Goal: Task Accomplishment & Management: Use online tool/utility

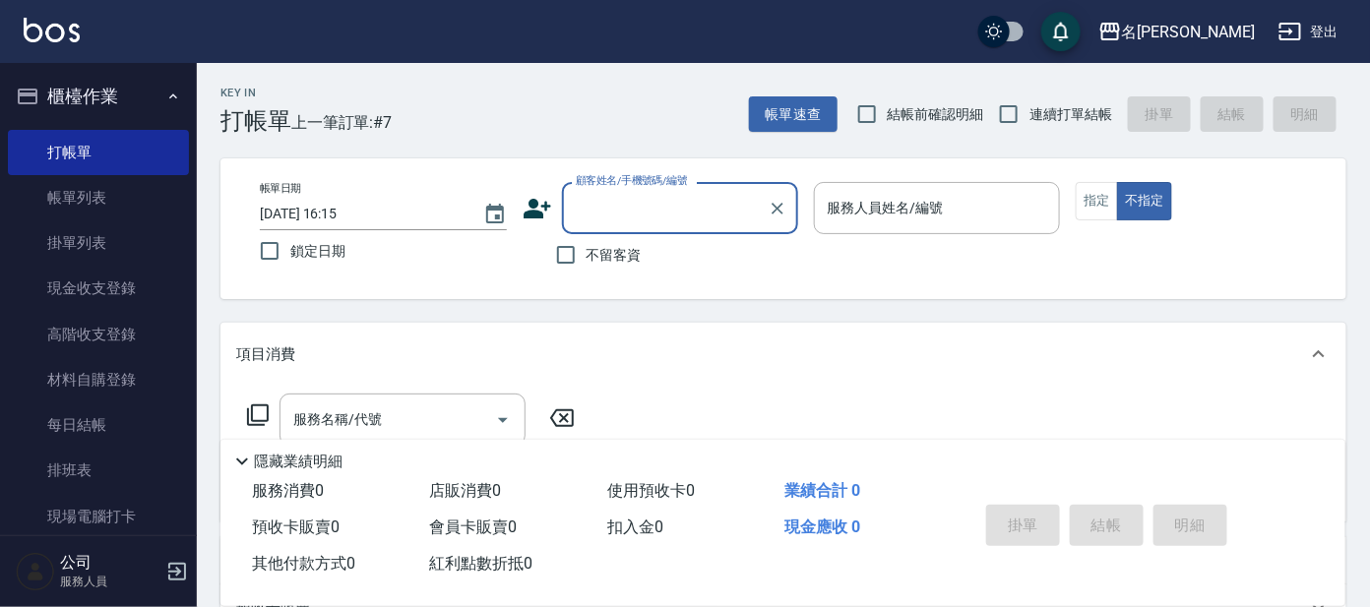
type input "b"
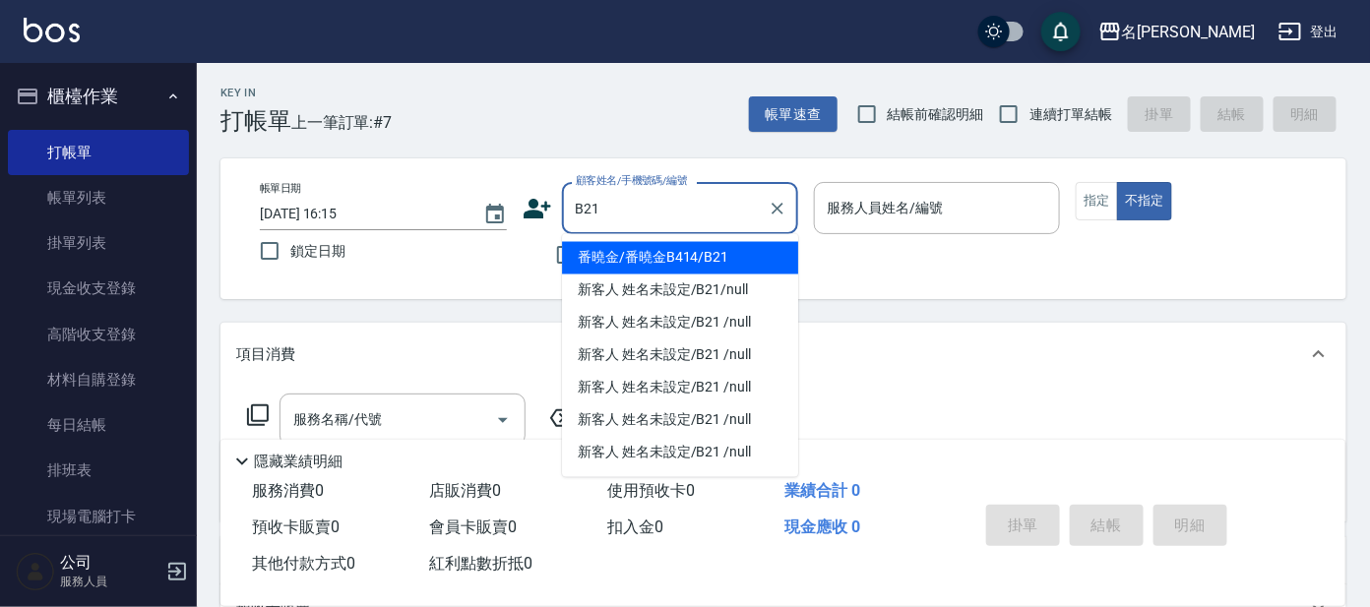
click at [754, 250] on li "番曉金/番曉金B414/B21" at bounding box center [680, 258] width 236 height 32
type input "番曉金/番曉金B414/B21"
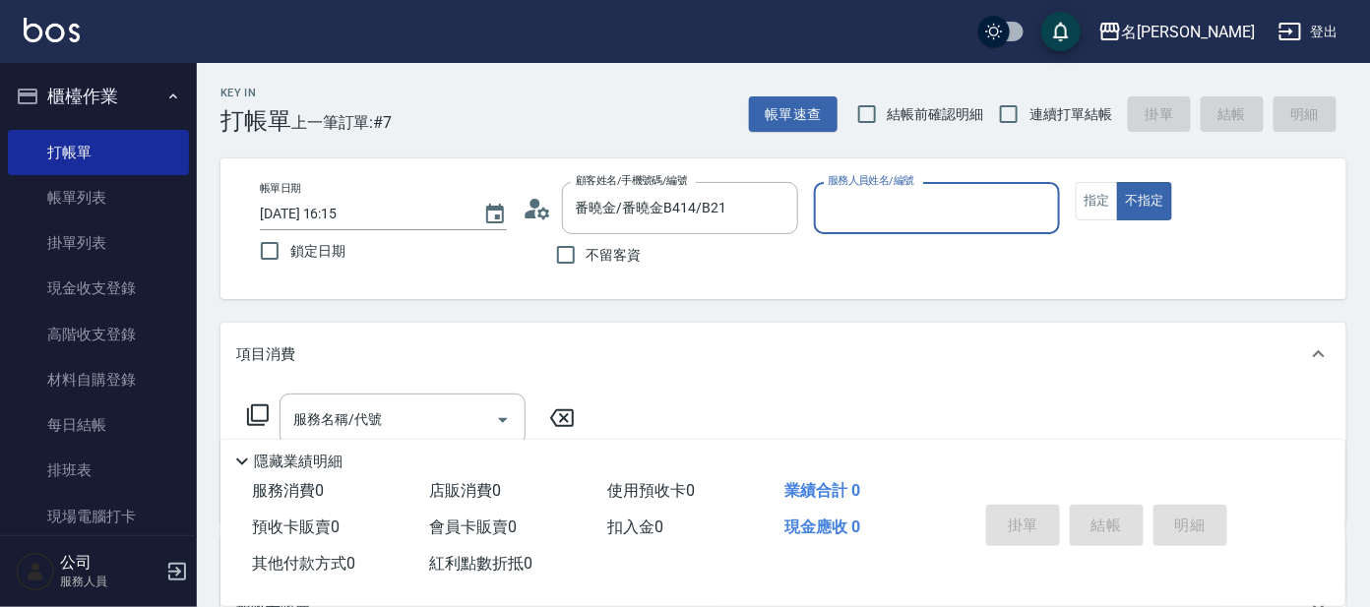
type input "美君-2"
click at [897, 204] on input "美君-2" at bounding box center [923, 208] width 200 height 34
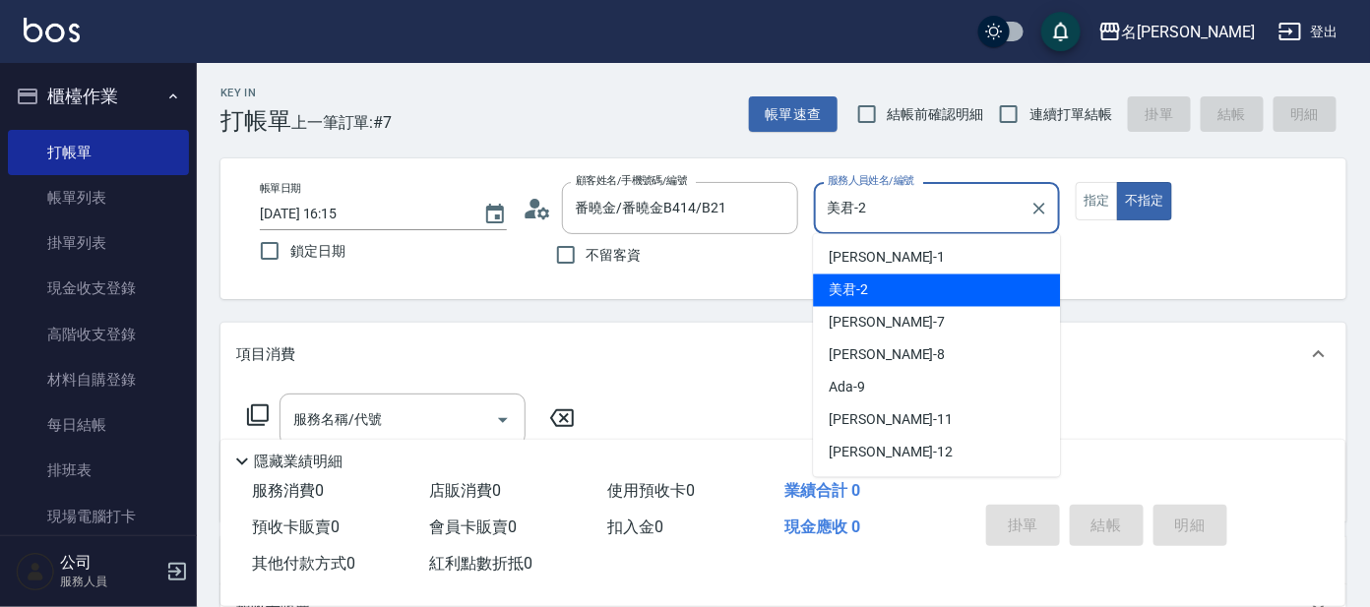
click at [891, 301] on div "美君 -2" at bounding box center [936, 291] width 247 height 32
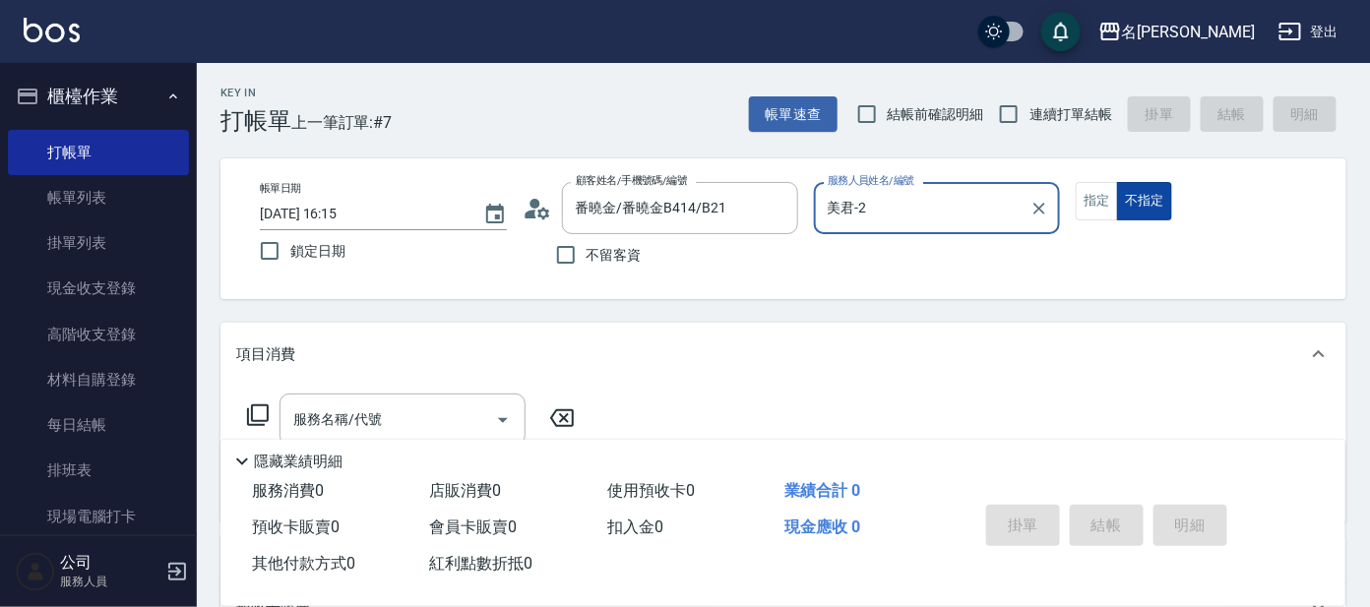
click at [1141, 189] on button "不指定" at bounding box center [1144, 201] width 55 height 38
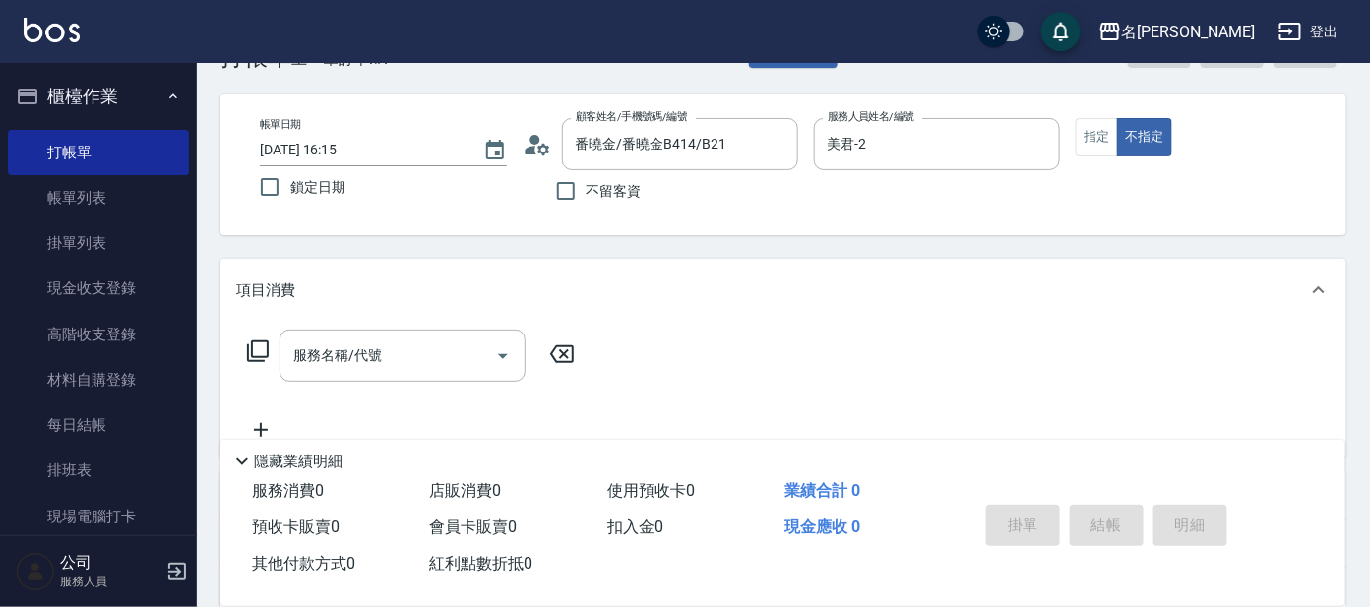
scroll to position [122, 0]
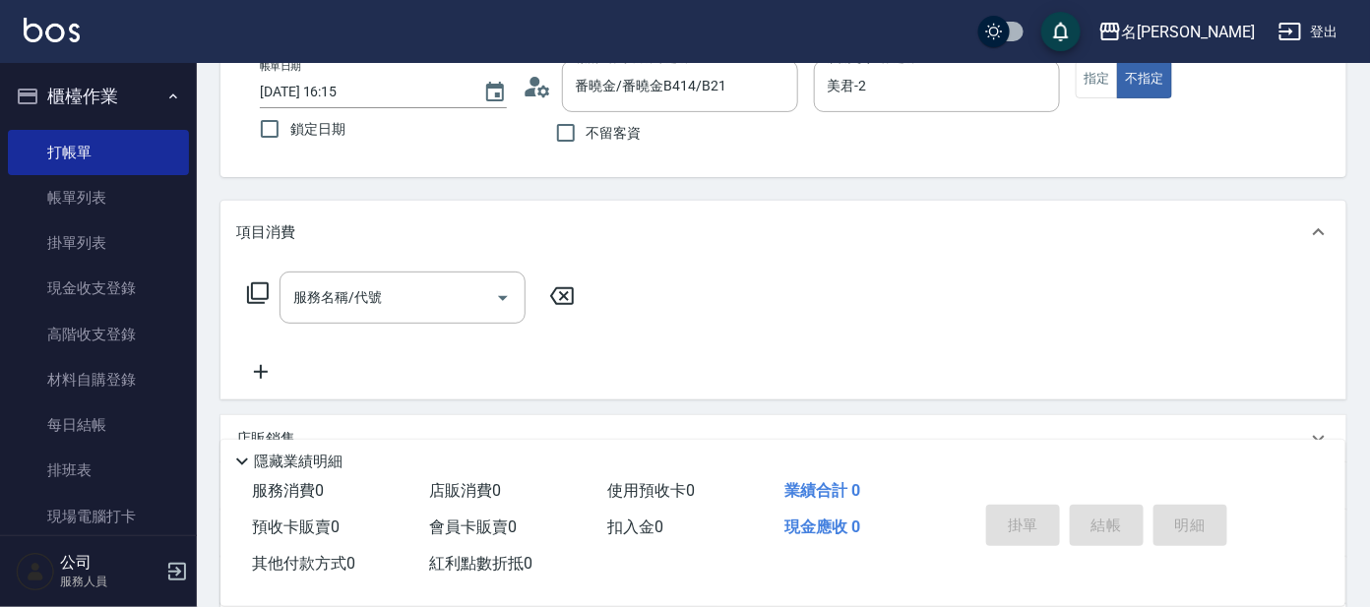
click at [260, 292] on icon at bounding box center [258, 294] width 24 height 24
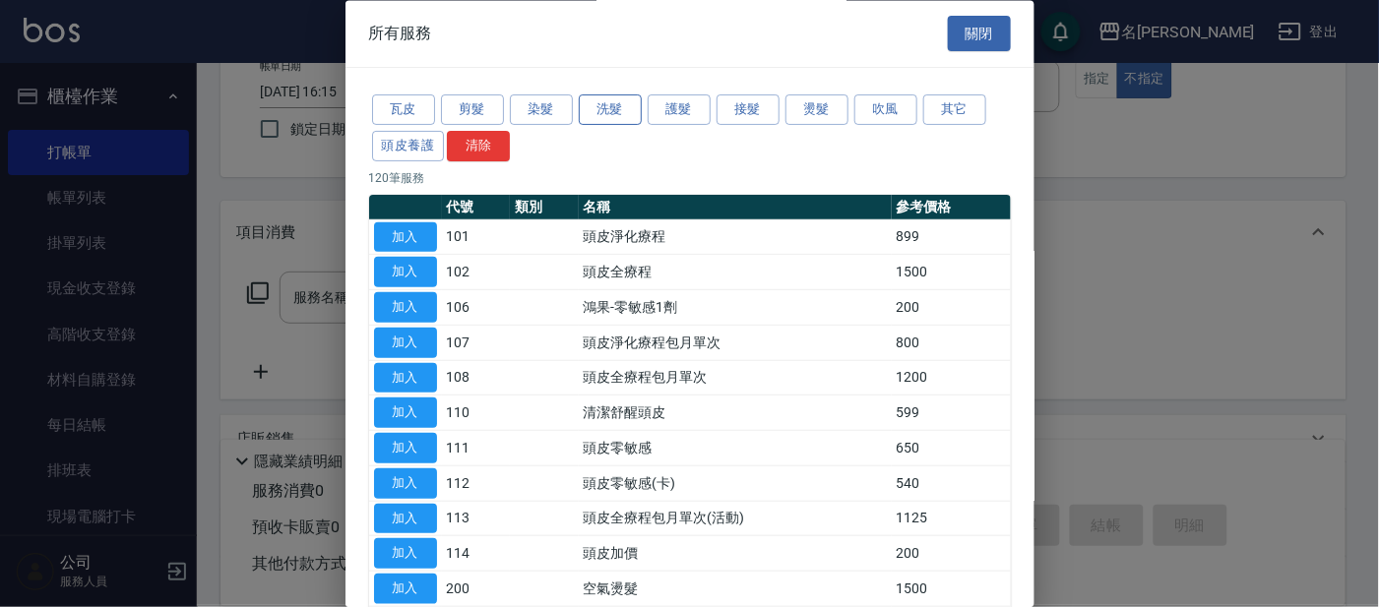
click at [623, 96] on button "洗髮" at bounding box center [610, 110] width 63 height 31
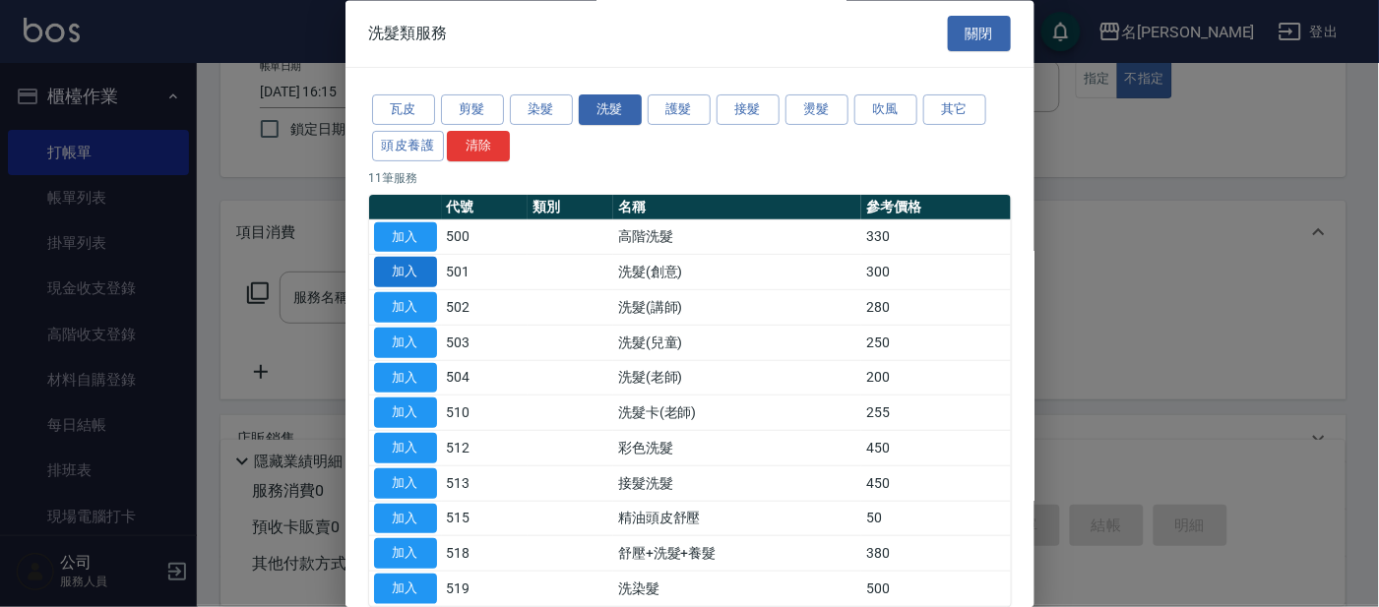
click at [407, 269] on button "加入" at bounding box center [405, 273] width 63 height 31
type input "洗髮(創意)(501)"
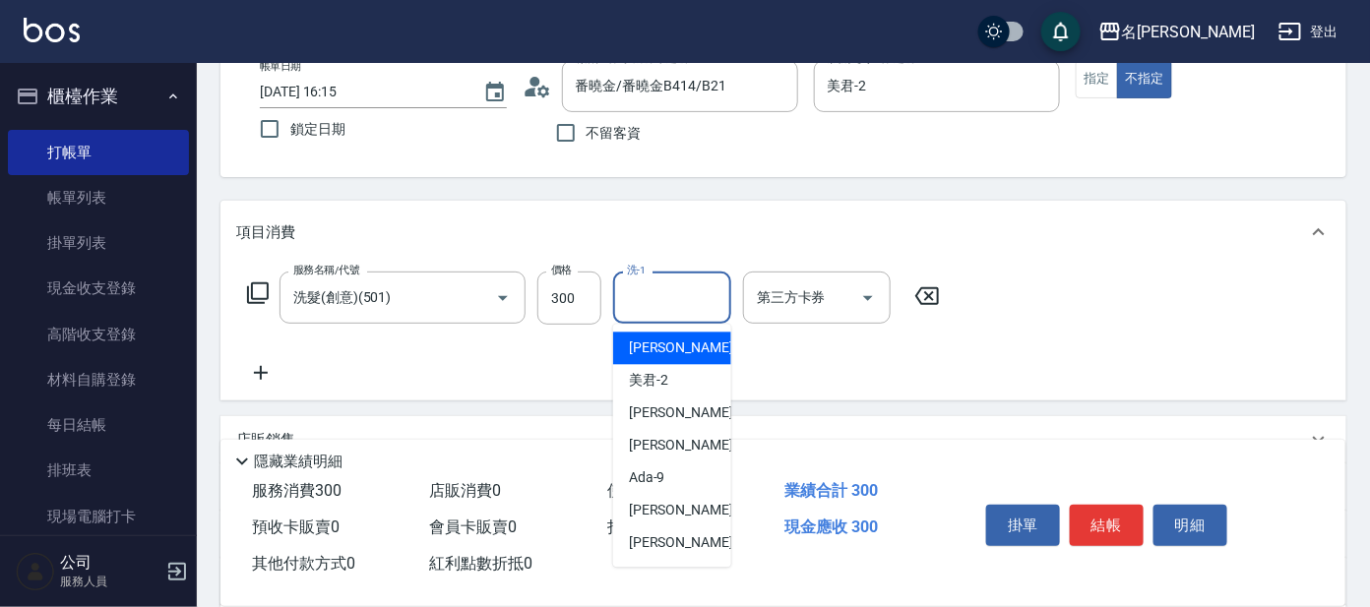
click at [678, 295] on input "洗-1" at bounding box center [672, 298] width 100 height 34
click at [687, 304] on input "洗-1" at bounding box center [672, 298] width 100 height 34
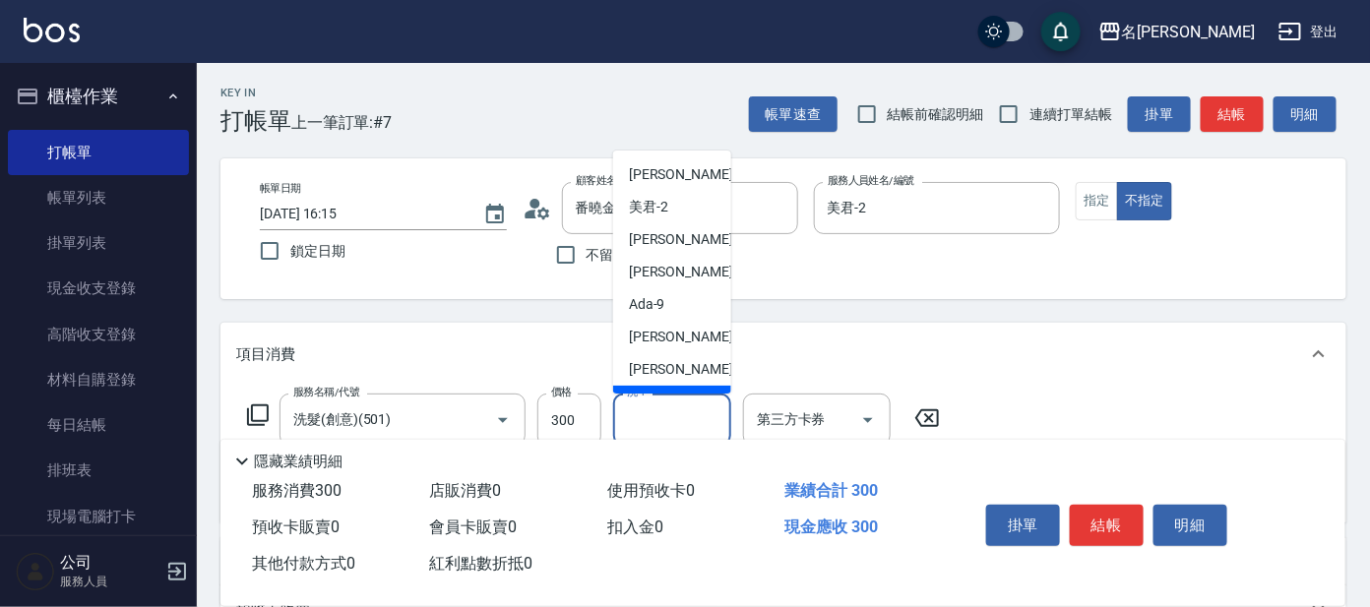
scroll to position [245, 0]
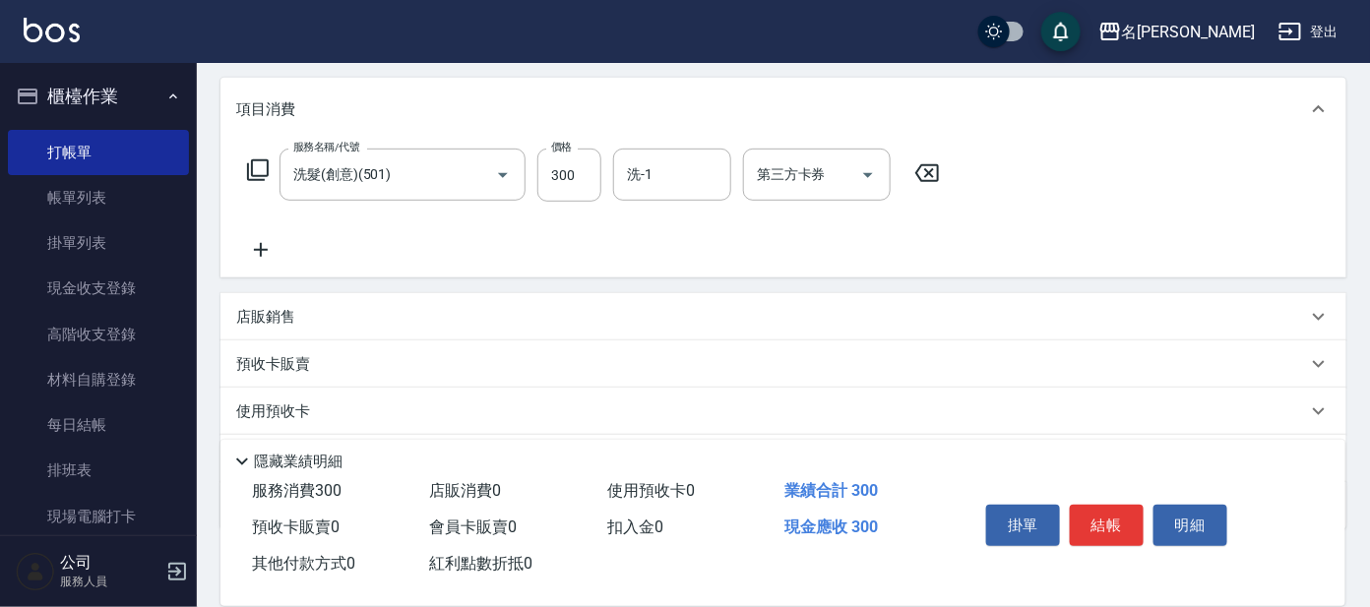
click at [913, 267] on div "服務名稱/代號 洗髮(創意)(501) 服務名稱/代號 價格 300 價格 洗-1 洗-1 第三方卡券 第三方卡券" at bounding box center [784, 209] width 1126 height 137
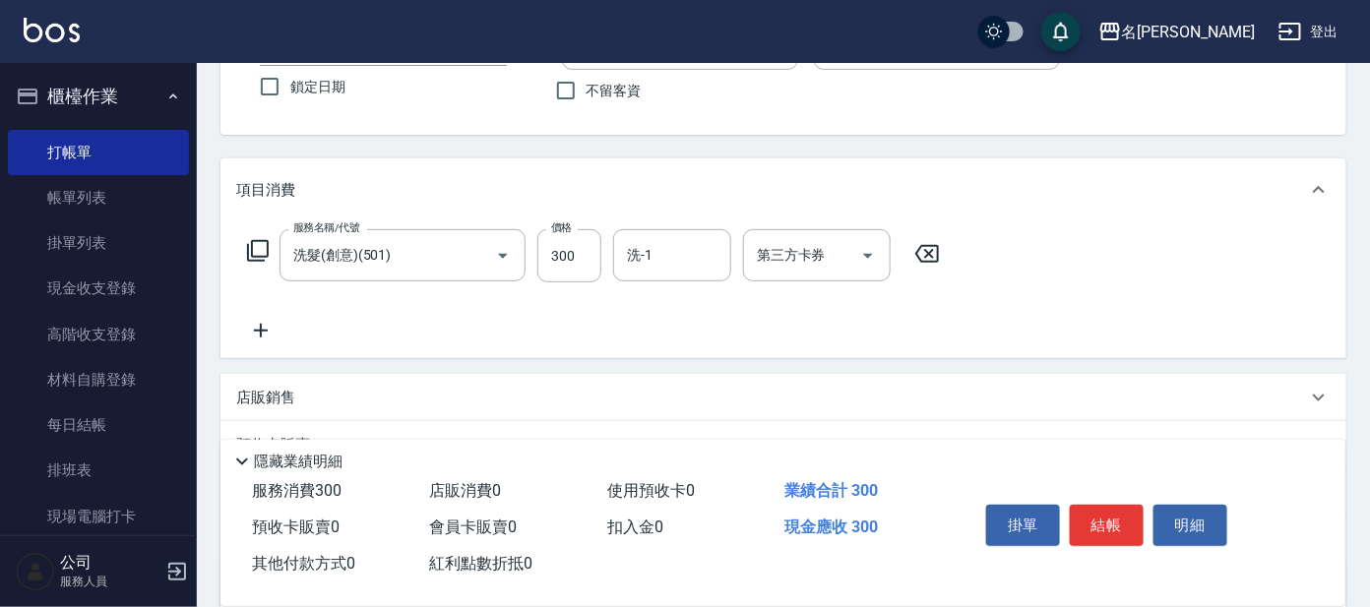
scroll to position [105, 0]
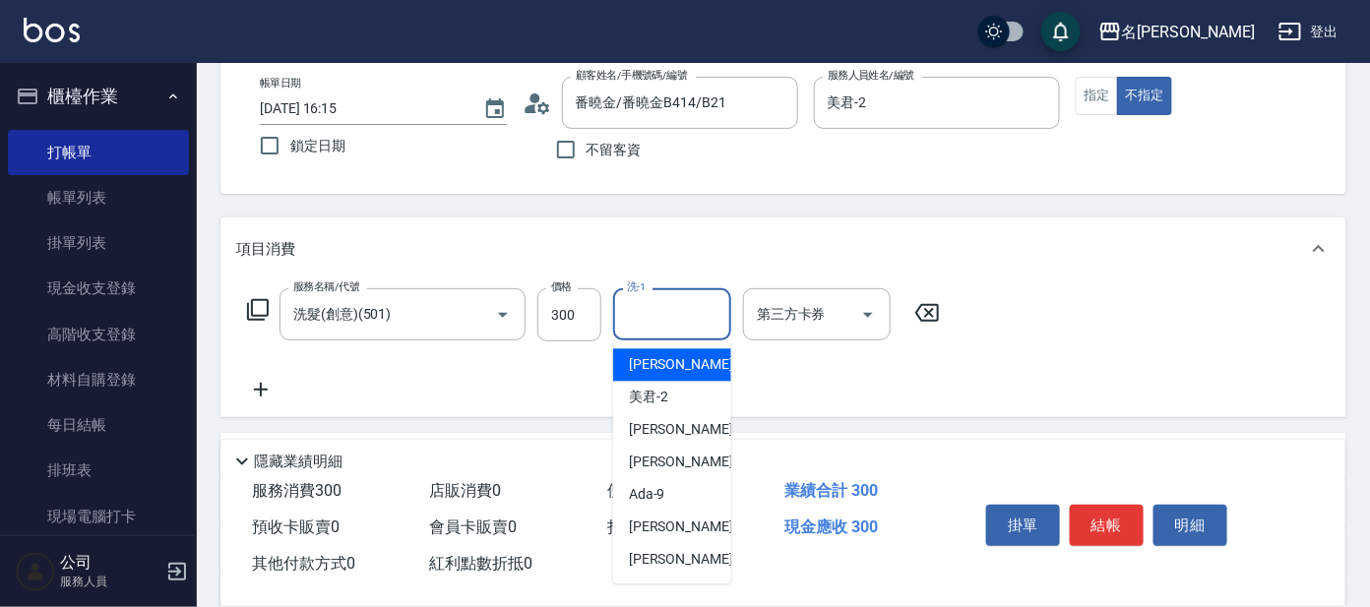
click at [653, 327] on input "洗-1" at bounding box center [672, 314] width 100 height 34
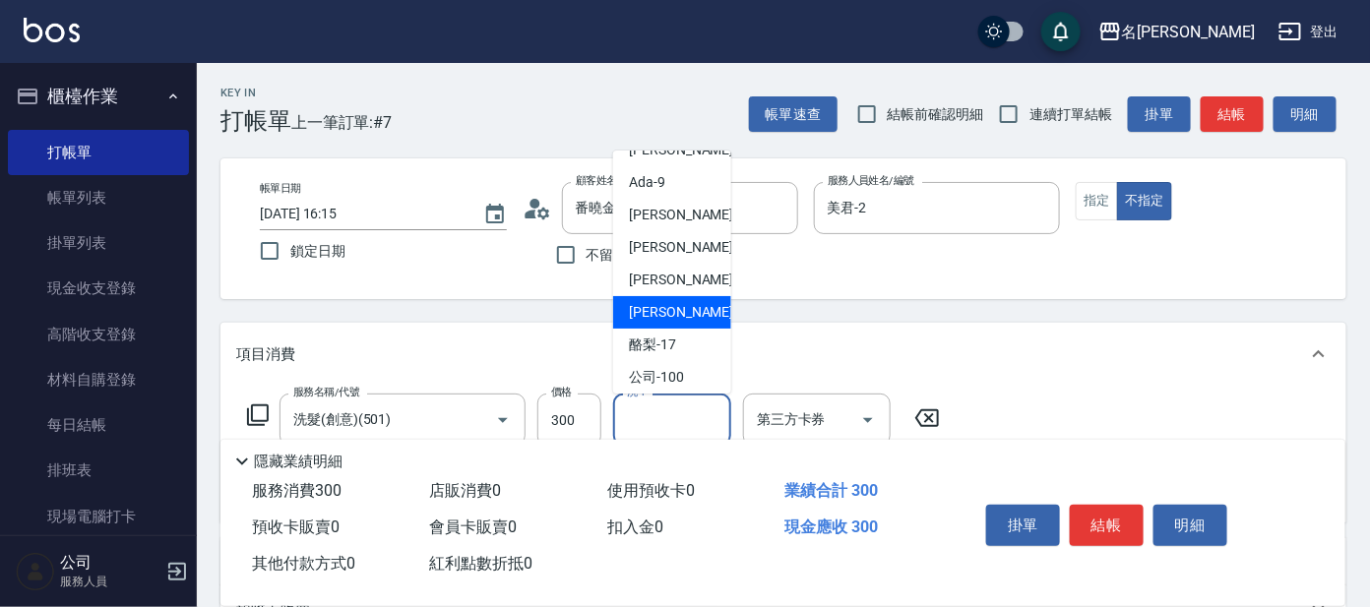
scroll to position [161, 0]
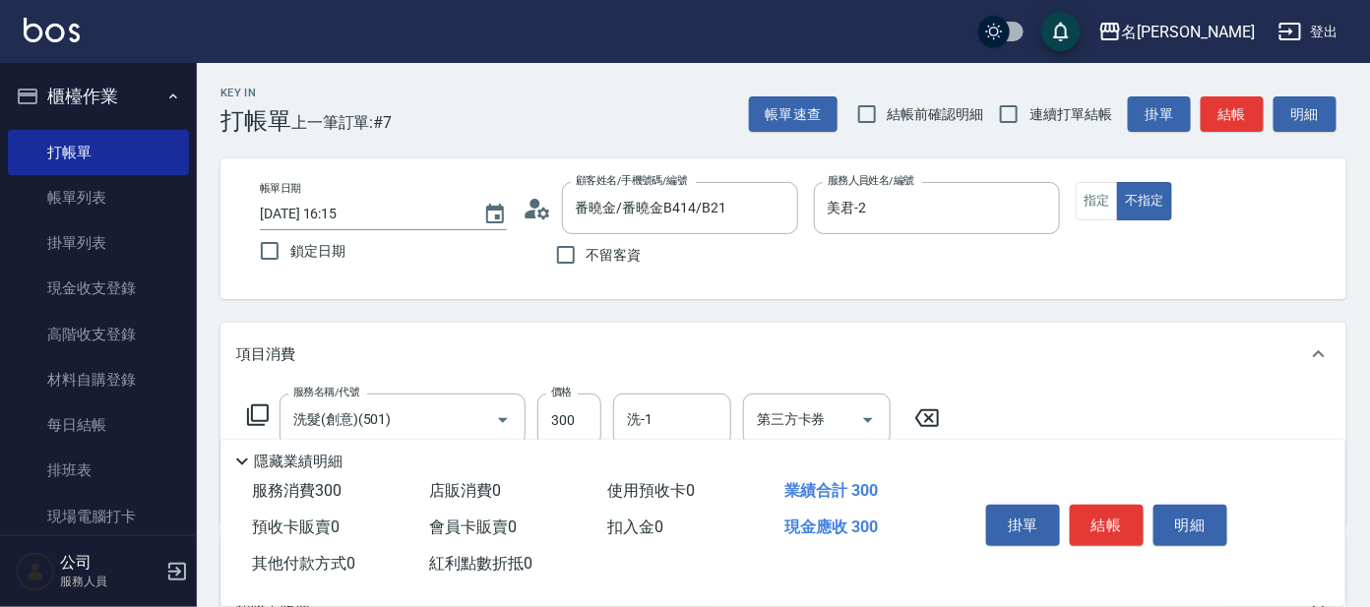
click at [901, 320] on div "Key In 打帳單 上一筆訂單:#7 帳單速查 結帳前確認明細 連續打單結帳 掛單 結帳 明細 帳單日期 2025/10/07 16:15 鎖定日期 顧客姓…" at bounding box center [783, 511] width 1173 height 897
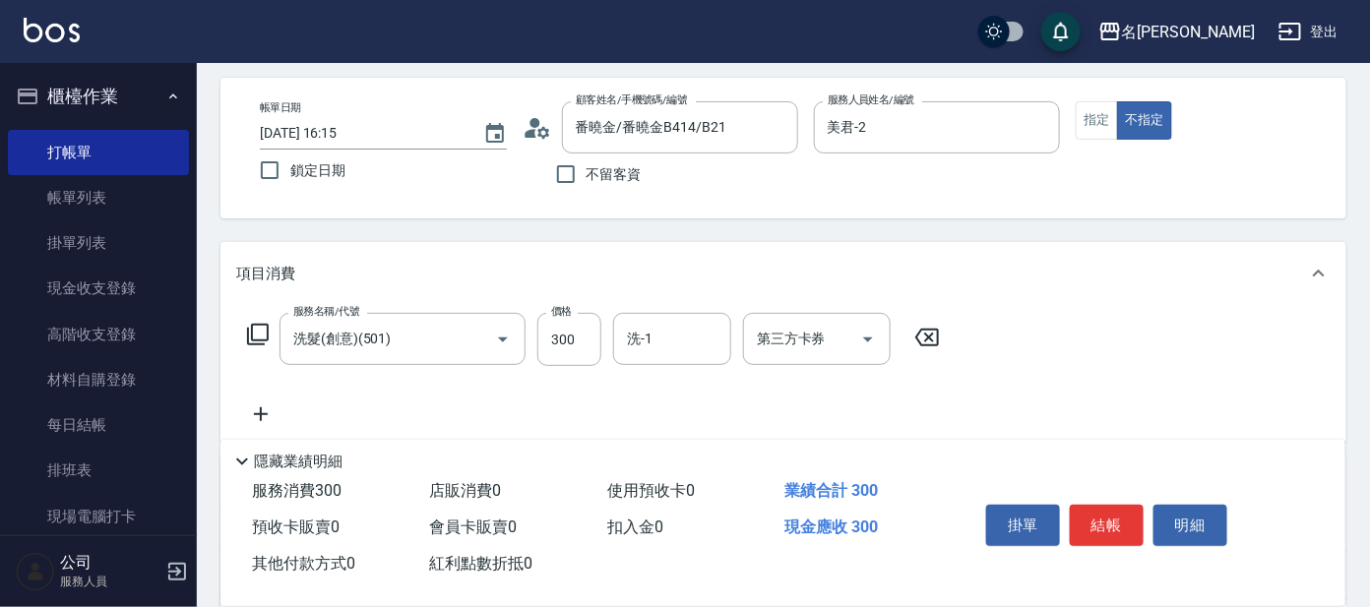
scroll to position [122, 0]
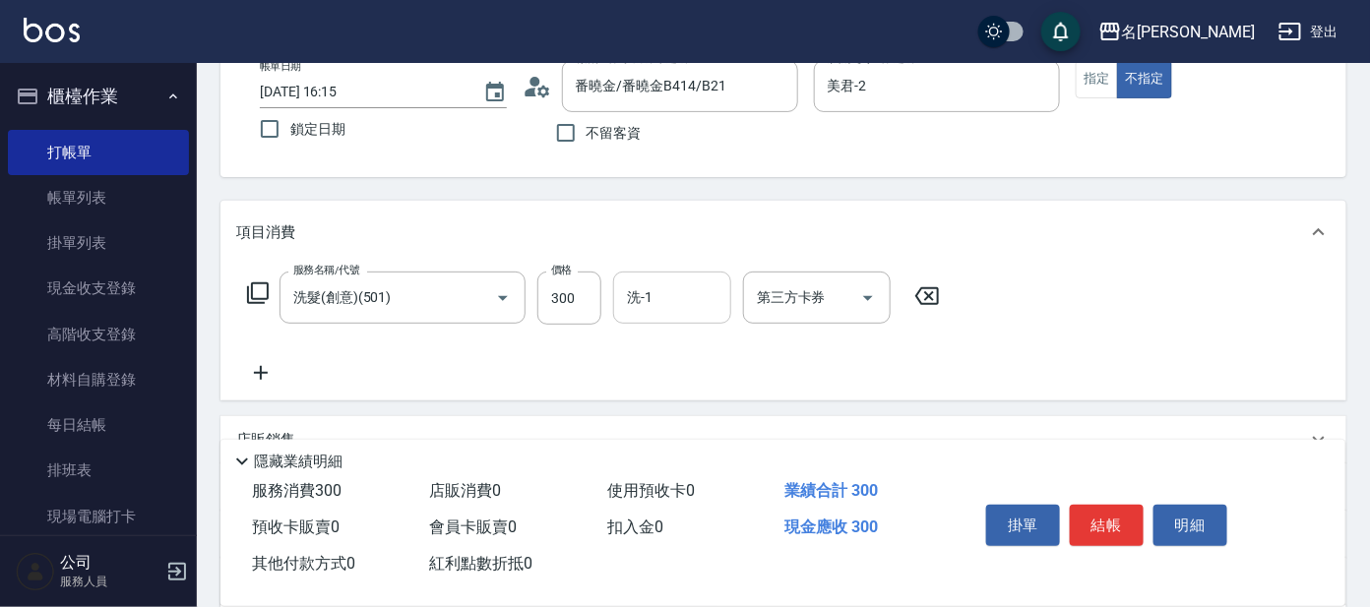
click at [662, 317] on div "洗-1" at bounding box center [672, 298] width 118 height 52
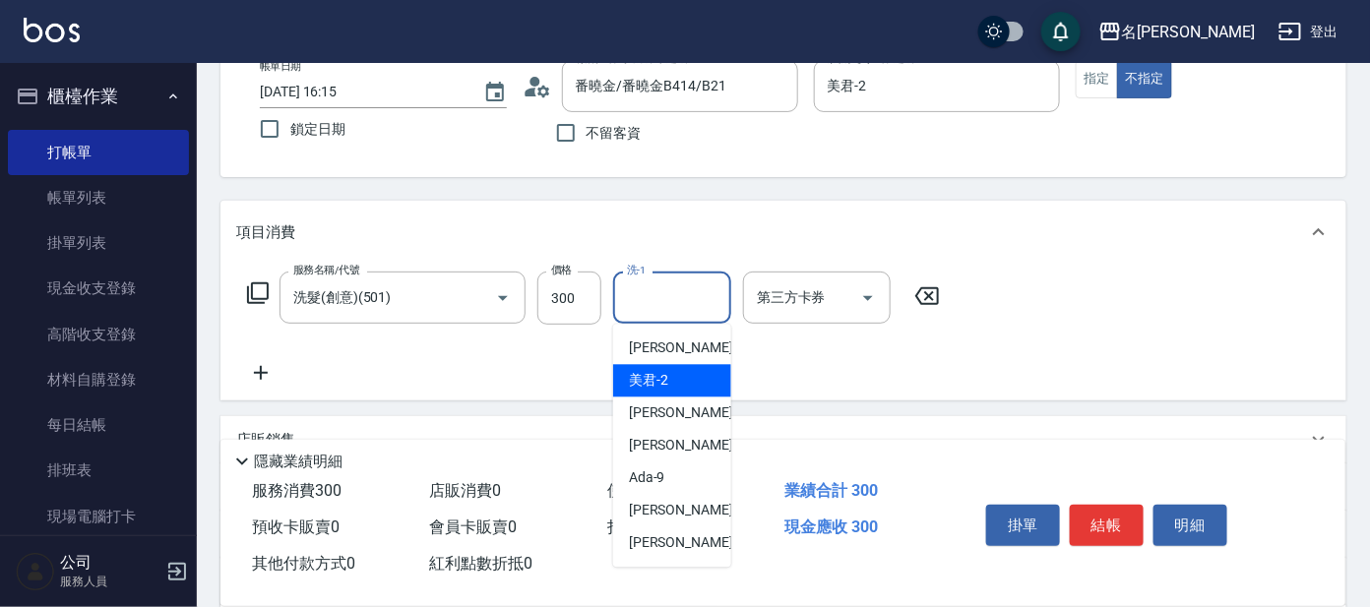
click at [661, 365] on div "美君 -2" at bounding box center [672, 381] width 118 height 32
type input "美君-2"
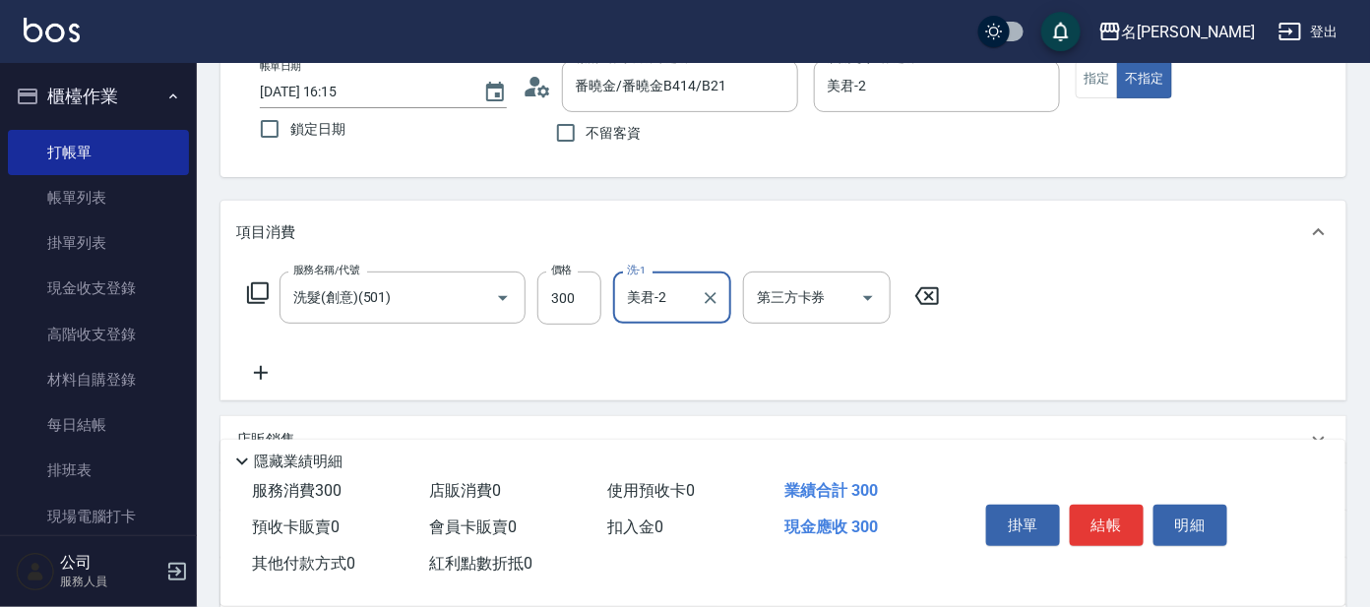
scroll to position [0, 0]
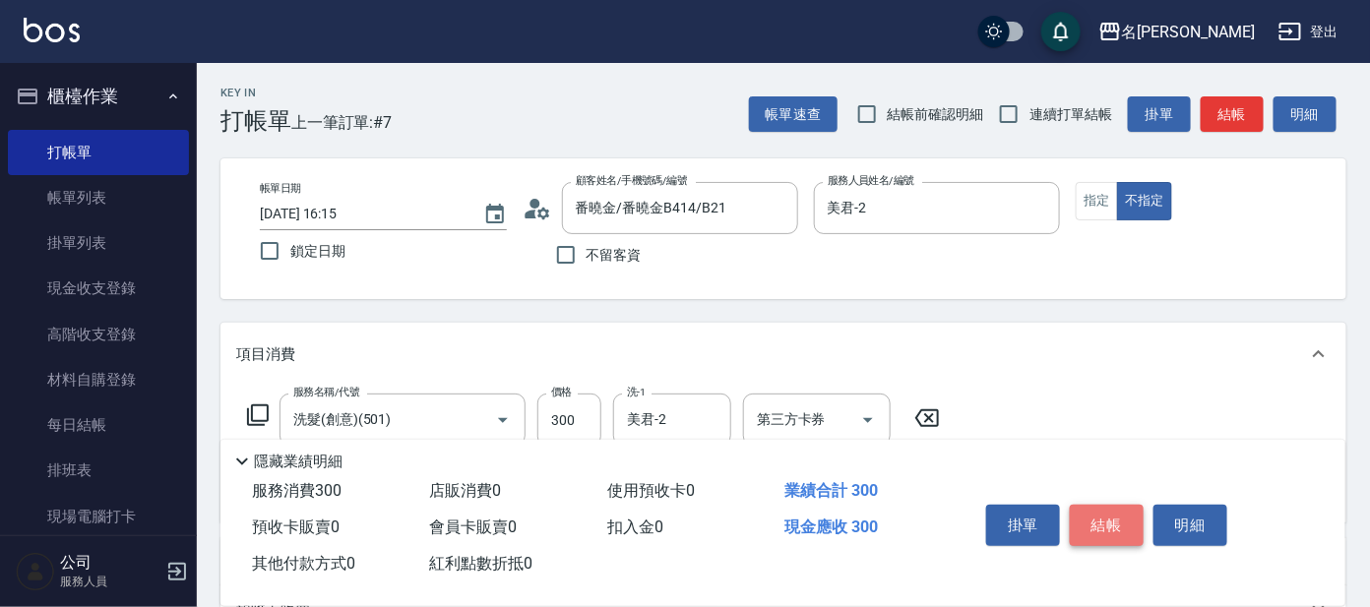
click at [1118, 530] on button "結帳" at bounding box center [1107, 525] width 74 height 41
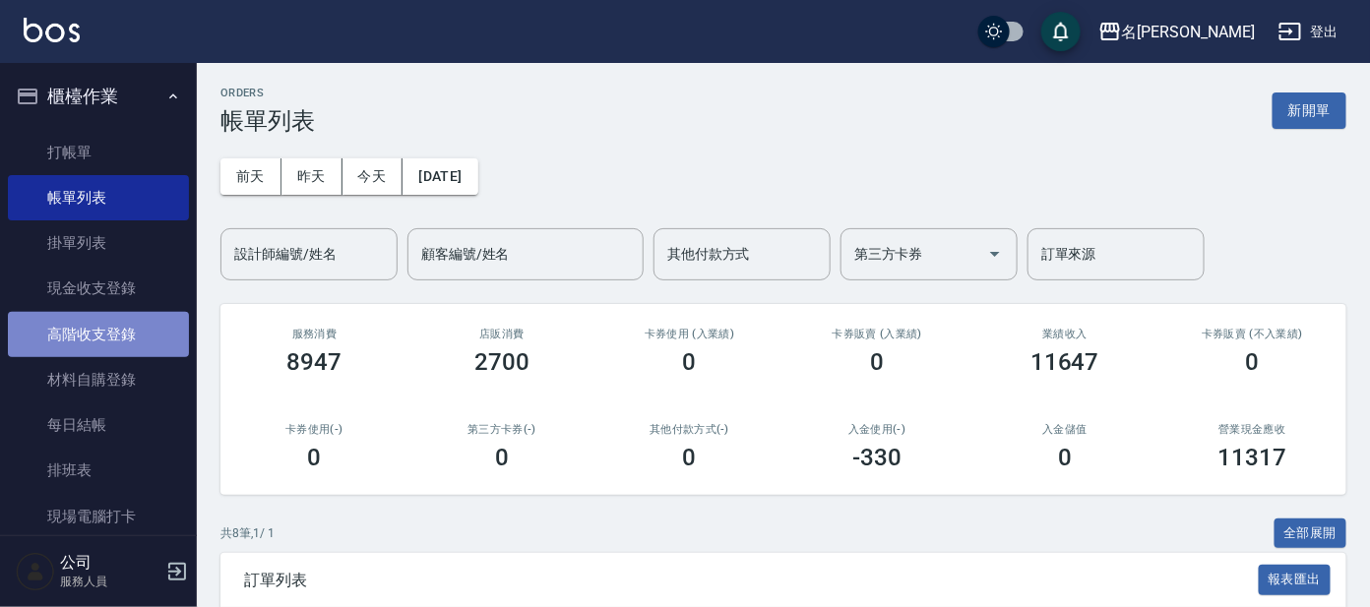
click at [131, 331] on link "高階收支登錄" at bounding box center [98, 334] width 181 height 45
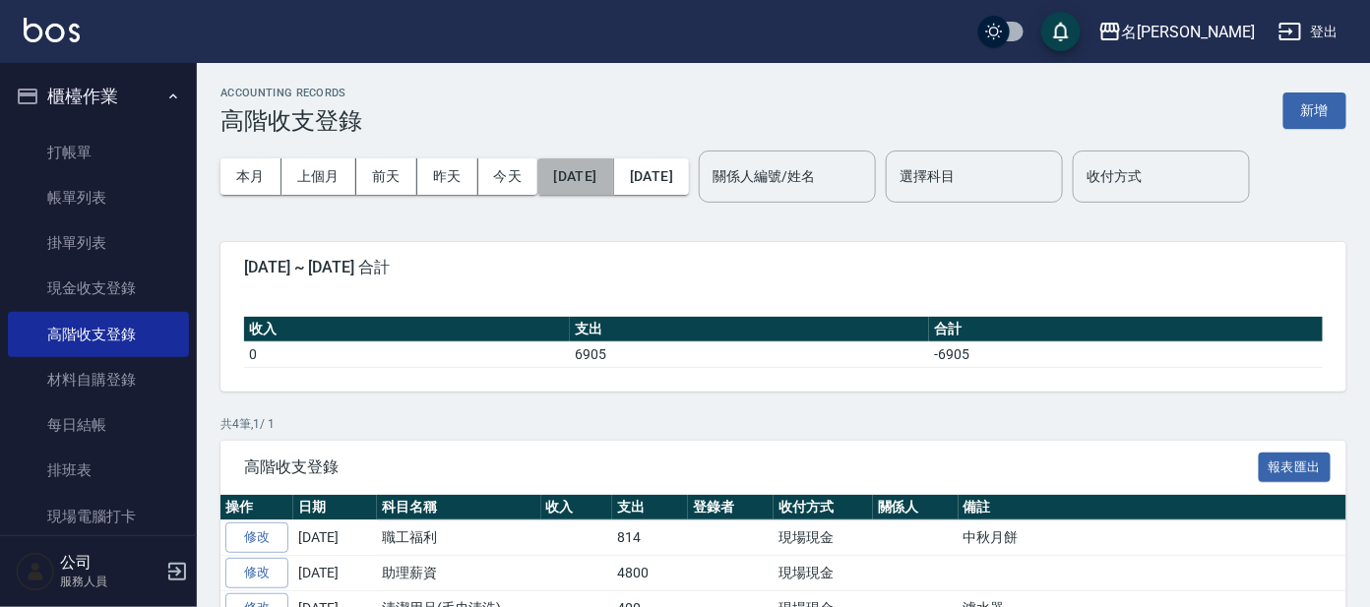
click at [613, 163] on button "2025/10/01" at bounding box center [575, 176] width 76 height 36
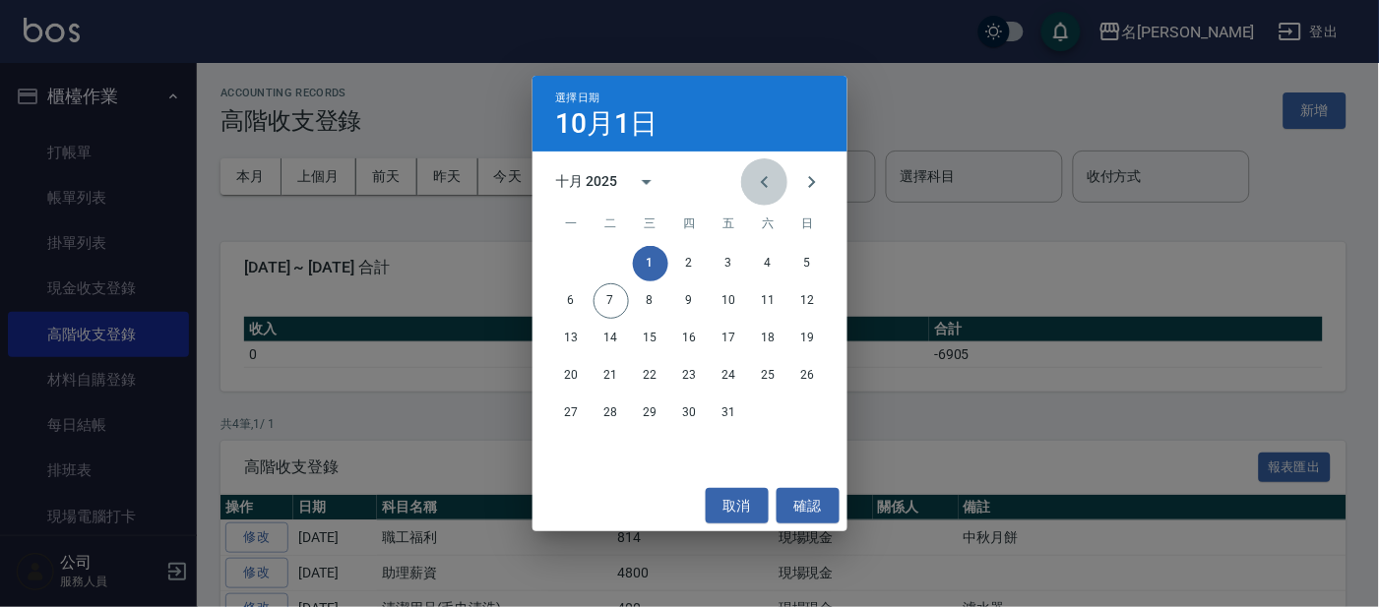
click at [767, 180] on icon "Previous month" at bounding box center [765, 182] width 24 height 24
click at [614, 409] on button "30" at bounding box center [611, 413] width 35 height 35
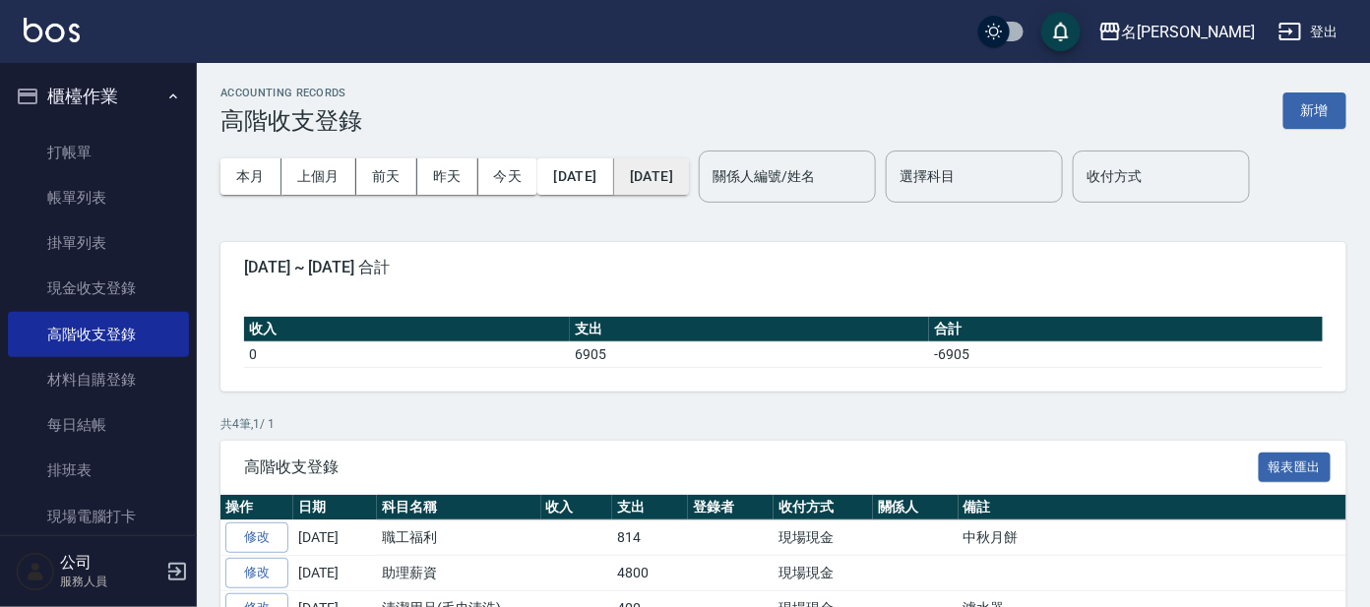
click at [689, 171] on button "2025/10/07" at bounding box center [651, 176] width 75 height 36
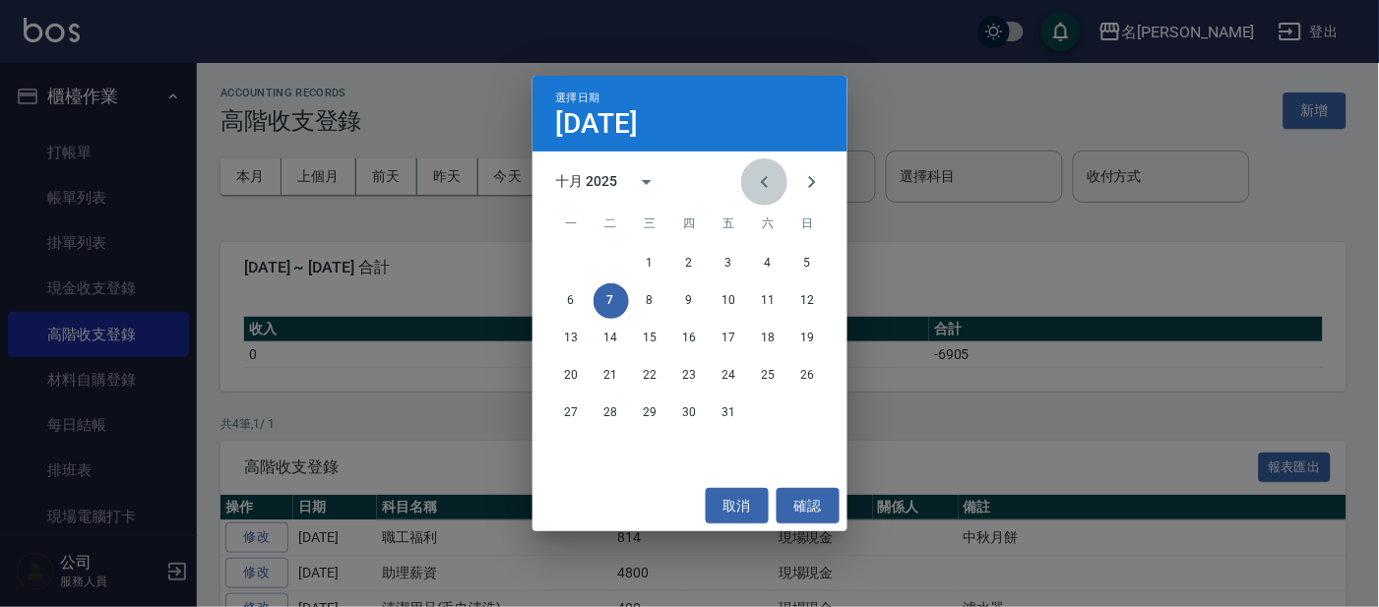
click at [769, 187] on icon "Previous month" at bounding box center [765, 182] width 24 height 24
click at [616, 411] on button "30" at bounding box center [611, 413] width 35 height 35
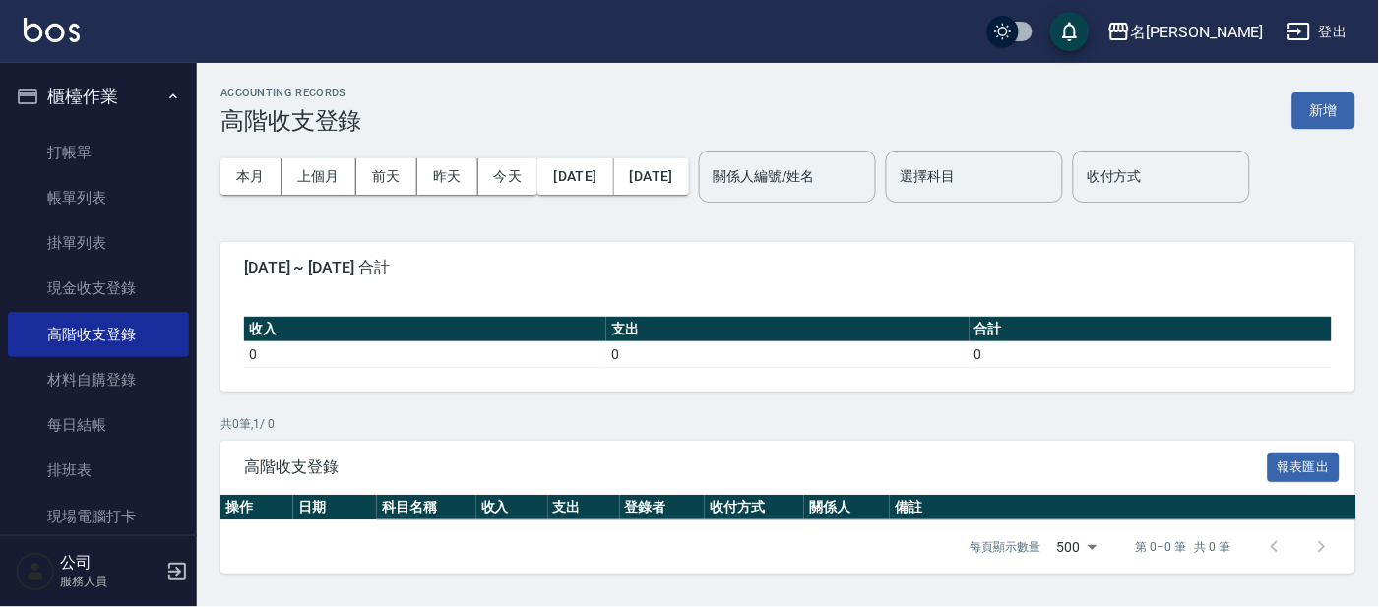
click at [1341, 595] on div "ACCOUNTING RECORDS 高階收支登錄 新增 本月 上個月 前天 昨天 今天 2025/09/30 2025/09/30 關係人編號/姓名 關係人…" at bounding box center [788, 330] width 1182 height 535
click at [1033, 393] on div "ACCOUNTING RECORDS 高階收支登錄 新增 本月 上個月 前天 昨天 今天 2025/09/30 2025/09/30 關係人編號/姓名 關係人…" at bounding box center [788, 330] width 1182 height 535
click at [613, 172] on button "[DATE]" at bounding box center [575, 176] width 76 height 36
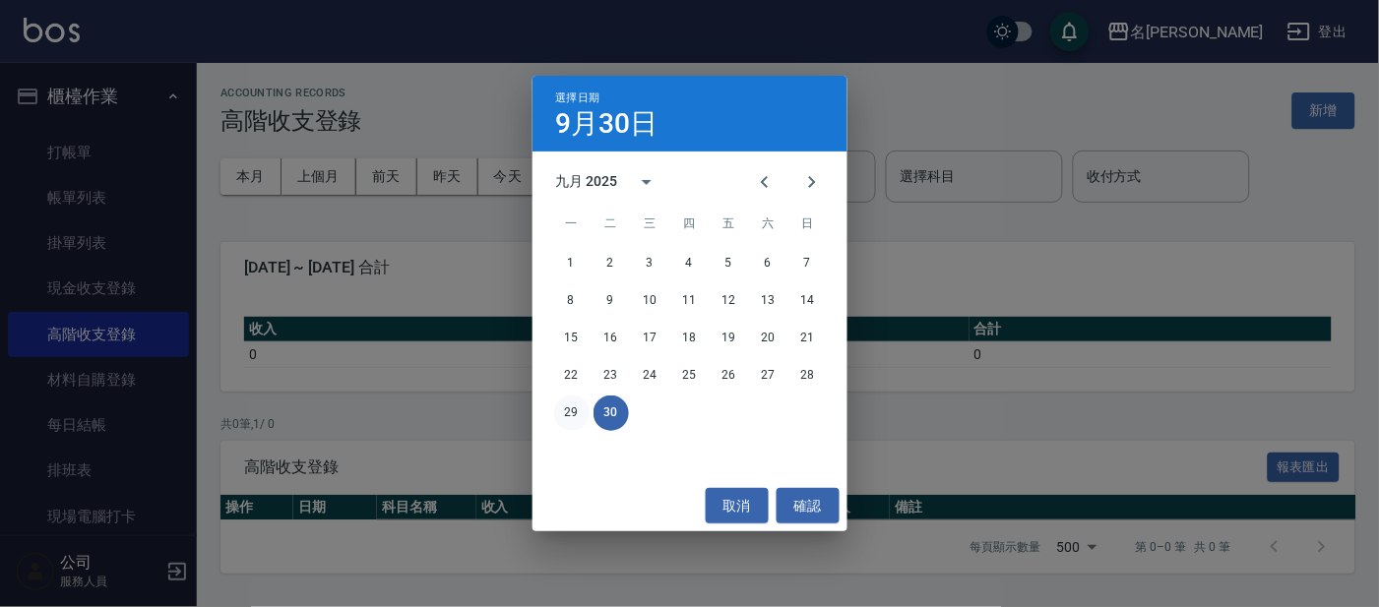
click at [572, 410] on button "29" at bounding box center [571, 413] width 35 height 35
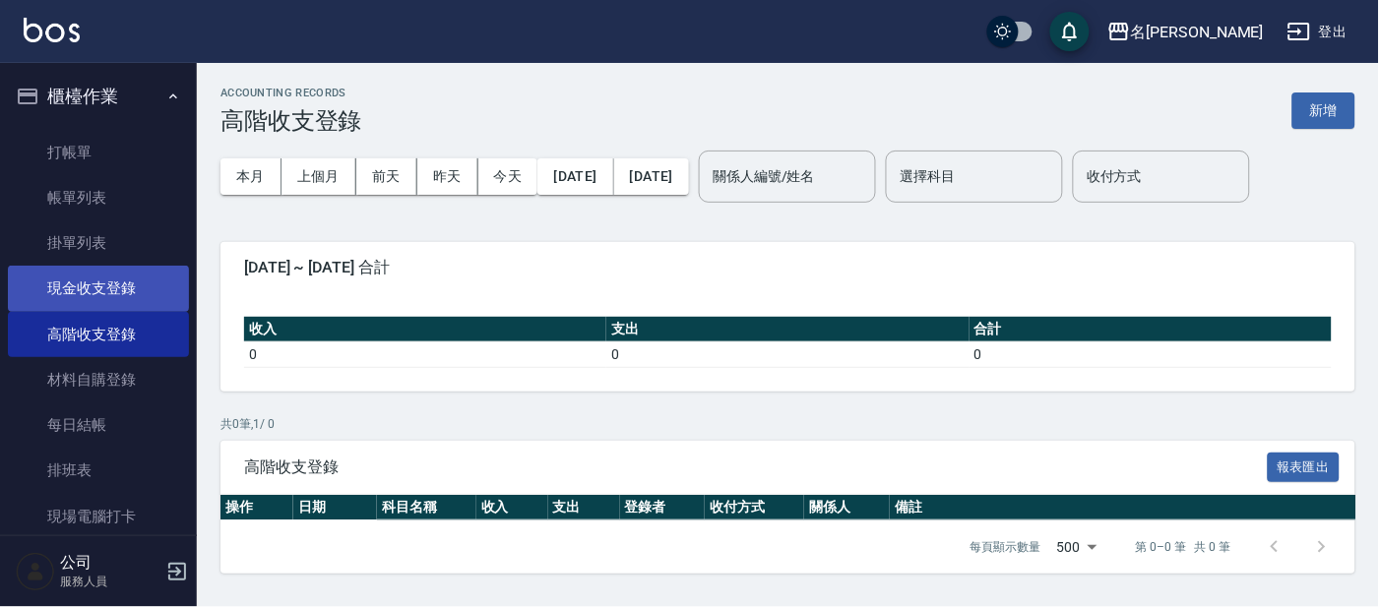
click at [134, 288] on link "現金收支登錄" at bounding box center [98, 288] width 181 height 45
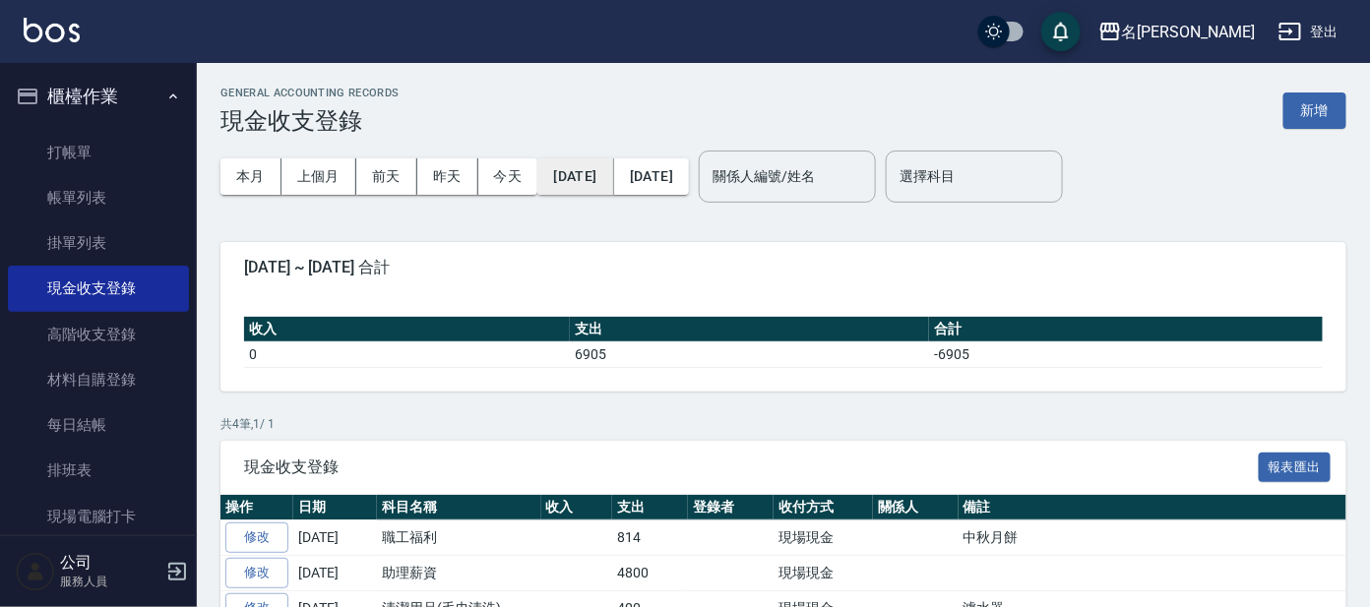
click at [613, 178] on button "2025/10/01" at bounding box center [575, 176] width 76 height 36
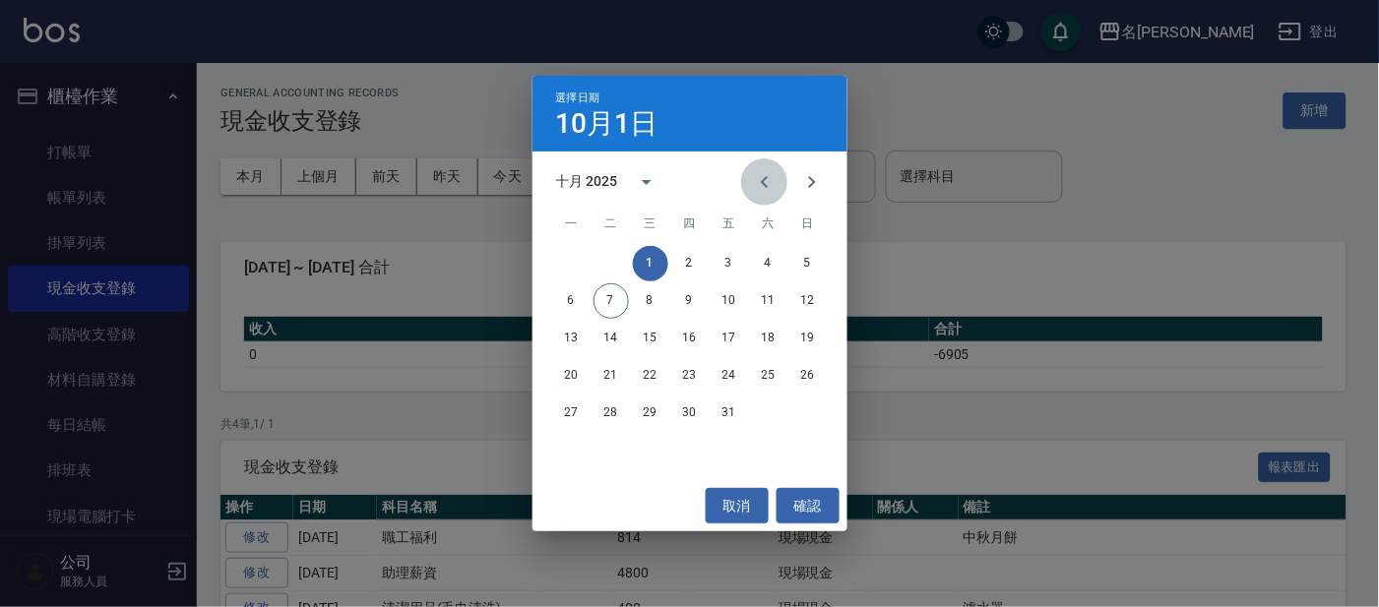
click at [769, 183] on icon "Previous month" at bounding box center [765, 182] width 24 height 24
click at [613, 412] on button "30" at bounding box center [611, 413] width 35 height 35
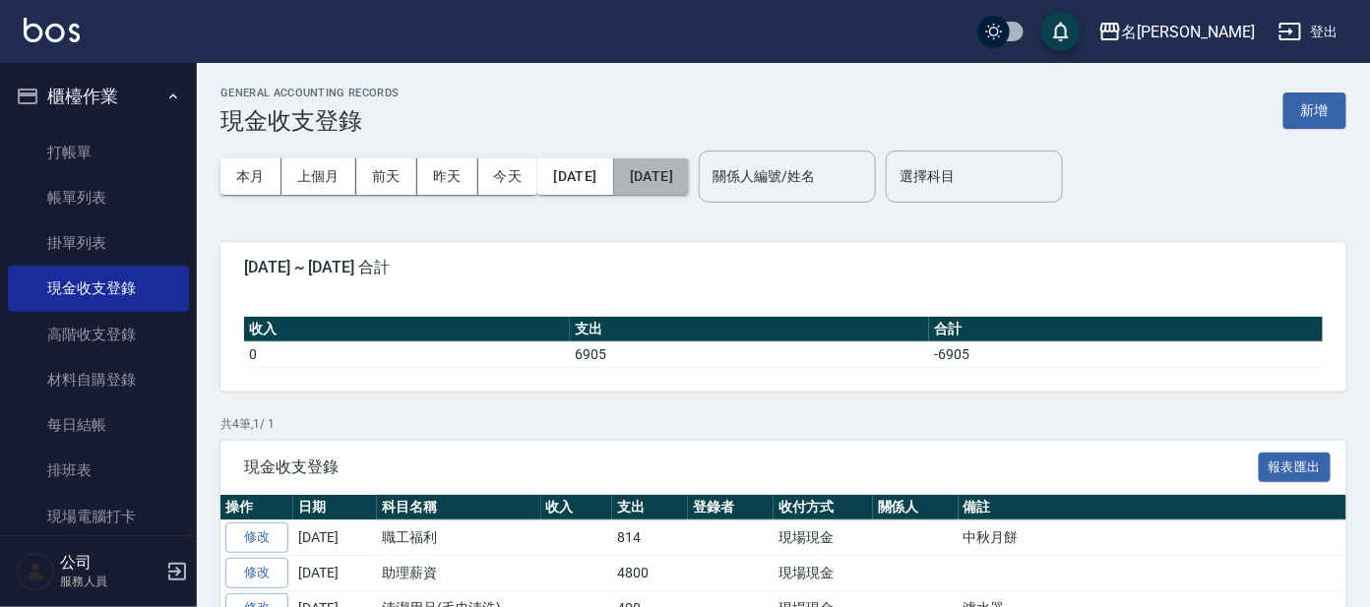
click at [689, 183] on button "[DATE]" at bounding box center [651, 176] width 75 height 36
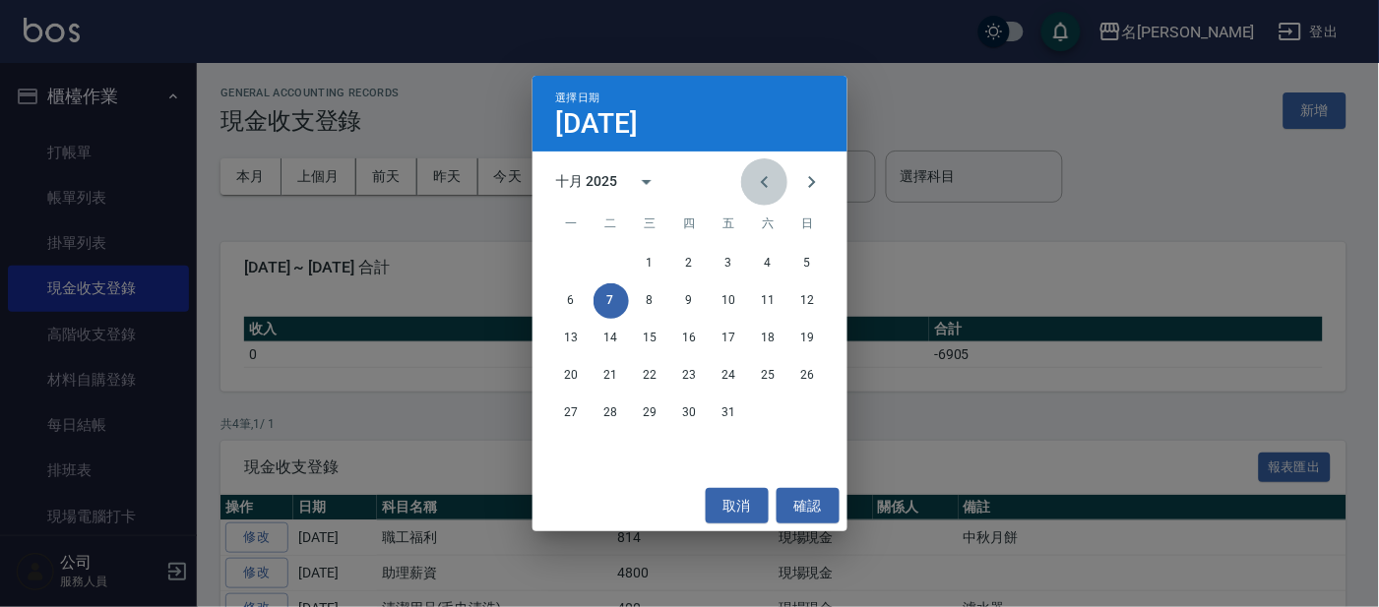
click at [767, 185] on icon "Previous month" at bounding box center [765, 182] width 24 height 24
click at [618, 401] on button "30" at bounding box center [611, 413] width 35 height 35
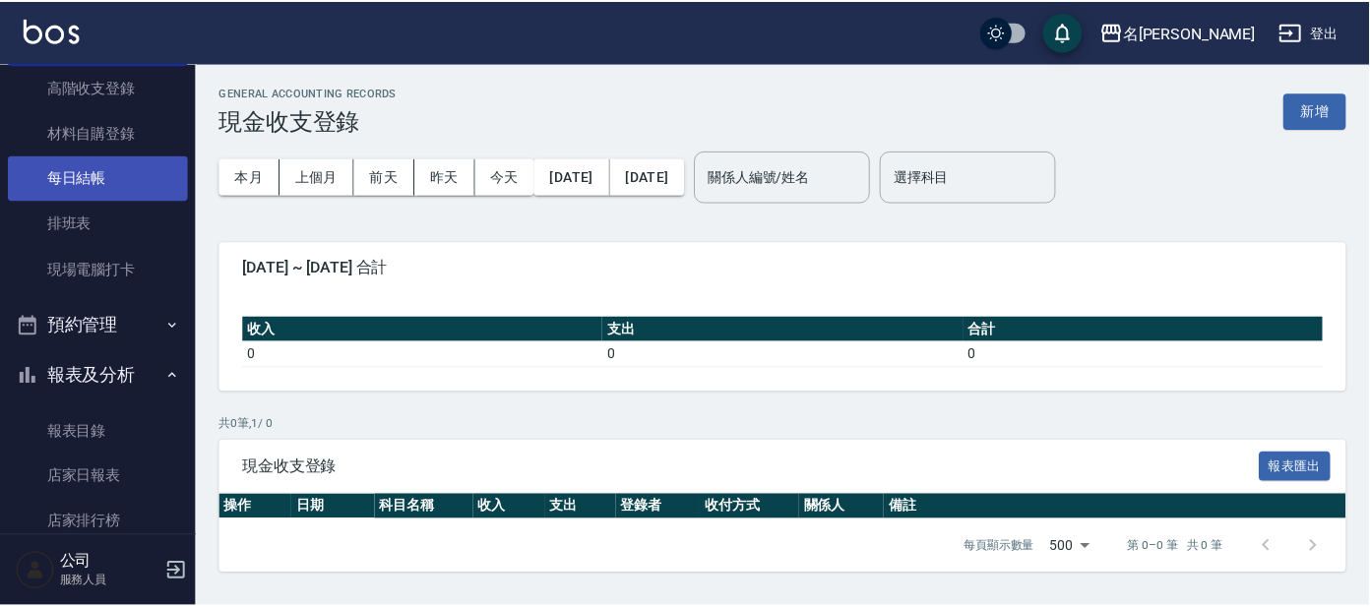
scroll to position [245, 0]
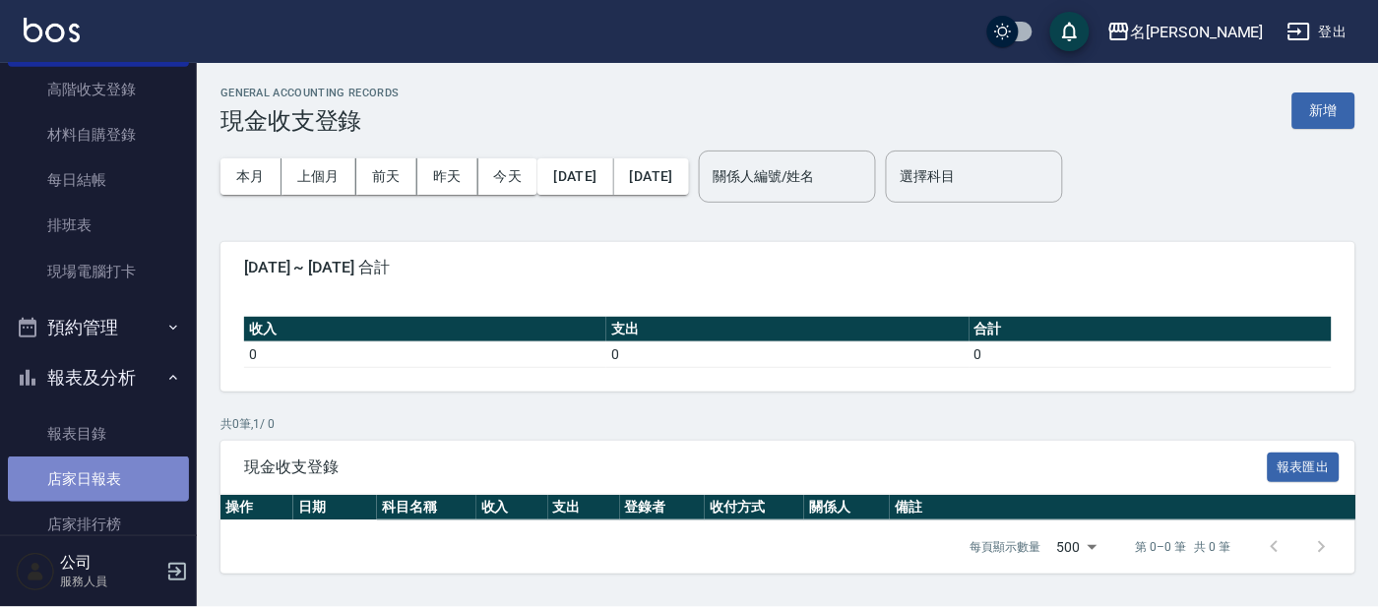
click at [105, 475] on link "店家日報表" at bounding box center [98, 479] width 181 height 45
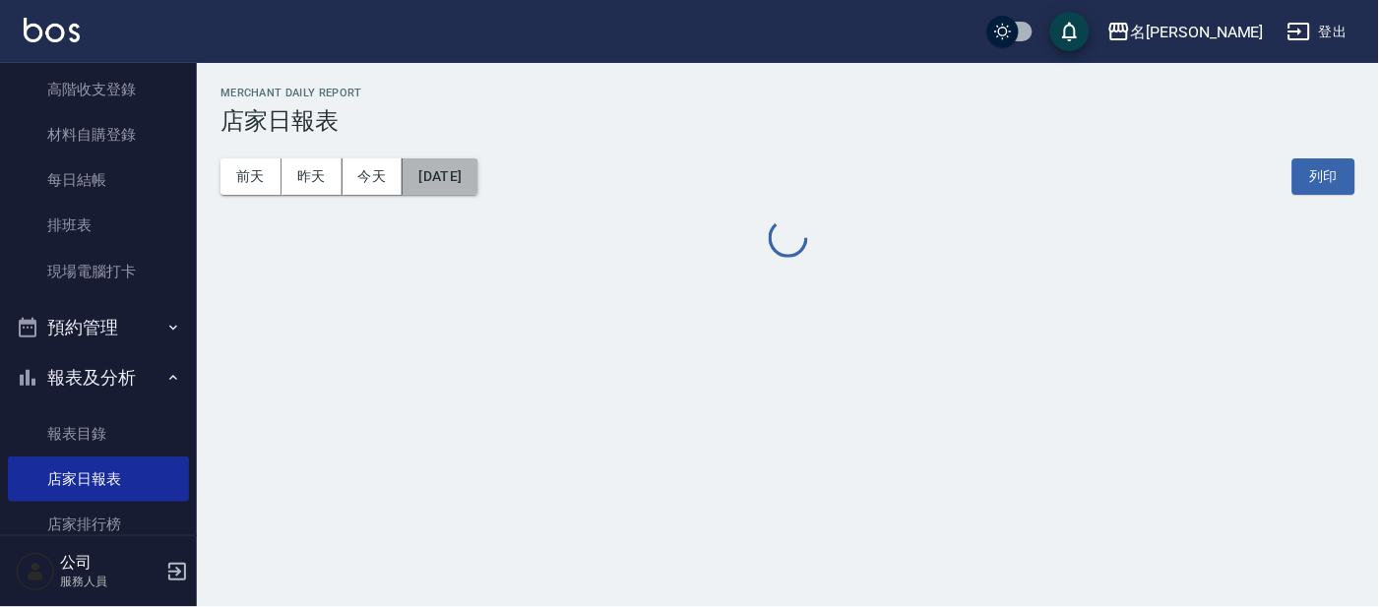
click at [449, 178] on button "[DATE]" at bounding box center [440, 176] width 75 height 36
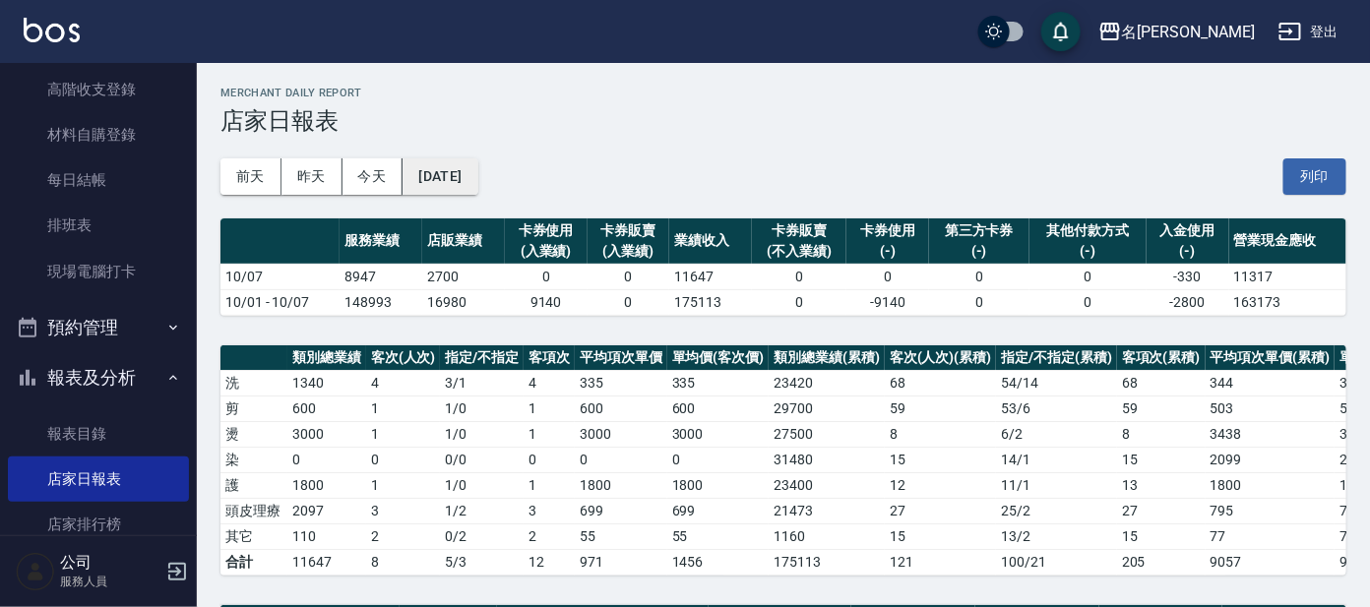
click at [476, 180] on button "2025/10/07" at bounding box center [440, 176] width 75 height 36
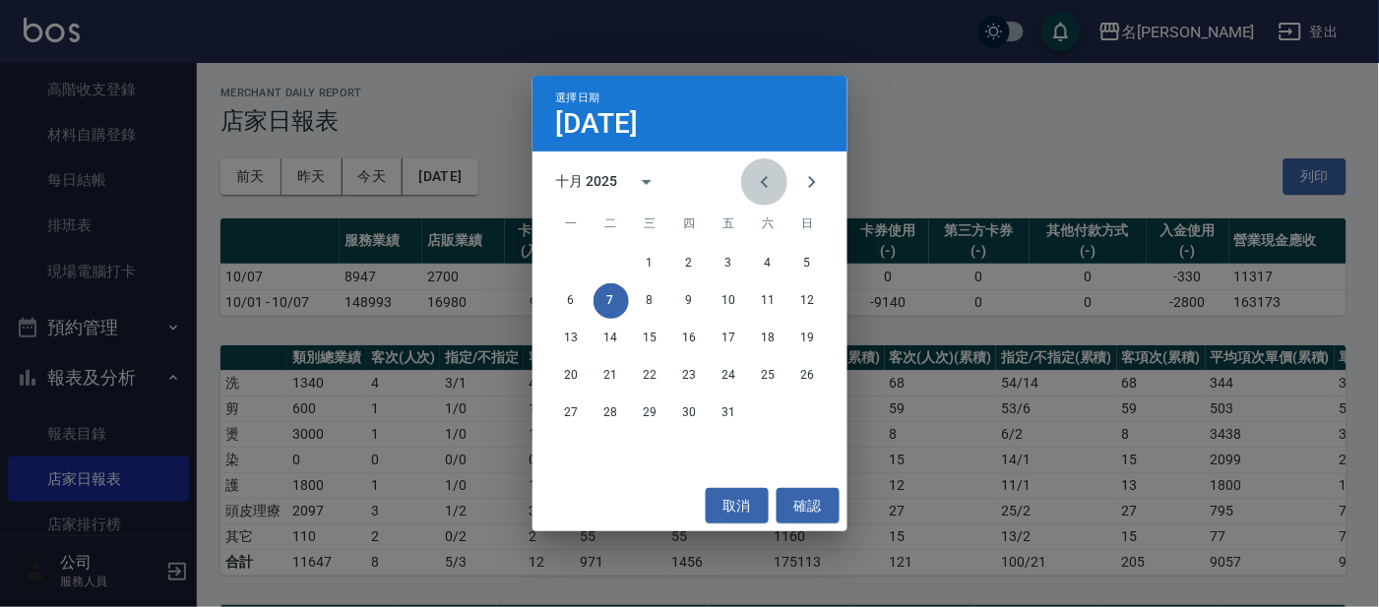
click at [766, 190] on icon "Previous month" at bounding box center [765, 182] width 24 height 24
click at [608, 408] on button "30" at bounding box center [611, 413] width 35 height 35
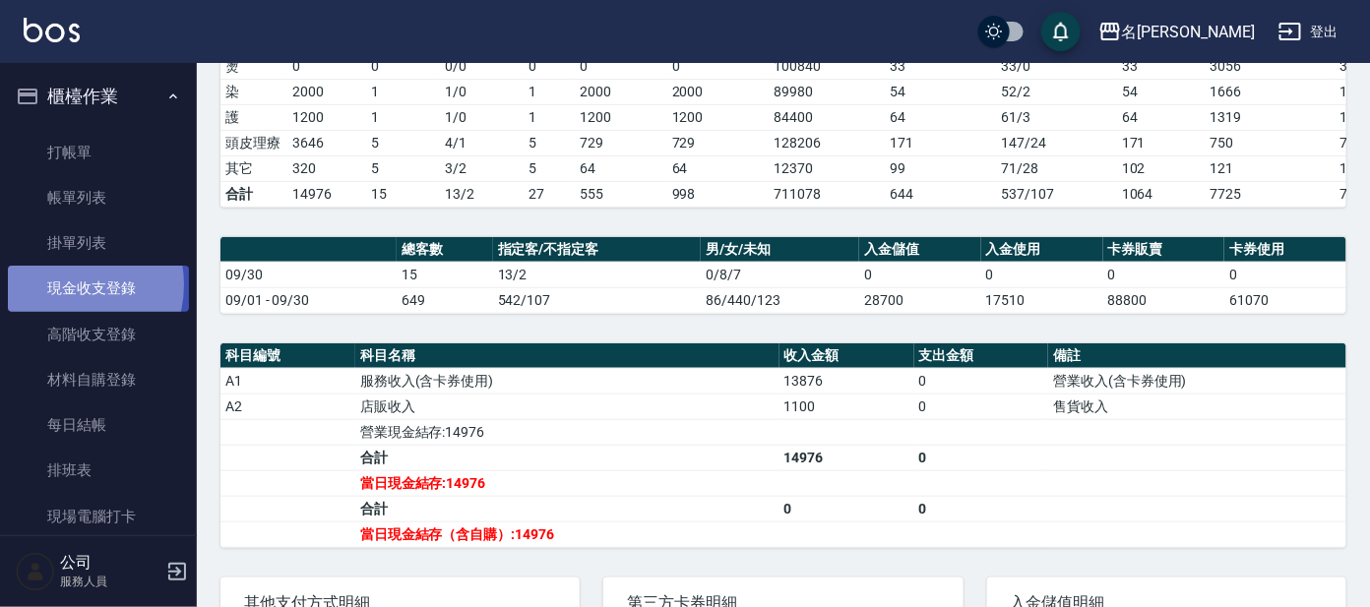
click at [67, 284] on link "現金收支登錄" at bounding box center [98, 288] width 181 height 45
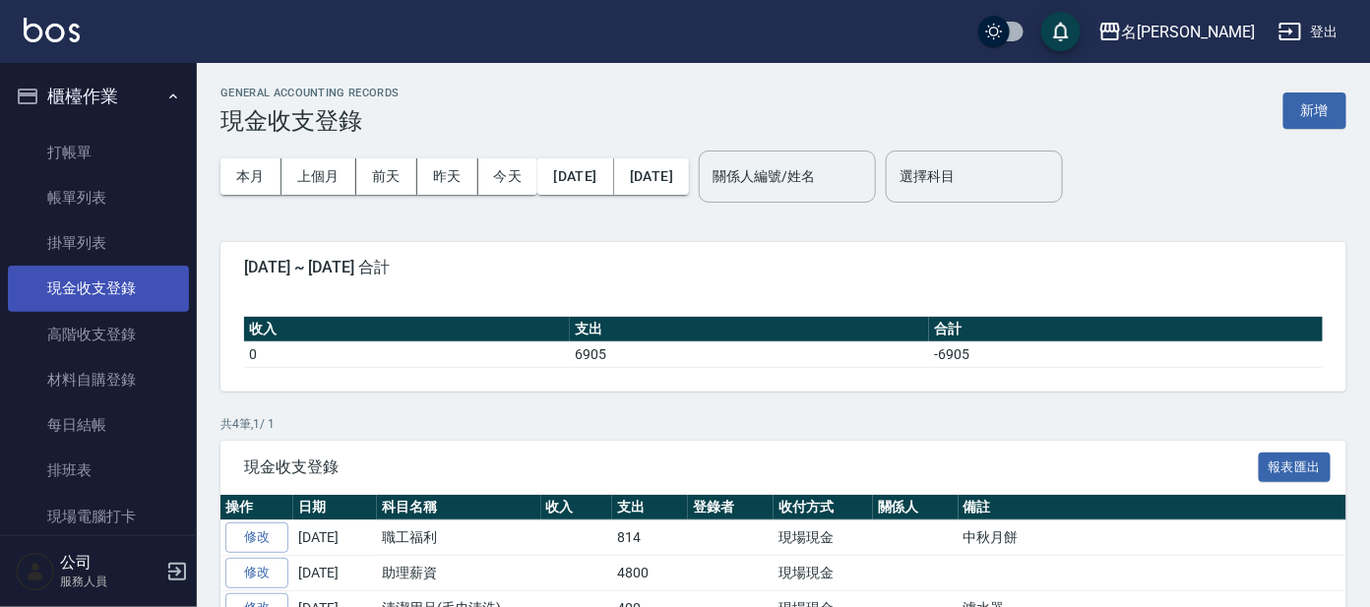
click at [89, 307] on link "現金收支登錄" at bounding box center [98, 288] width 181 height 45
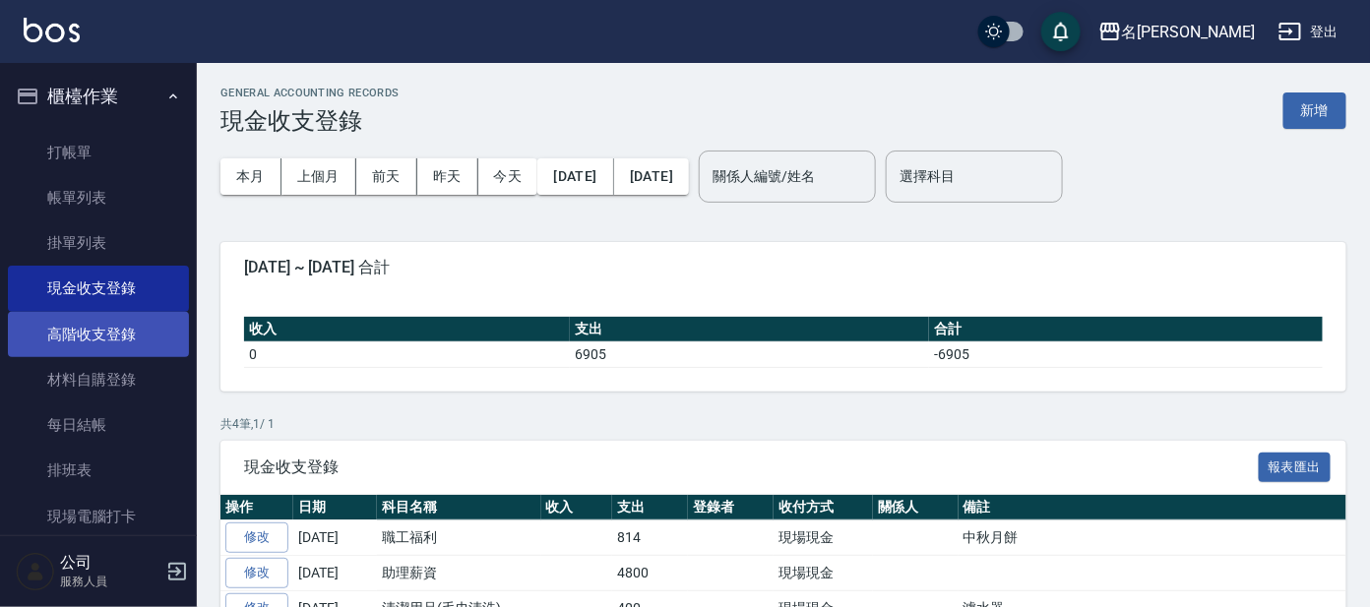
click at [108, 329] on link "高階收支登錄" at bounding box center [98, 334] width 181 height 45
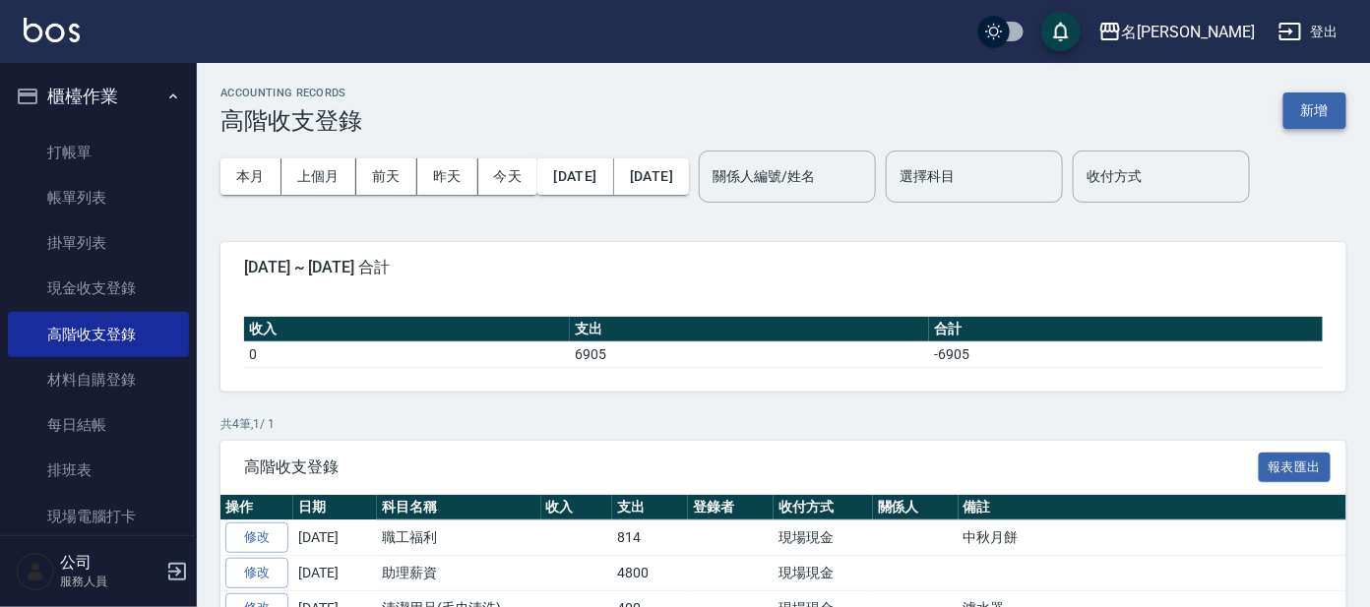
click at [1306, 107] on button "新增" at bounding box center [1315, 111] width 63 height 36
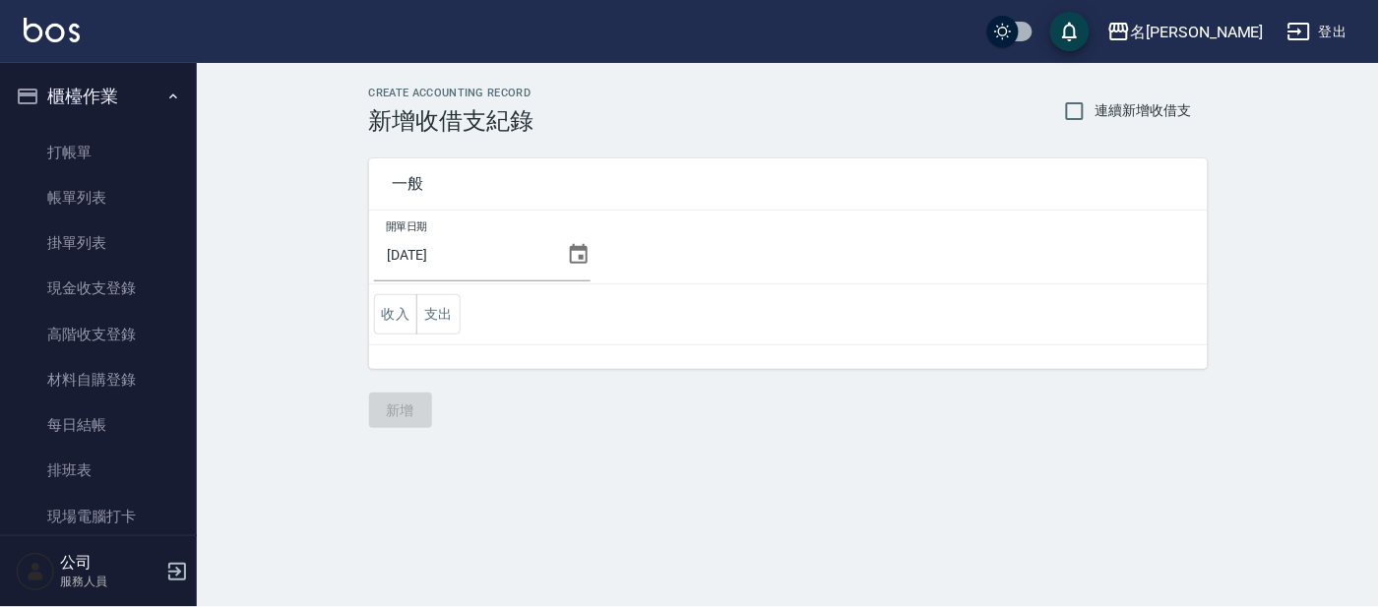
click at [580, 256] on icon at bounding box center [579, 254] width 18 height 20
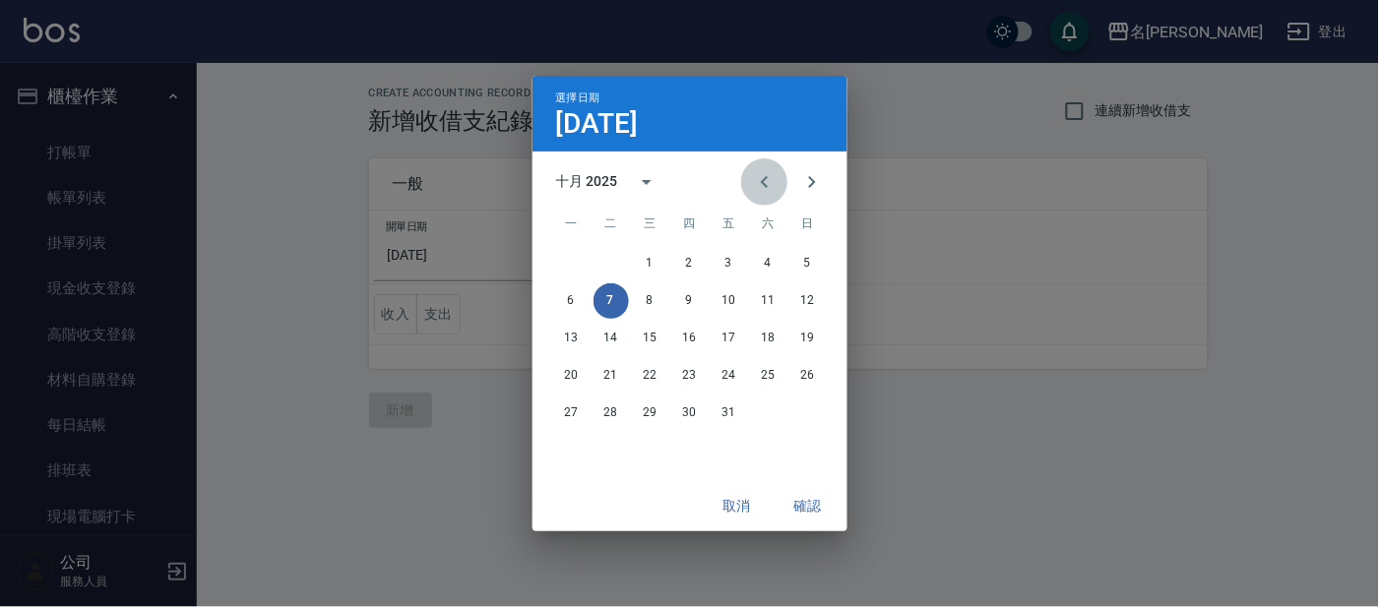
click at [758, 172] on icon "Previous month" at bounding box center [765, 182] width 24 height 24
click at [604, 405] on button "30" at bounding box center [611, 413] width 35 height 35
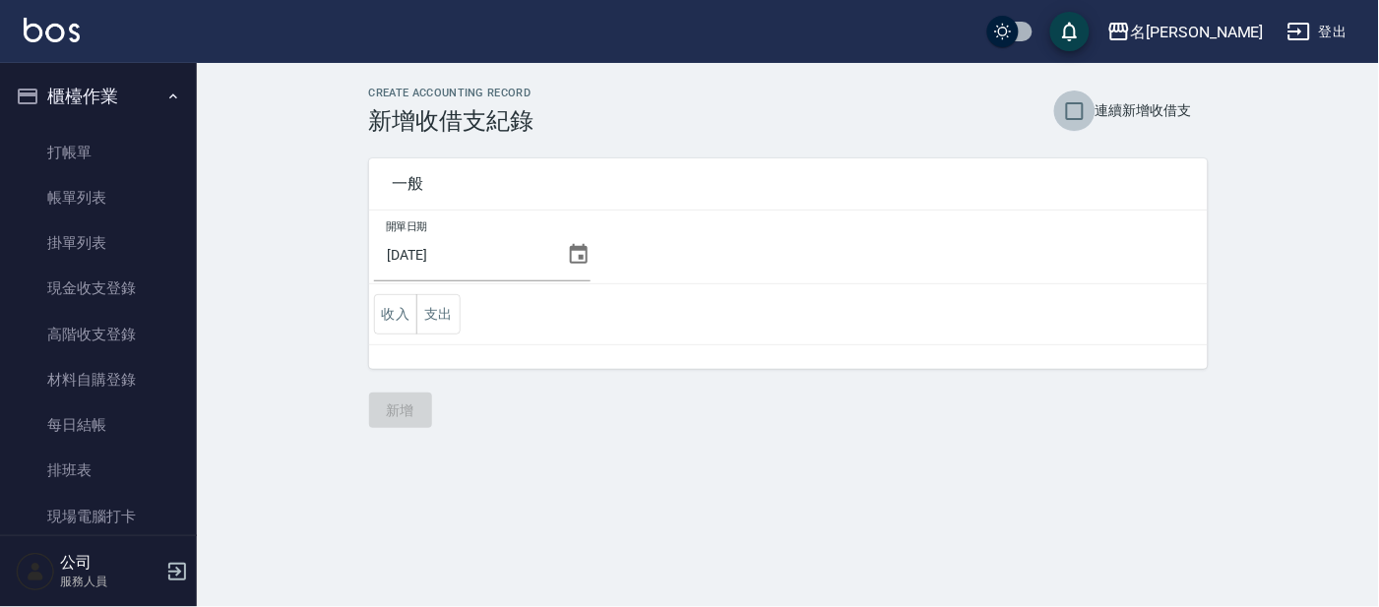
click at [1072, 106] on input "連續新增收借支" at bounding box center [1074, 111] width 41 height 41
checkbox input "true"
click at [442, 318] on button "支出" at bounding box center [438, 314] width 44 height 40
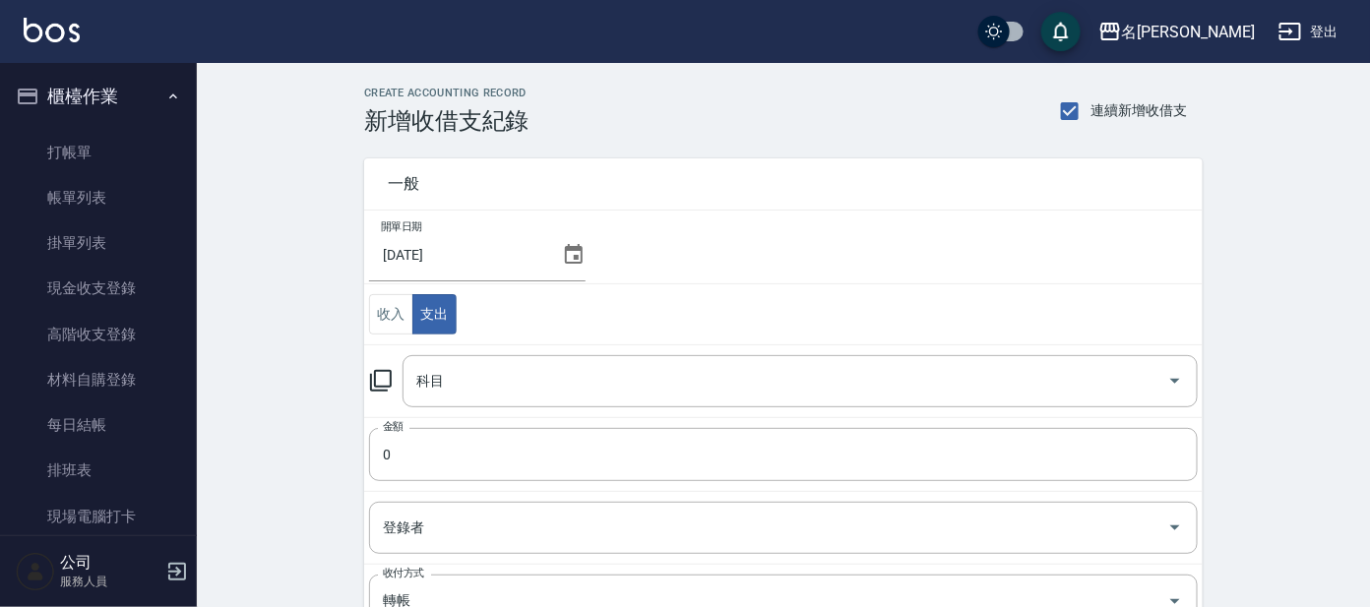
click at [384, 377] on icon at bounding box center [381, 381] width 24 height 24
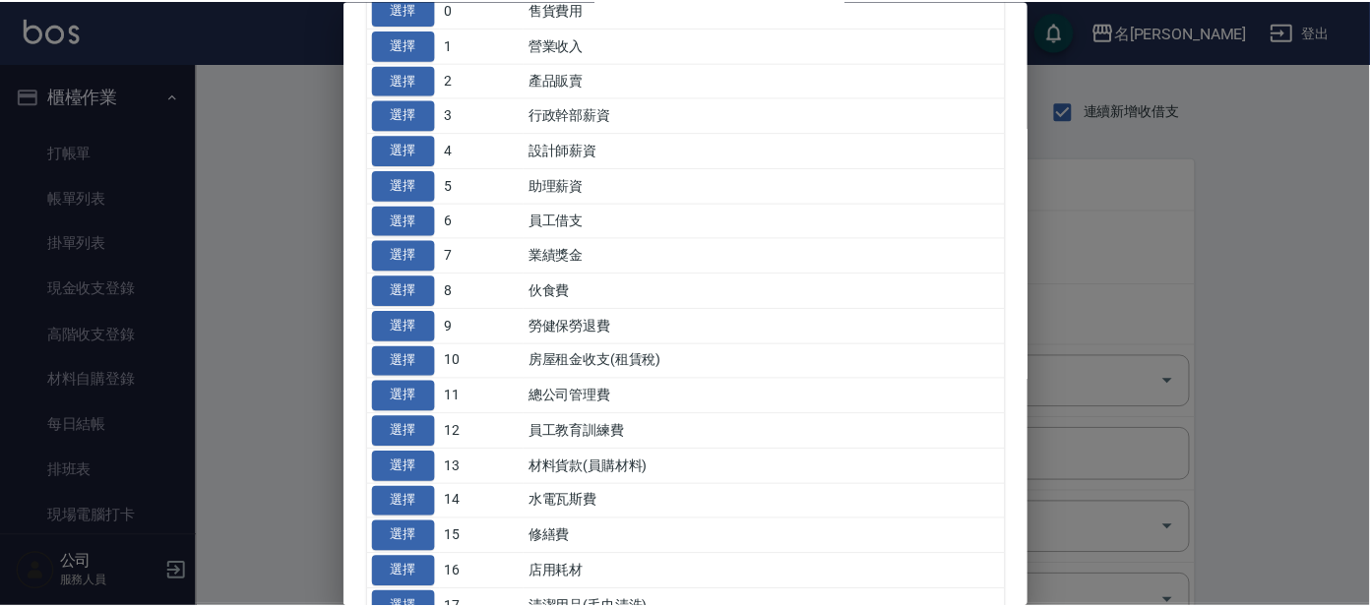
scroll to position [245, 0]
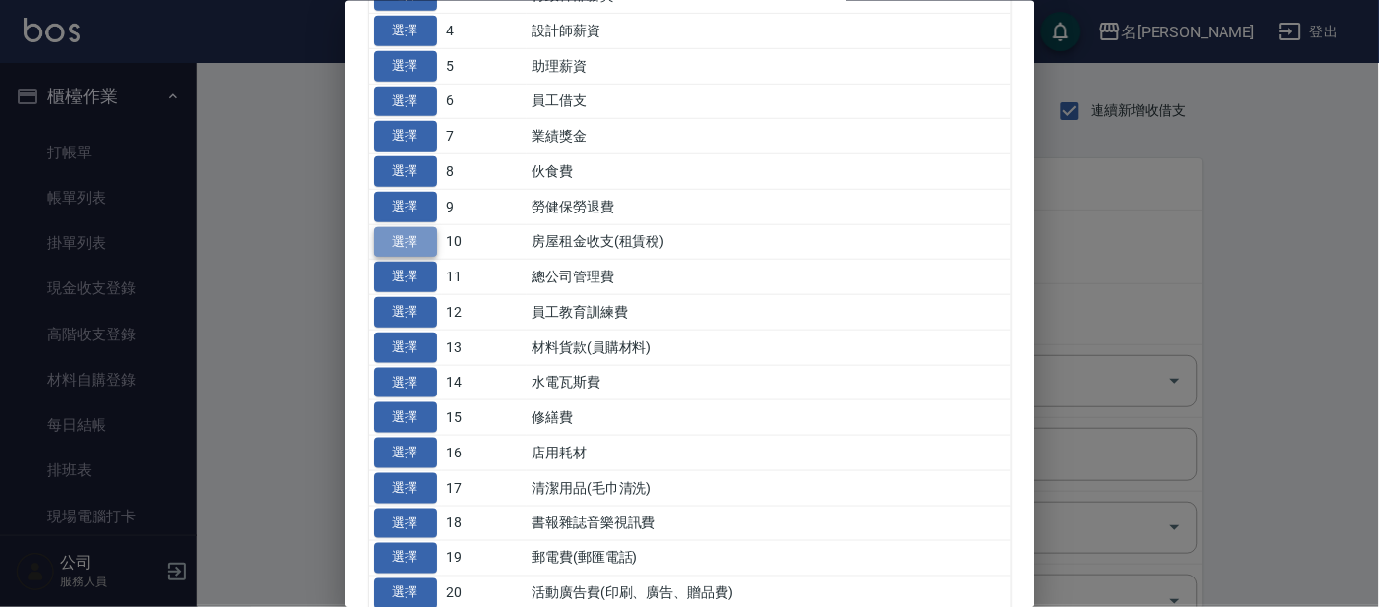
click at [406, 232] on button "選擇" at bounding box center [405, 241] width 63 height 31
type input "10 房屋租金收支(租賃稅)"
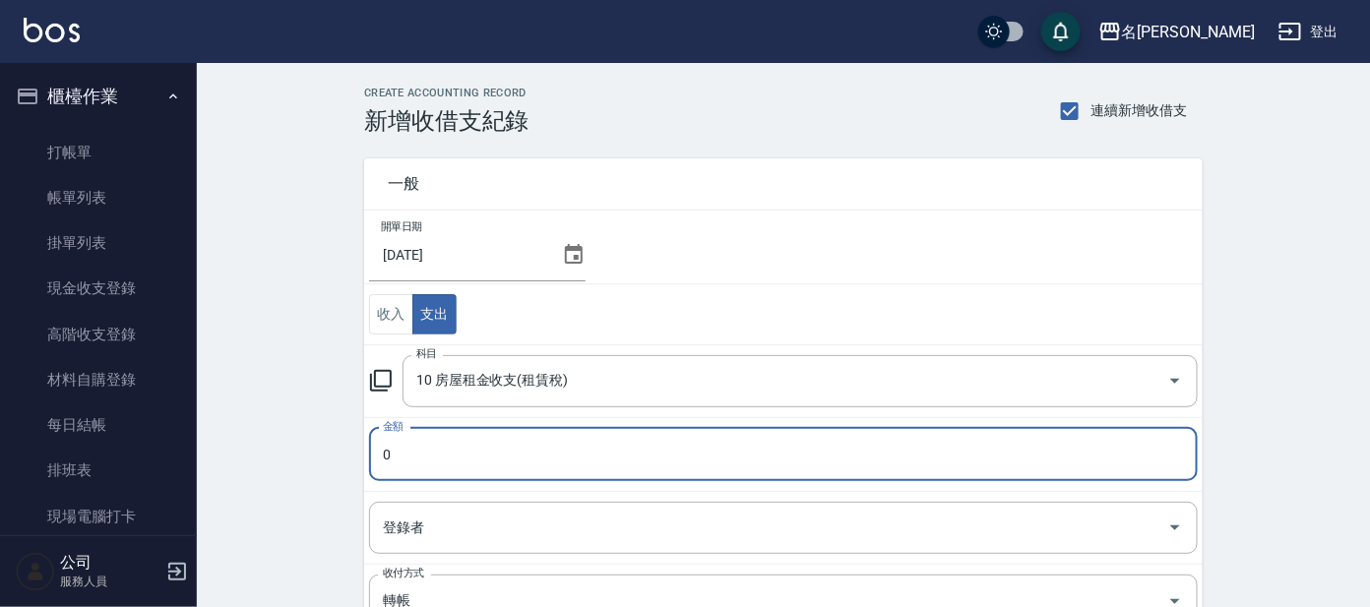
click at [419, 457] on input "0" at bounding box center [783, 454] width 829 height 53
type input "63000"
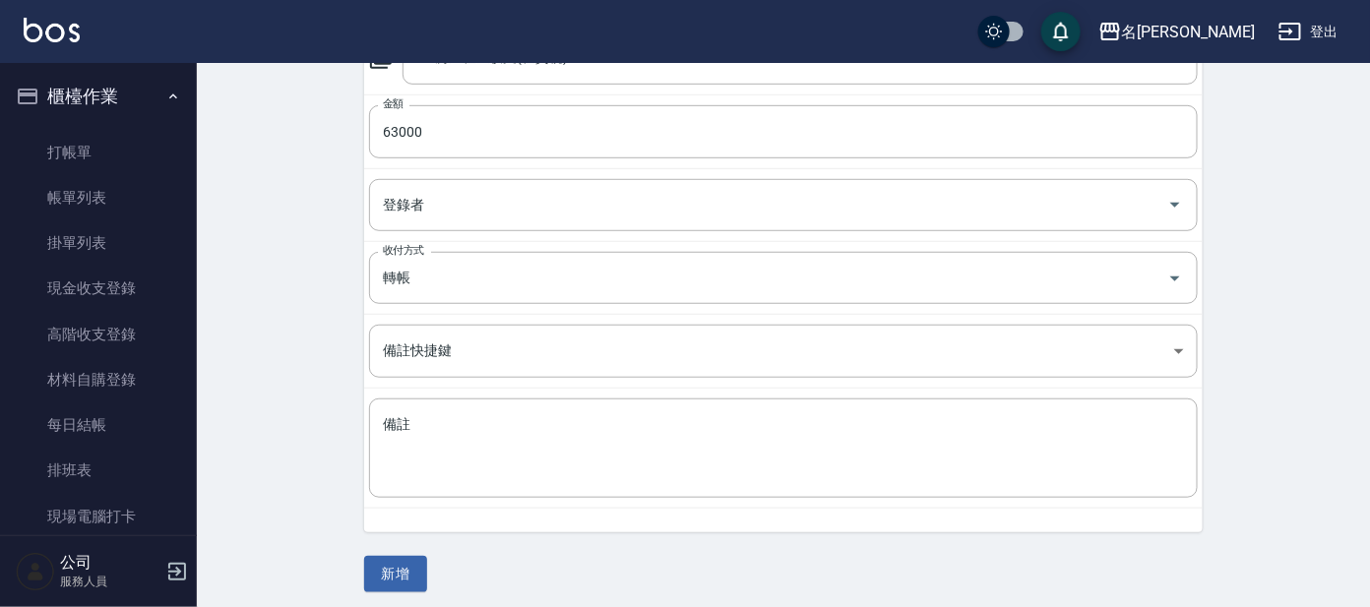
scroll to position [330, 0]
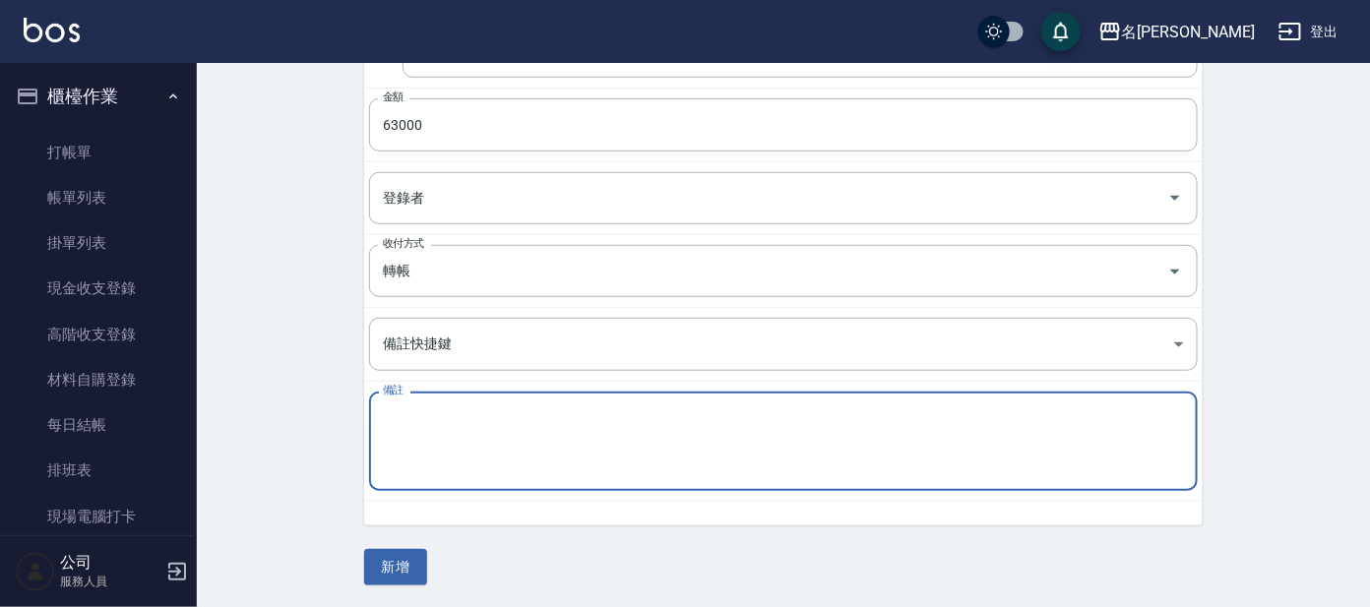
click at [387, 413] on textarea "備註" at bounding box center [783, 442] width 801 height 67
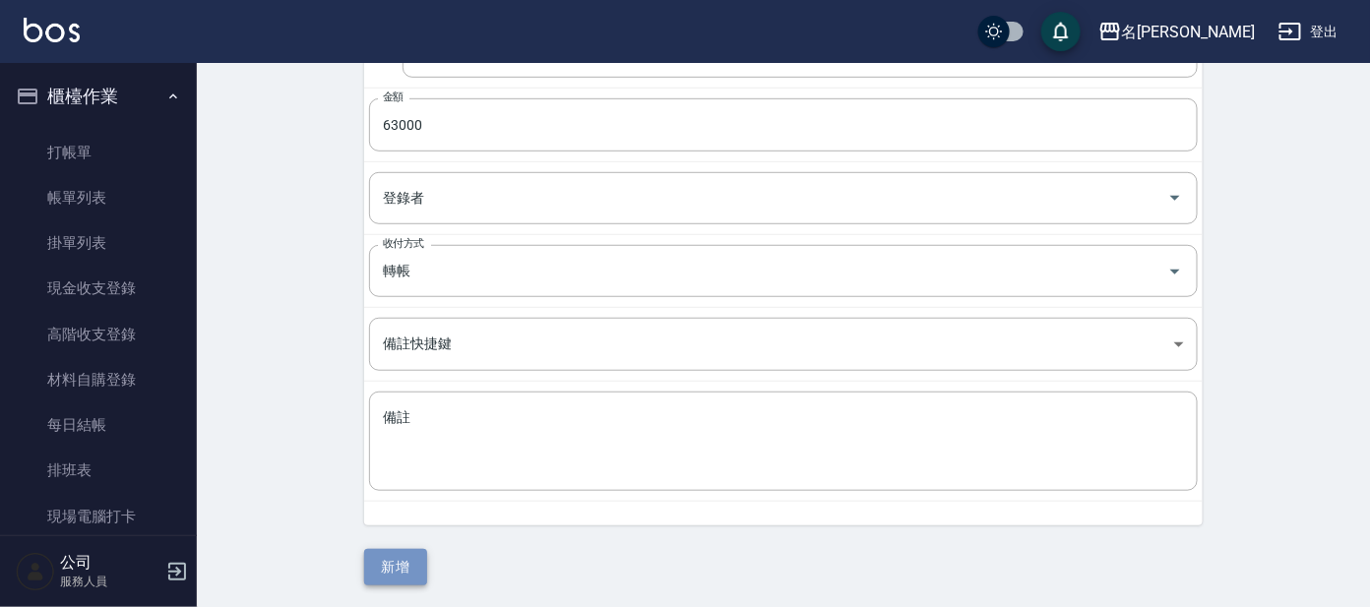
click at [392, 561] on button "新增" at bounding box center [395, 567] width 63 height 36
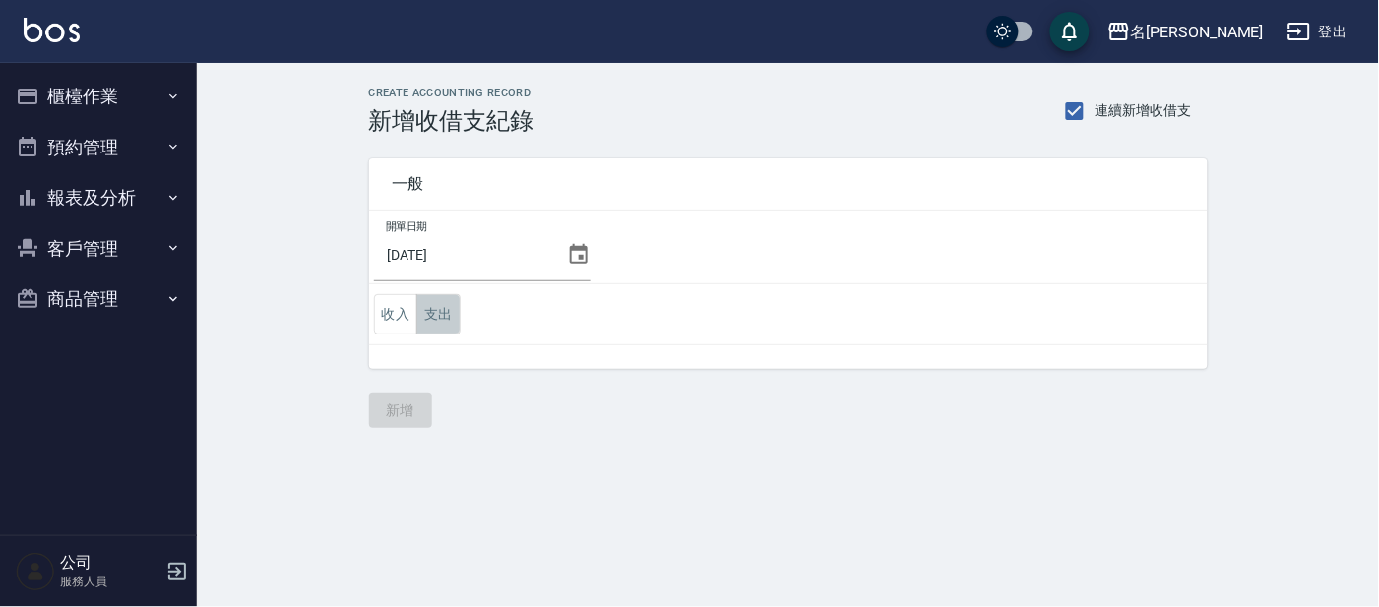
click at [434, 314] on button "支出" at bounding box center [438, 314] width 44 height 40
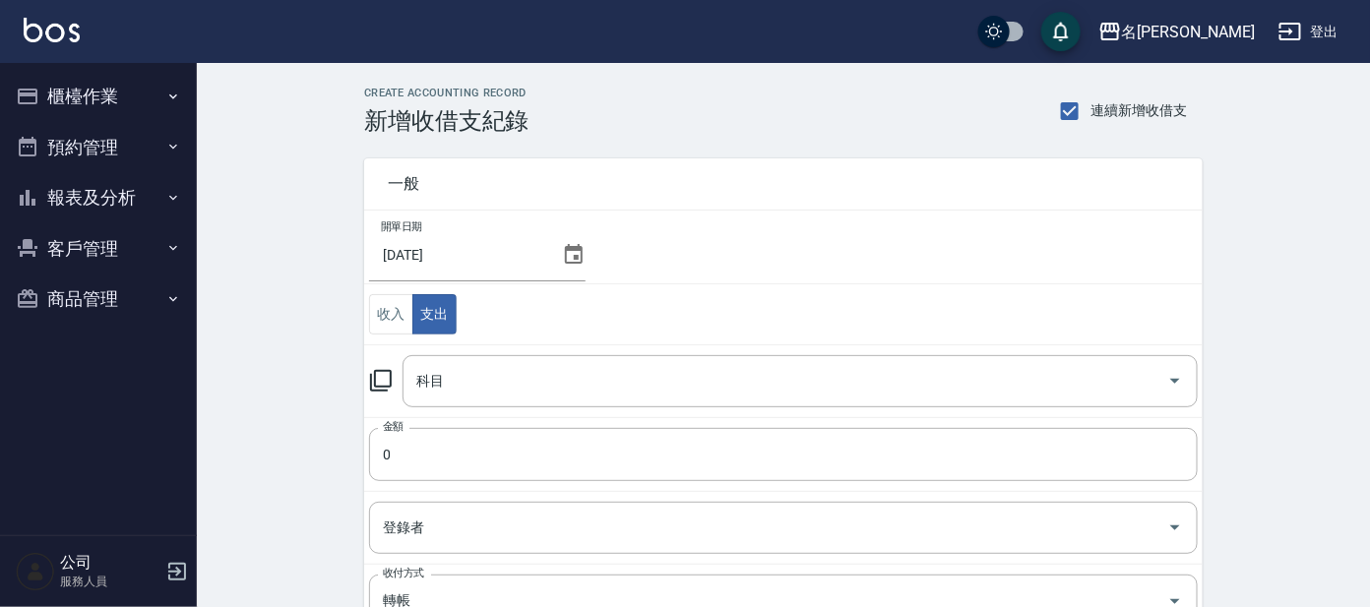
click at [380, 380] on icon at bounding box center [381, 381] width 24 height 24
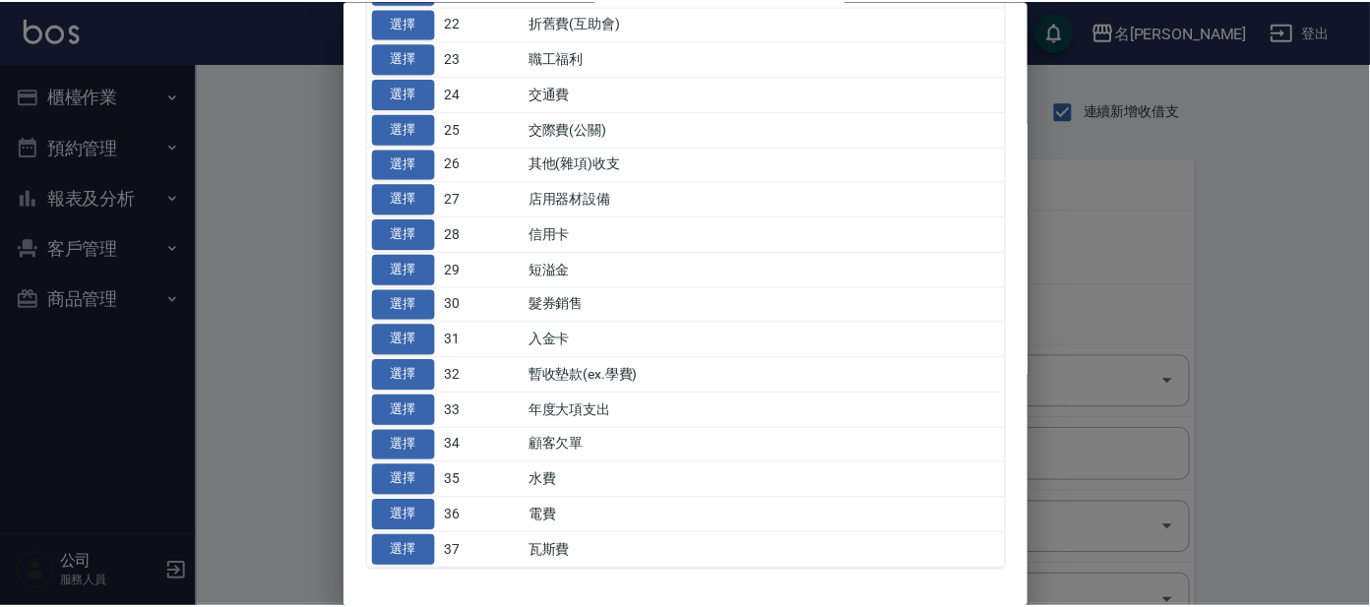
scroll to position [936, 0]
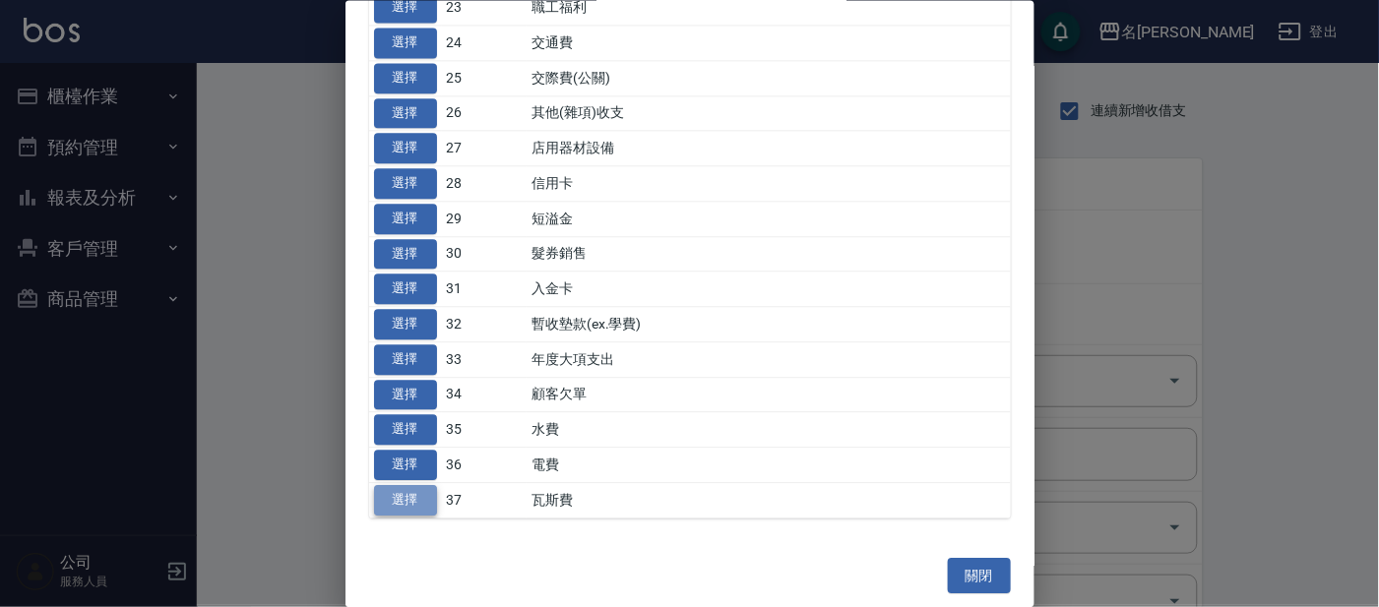
click at [408, 492] on button "選擇" at bounding box center [405, 500] width 63 height 31
type input "37 瓦斯費"
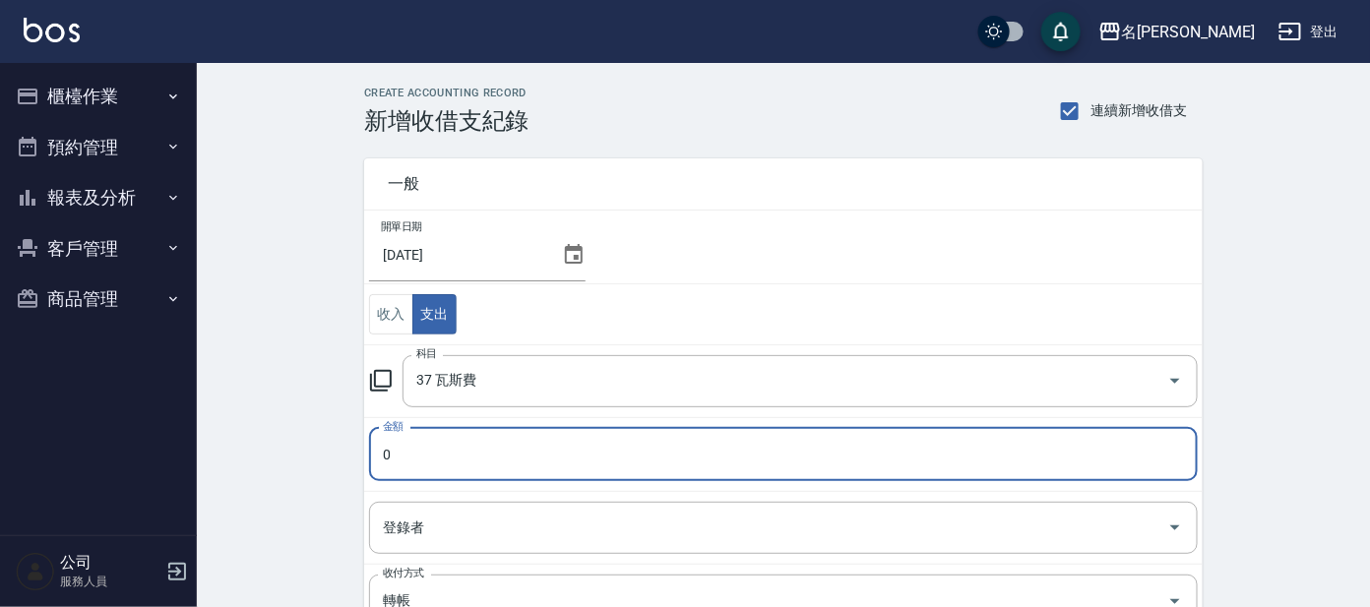
click at [428, 452] on input "0" at bounding box center [783, 454] width 829 height 53
type input "2624"
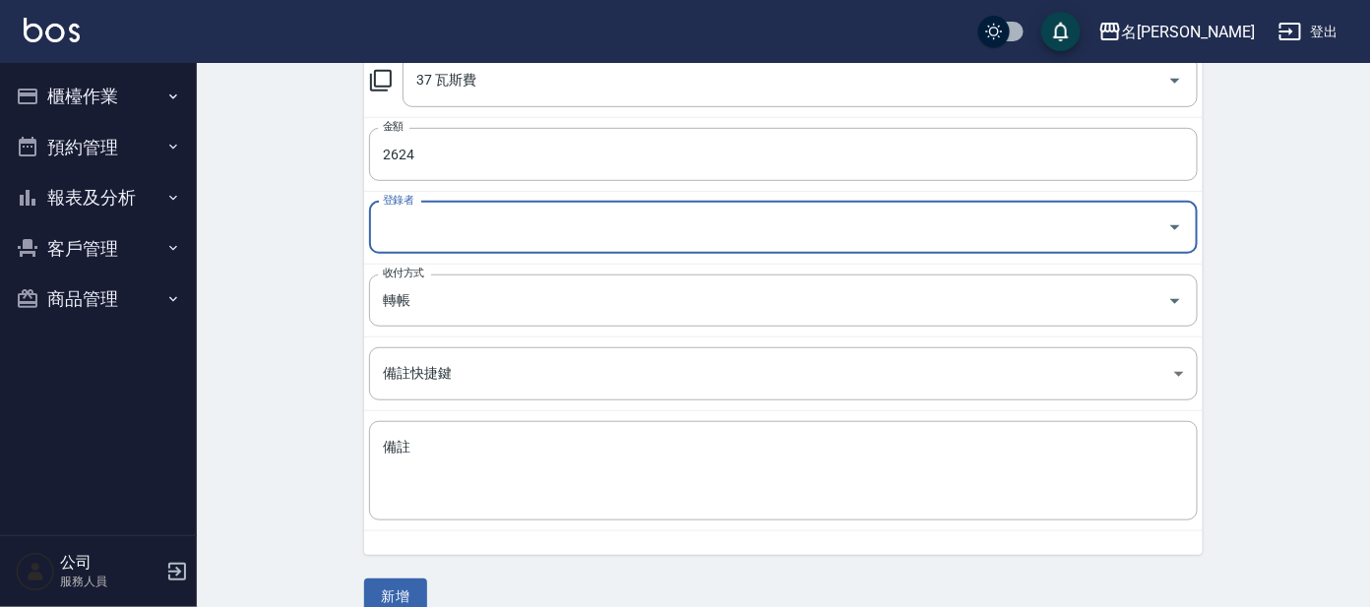
scroll to position [330, 0]
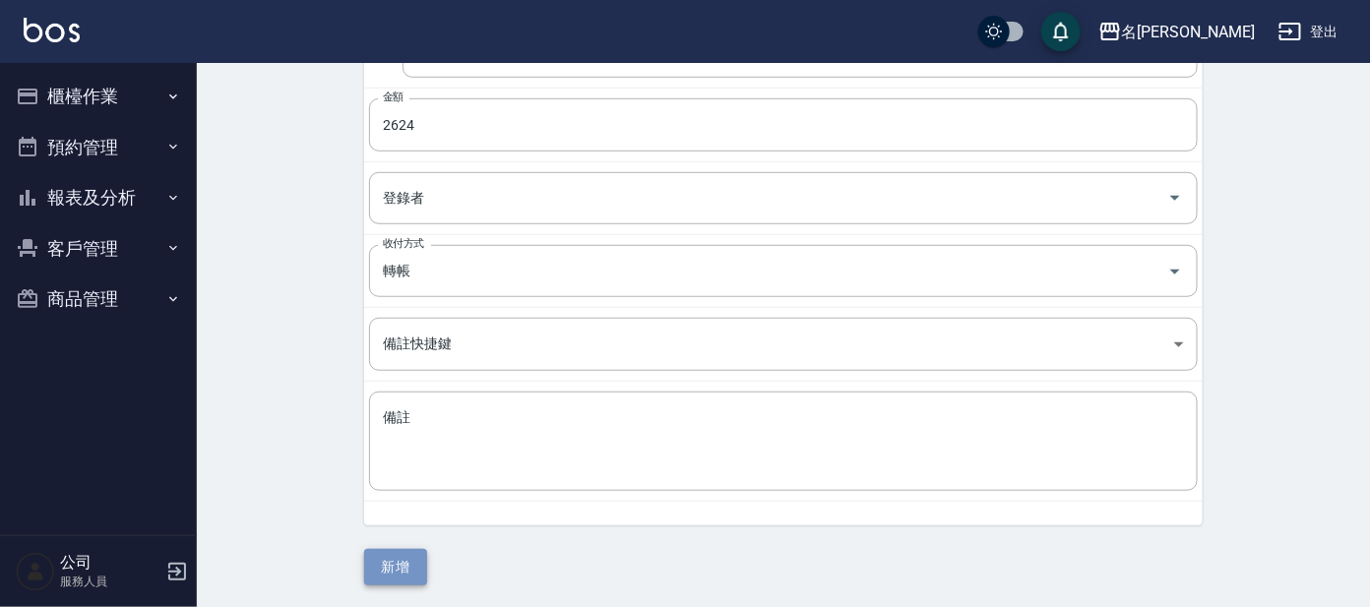
click at [390, 561] on button "新增" at bounding box center [395, 567] width 63 height 36
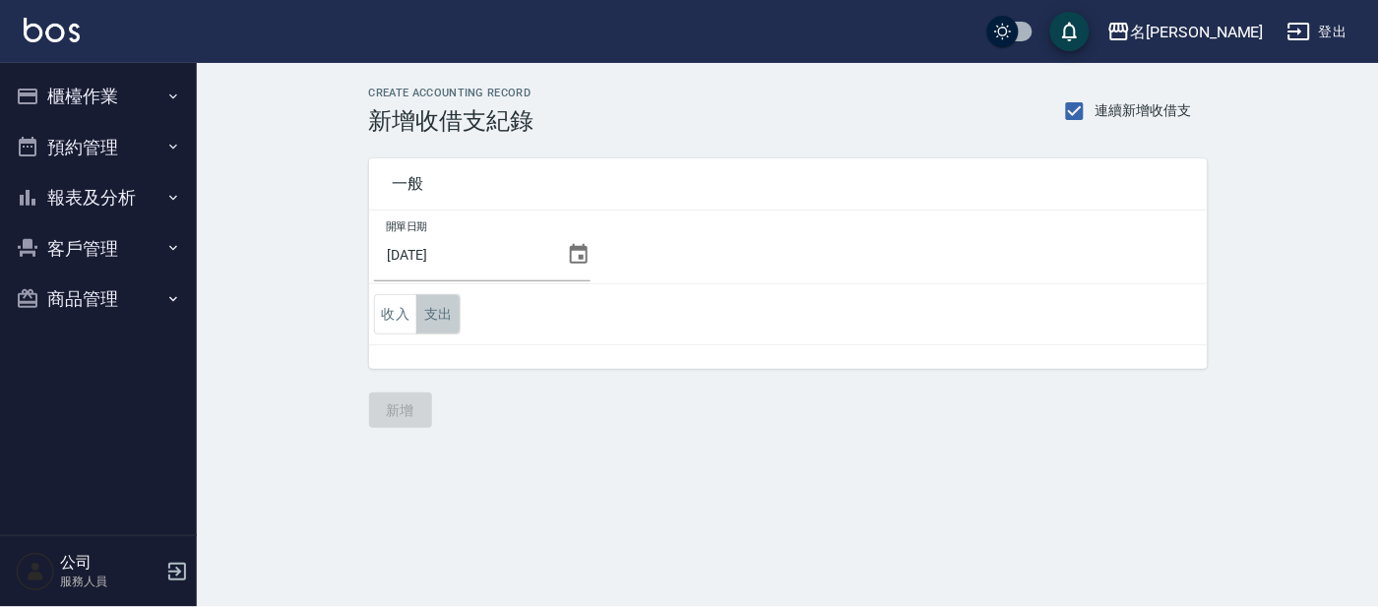
click at [441, 314] on button "支出" at bounding box center [438, 314] width 44 height 40
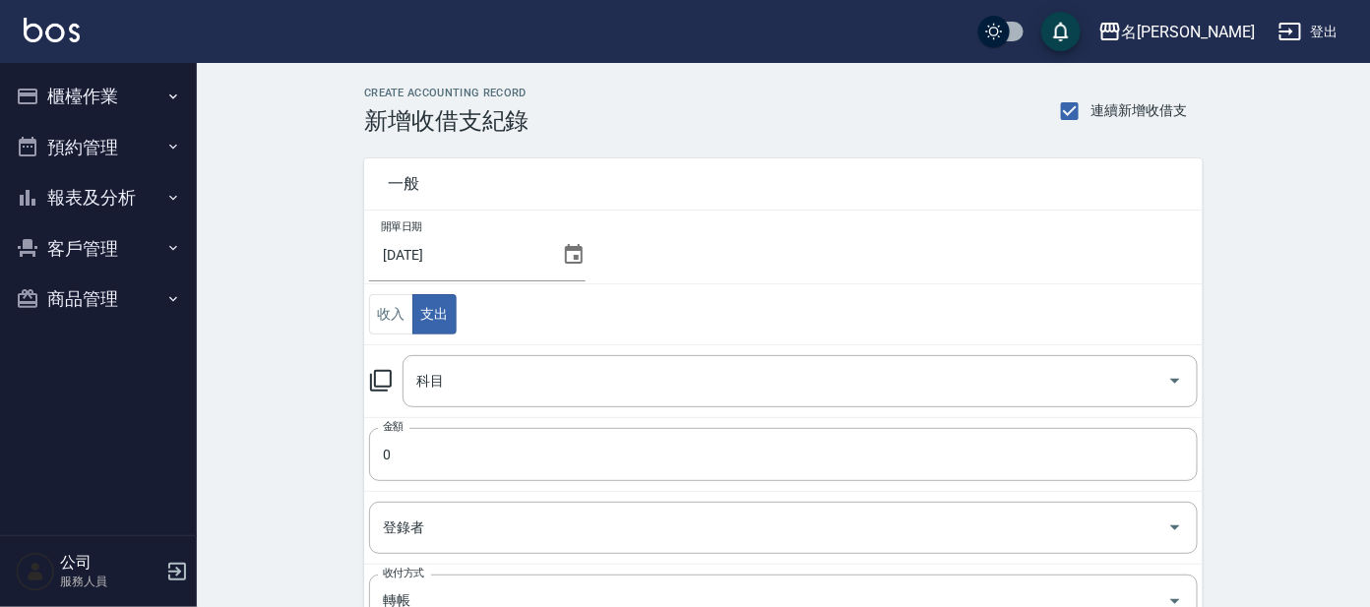
click at [384, 379] on icon at bounding box center [381, 381] width 24 height 24
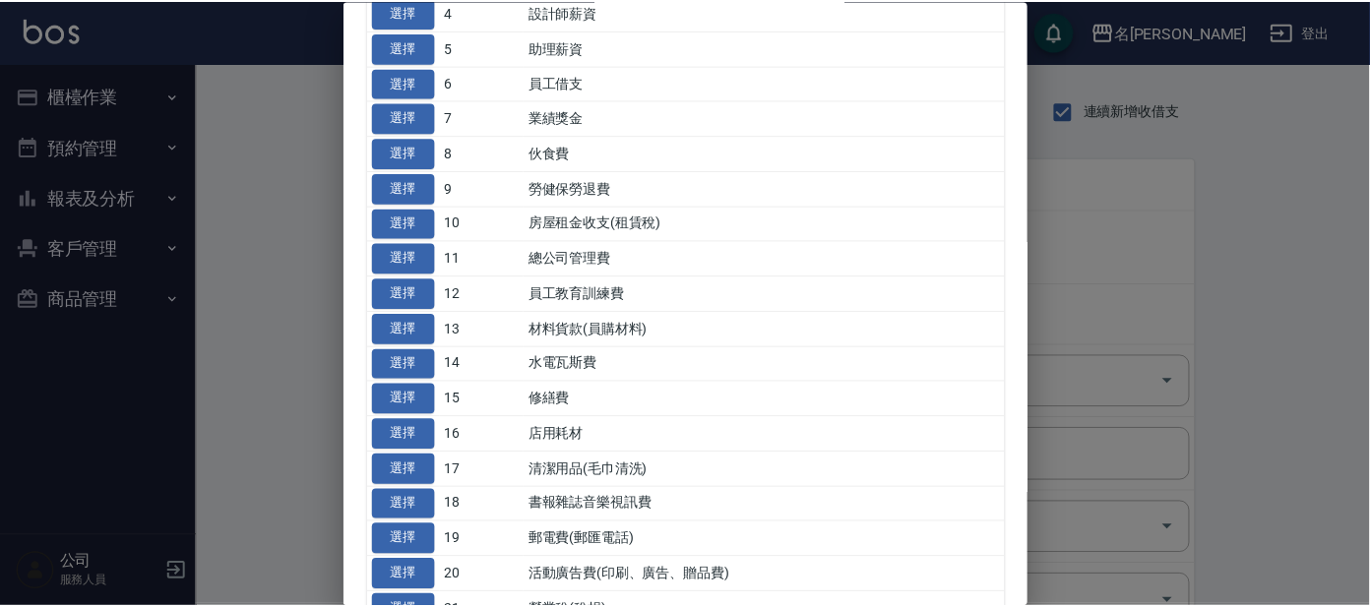
scroll to position [368, 0]
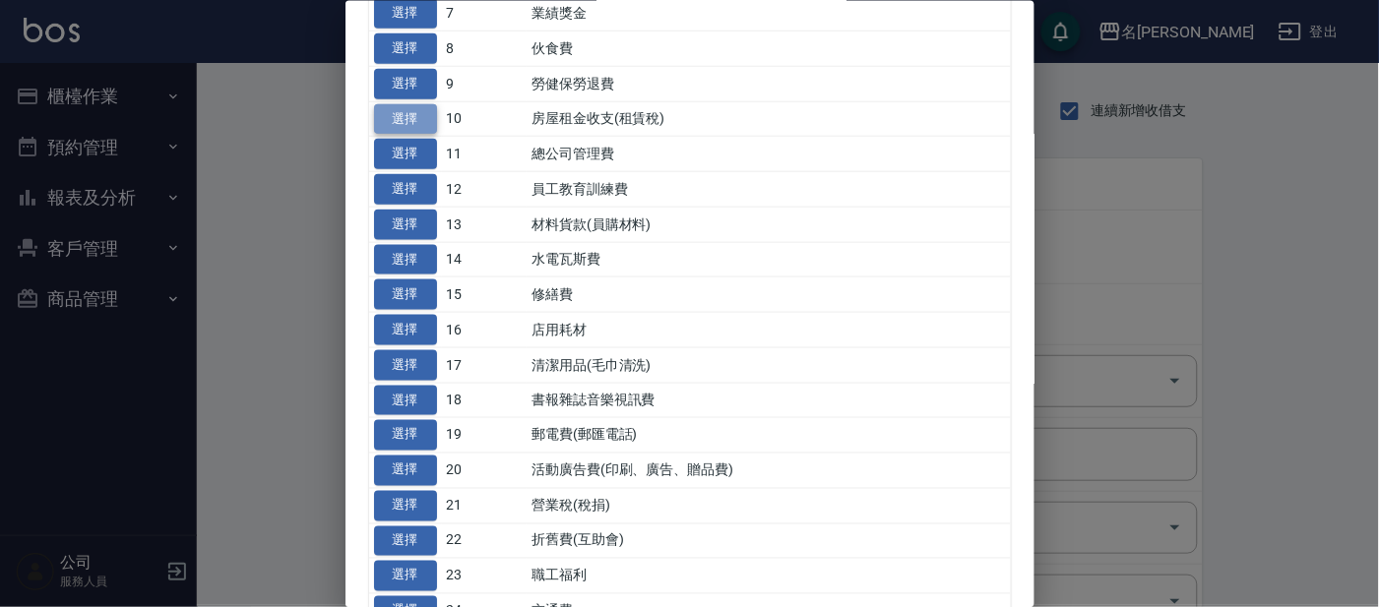
click at [403, 112] on button "選擇" at bounding box center [405, 118] width 63 height 31
type input "10 房屋租金收支(租賃稅)"
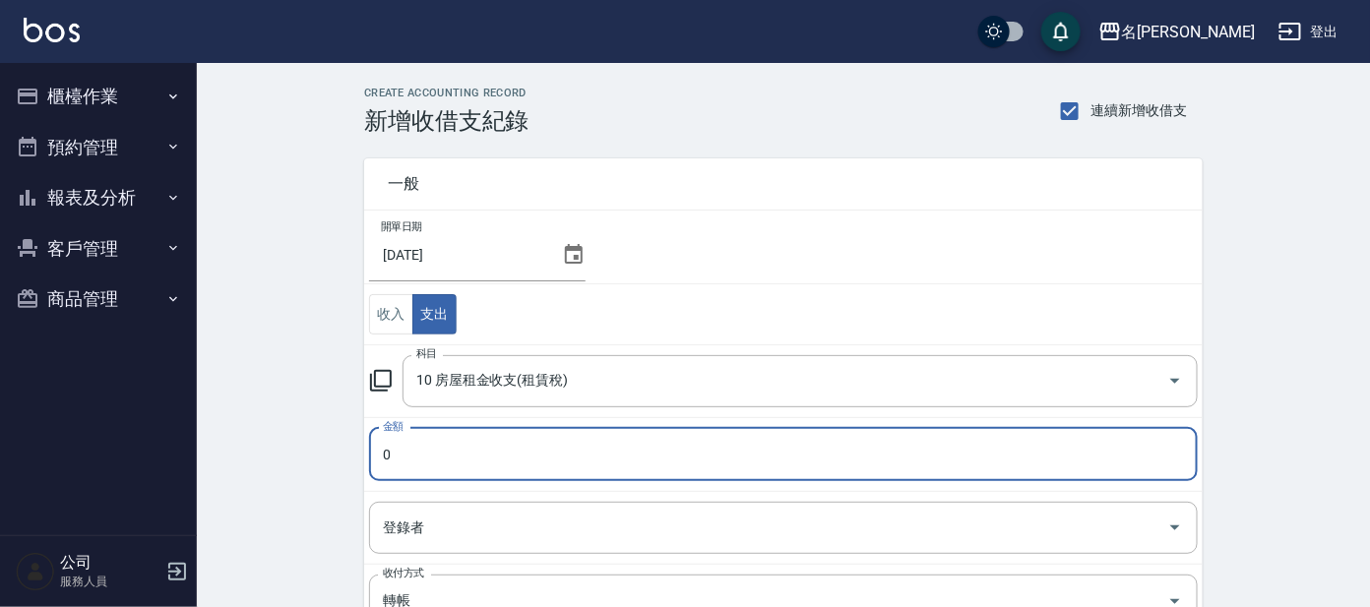
click at [403, 450] on input "0" at bounding box center [783, 454] width 829 height 53
type input "4000"
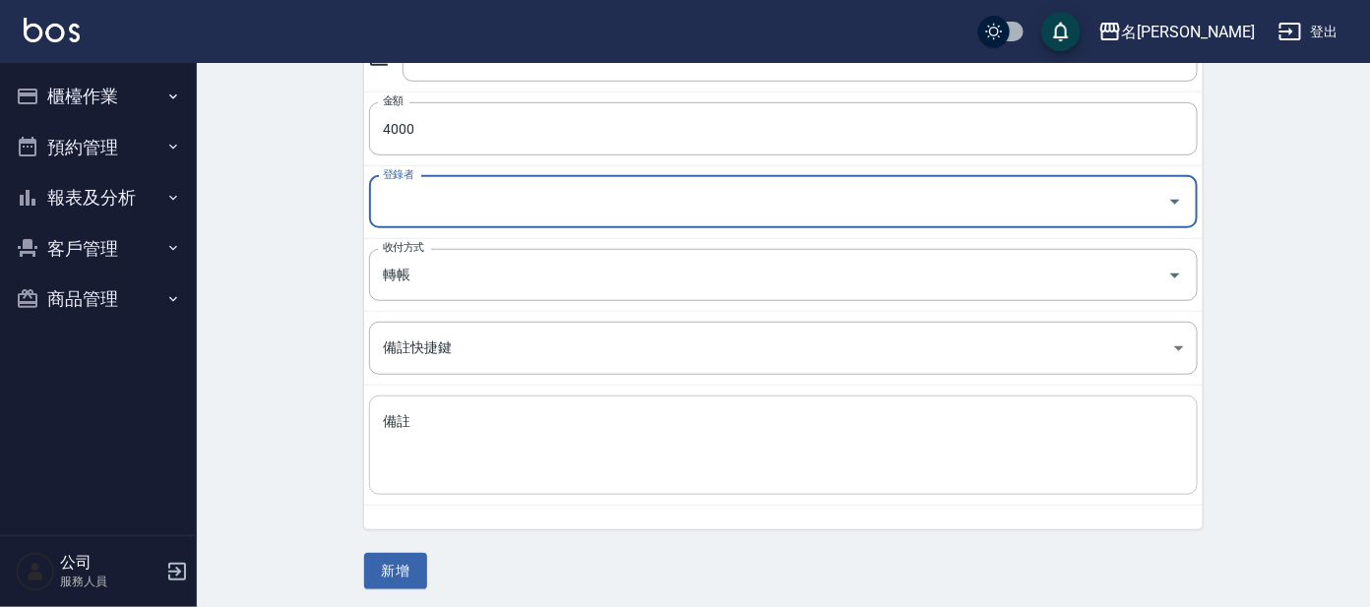
scroll to position [330, 0]
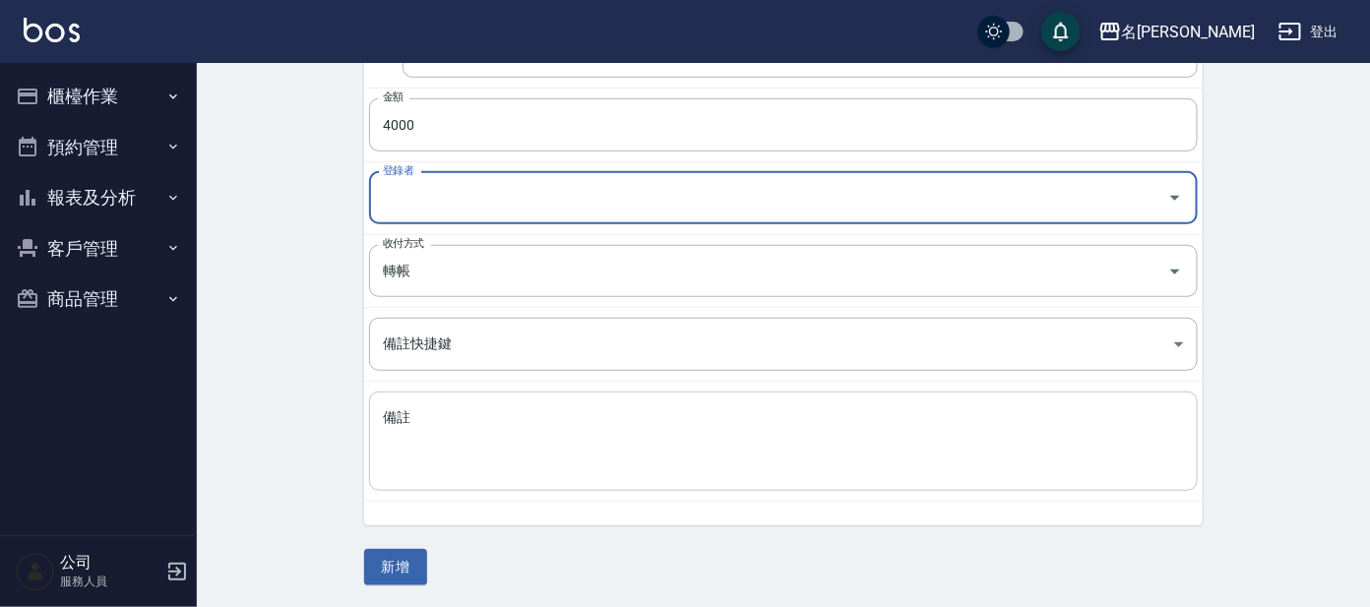
click at [419, 409] on textarea "備註" at bounding box center [783, 442] width 801 height 67
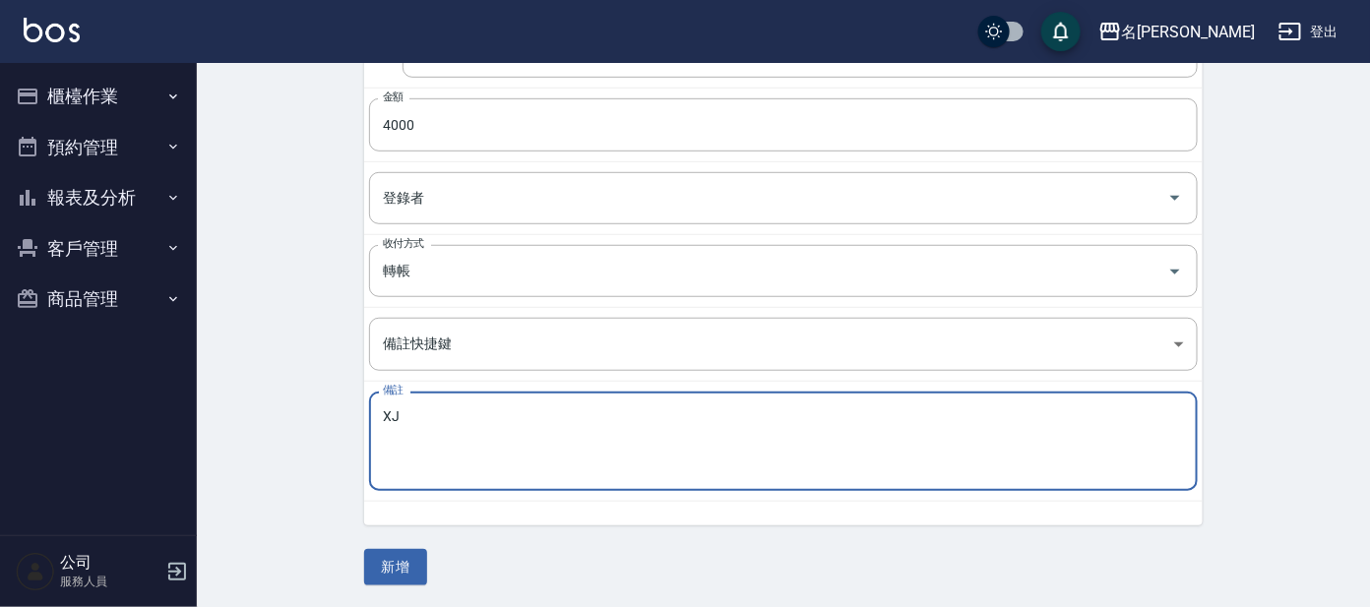
type textarea "X"
type textarea "龍江宿舍費宿舍費"
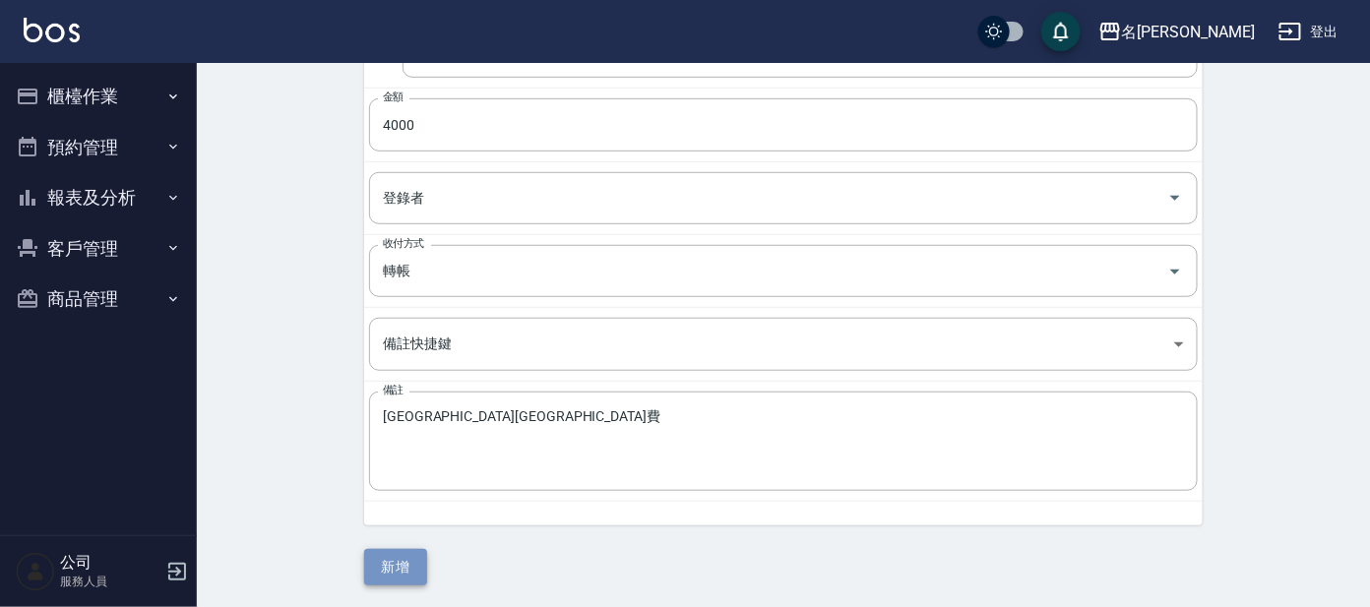
click at [402, 565] on button "新增" at bounding box center [395, 567] width 63 height 36
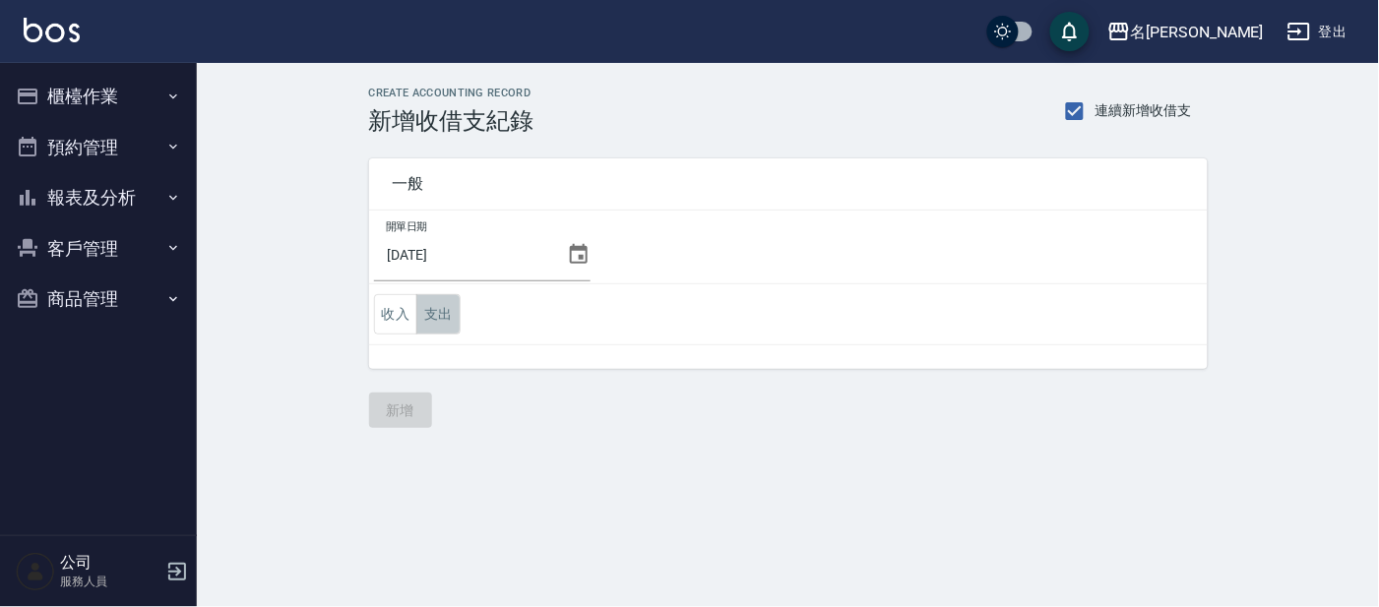
click at [449, 312] on button "支出" at bounding box center [438, 314] width 44 height 40
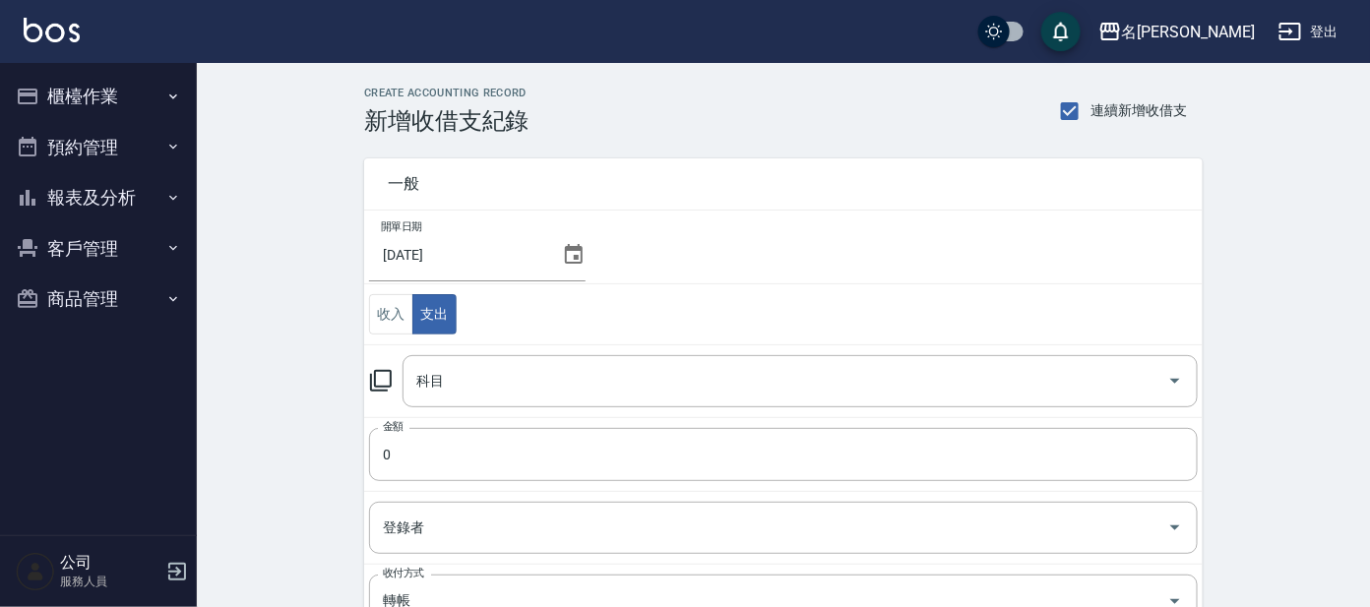
click at [380, 371] on icon at bounding box center [381, 381] width 22 height 22
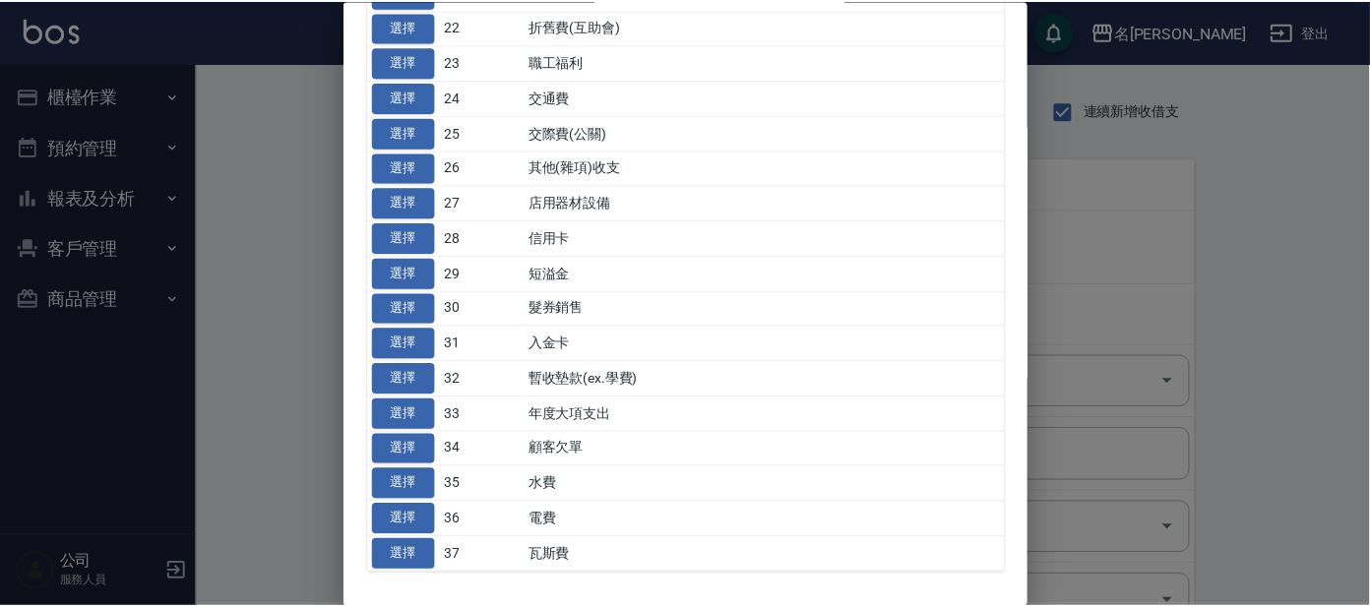
scroll to position [936, 0]
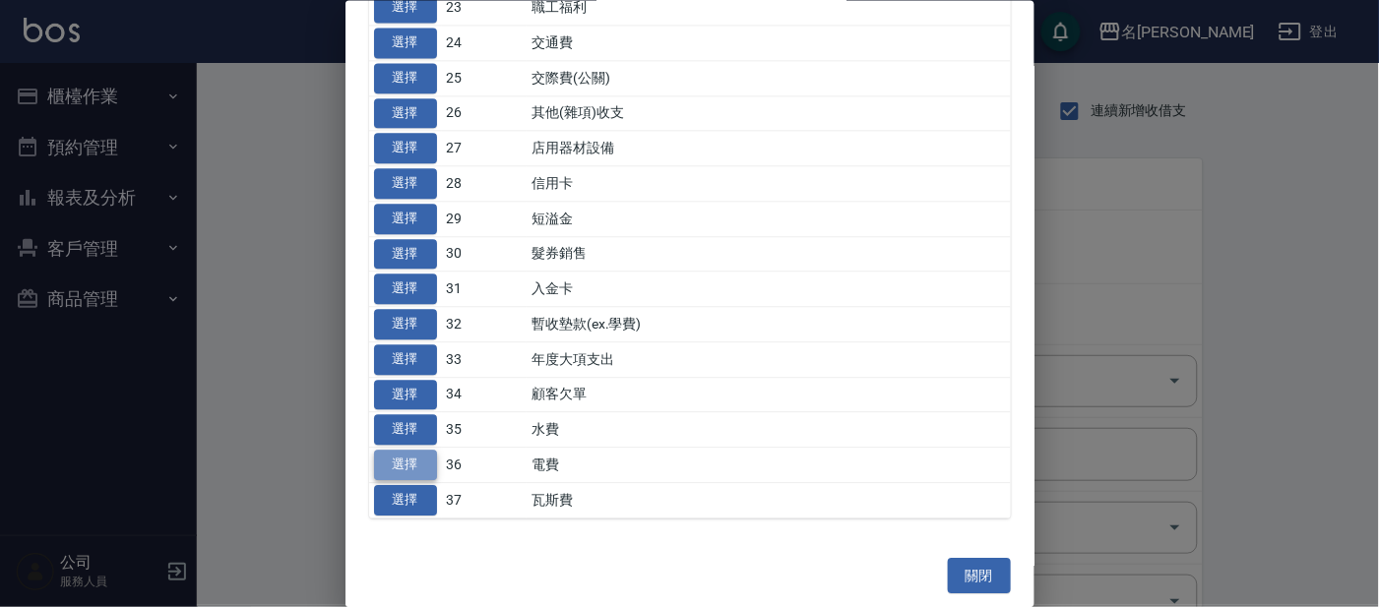
click at [408, 465] on button "選擇" at bounding box center [405, 466] width 63 height 31
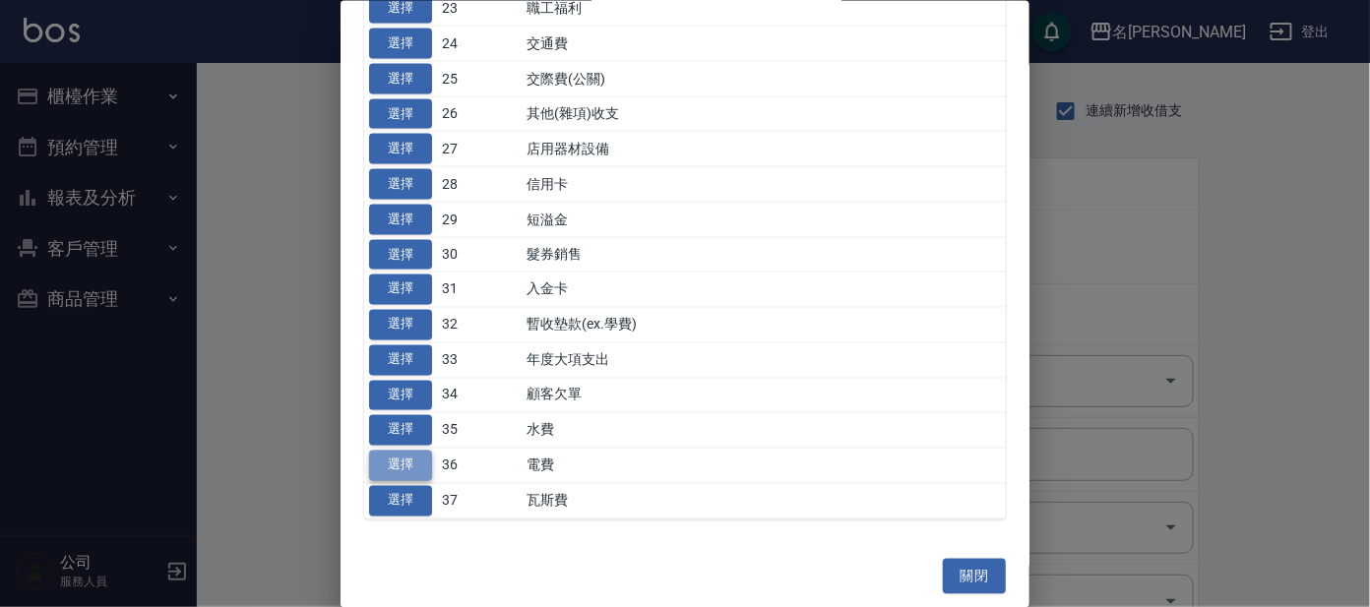
type input "36 電費"
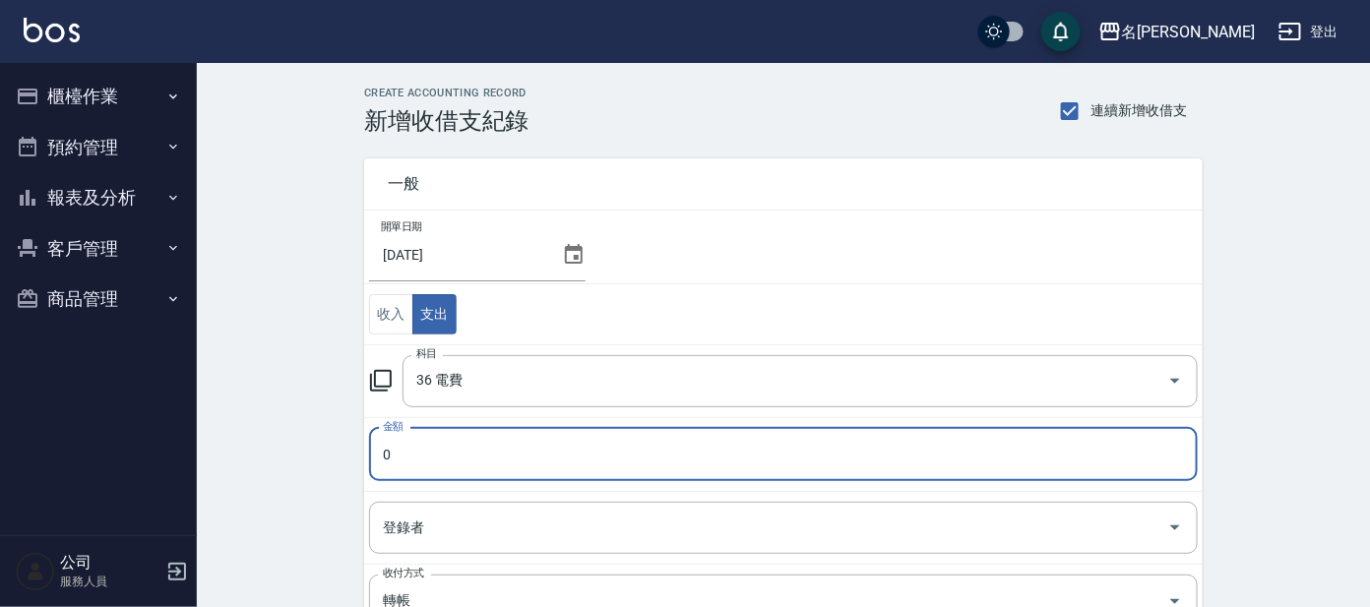
click at [416, 454] on input "0" at bounding box center [783, 454] width 829 height 53
type input "18342"
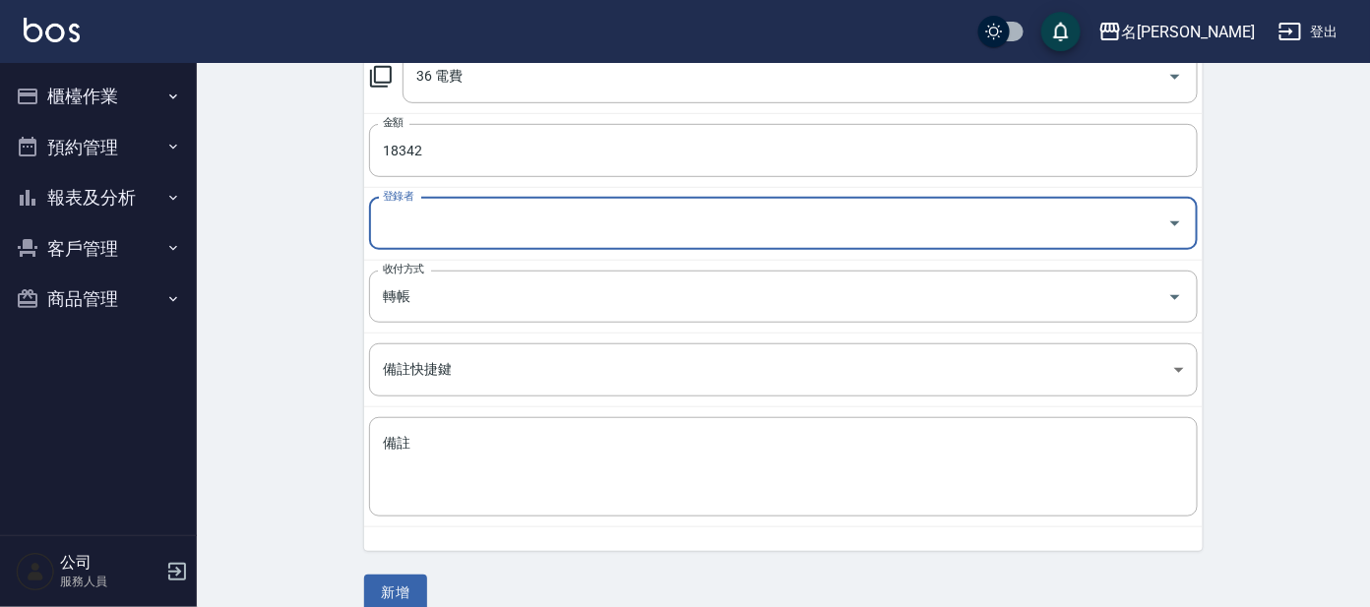
scroll to position [330, 0]
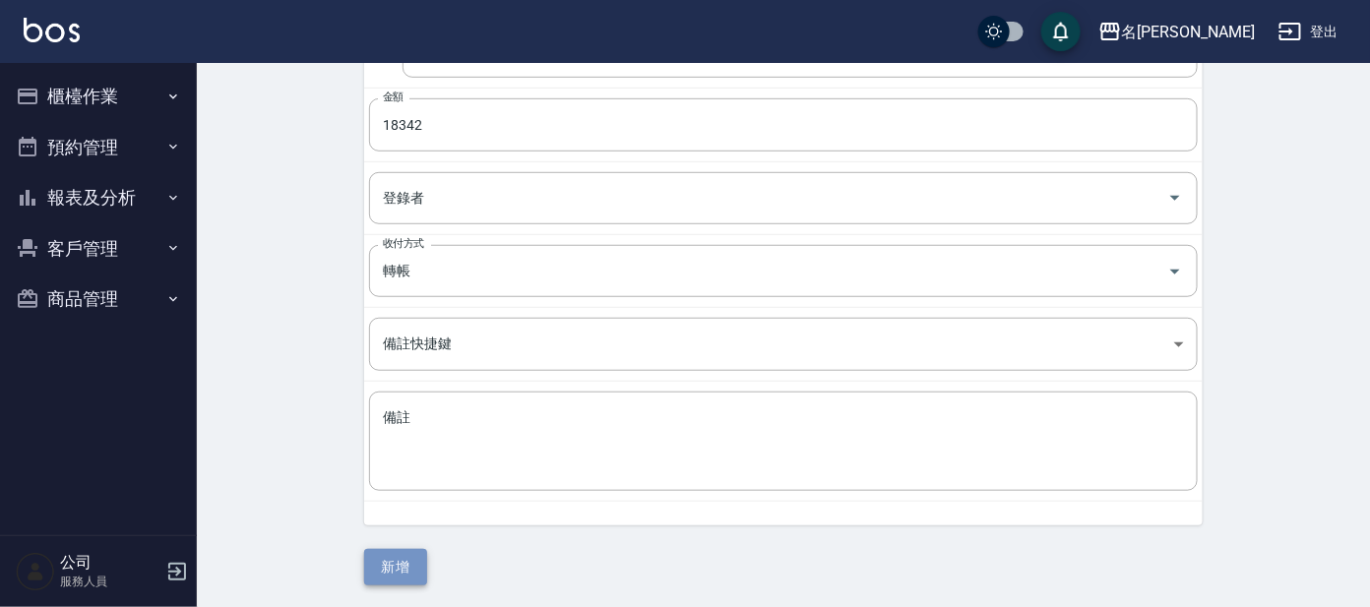
click at [408, 566] on button "新增" at bounding box center [395, 567] width 63 height 36
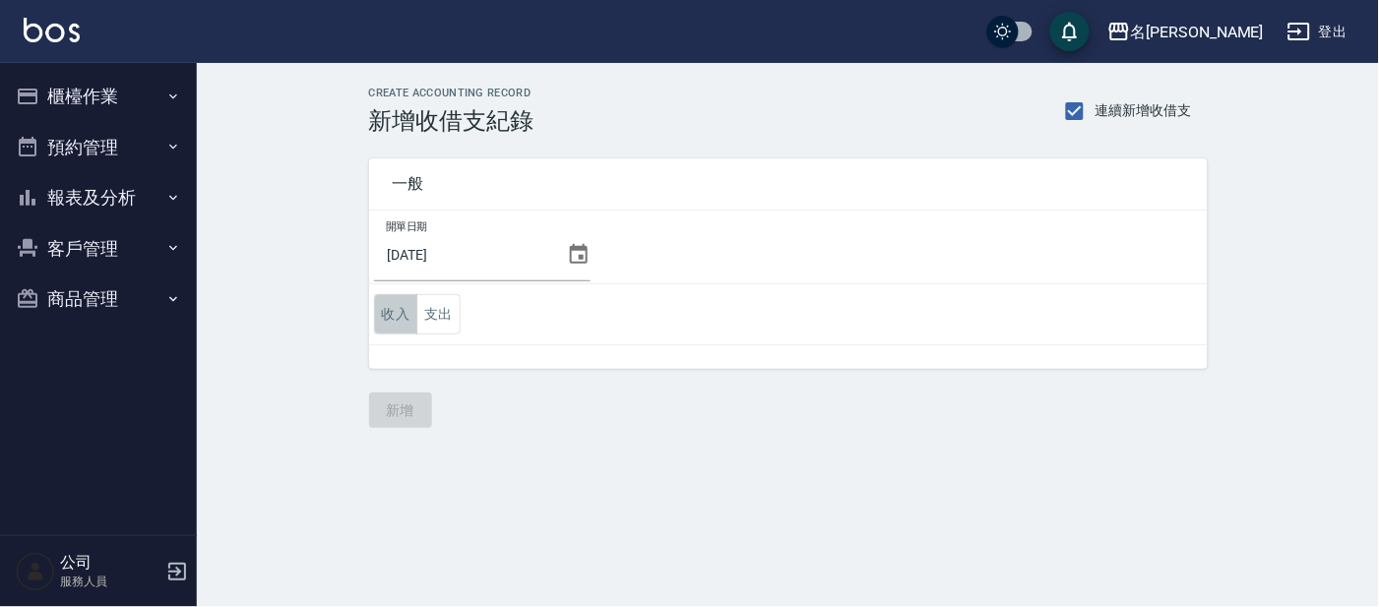
click at [387, 322] on button "收入" at bounding box center [396, 314] width 44 height 40
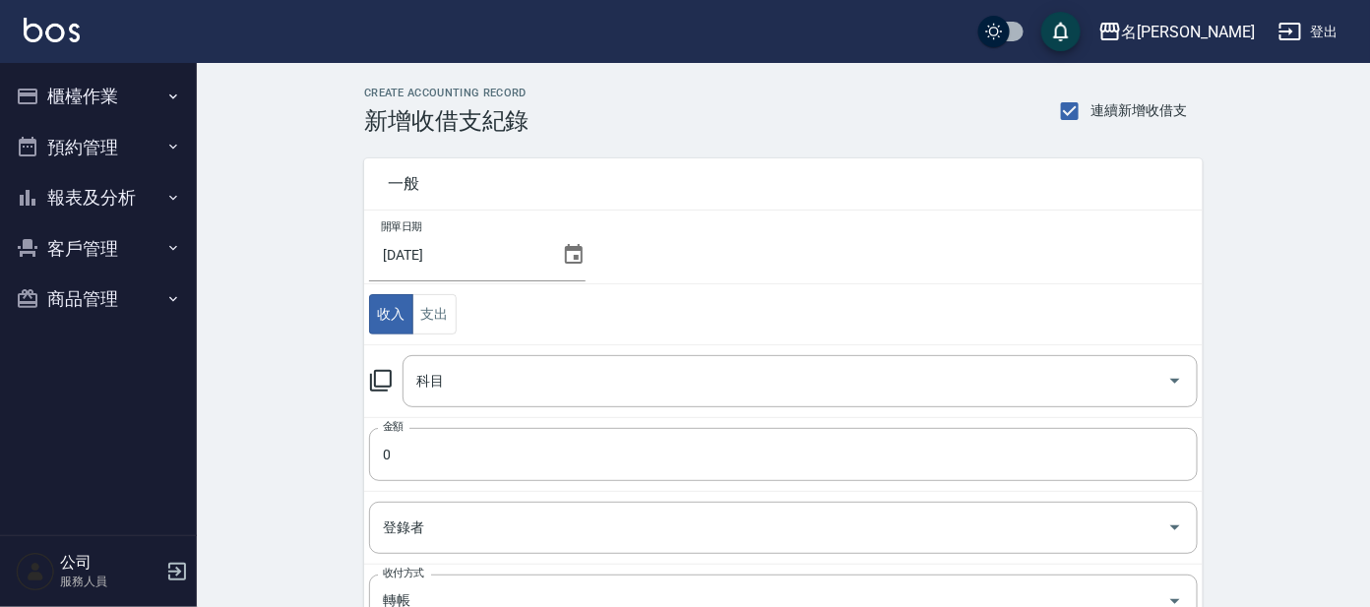
click at [383, 382] on icon at bounding box center [381, 381] width 24 height 24
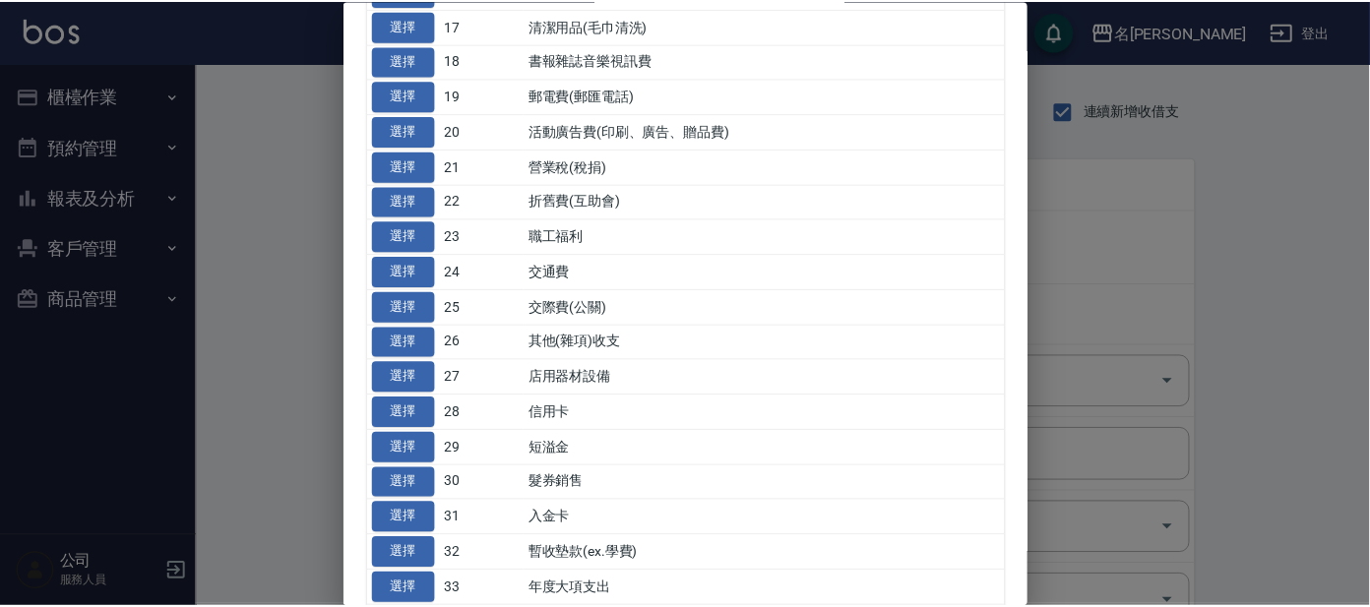
scroll to position [585, 0]
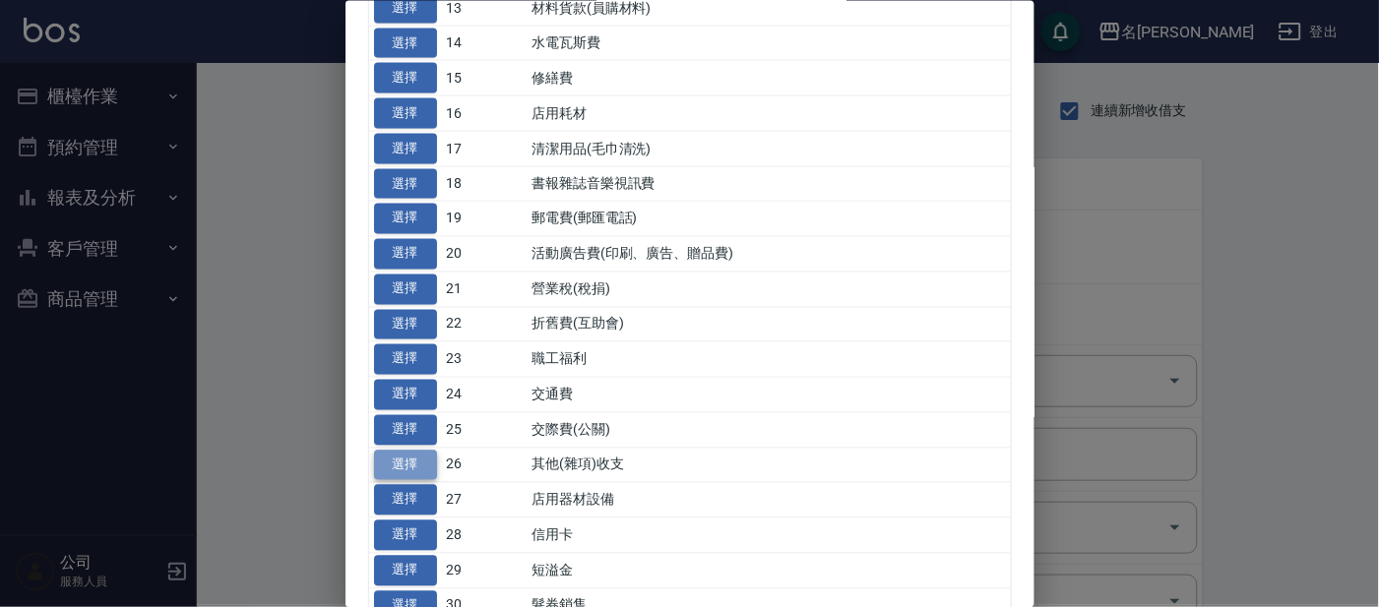
click at [408, 463] on button "選擇" at bounding box center [405, 465] width 63 height 31
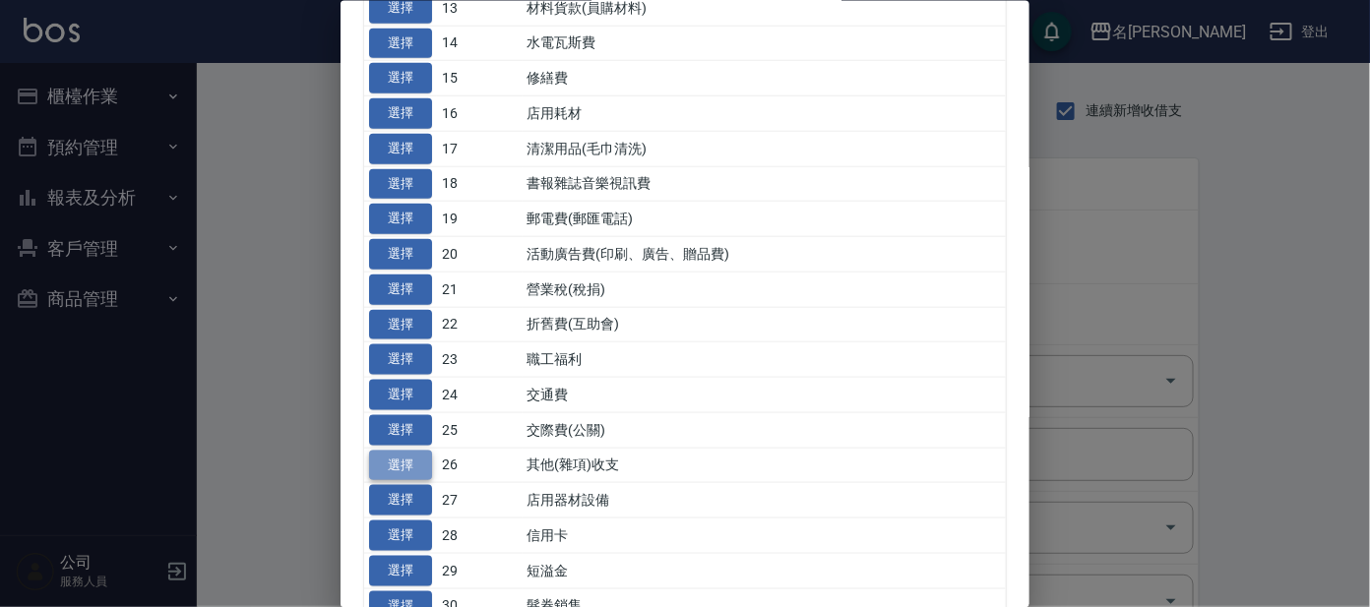
type input "26 其他(雜項)收支"
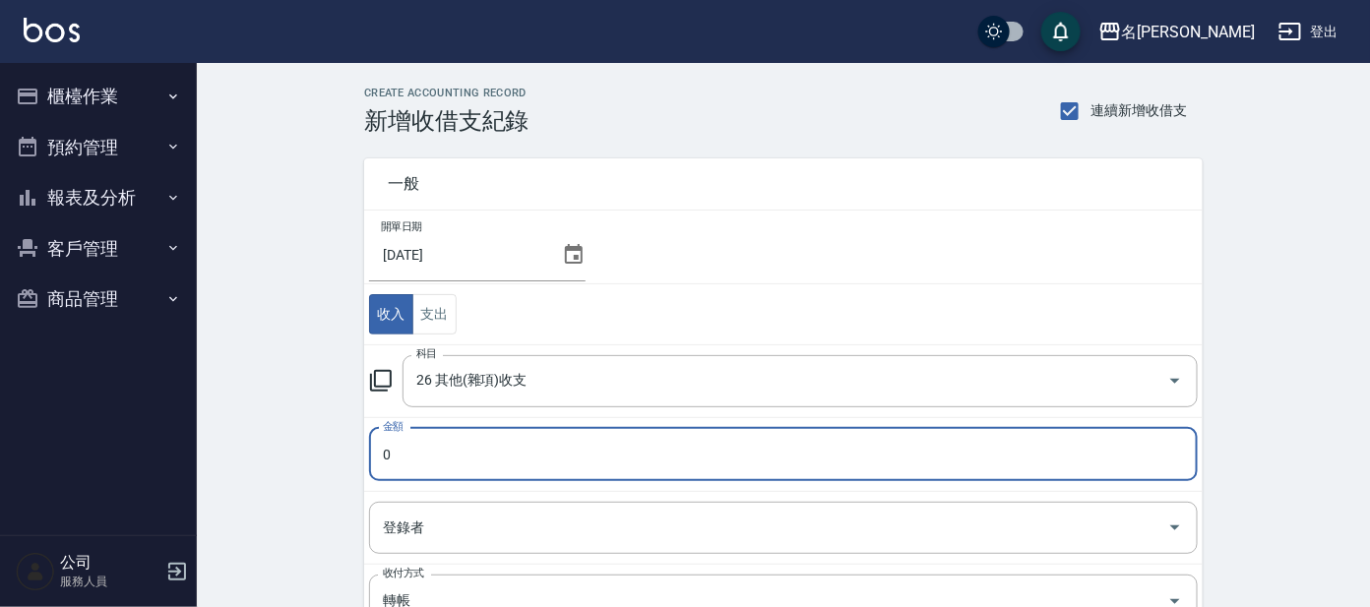
click at [410, 448] on input "0" at bounding box center [783, 454] width 829 height 53
type input "1241"
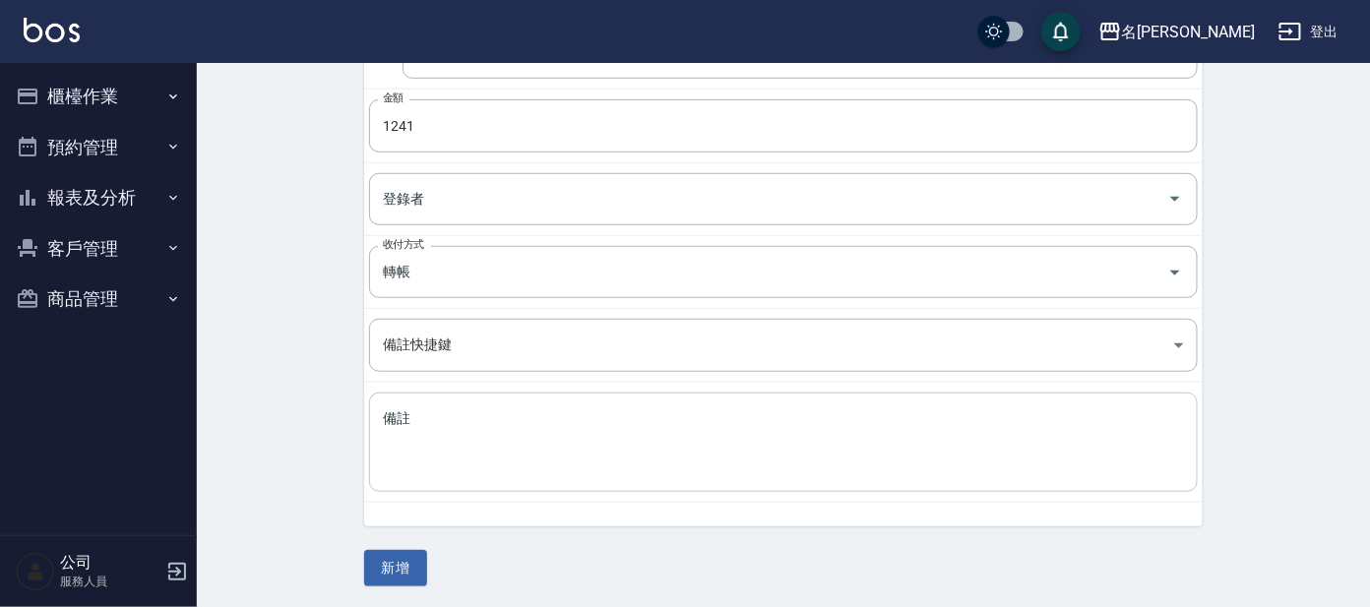
scroll to position [330, 0]
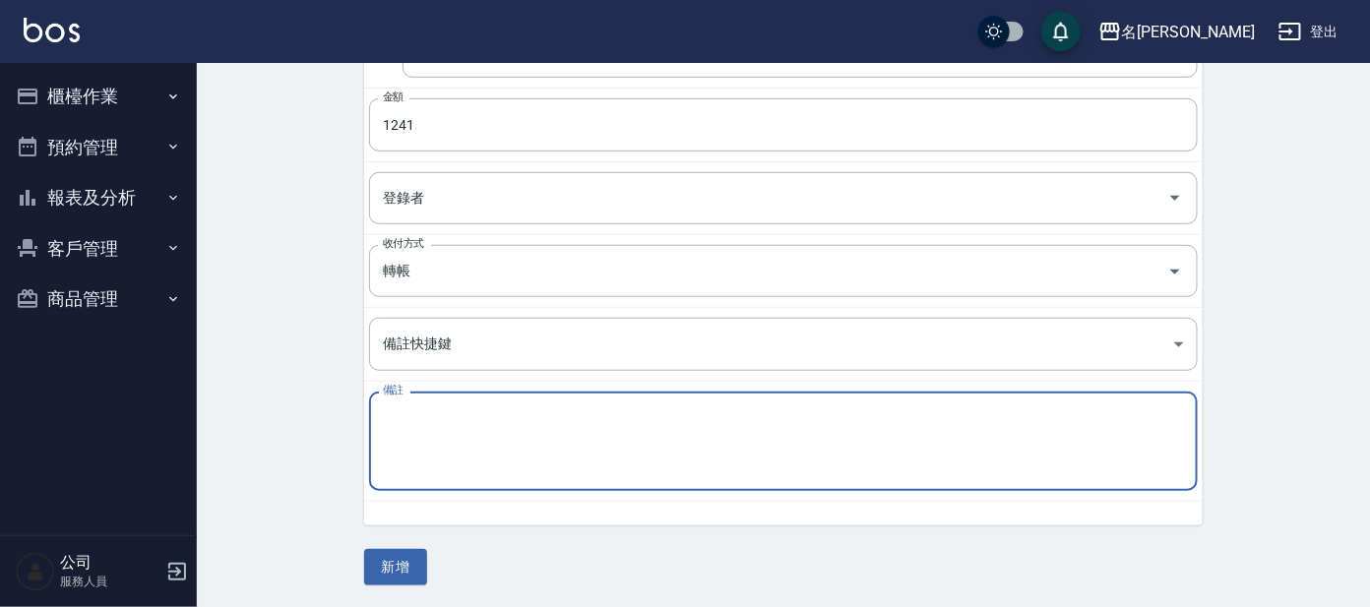
click at [421, 430] on textarea "備註" at bounding box center [783, 442] width 801 height 67
type textarea "X"
type textarea "9"
type textarea "利息"
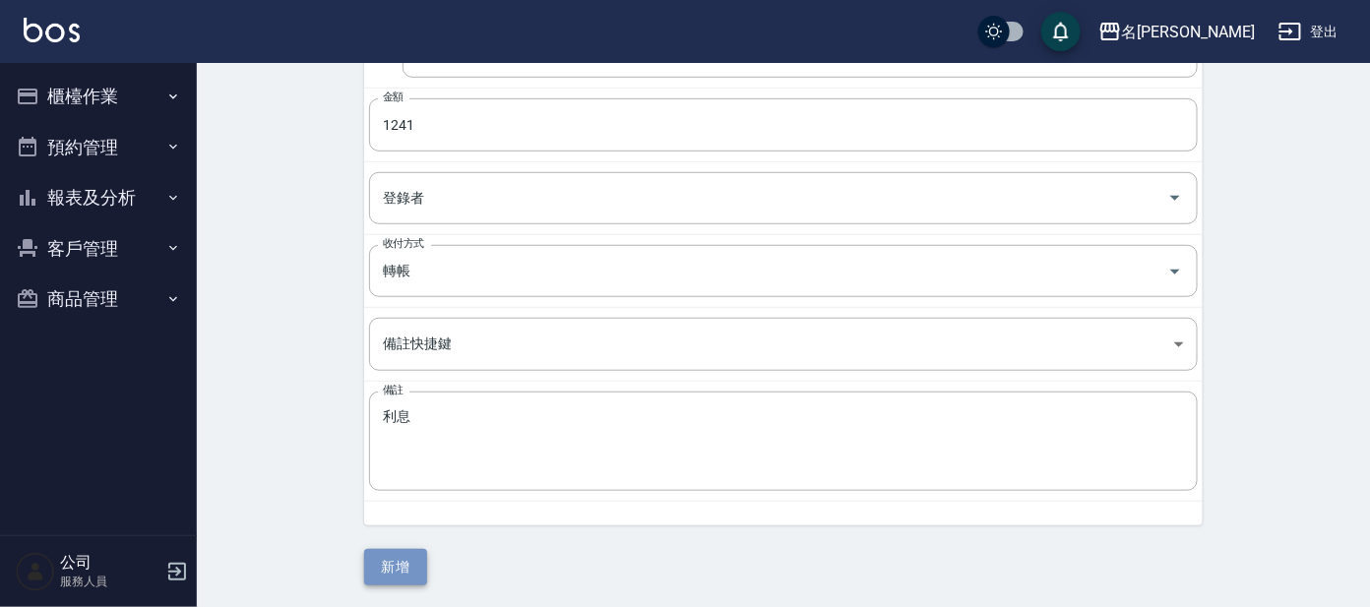
click at [402, 564] on button "新增" at bounding box center [395, 567] width 63 height 36
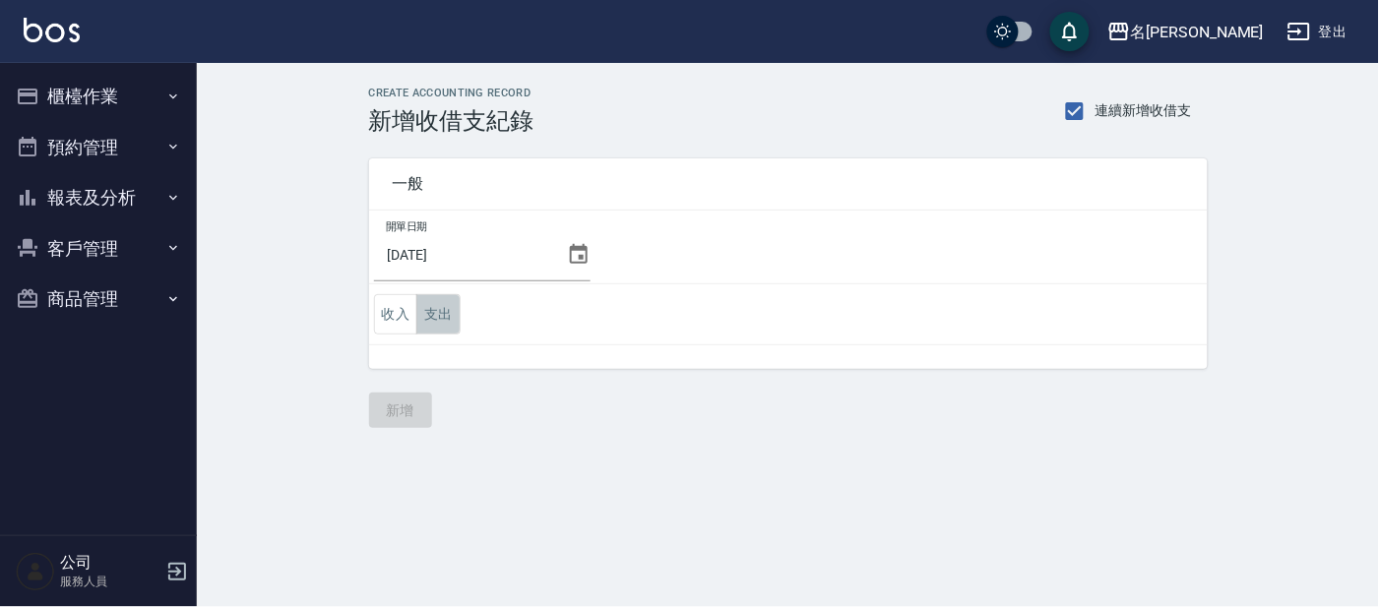
click at [437, 317] on button "支出" at bounding box center [438, 314] width 44 height 40
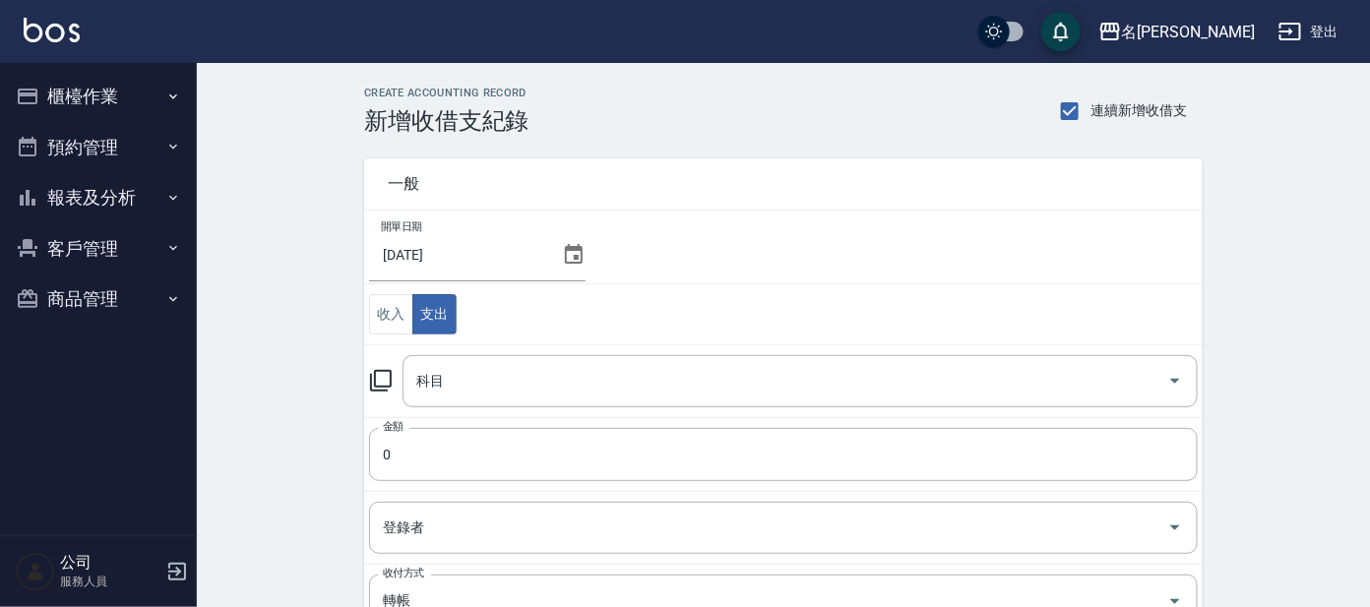
click at [382, 374] on icon at bounding box center [381, 381] width 24 height 24
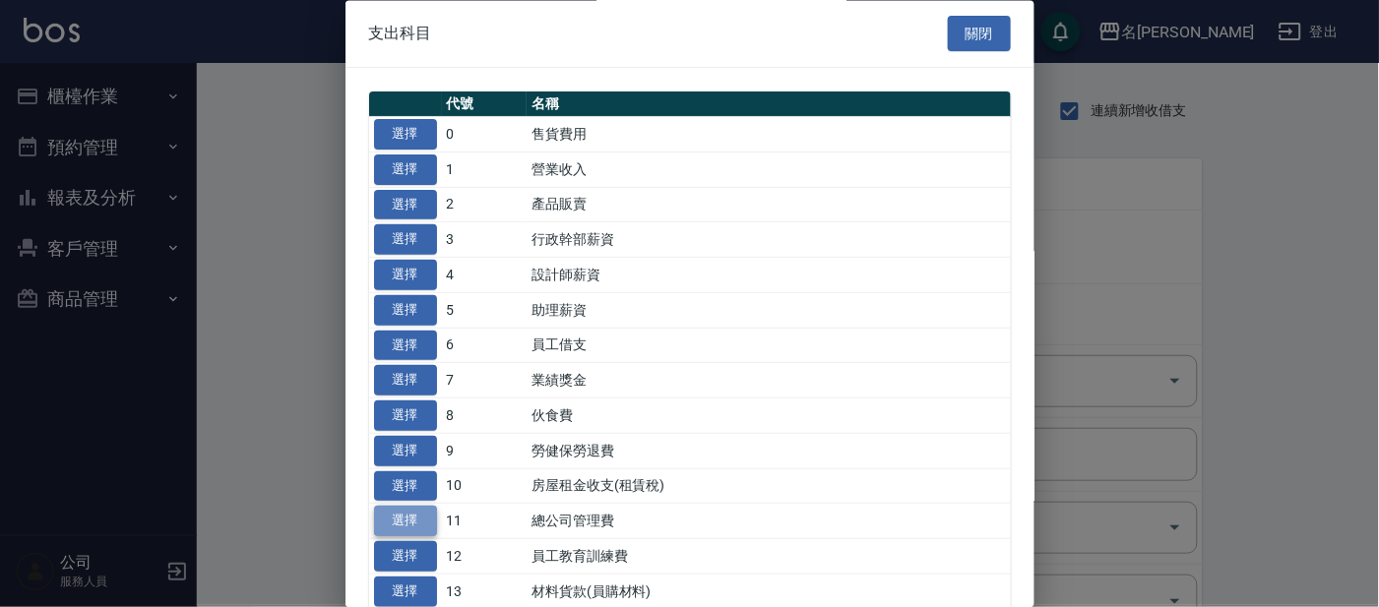
click at [408, 524] on button "選擇" at bounding box center [405, 522] width 63 height 31
type input "11 總公司管理費"
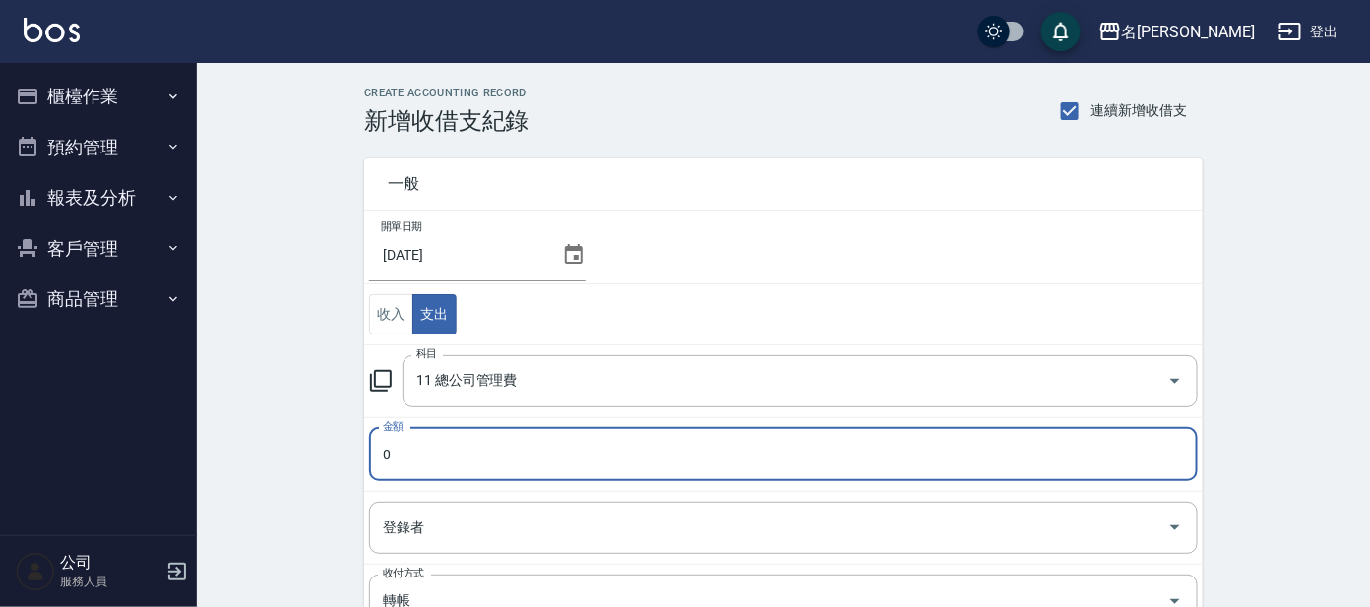
click at [400, 459] on input "0" at bounding box center [783, 454] width 829 height 53
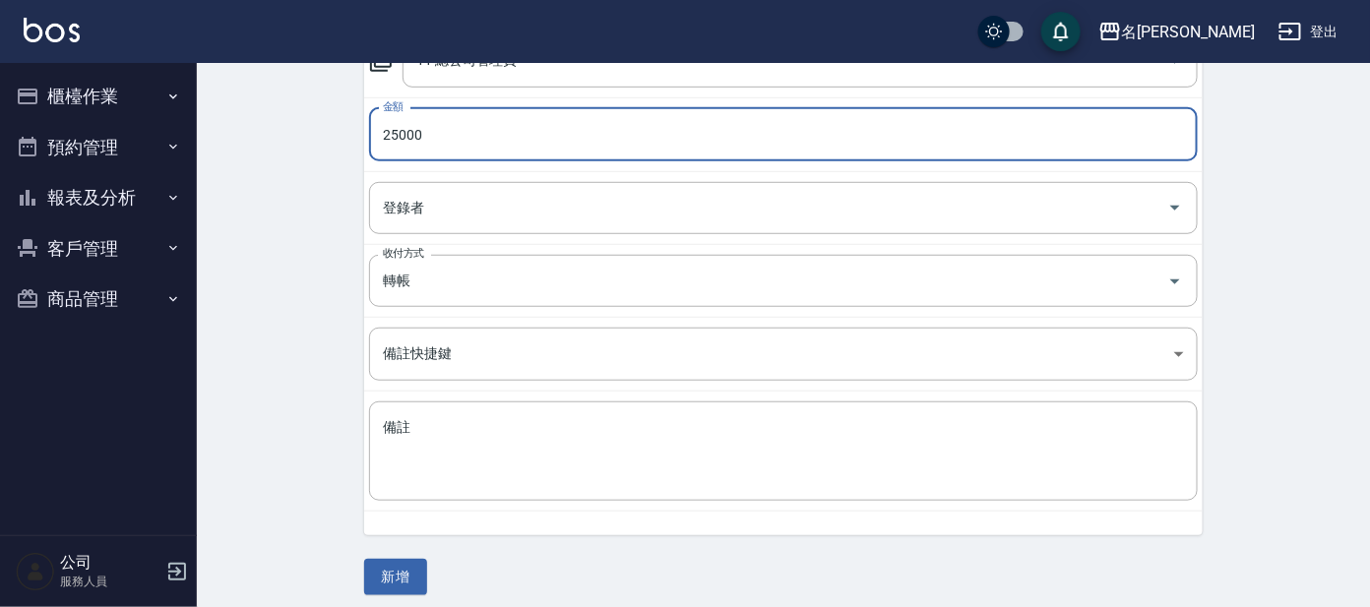
scroll to position [330, 0]
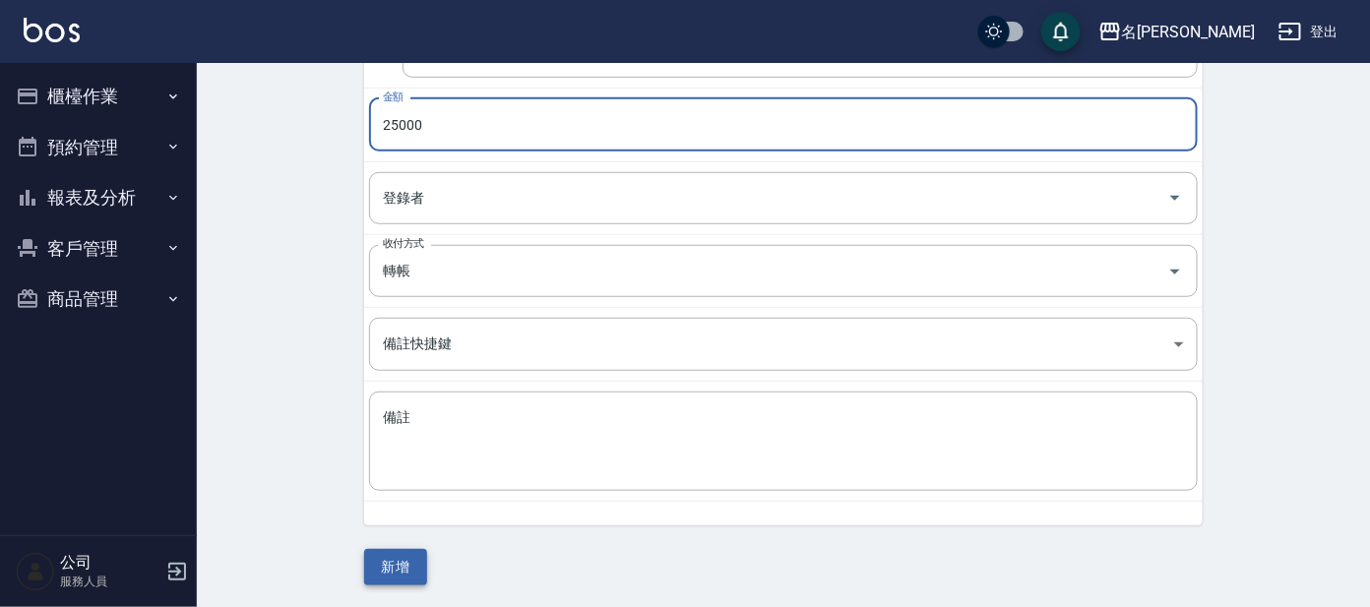
type input "25000"
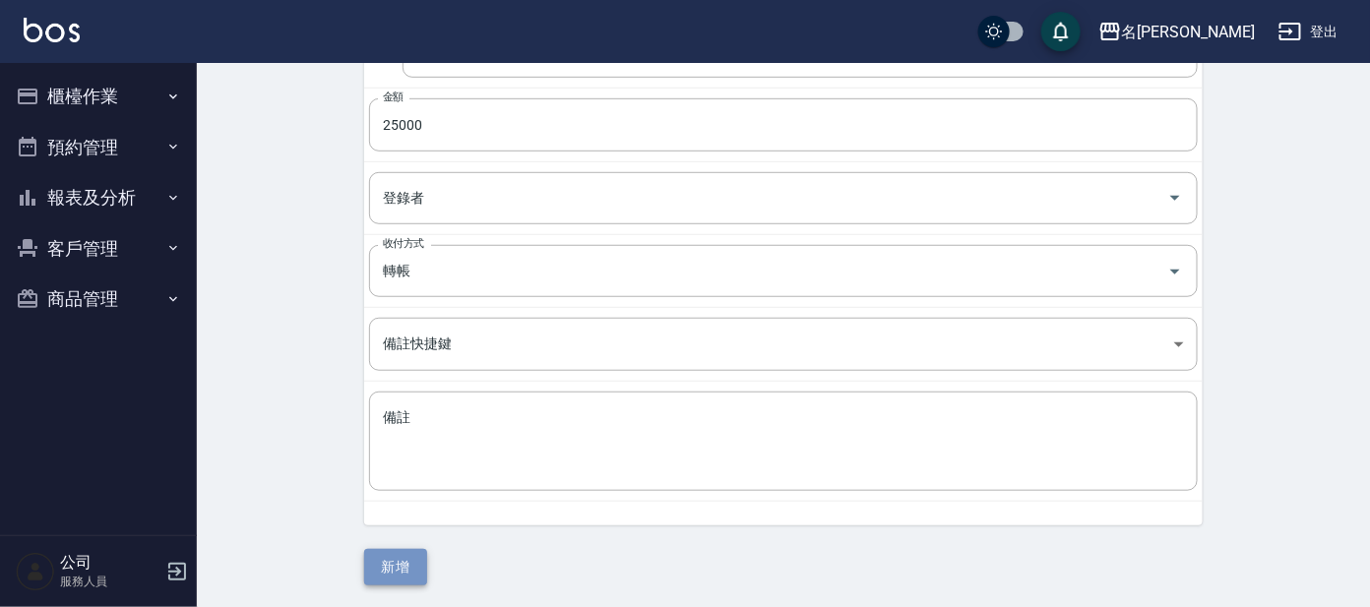
click at [401, 568] on button "新增" at bounding box center [395, 567] width 63 height 36
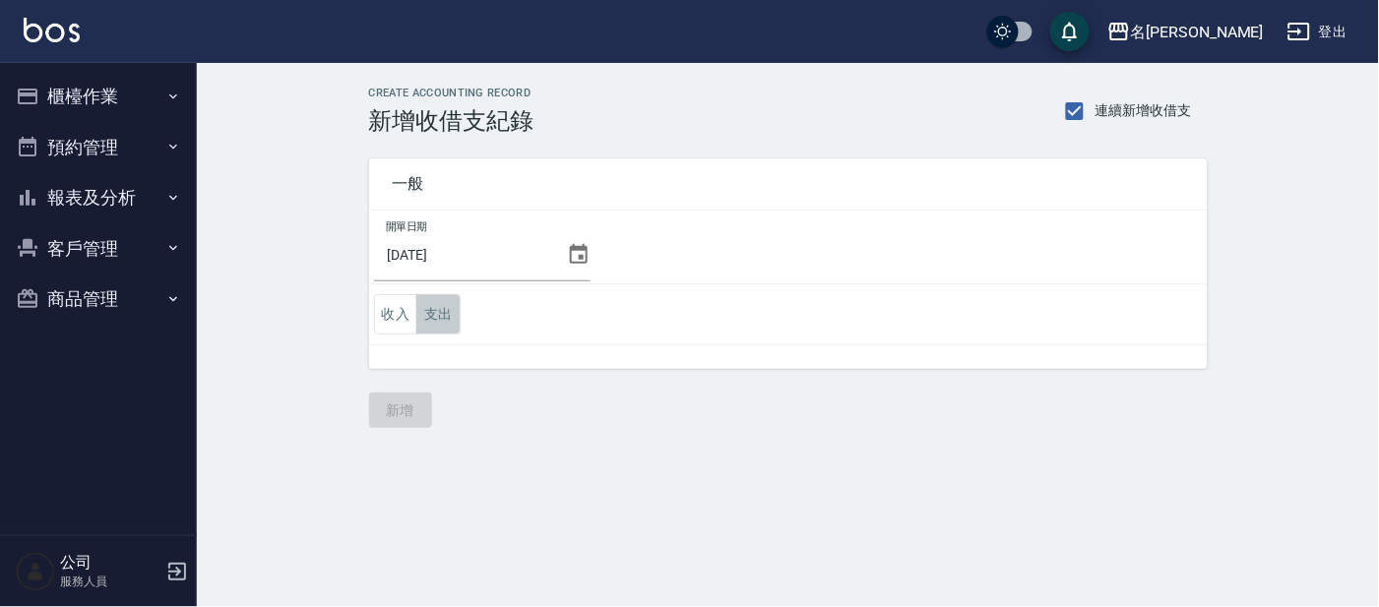
click at [437, 311] on button "支出" at bounding box center [438, 314] width 44 height 40
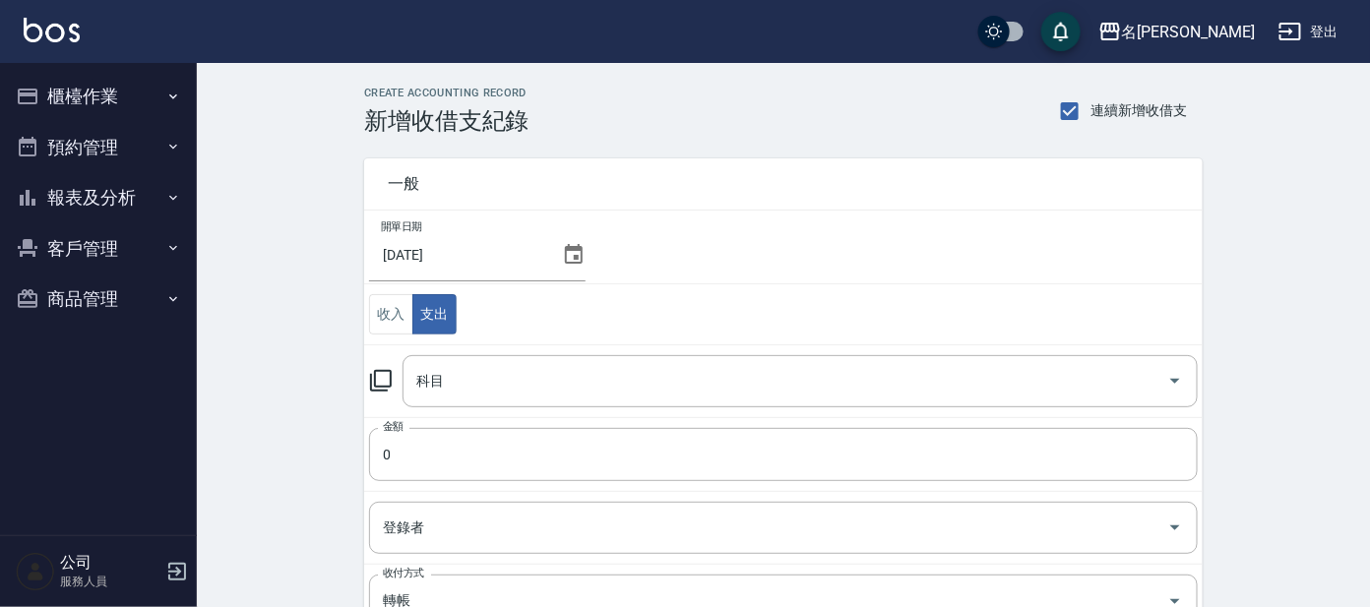
click at [385, 378] on icon at bounding box center [381, 381] width 24 height 24
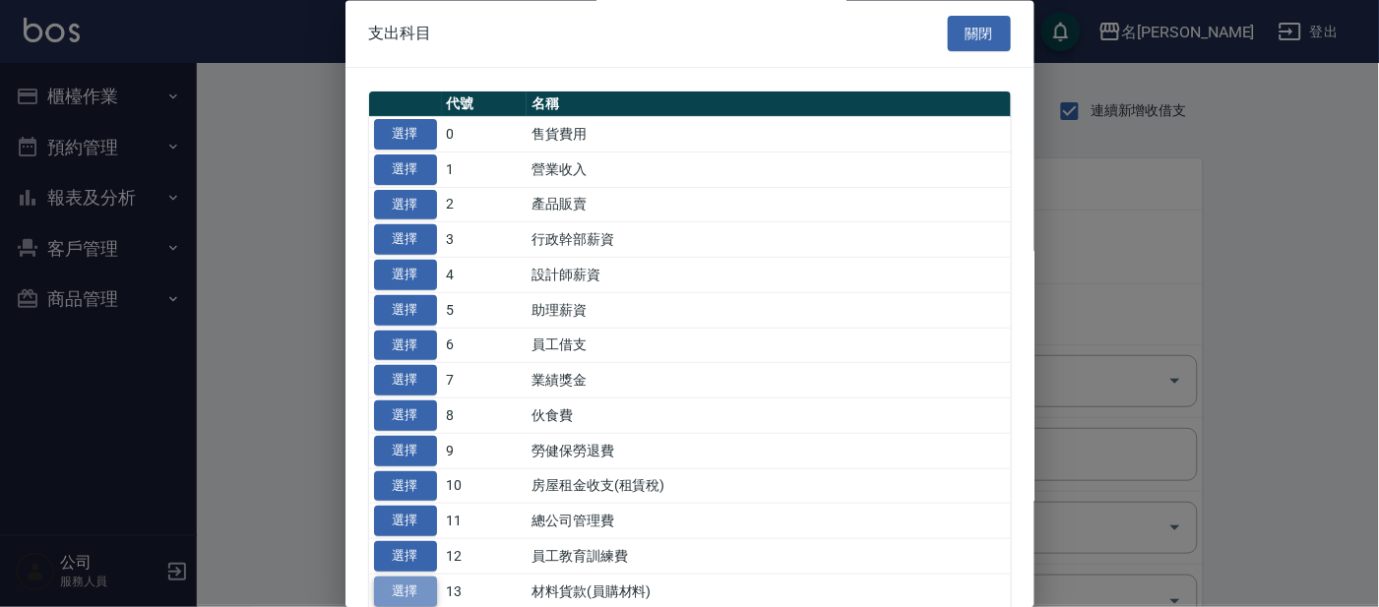
click at [396, 589] on button "選擇" at bounding box center [405, 592] width 63 height 31
type input "13 材料貨款(員購材料)"
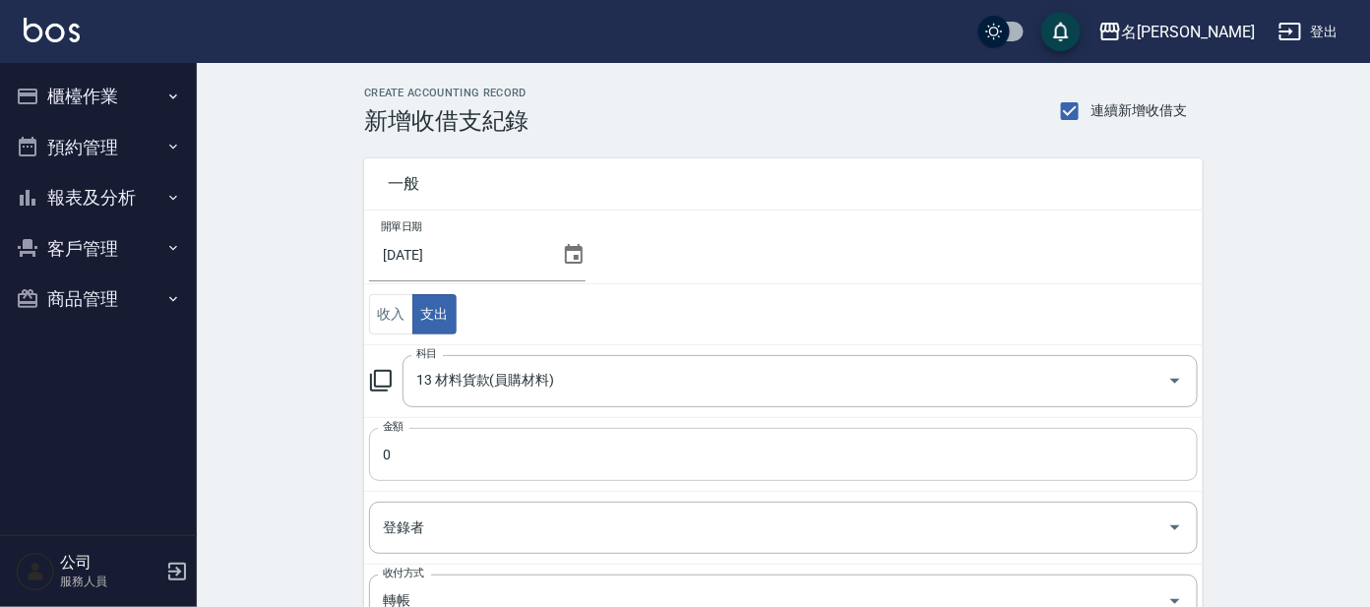
click at [407, 460] on input "0" at bounding box center [783, 454] width 829 height 53
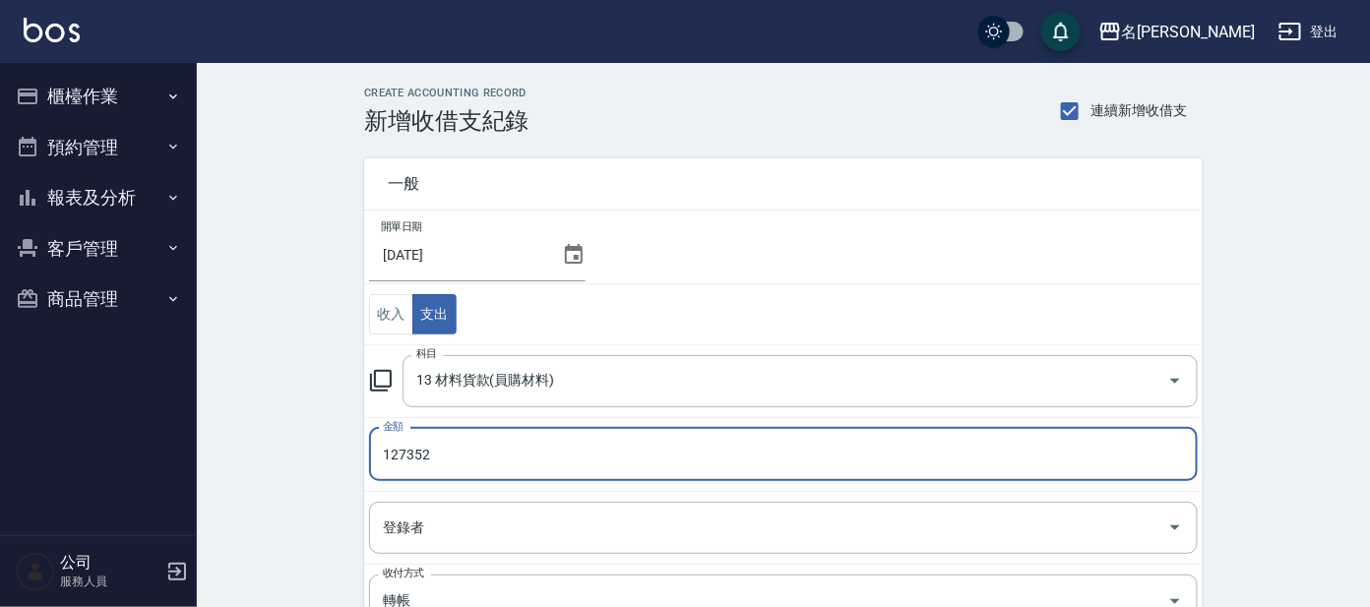
type input "127352"
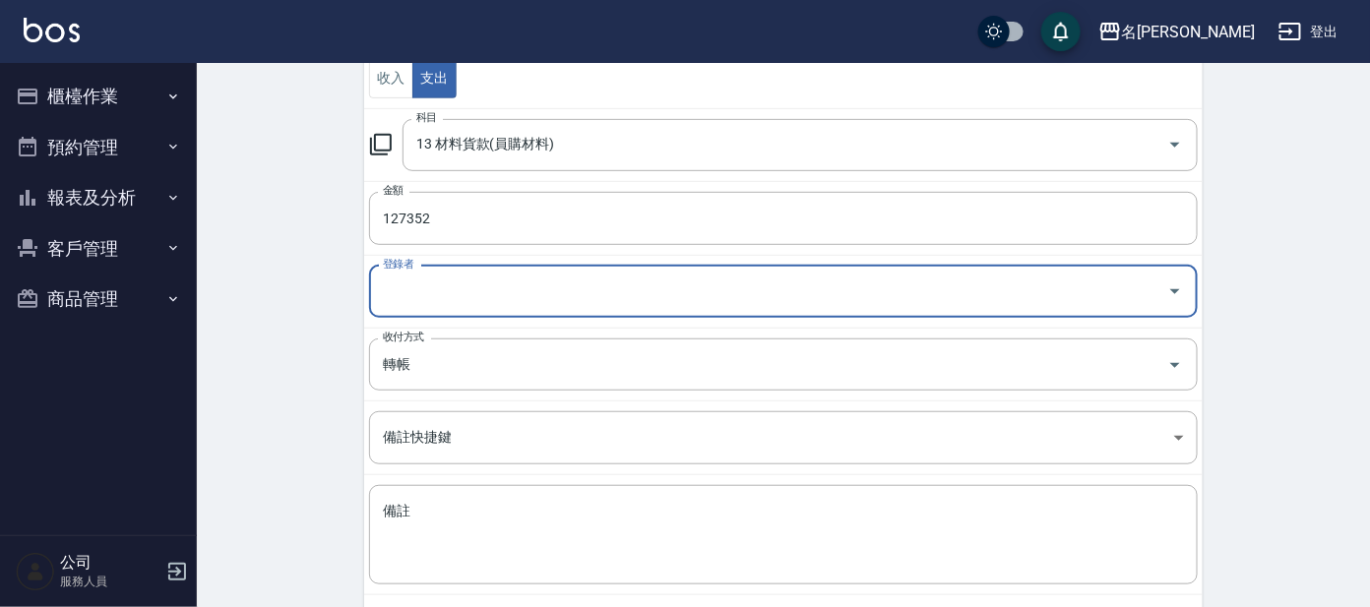
scroll to position [330, 0]
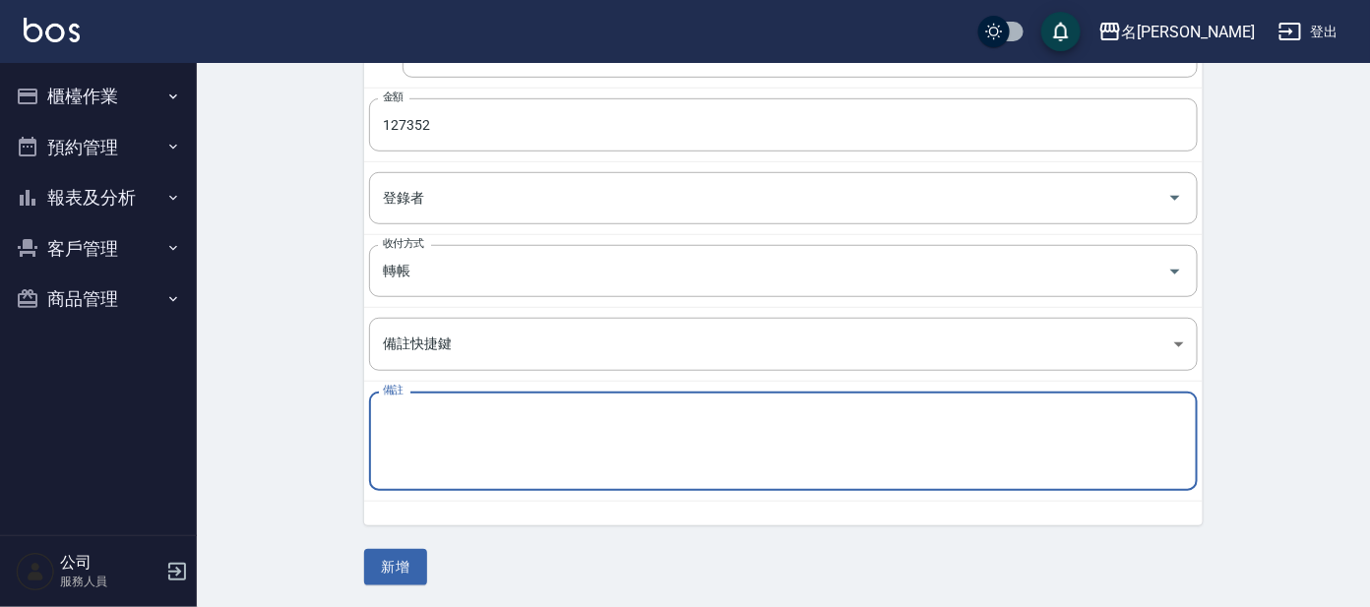
click at [401, 426] on textarea "備註" at bounding box center [783, 442] width 801 height 67
type textarea "Y"
type textarea "總公司貨款"
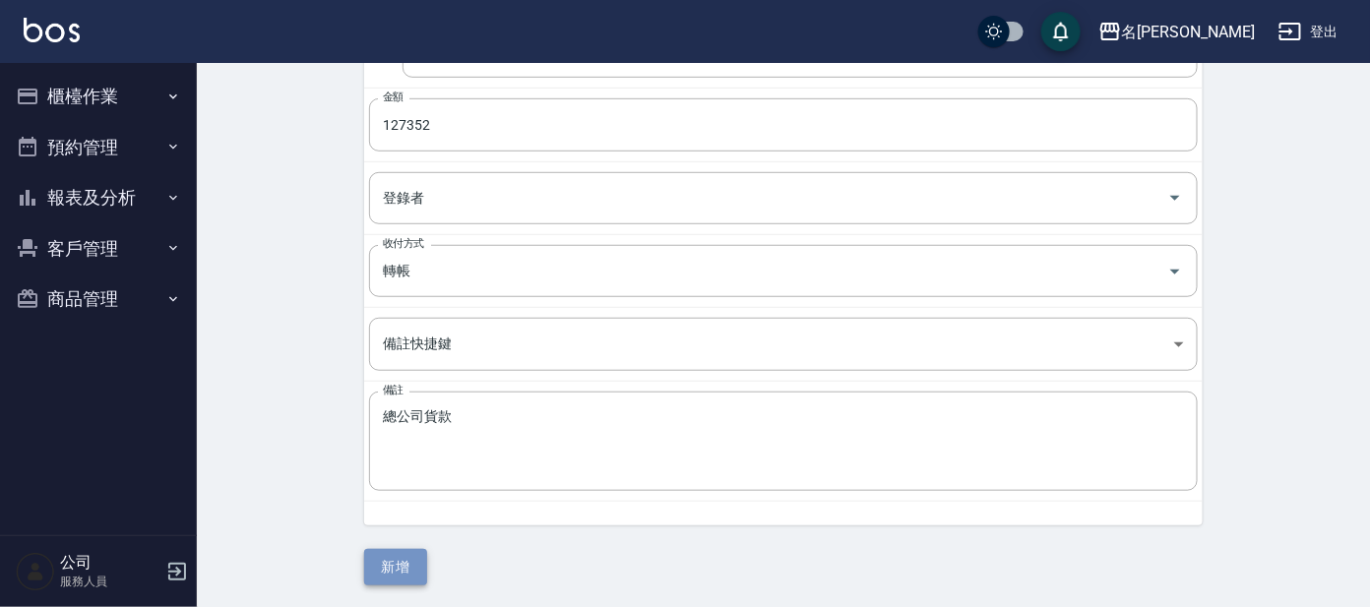
click at [400, 554] on button "新增" at bounding box center [395, 567] width 63 height 36
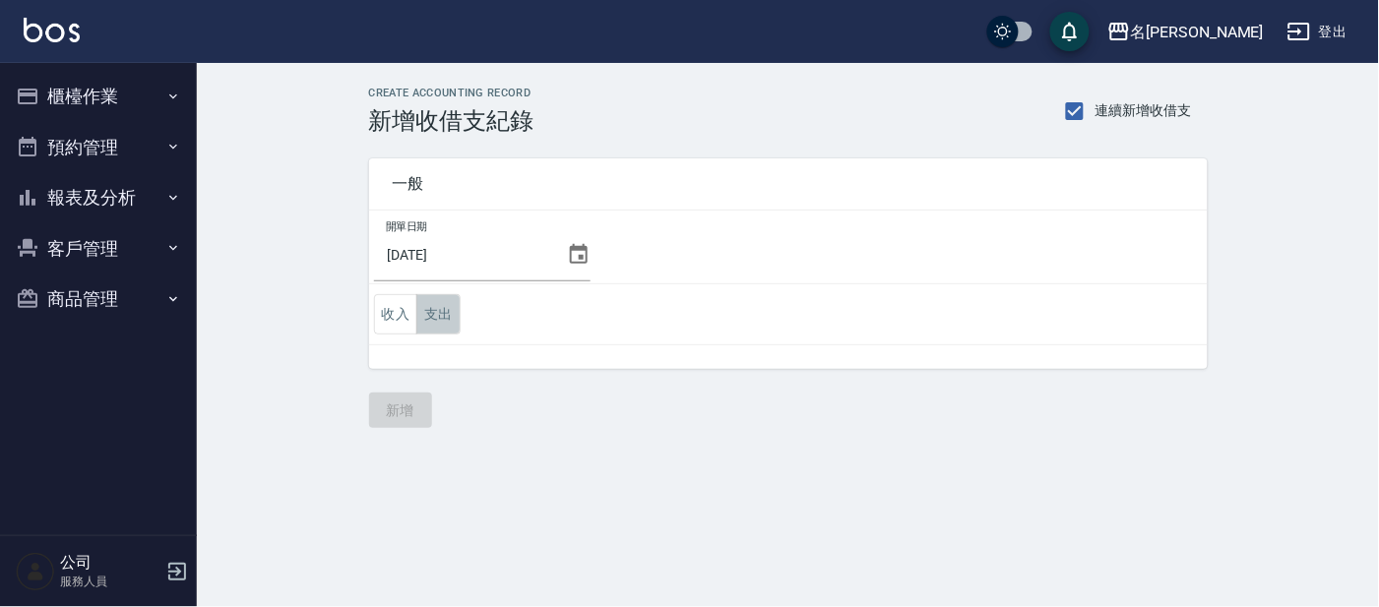
click at [443, 319] on button "支出" at bounding box center [438, 314] width 44 height 40
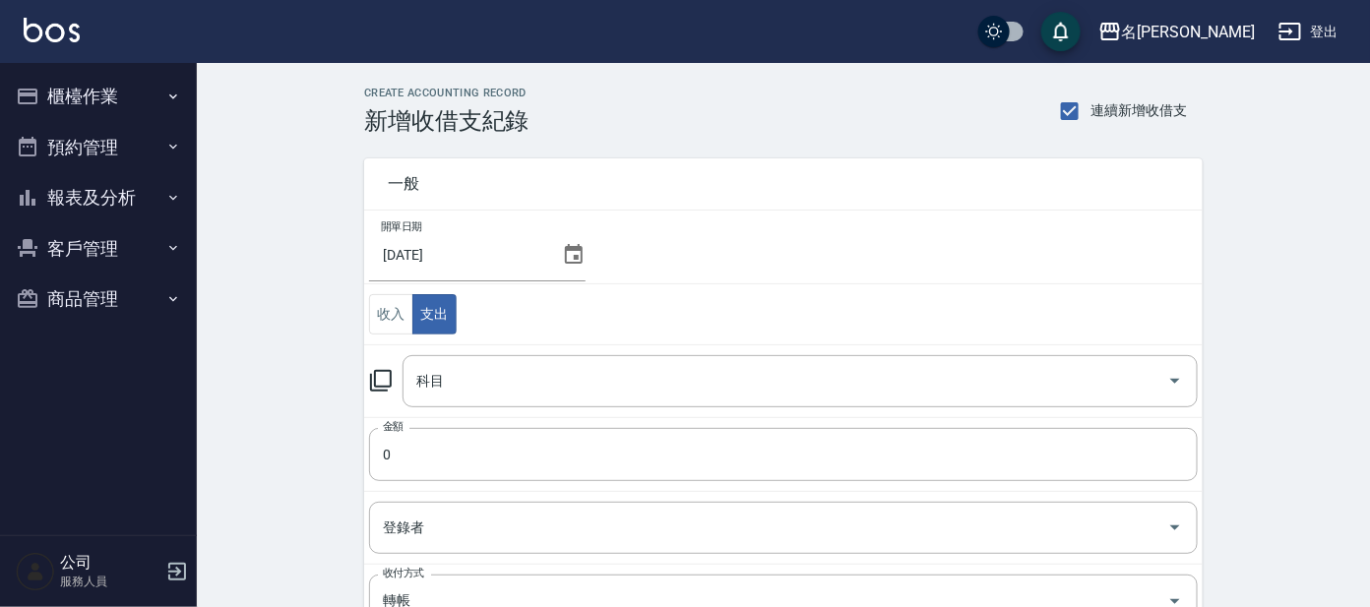
click at [385, 378] on icon at bounding box center [381, 381] width 24 height 24
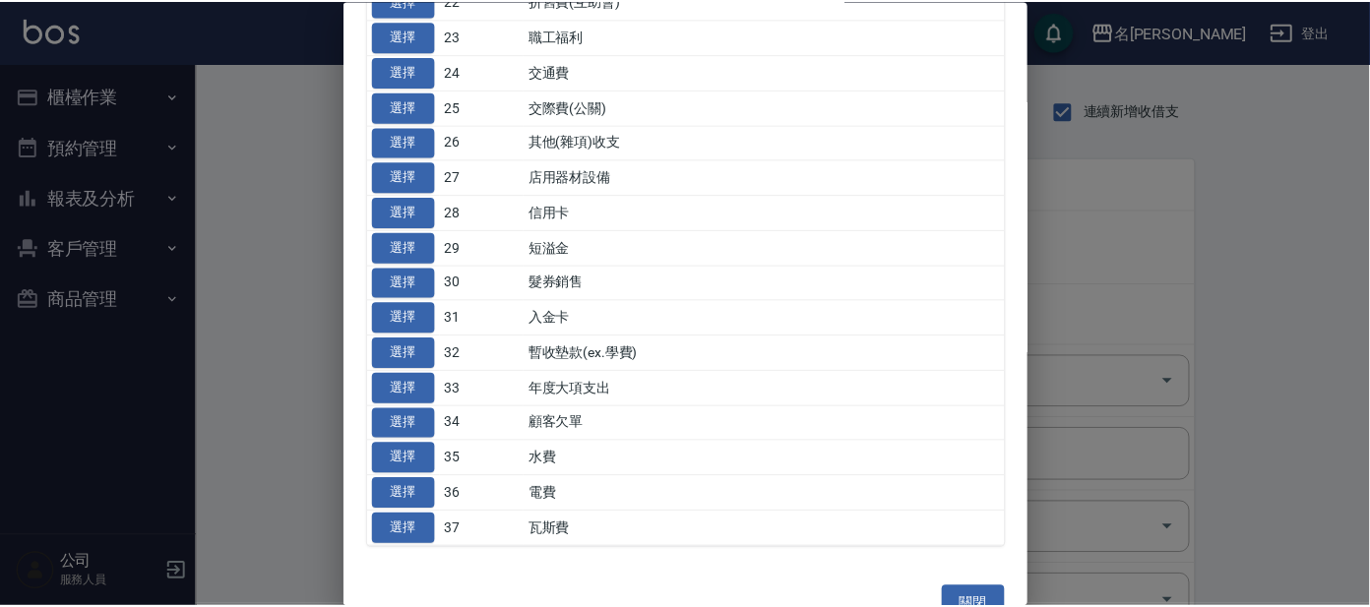
scroll to position [936, 0]
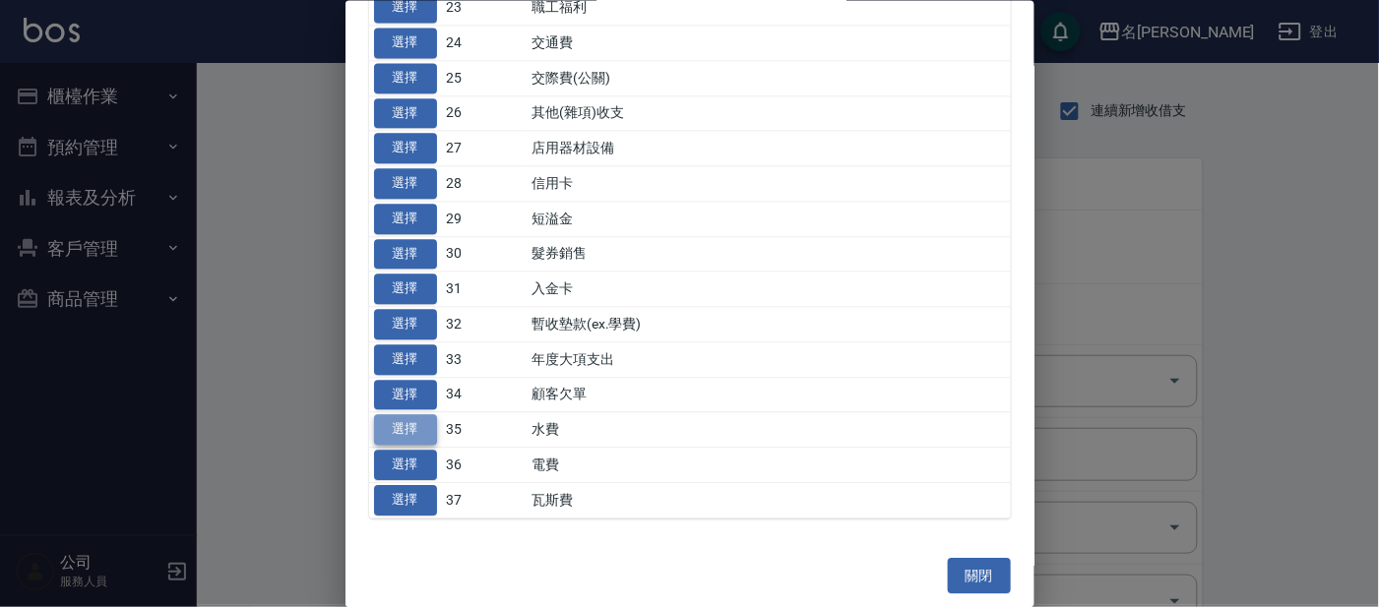
click at [430, 419] on button "選擇" at bounding box center [405, 430] width 63 height 31
type input "35 水費"
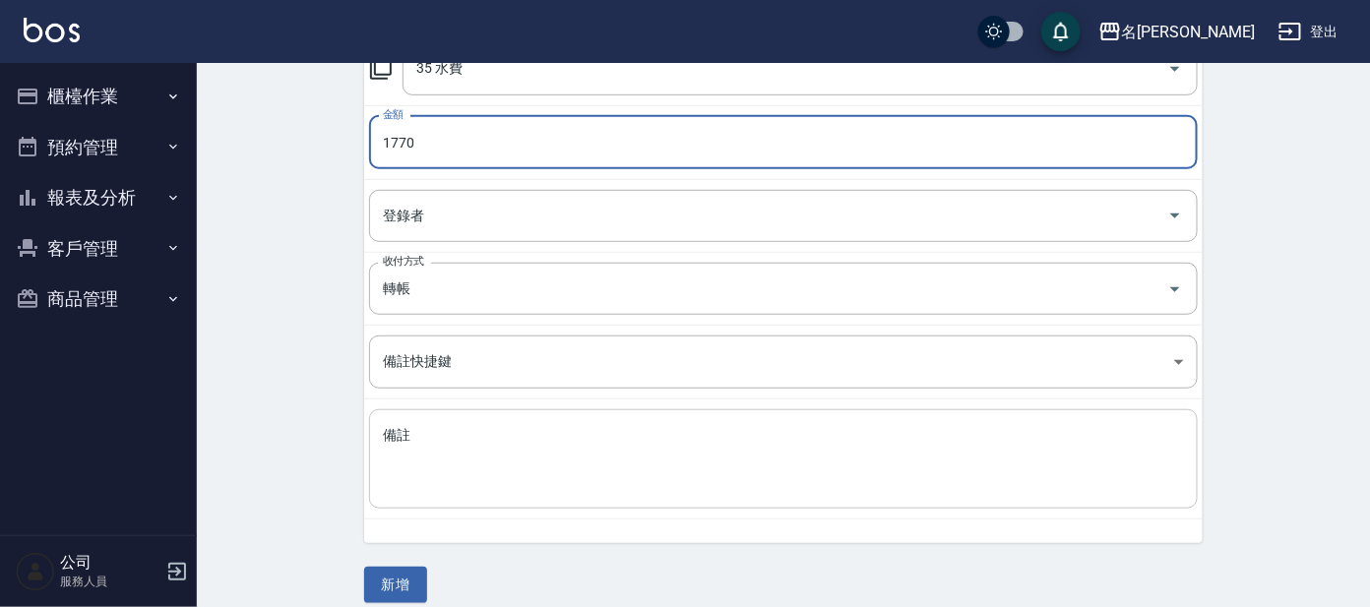
scroll to position [330, 0]
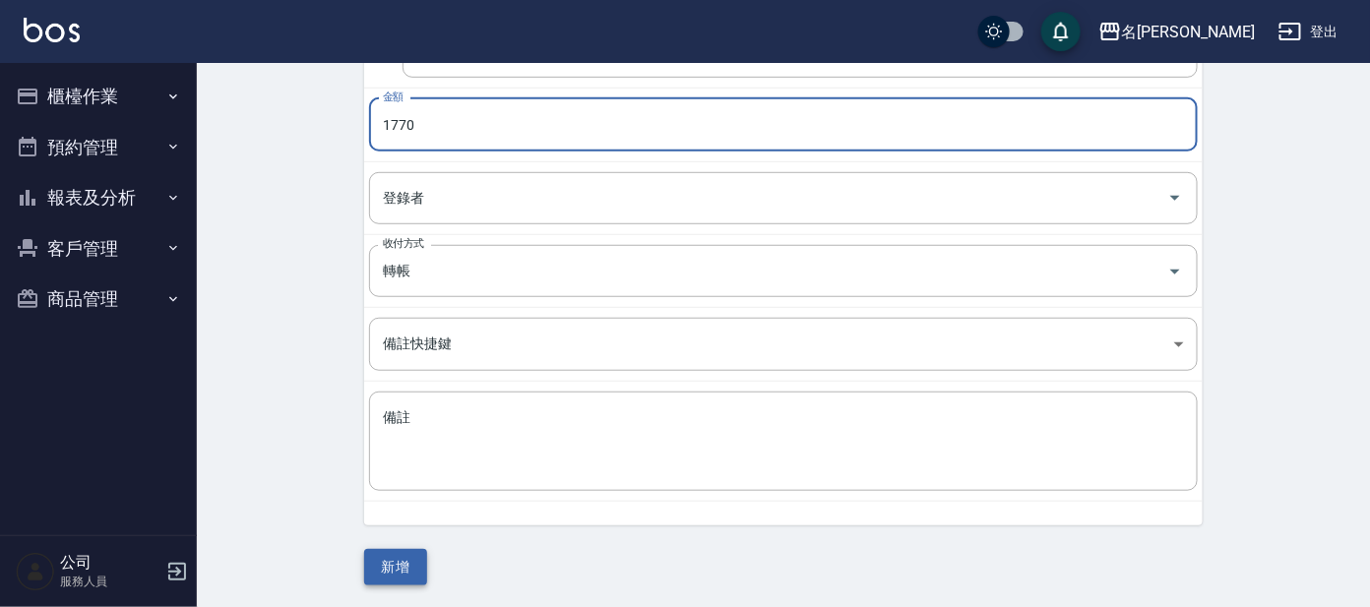
type input "1770"
click at [371, 573] on button "新增" at bounding box center [395, 567] width 63 height 36
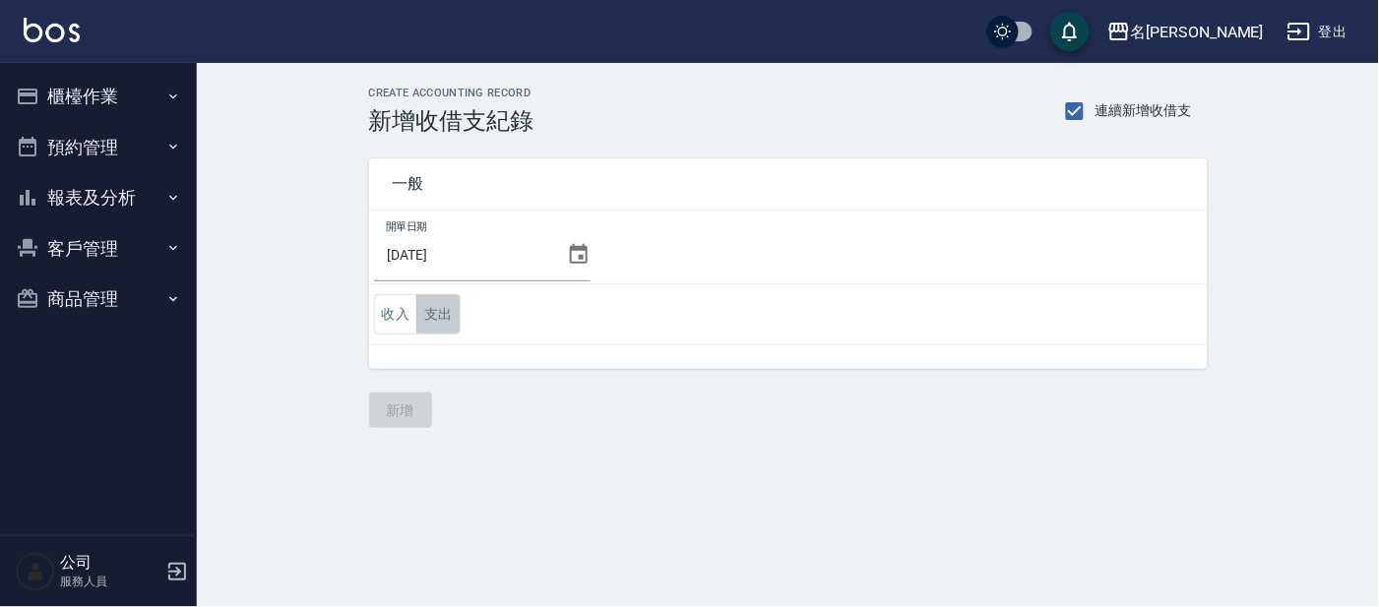
click at [436, 326] on button "支出" at bounding box center [438, 314] width 44 height 40
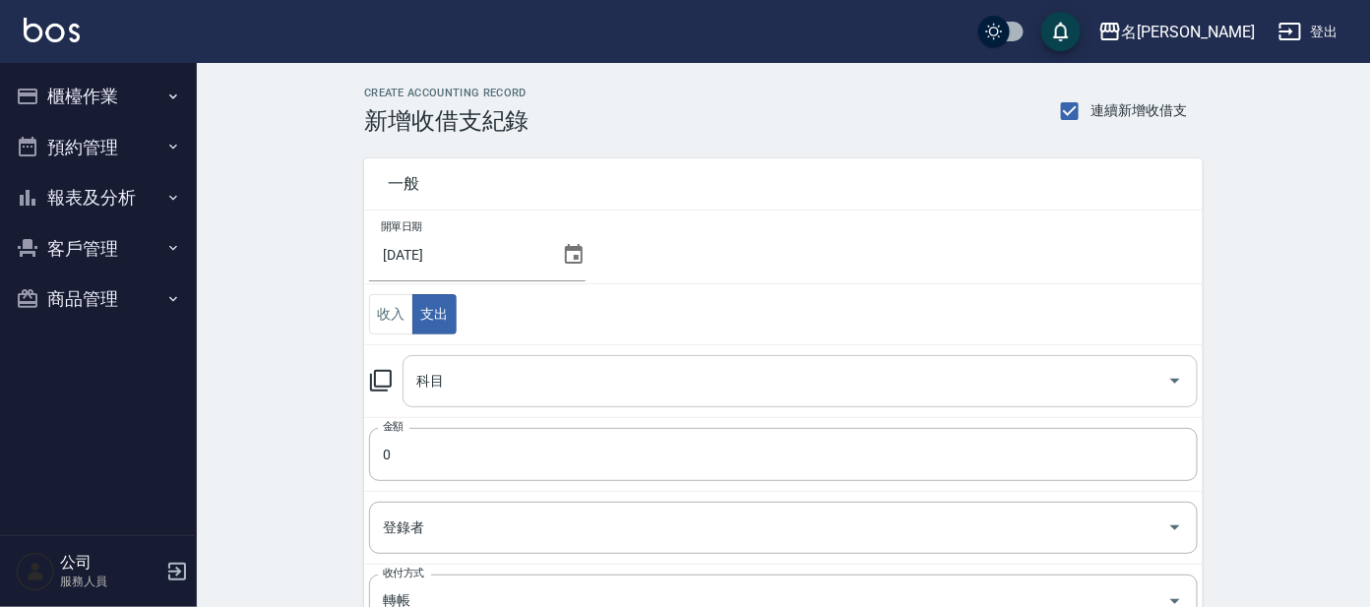
click at [569, 392] on input "科目" at bounding box center [785, 381] width 748 height 34
click at [379, 373] on icon at bounding box center [381, 381] width 24 height 24
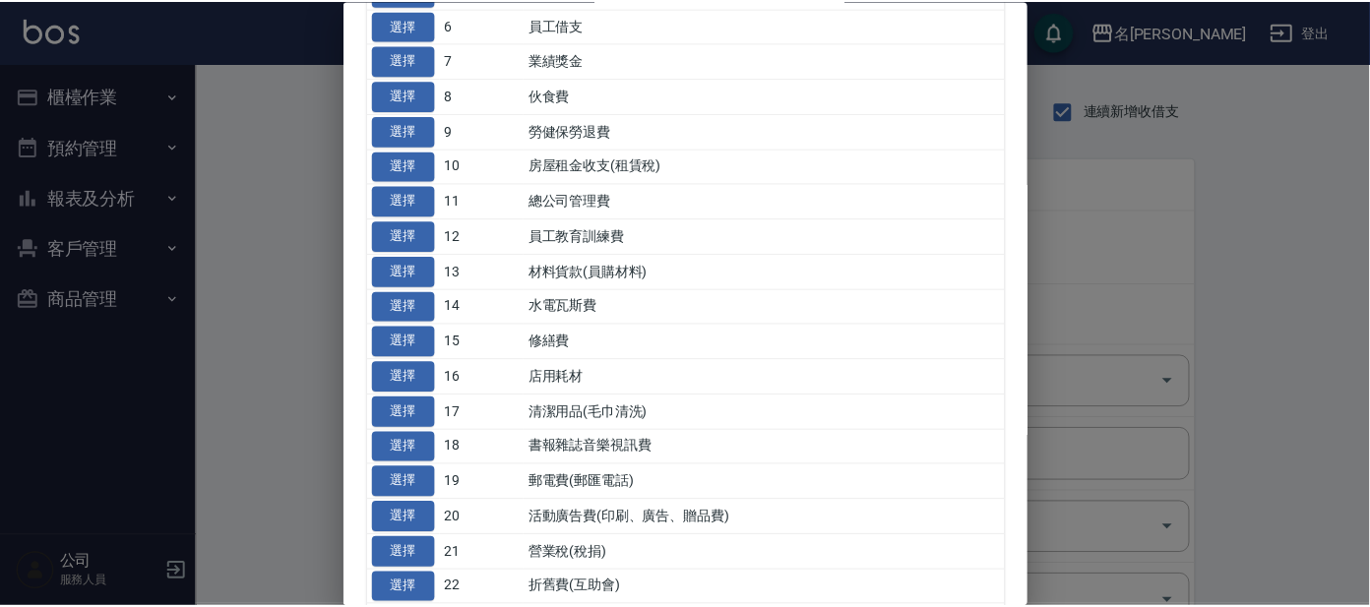
scroll to position [444, 0]
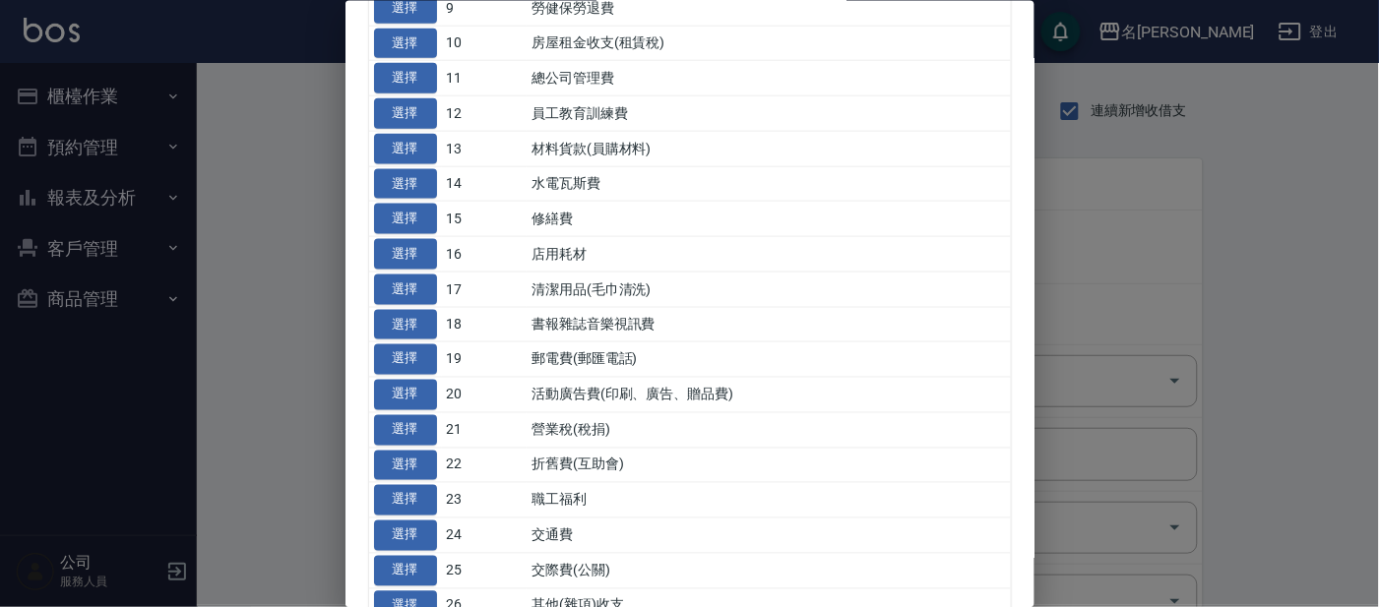
click at [596, 359] on td "郵電費(郵匯電話)" at bounding box center [768, 359] width 483 height 35
click at [434, 349] on button "選擇" at bounding box center [405, 360] width 63 height 31
type input "19 郵電費(郵匯電話)"
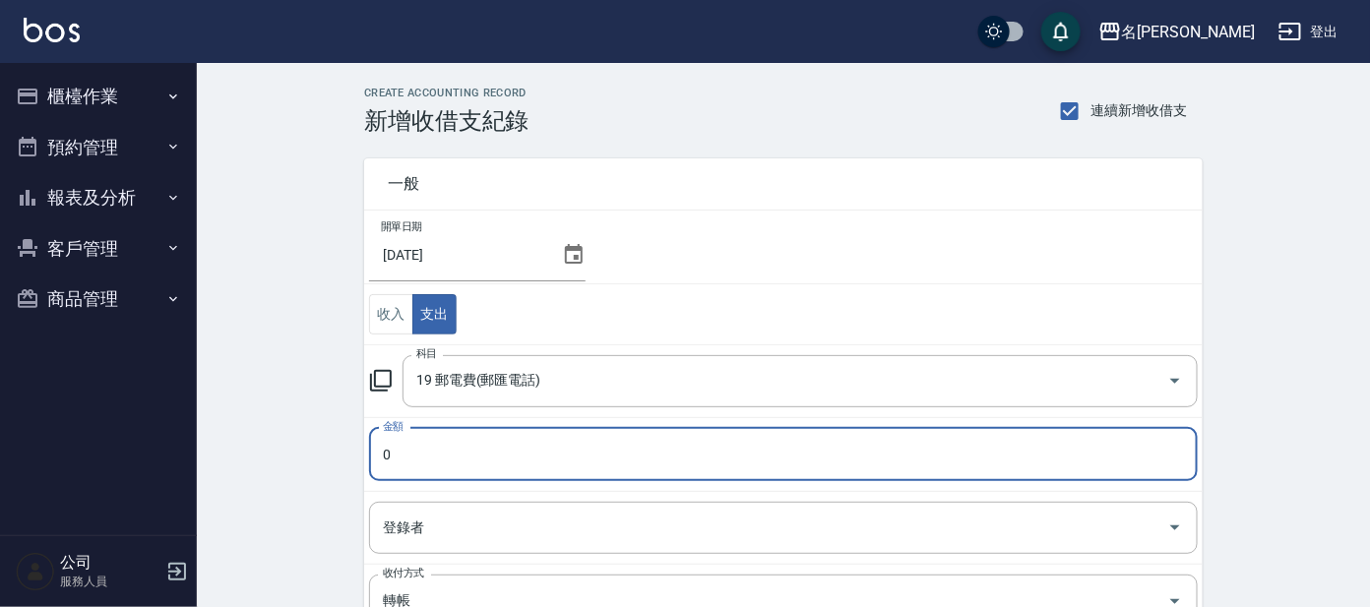
click at [566, 457] on input "0" at bounding box center [783, 454] width 829 height 53
type input "1259"
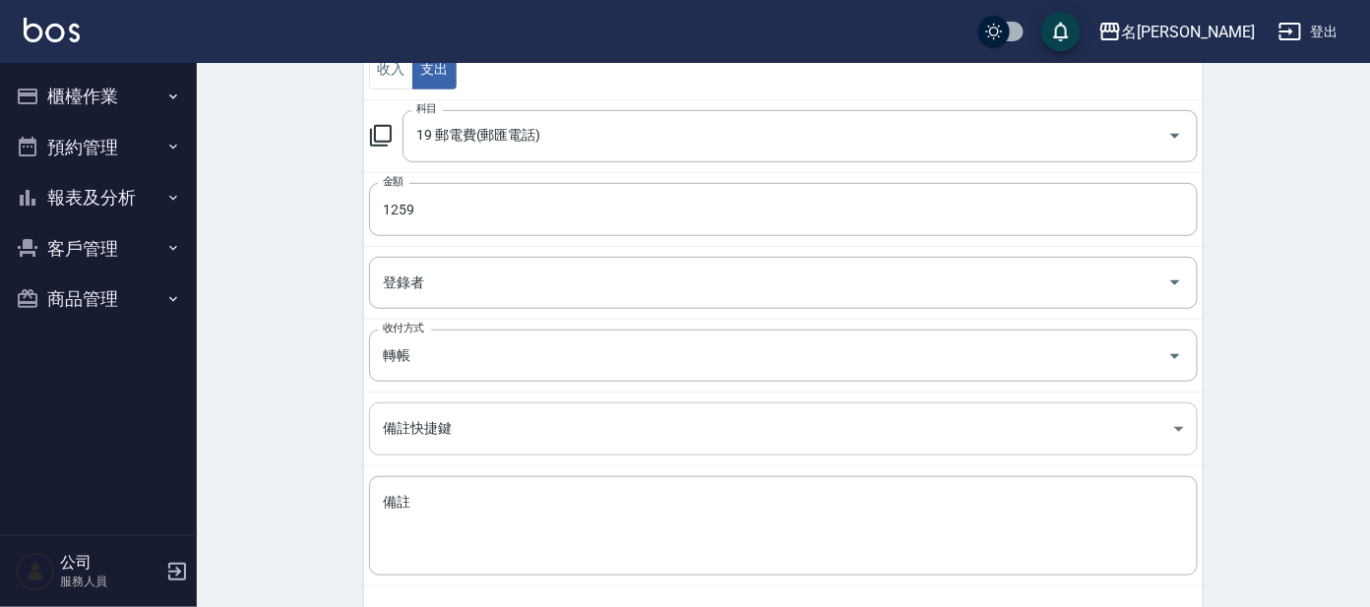
scroll to position [330, 0]
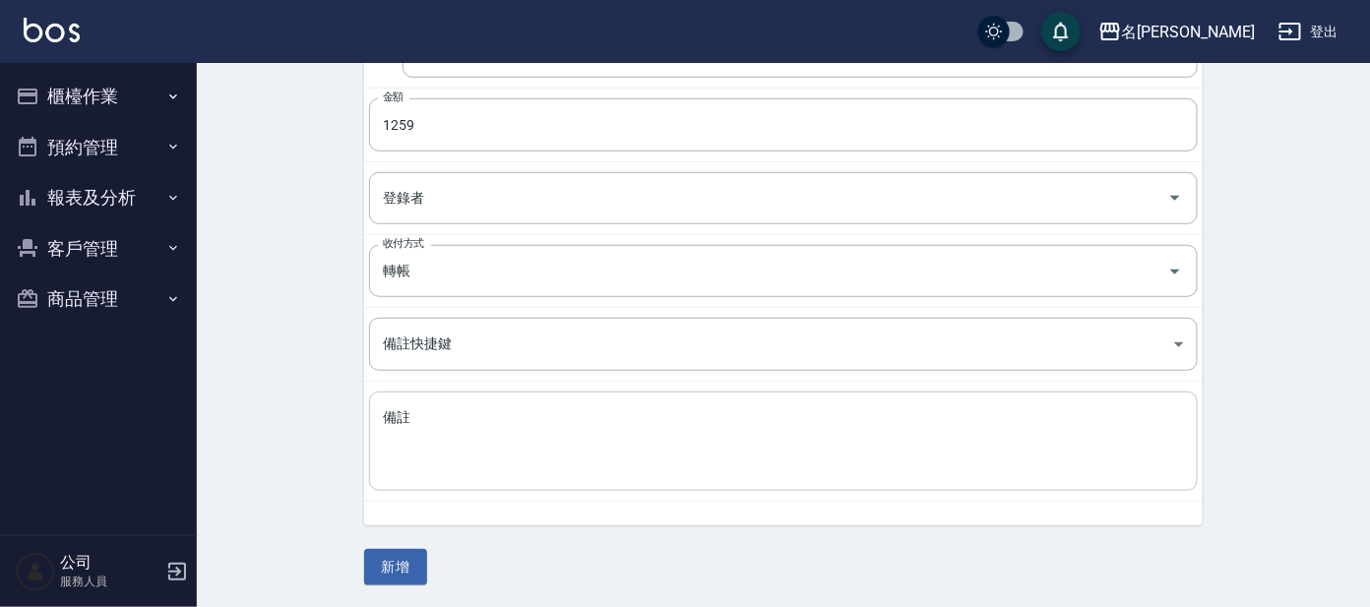
click at [562, 416] on textarea "備註" at bounding box center [783, 442] width 801 height 67
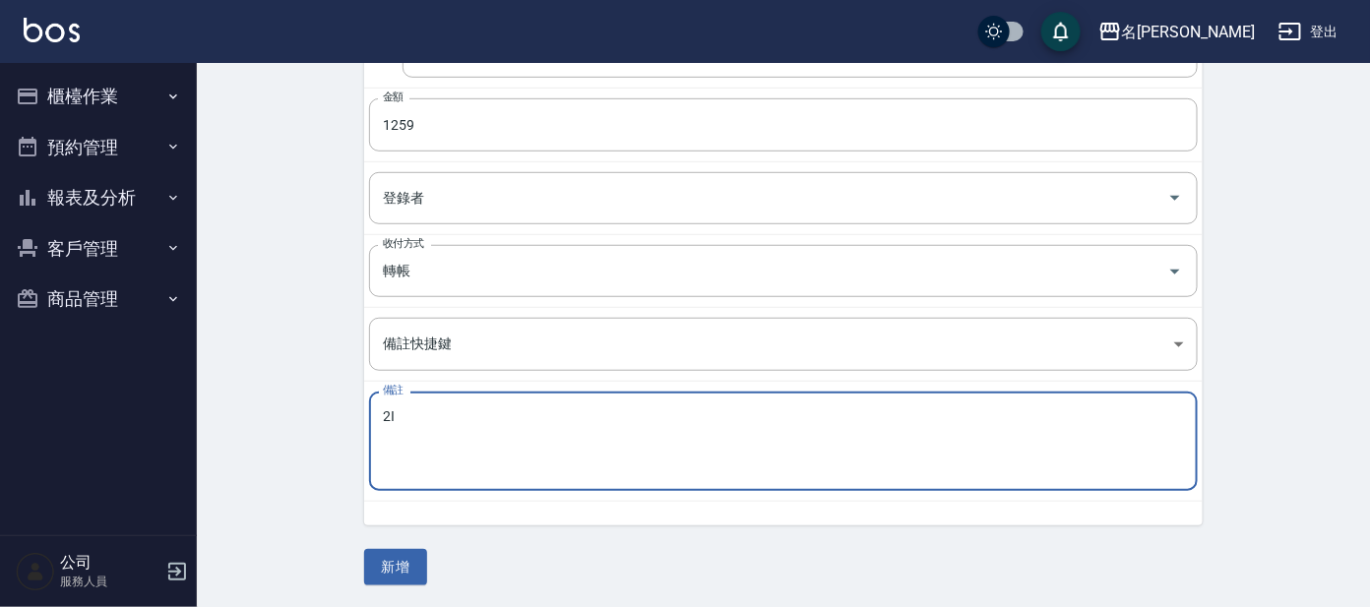
type textarea "2"
type textarea "電話費"
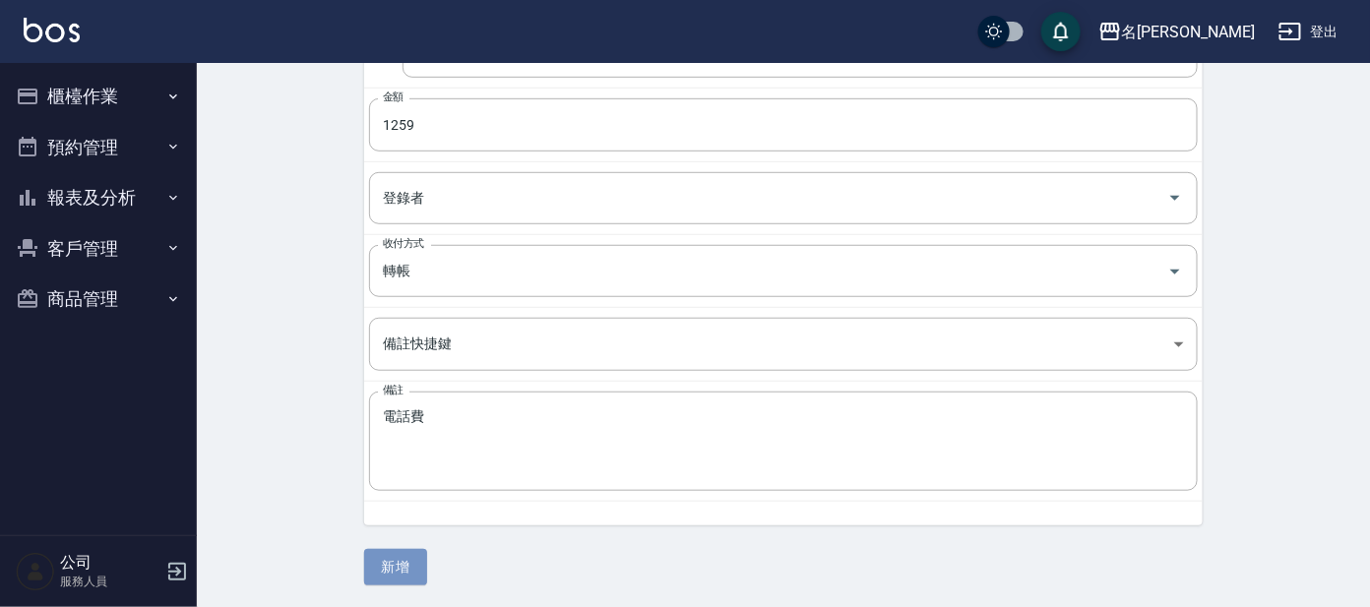
click at [399, 563] on button "新增" at bounding box center [395, 567] width 63 height 36
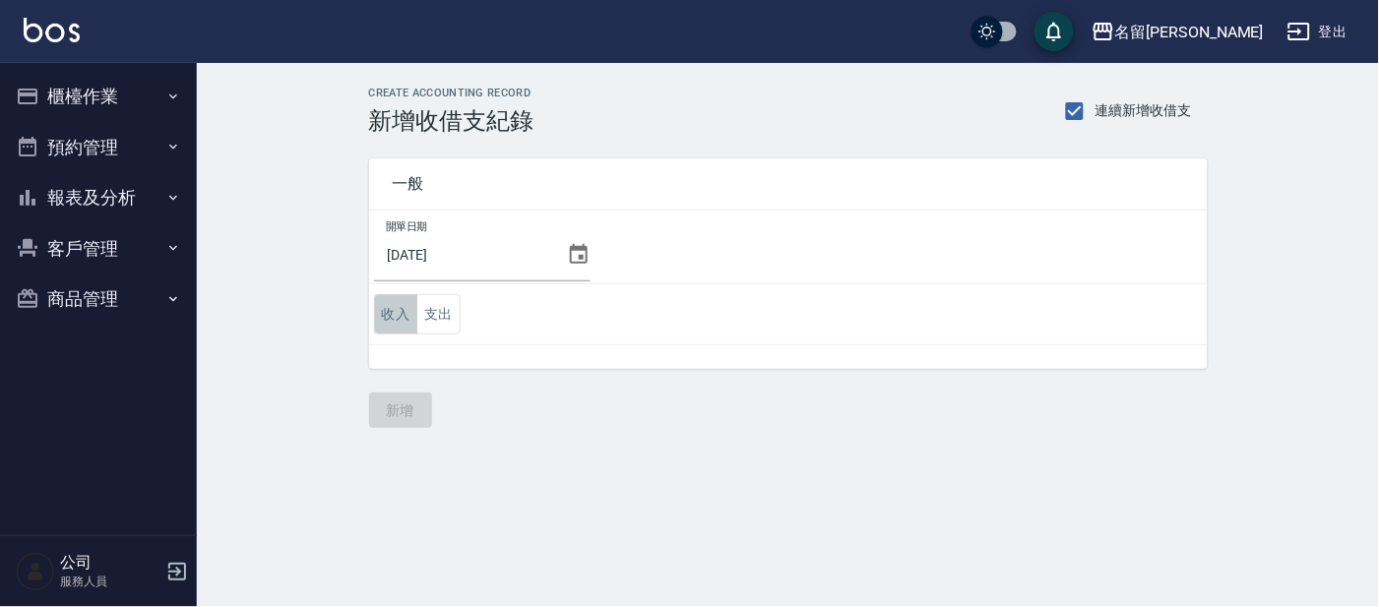
click at [400, 315] on button "收入" at bounding box center [396, 314] width 44 height 40
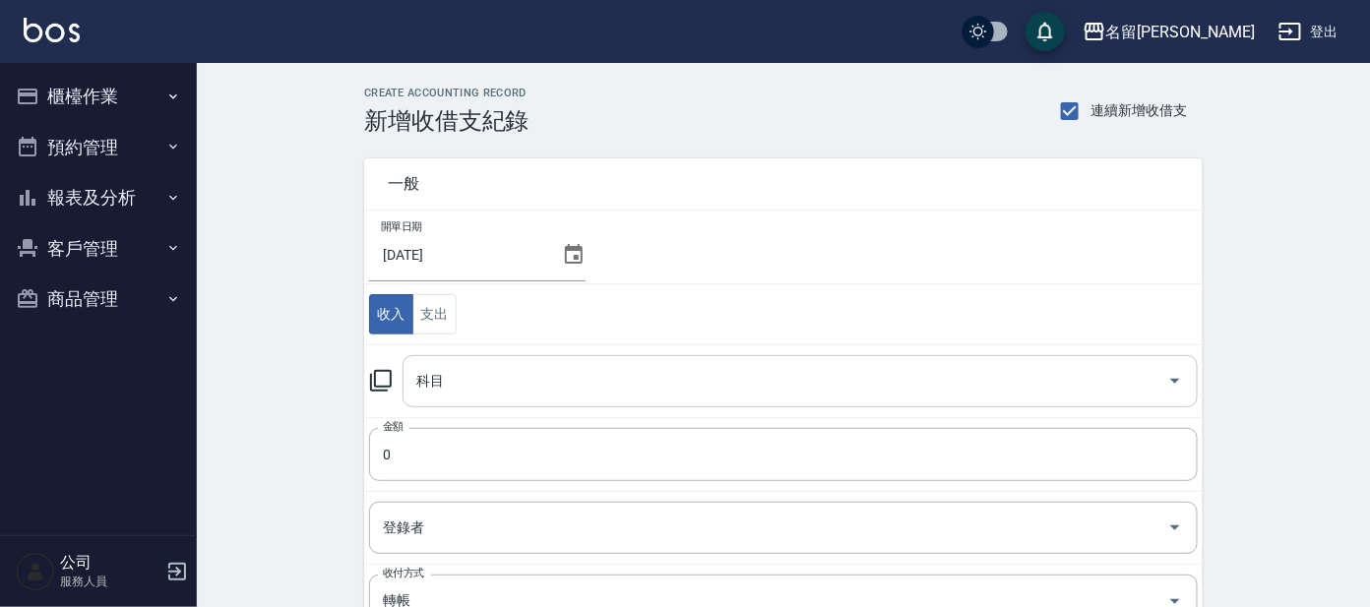
click at [464, 361] on div "科目" at bounding box center [800, 381] width 795 height 52
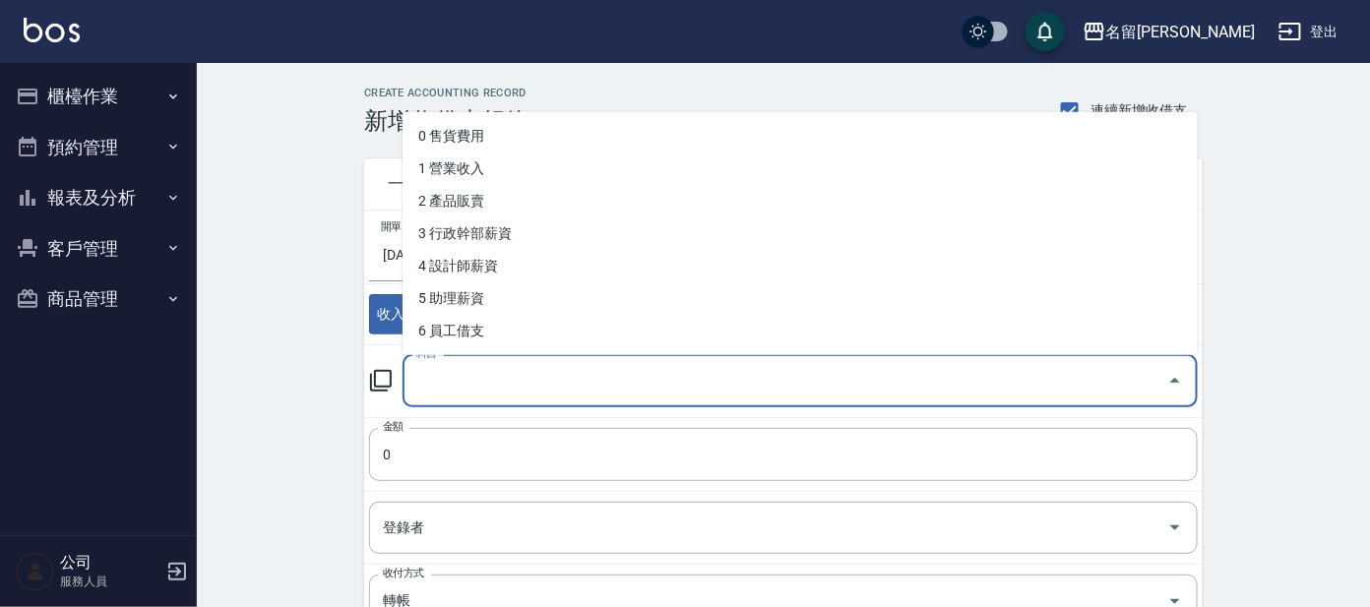
click at [407, 397] on div "科目" at bounding box center [800, 381] width 795 height 52
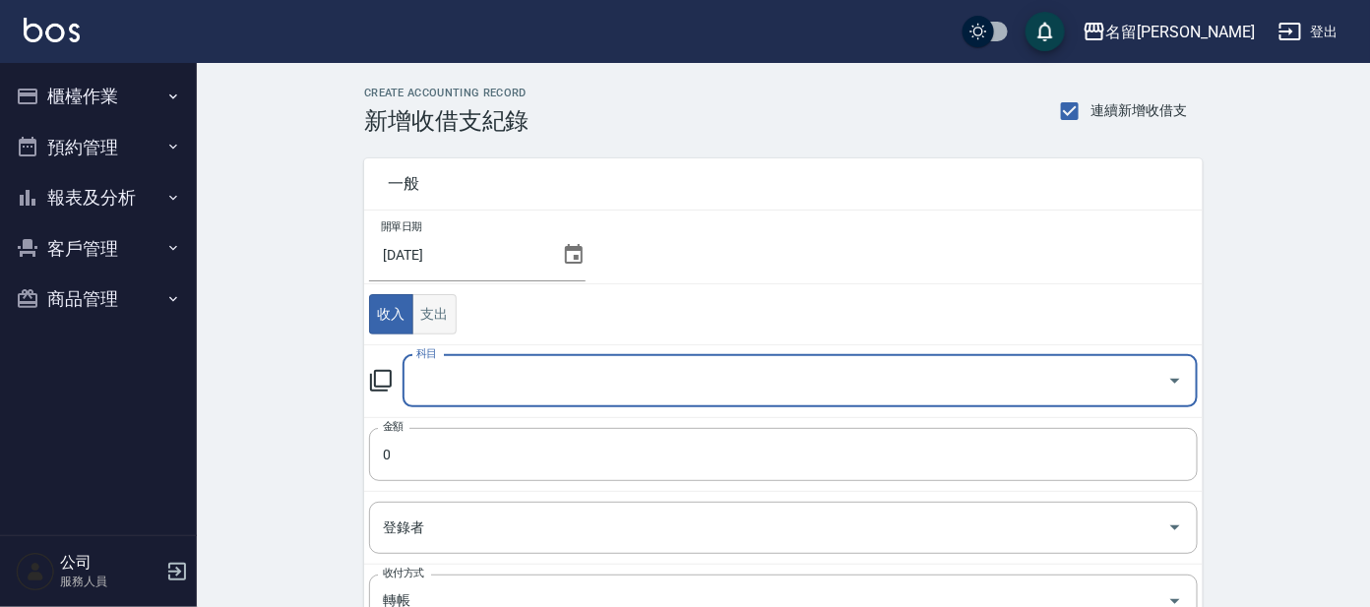
click at [441, 314] on button "支出" at bounding box center [434, 314] width 44 height 40
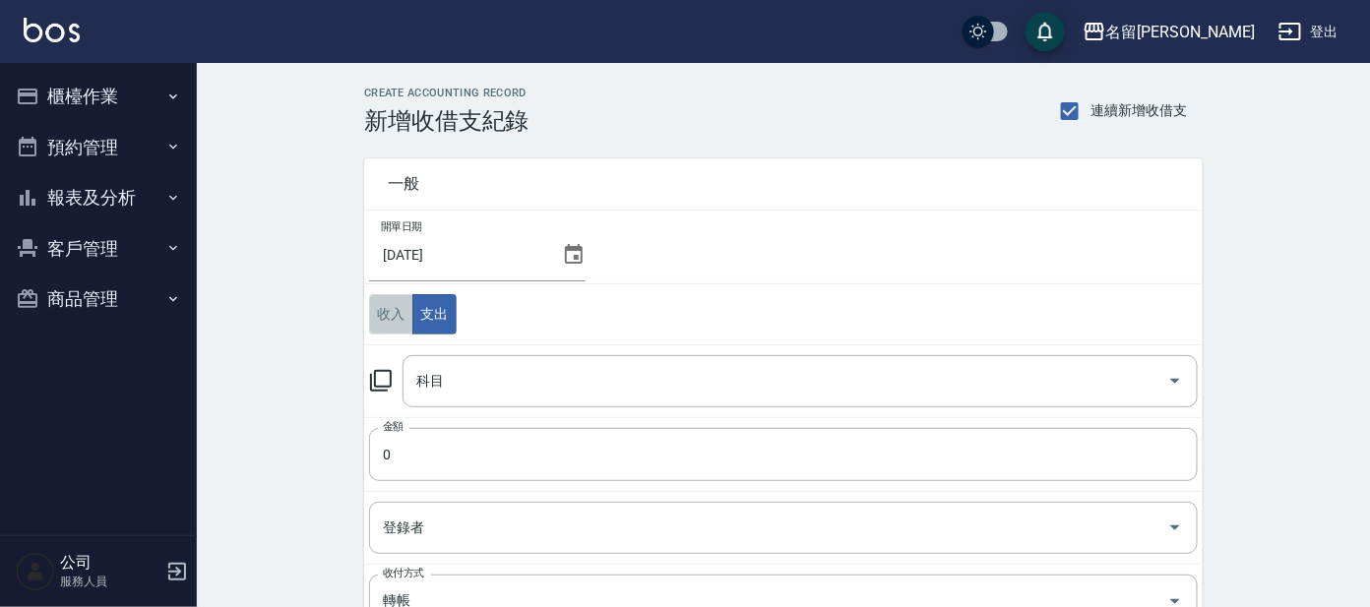
click at [405, 319] on button "收入" at bounding box center [391, 314] width 44 height 40
click at [369, 386] on icon at bounding box center [381, 381] width 24 height 24
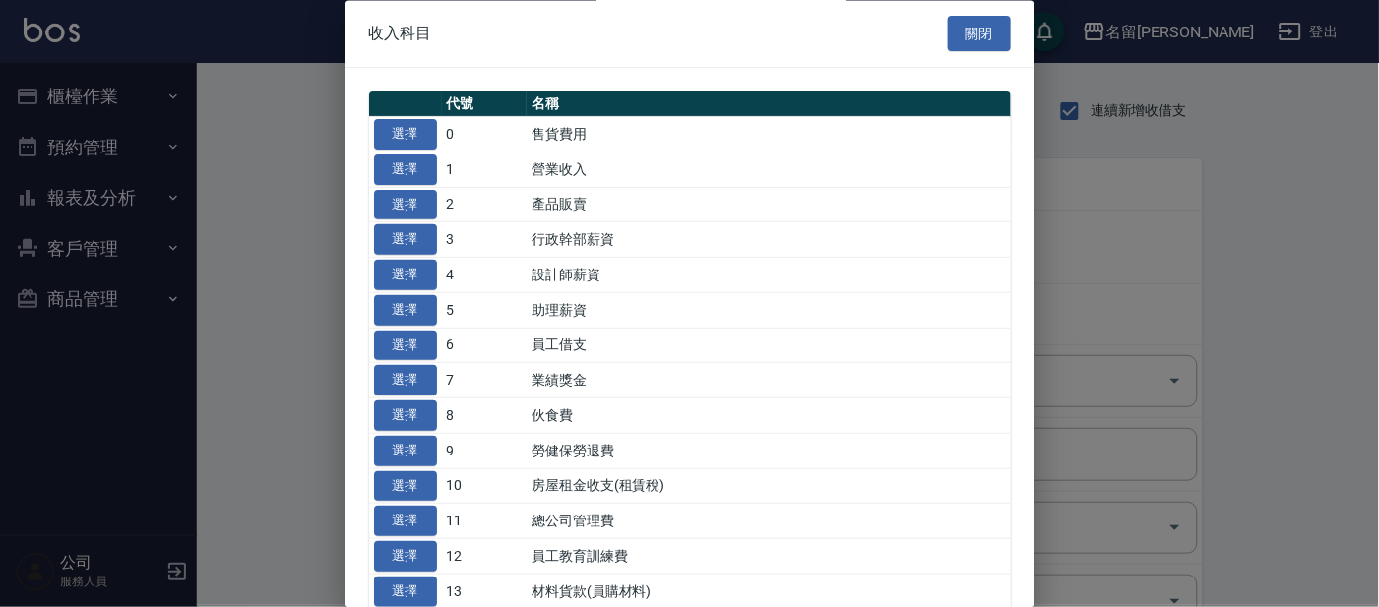
click at [322, 404] on div at bounding box center [689, 303] width 1379 height 607
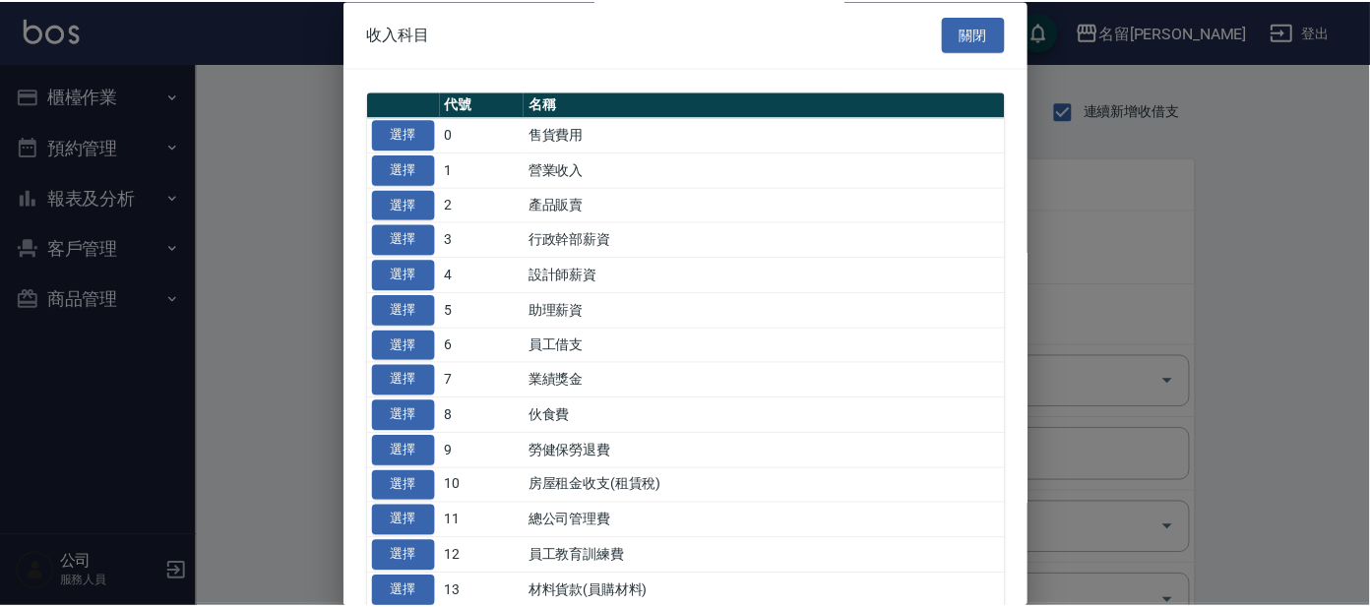
scroll to position [122, 0]
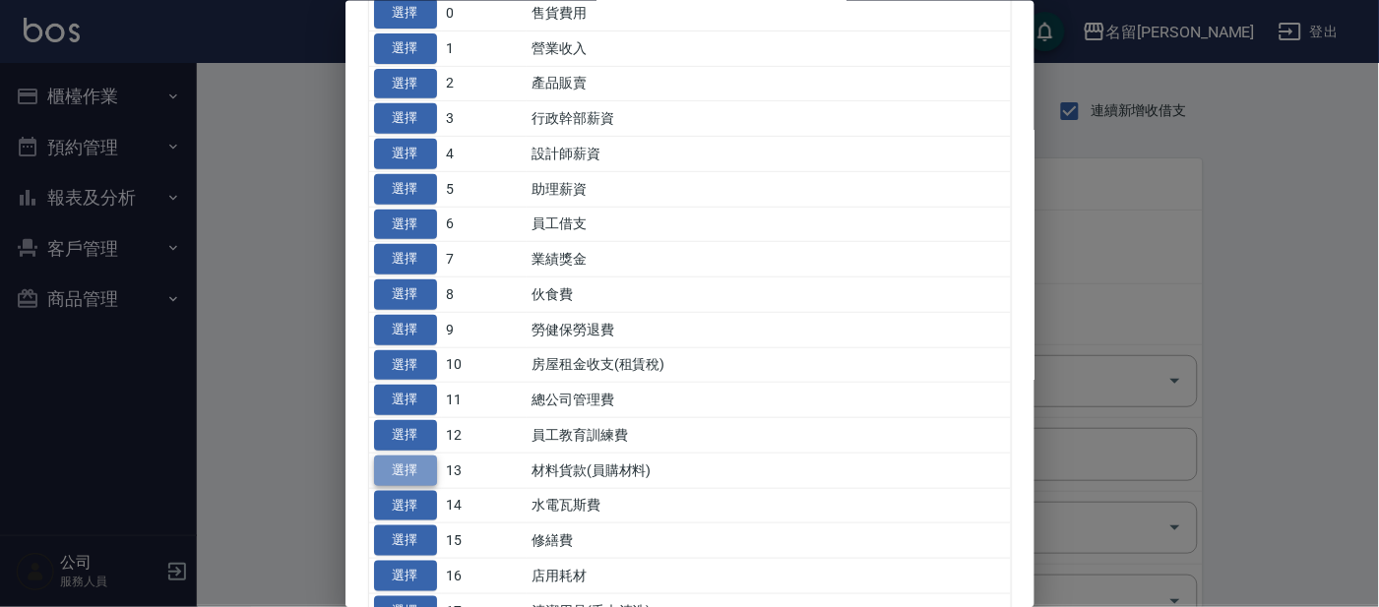
click at [382, 468] on button "選擇" at bounding box center [405, 470] width 63 height 31
type input "13 材料貨款(員購材料)"
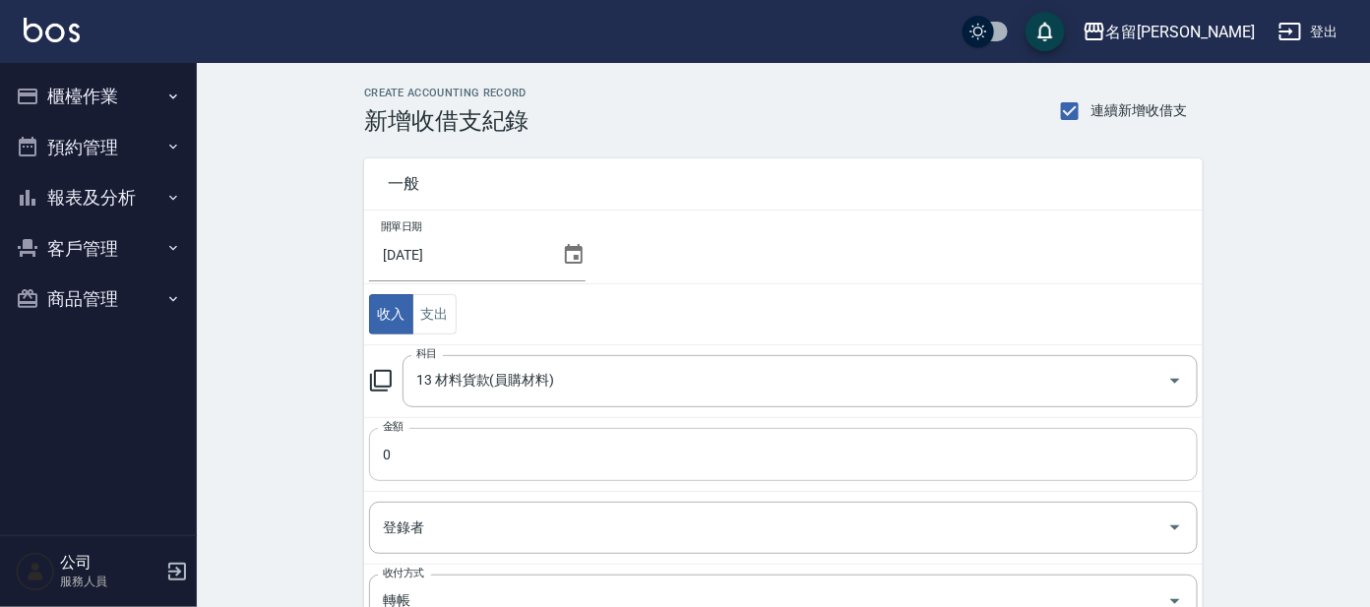
click at [478, 452] on input "0" at bounding box center [783, 454] width 829 height 53
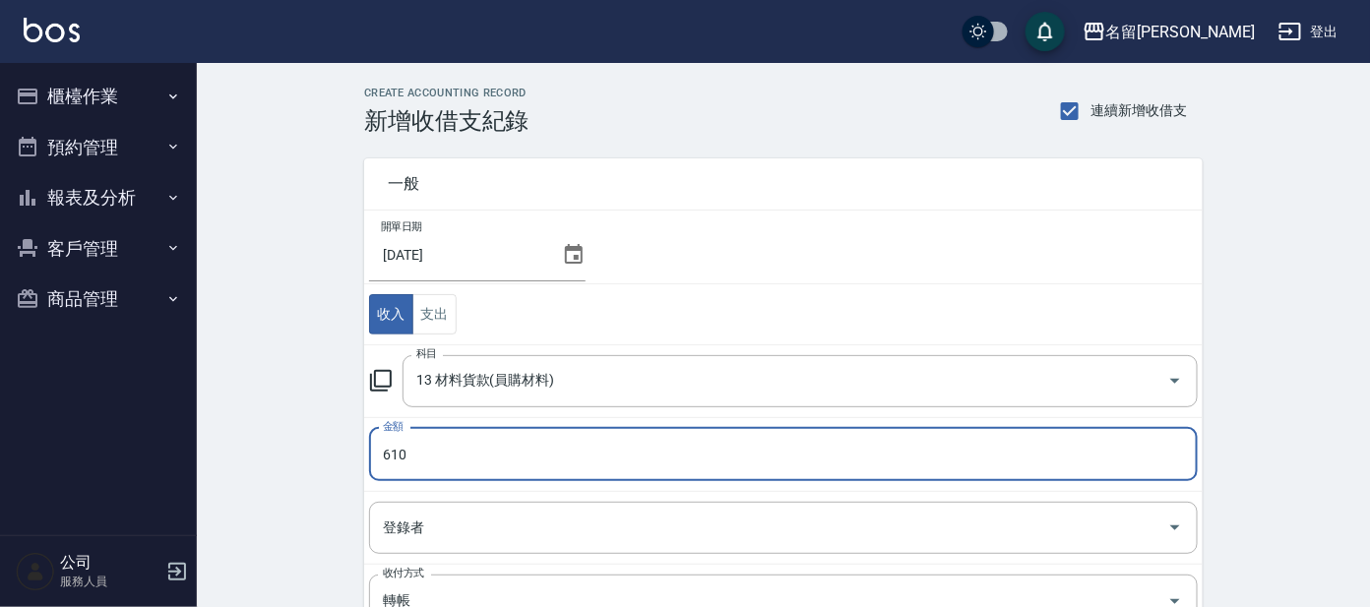
scroll to position [330, 0]
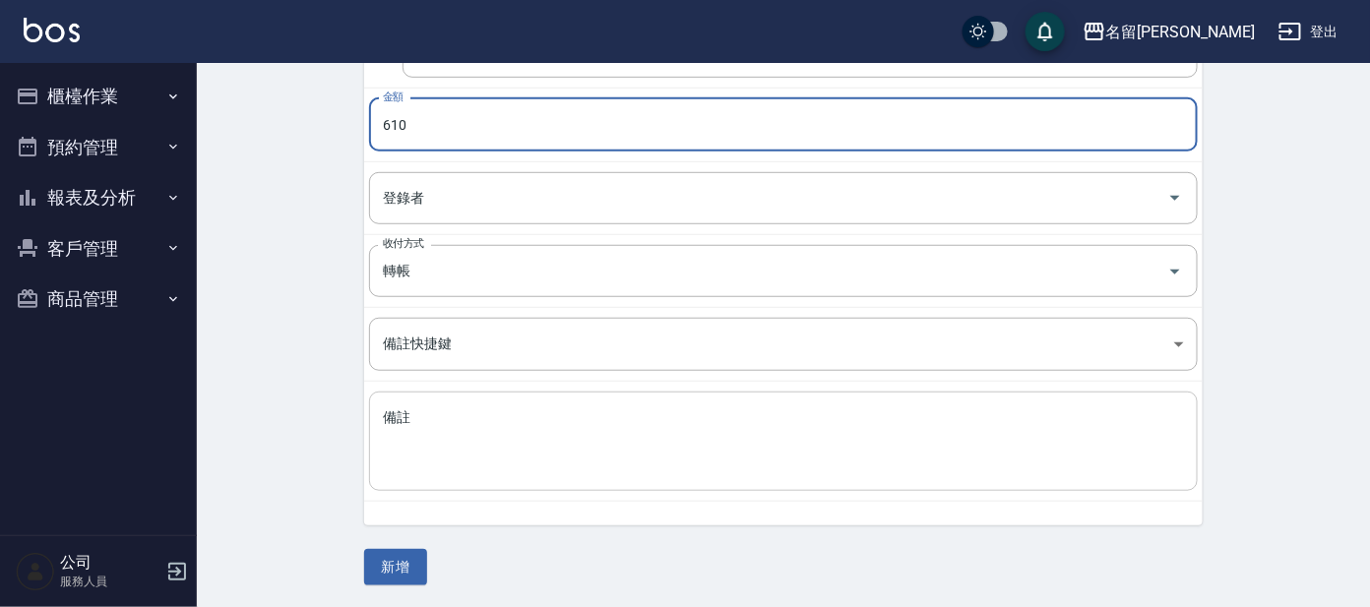
type input "610"
click at [472, 457] on textarea "備註" at bounding box center [783, 442] width 801 height 67
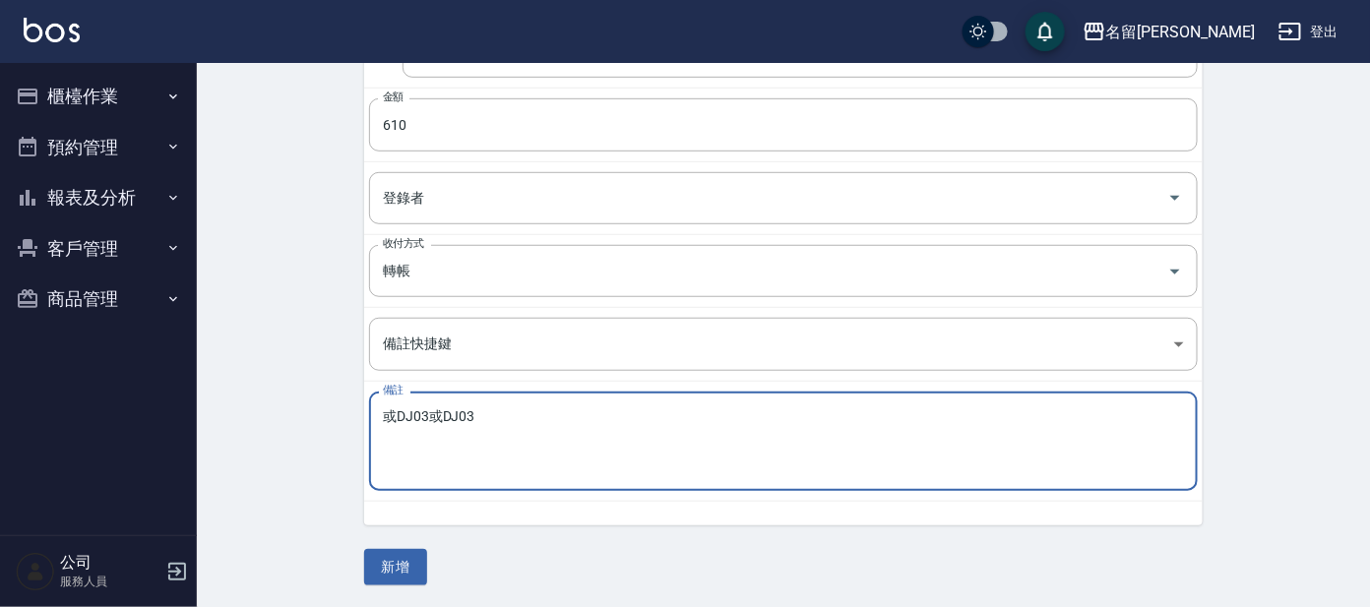
click at [513, 401] on div "AT19\或DJ03 x 備註" at bounding box center [783, 441] width 829 height 99
click at [501, 410] on textarea "或DJ03或DJ03" at bounding box center [783, 442] width 801 height 67
type textarea "或"
click at [435, 409] on textarea "AT19貸款" at bounding box center [783, 442] width 801 height 67
click at [475, 424] on textarea "AT19貨款" at bounding box center [783, 442] width 801 height 67
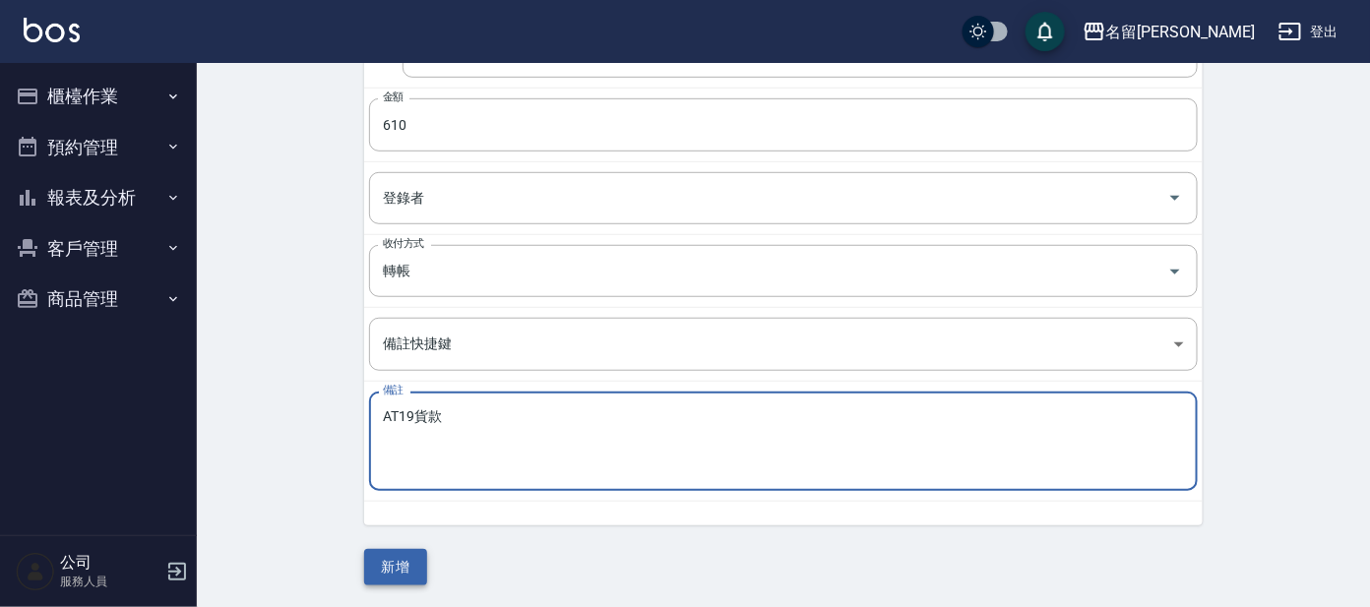
type textarea "AT19貨款"
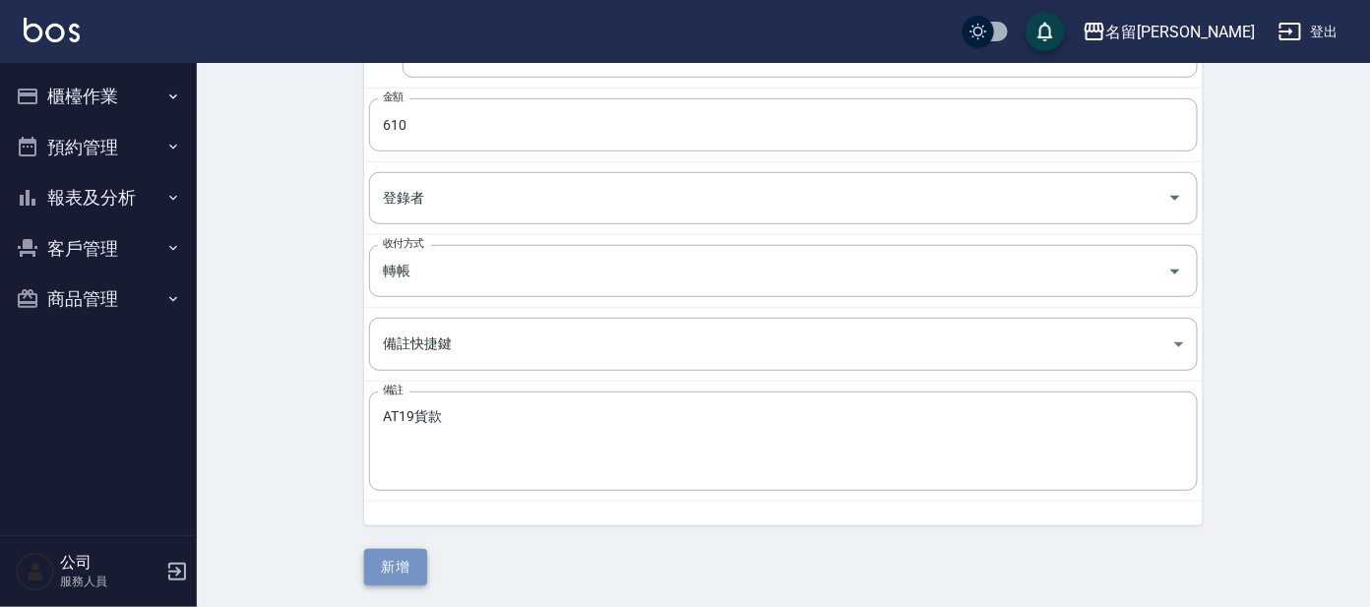
click at [408, 558] on button "新增" at bounding box center [395, 567] width 63 height 36
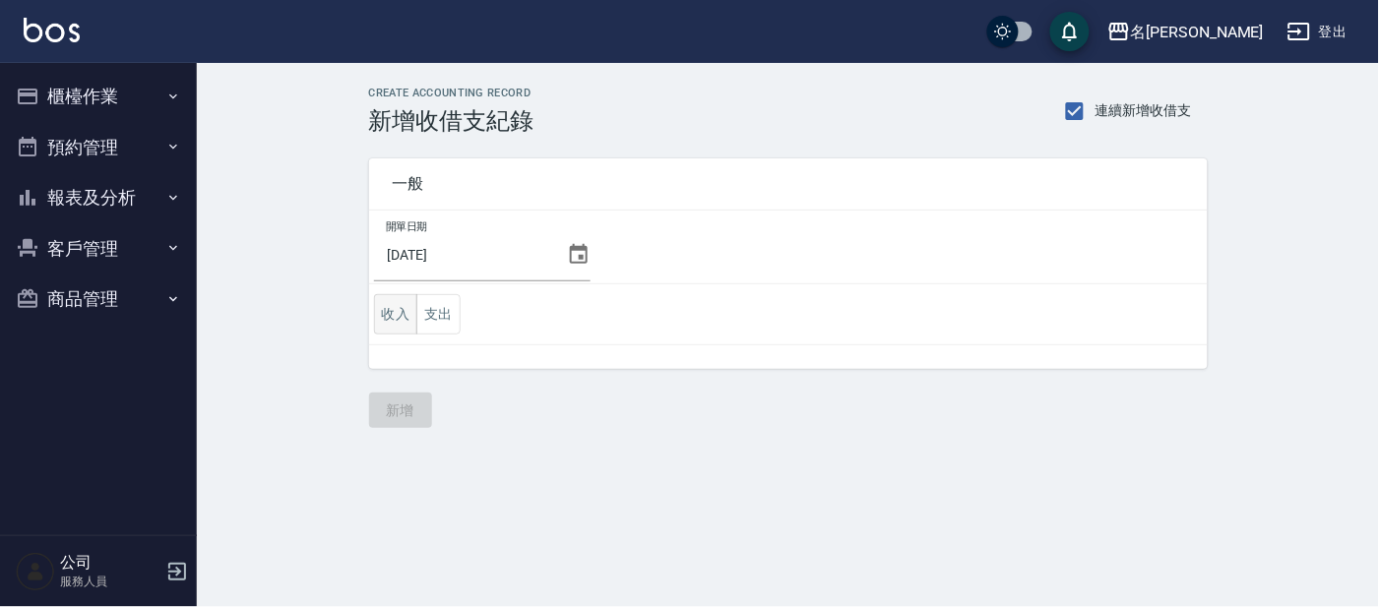
click at [381, 314] on button "收入" at bounding box center [396, 314] width 44 height 40
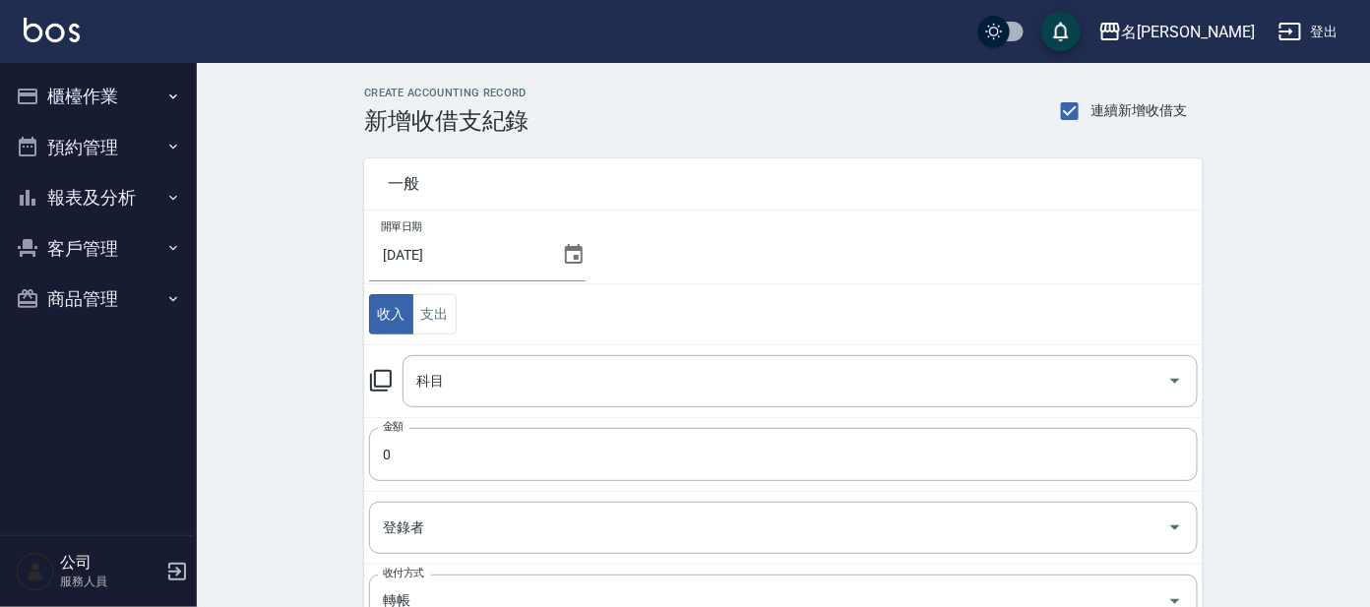
click at [371, 372] on icon at bounding box center [381, 381] width 24 height 24
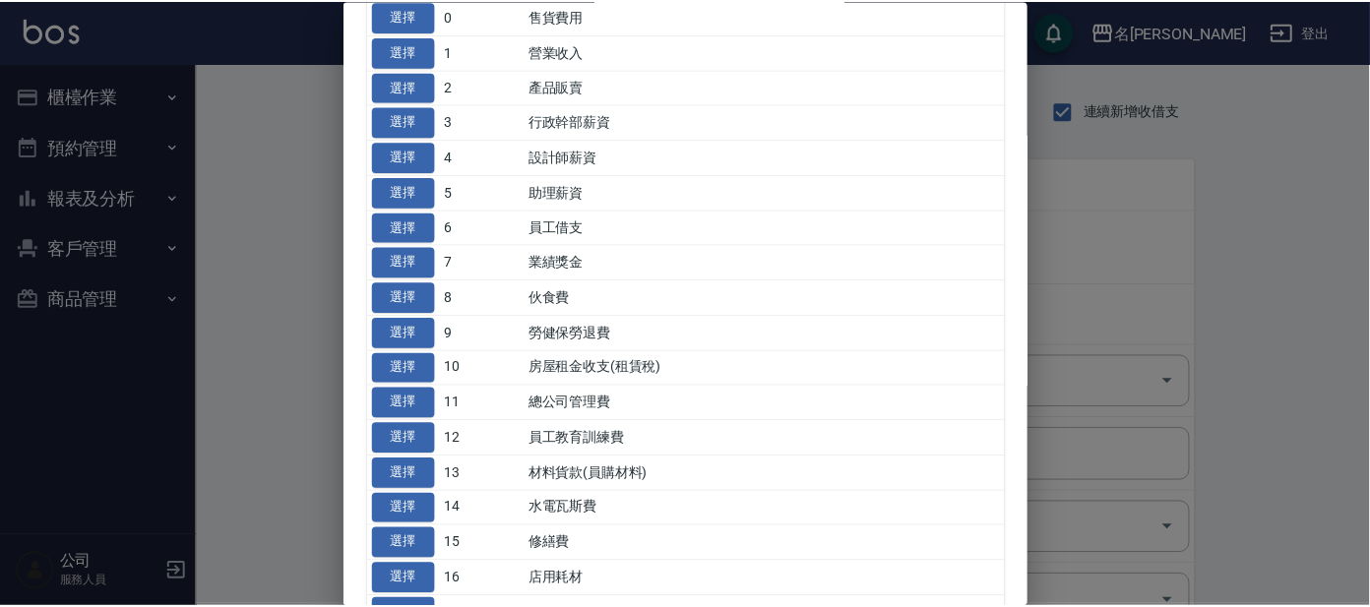
scroll to position [122, 0]
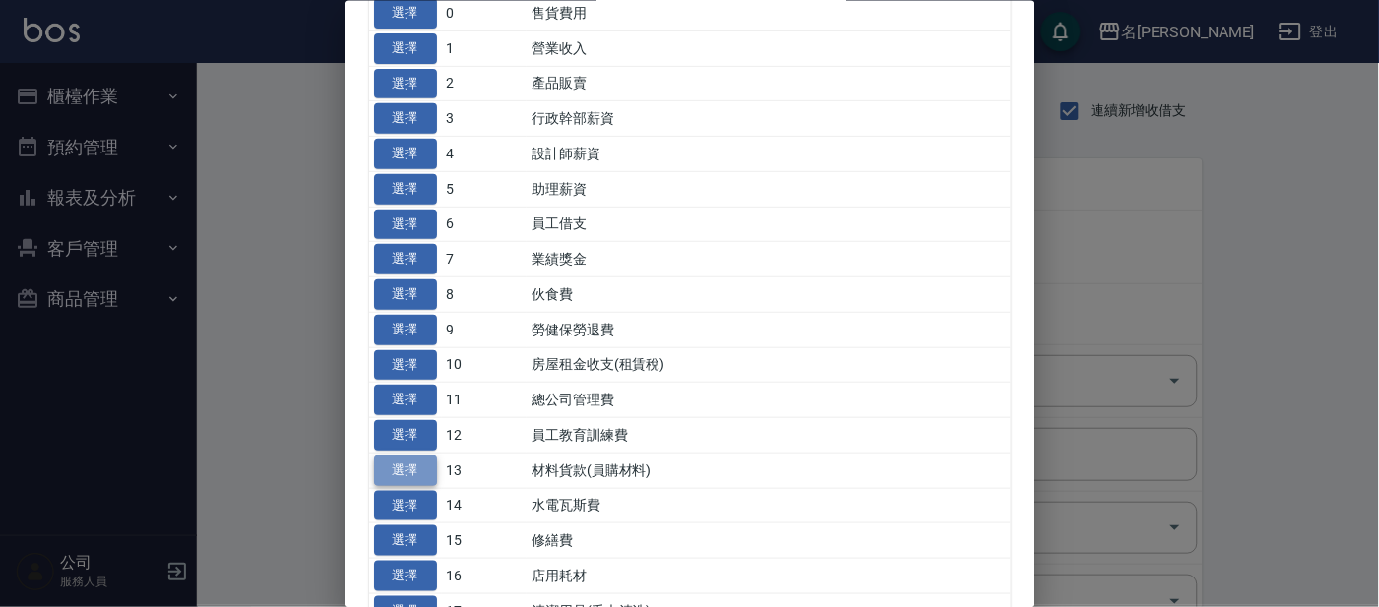
click at [401, 460] on button "選擇" at bounding box center [405, 470] width 63 height 31
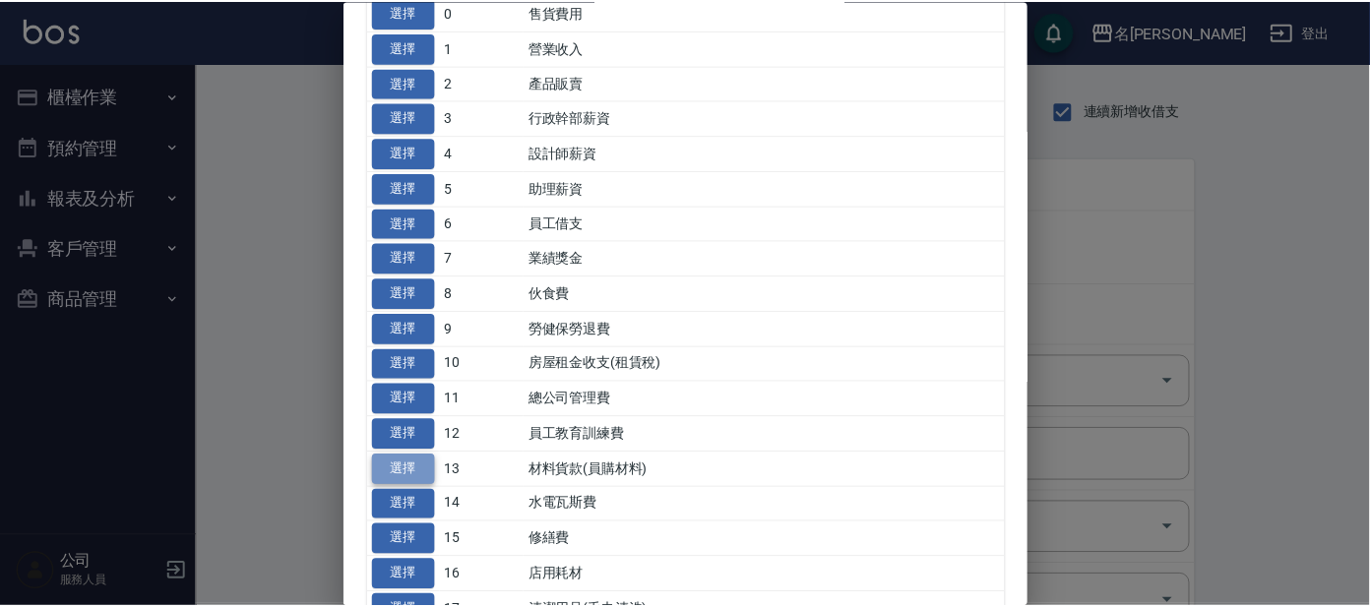
type input "13 材料貨款(員購材料)"
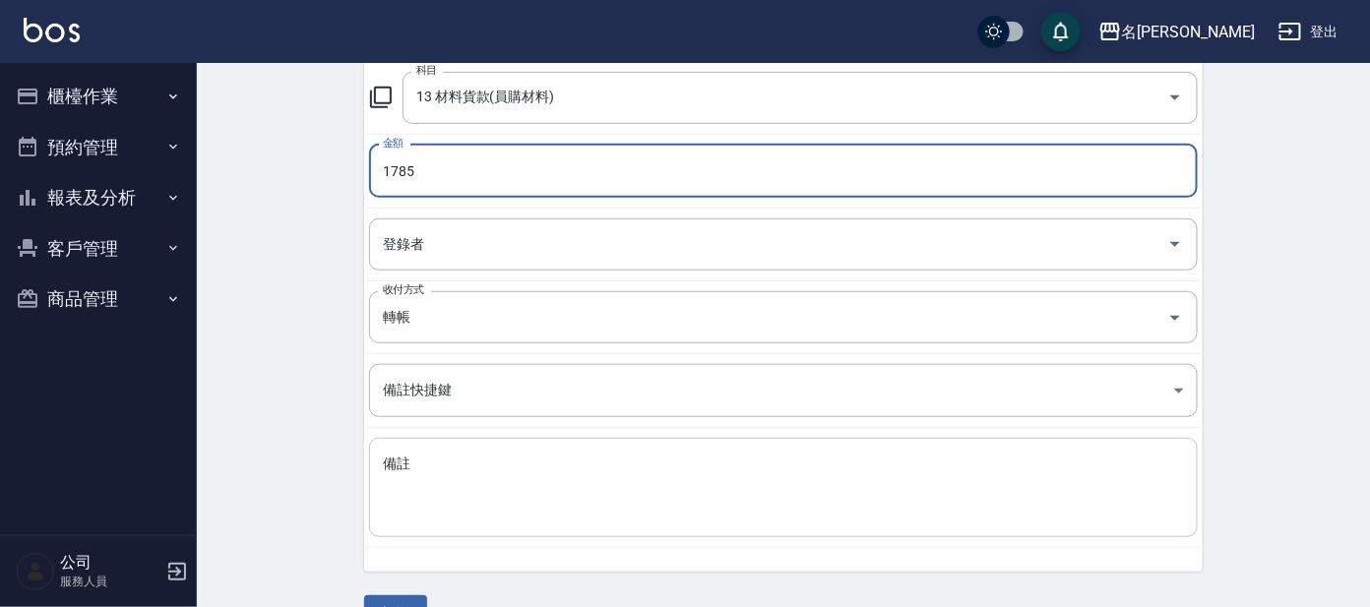
scroll to position [330, 0]
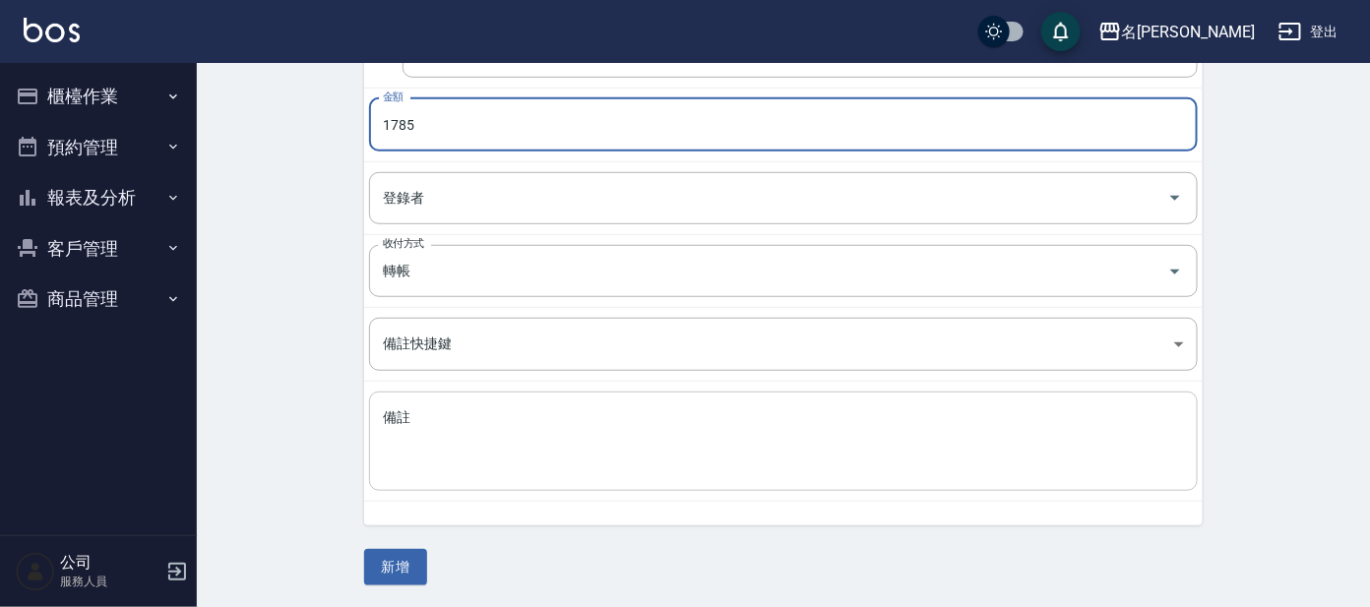
type input "1785"
click at [478, 448] on textarea "備註" at bounding box center [783, 442] width 801 height 67
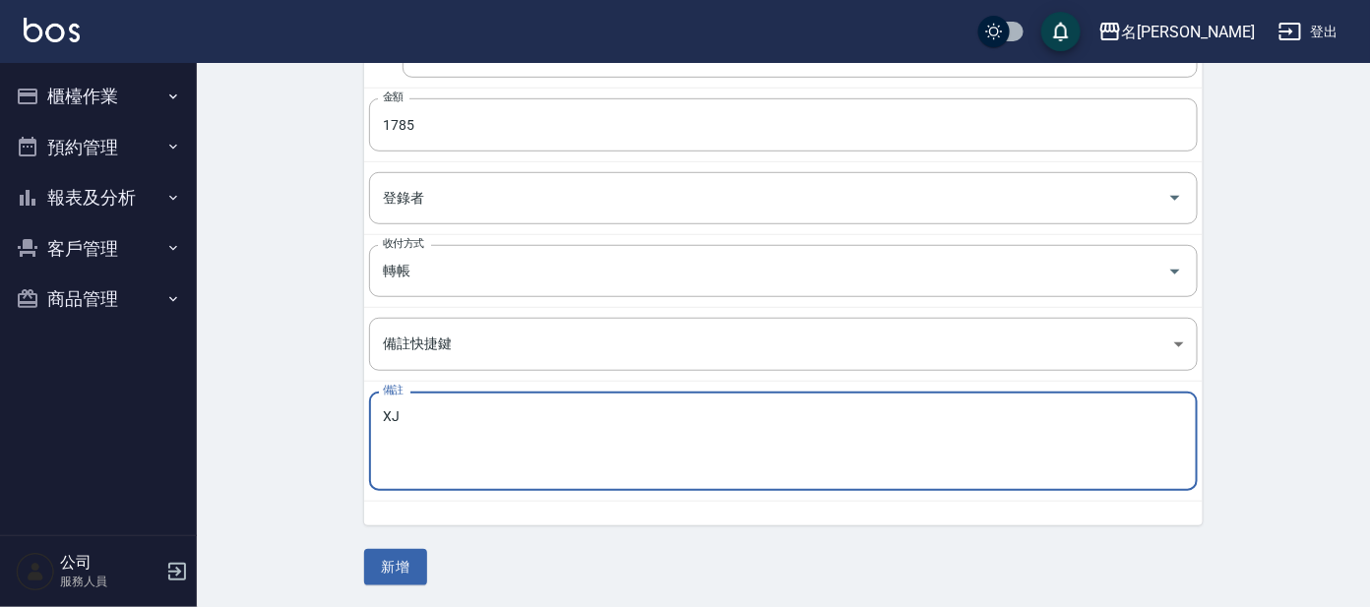
type textarea "X"
type textarea "龍江貨款"
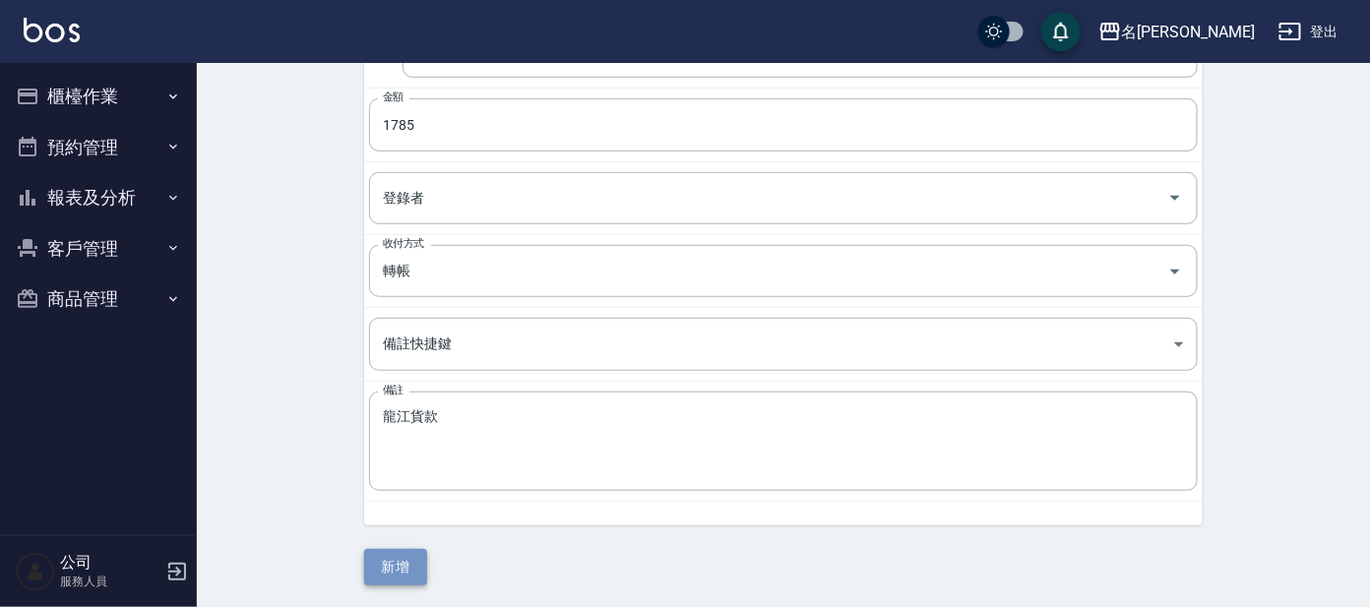
click at [412, 561] on button "新增" at bounding box center [395, 567] width 63 height 36
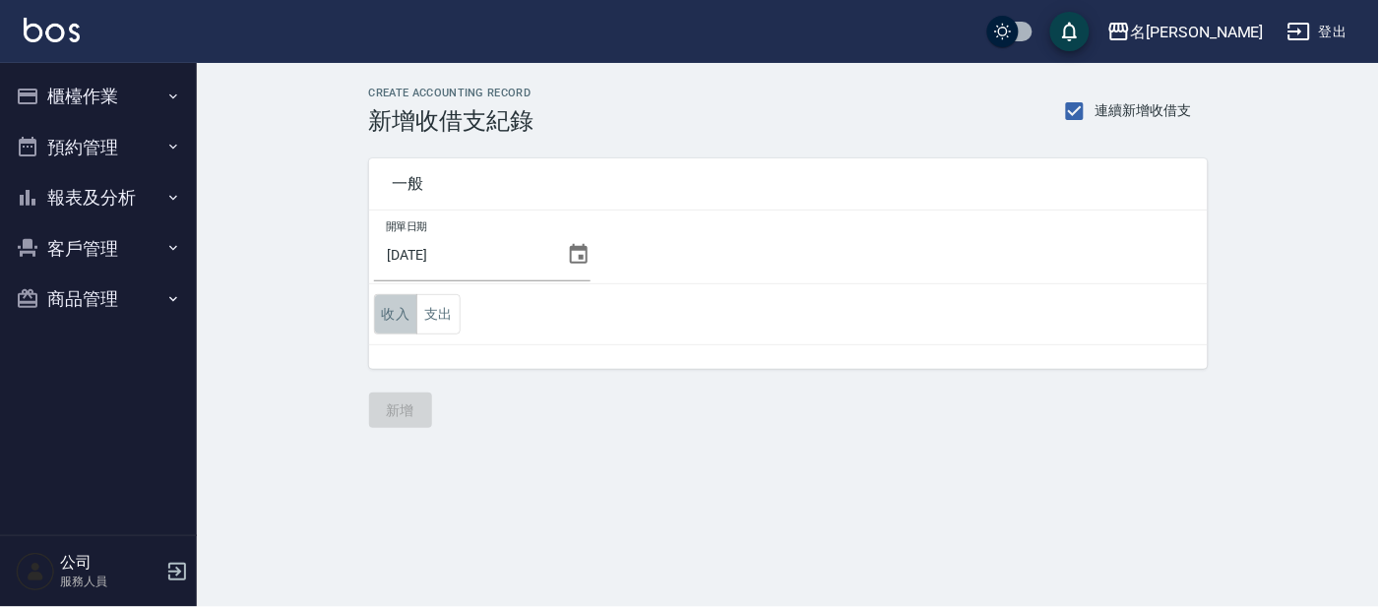
drag, startPoint x: 403, startPoint y: 323, endPoint x: 421, endPoint y: 313, distance: 21.1
click at [403, 322] on button "收入" at bounding box center [396, 314] width 44 height 40
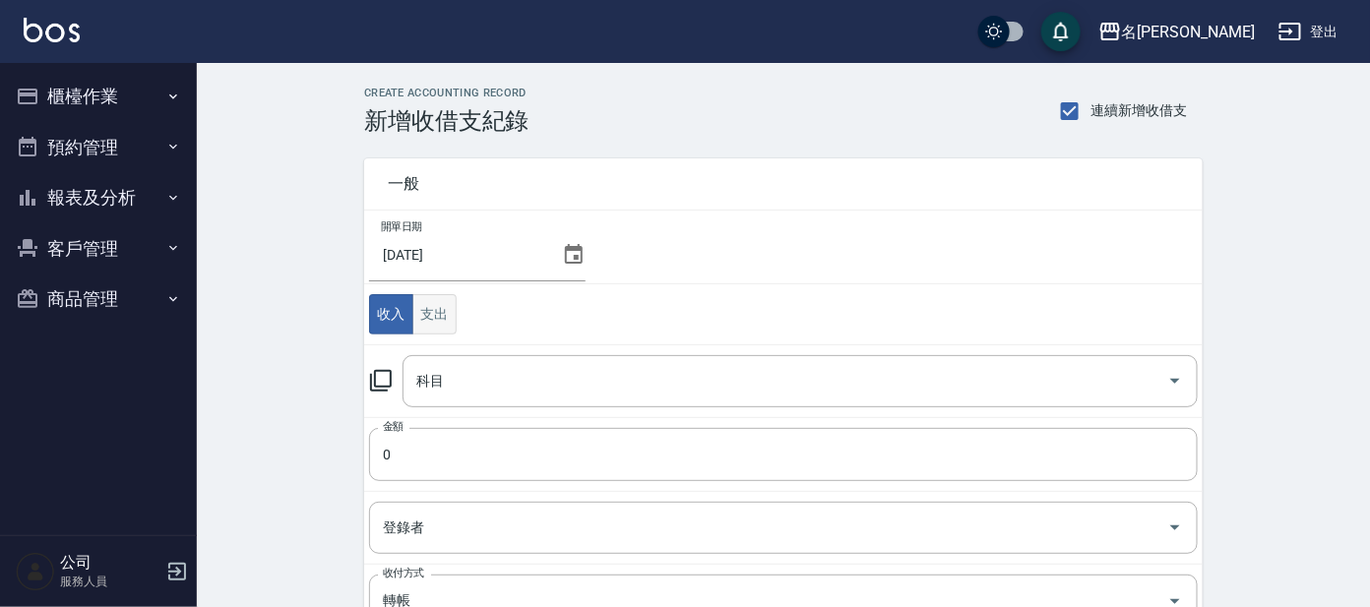
click at [421, 313] on button "支出" at bounding box center [434, 314] width 44 height 40
click at [529, 391] on input "科目" at bounding box center [785, 381] width 748 height 34
click at [385, 392] on icon at bounding box center [381, 381] width 24 height 24
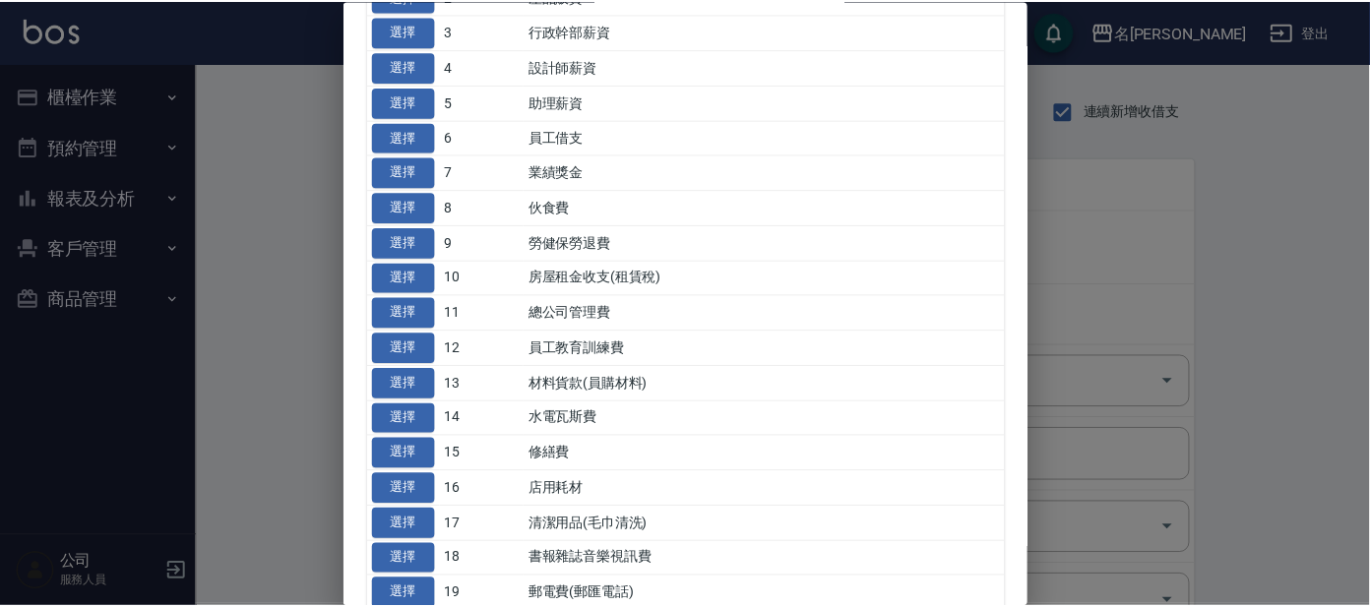
scroll to position [245, 0]
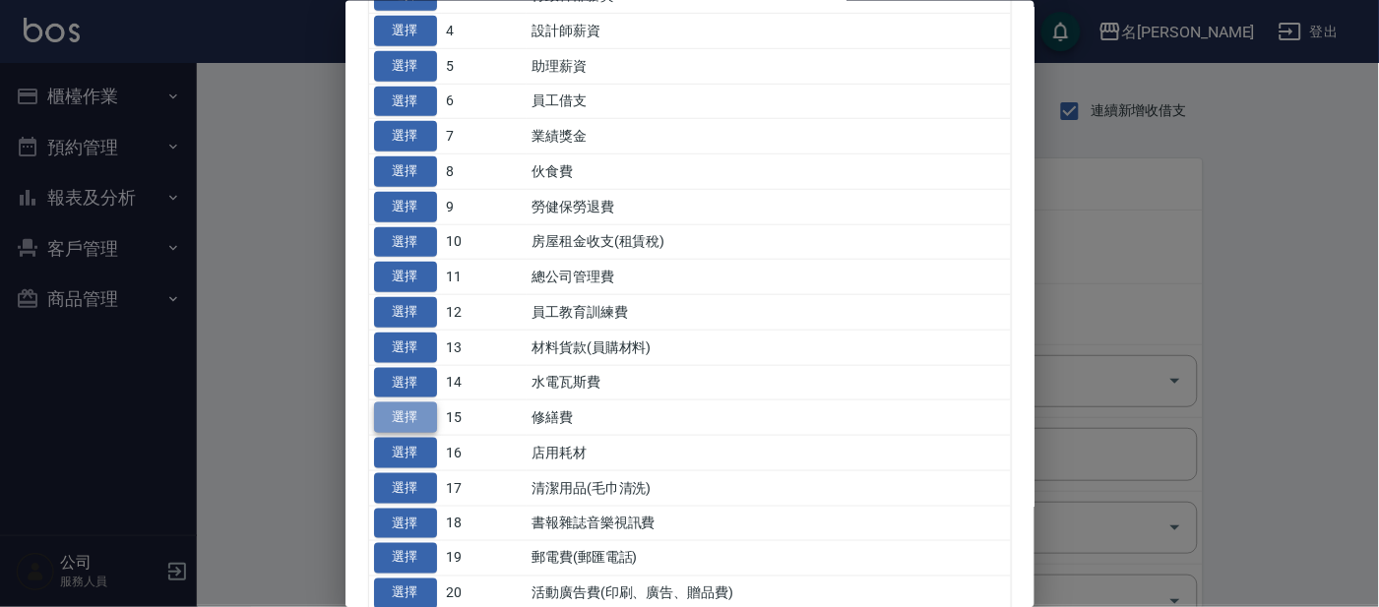
click at [390, 414] on button "選擇" at bounding box center [405, 418] width 63 height 31
type input "15 修繕費"
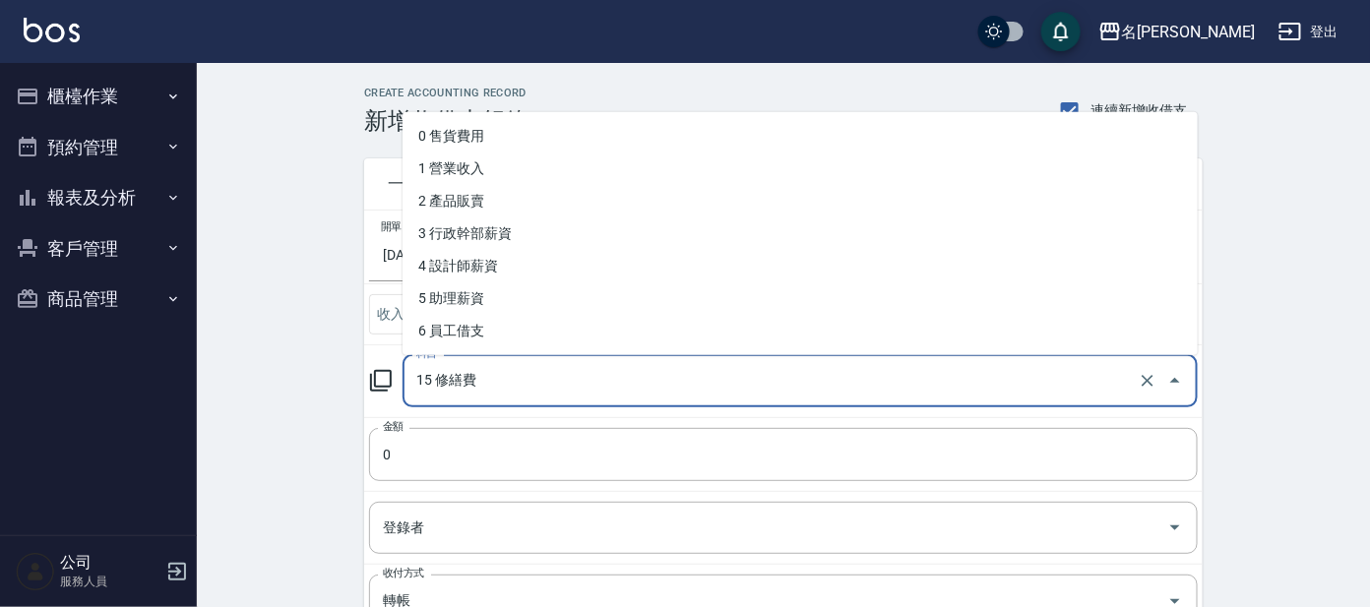
click at [538, 388] on input "15 修繕費" at bounding box center [772, 381] width 723 height 34
click at [510, 433] on input "0" at bounding box center [783, 454] width 829 height 53
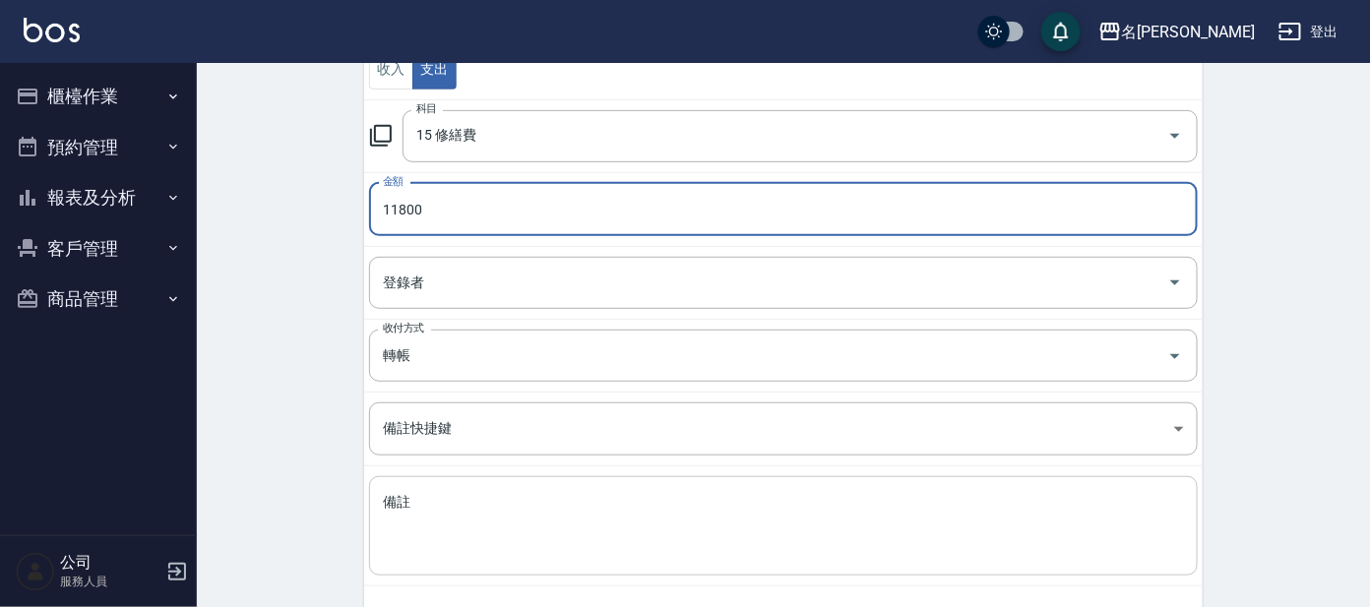
type input "11800"
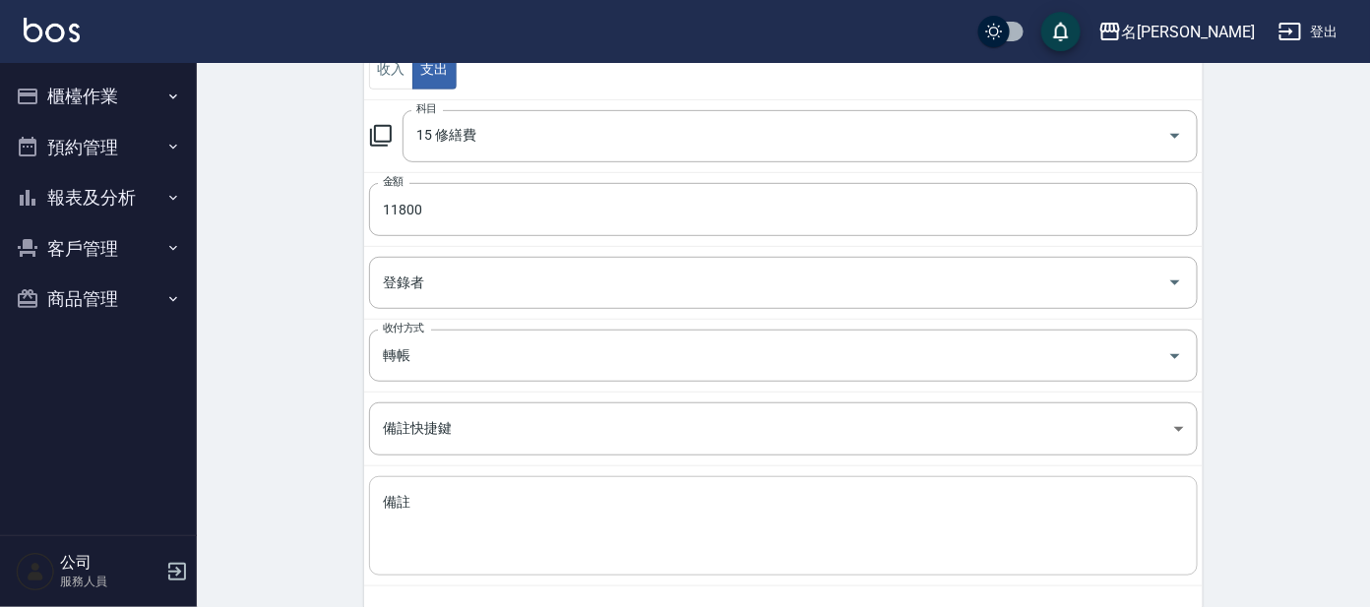
drag, startPoint x: 550, startPoint y: 480, endPoint x: 555, endPoint y: 497, distance: 17.4
click at [557, 498] on div "x 備註" at bounding box center [783, 525] width 829 height 99
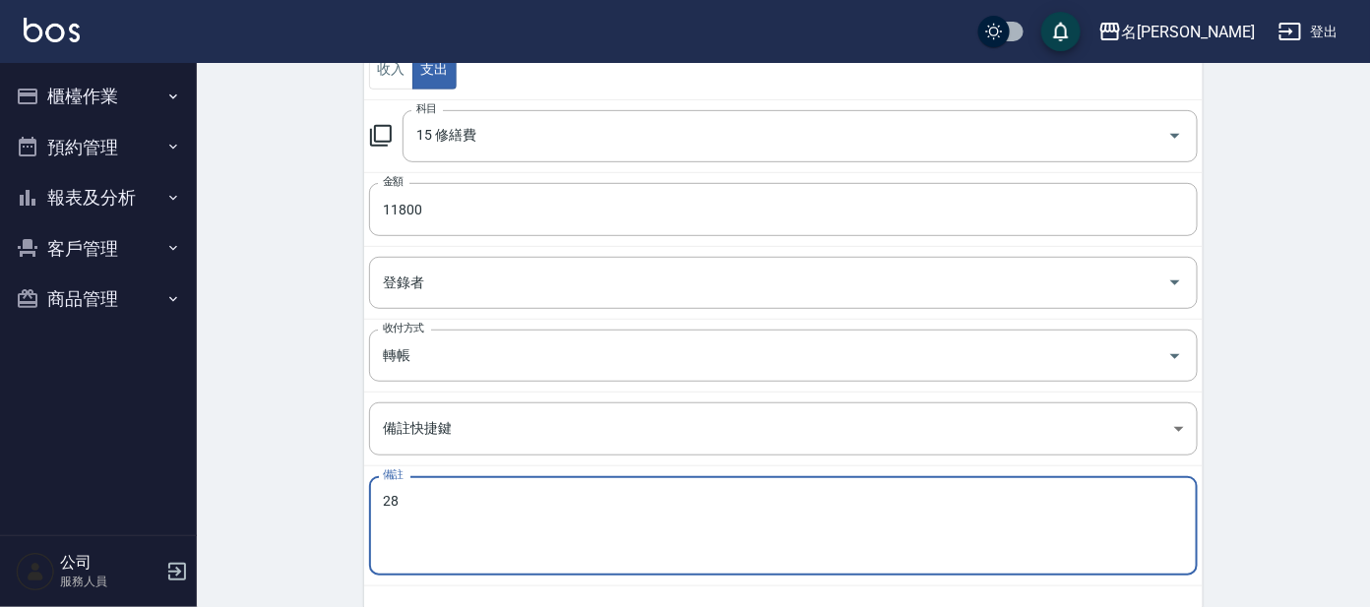
type textarea "2"
type textarea "X"
type textarea "冷氣維修ㄒ"
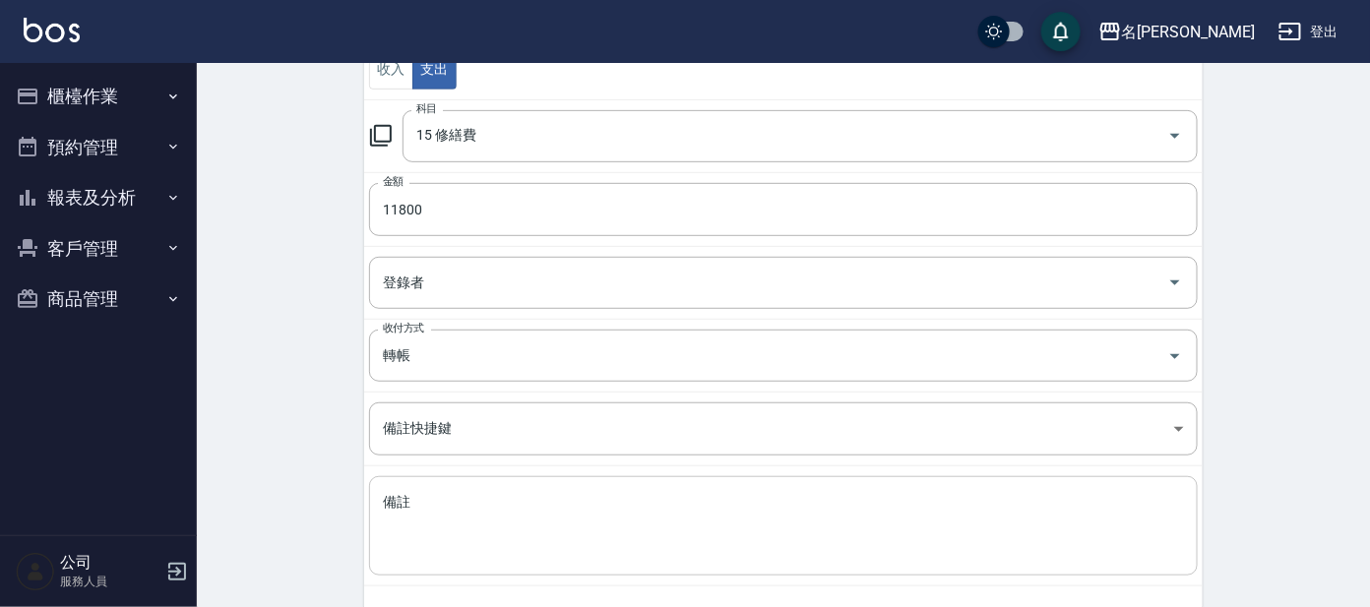
click at [508, 525] on textarea "備註" at bounding box center [783, 526] width 801 height 67
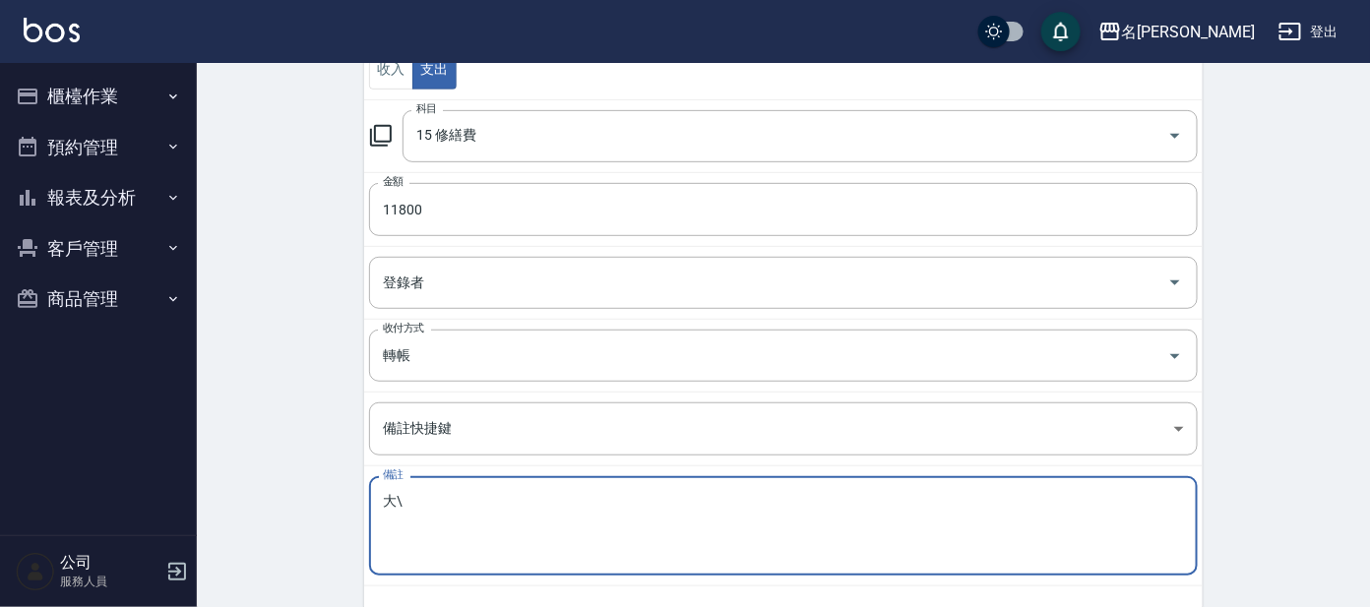
type textarea "大"
type textarea "ㄈ"
type textarea "冷氣維修"
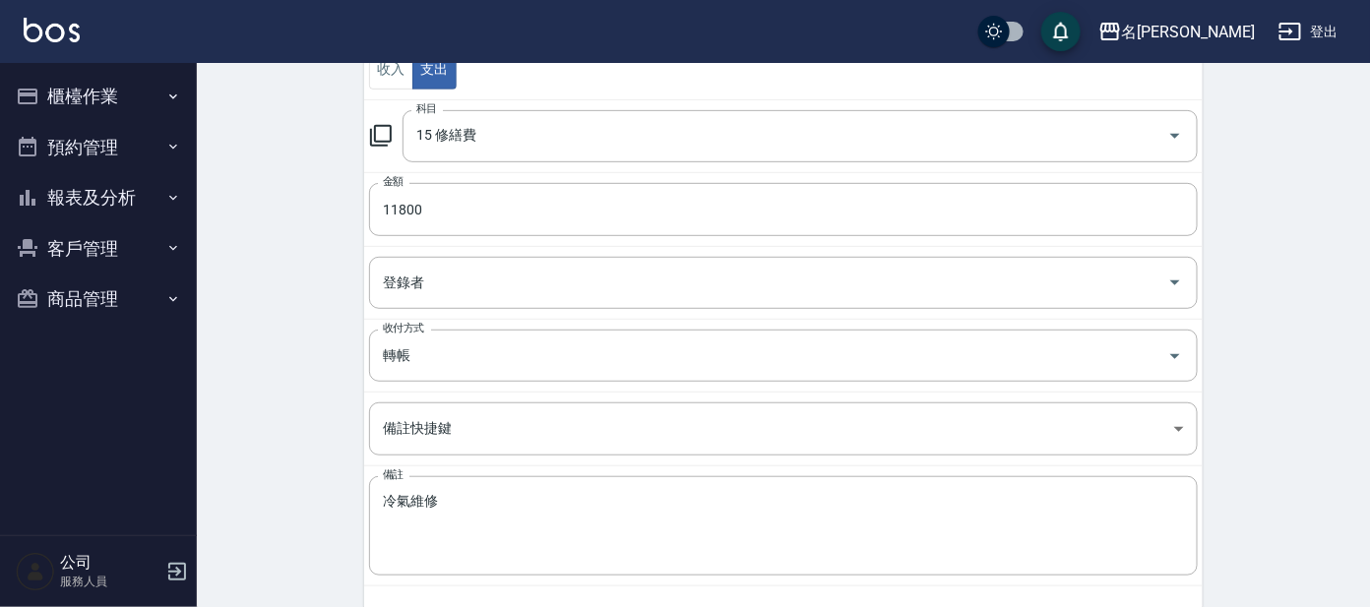
click at [289, 504] on div "CREATE ACCOUNTING RECORD 新增收借支紀錄 連續新增收借支 一般 開單日期 2025/09/30 收入 支出 科目 15 修繕費 科目 …" at bounding box center [783, 256] width 1173 height 876
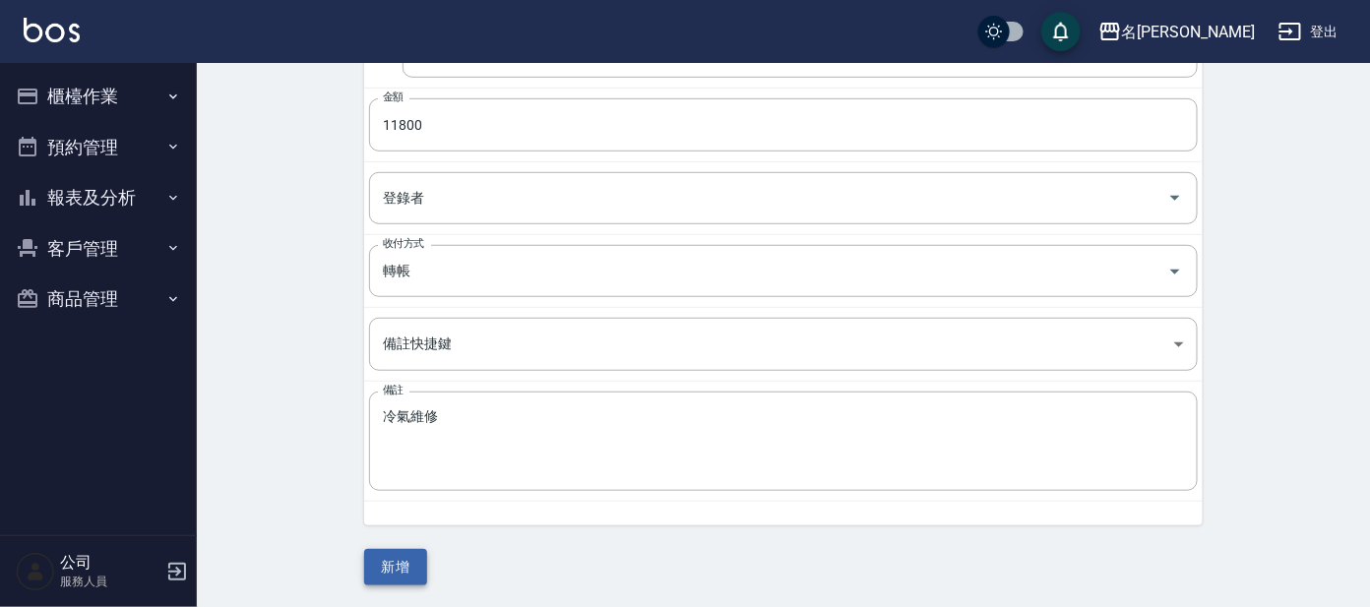
click at [393, 564] on button "新增" at bounding box center [395, 567] width 63 height 36
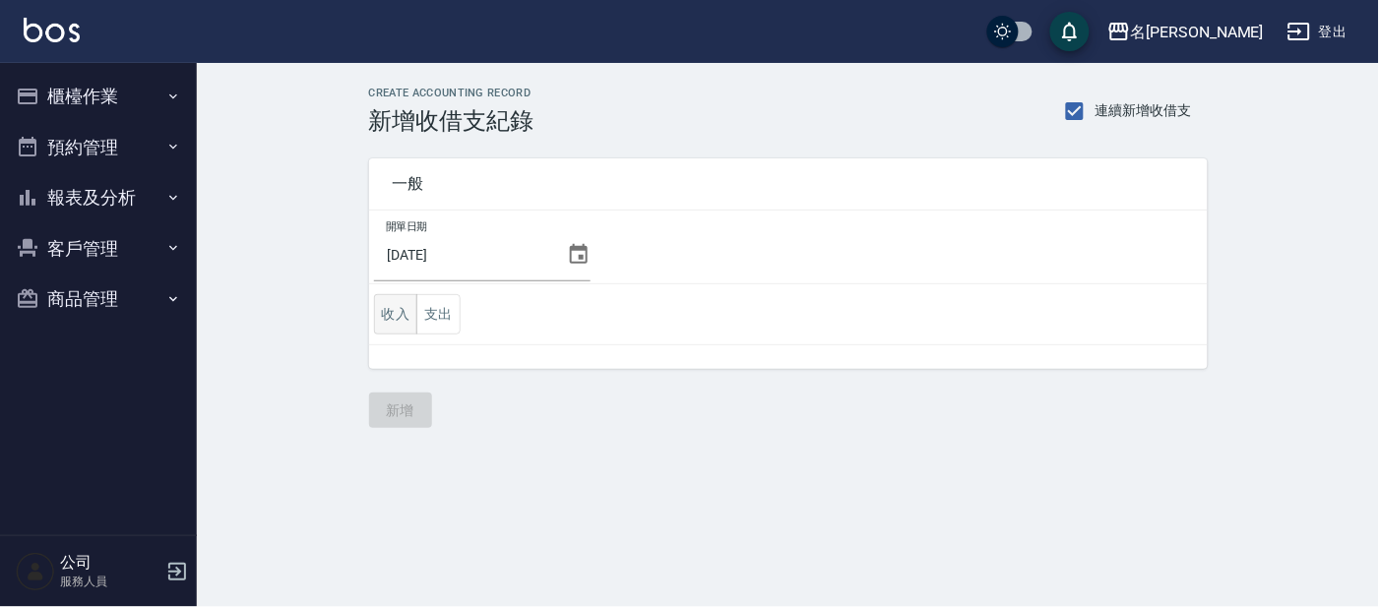
click at [410, 308] on button "收入" at bounding box center [396, 314] width 44 height 40
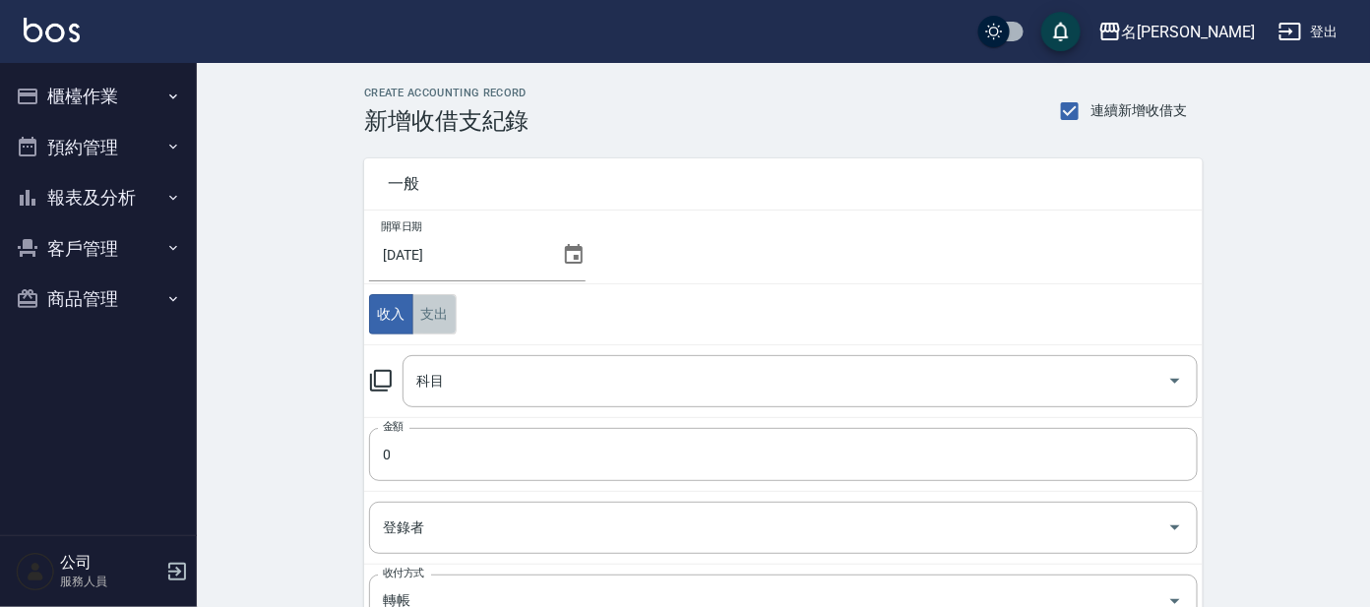
click at [452, 314] on button "支出" at bounding box center [434, 314] width 44 height 40
click at [374, 378] on icon at bounding box center [381, 381] width 22 height 22
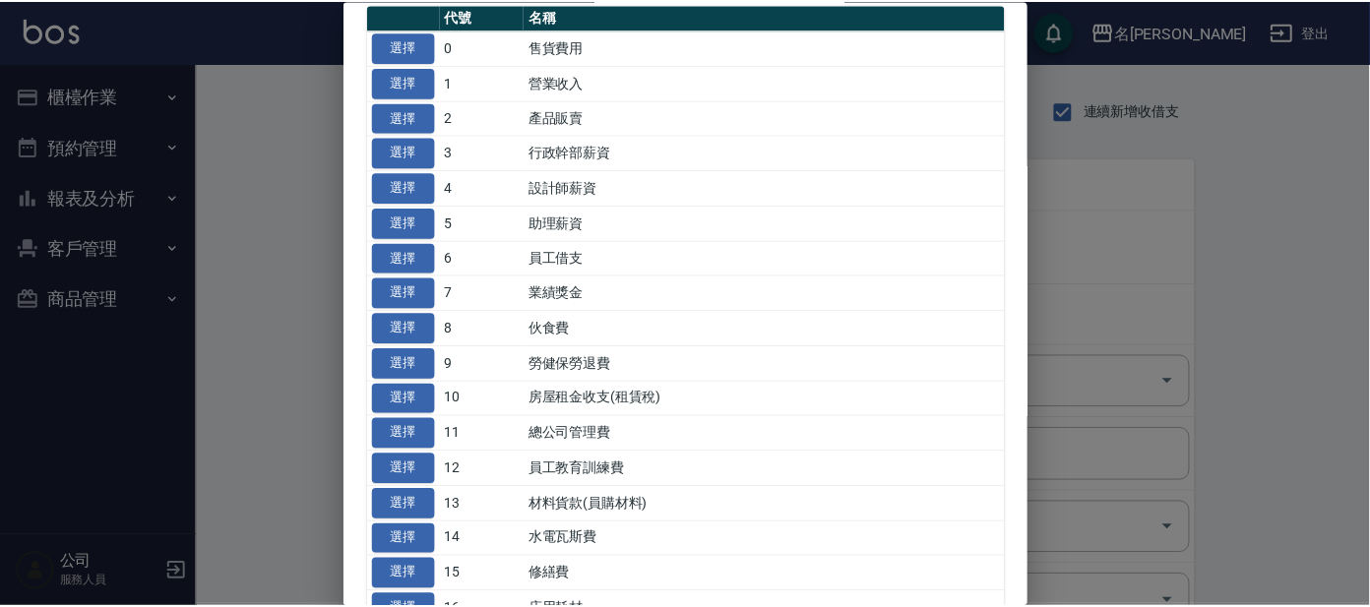
scroll to position [122, 0]
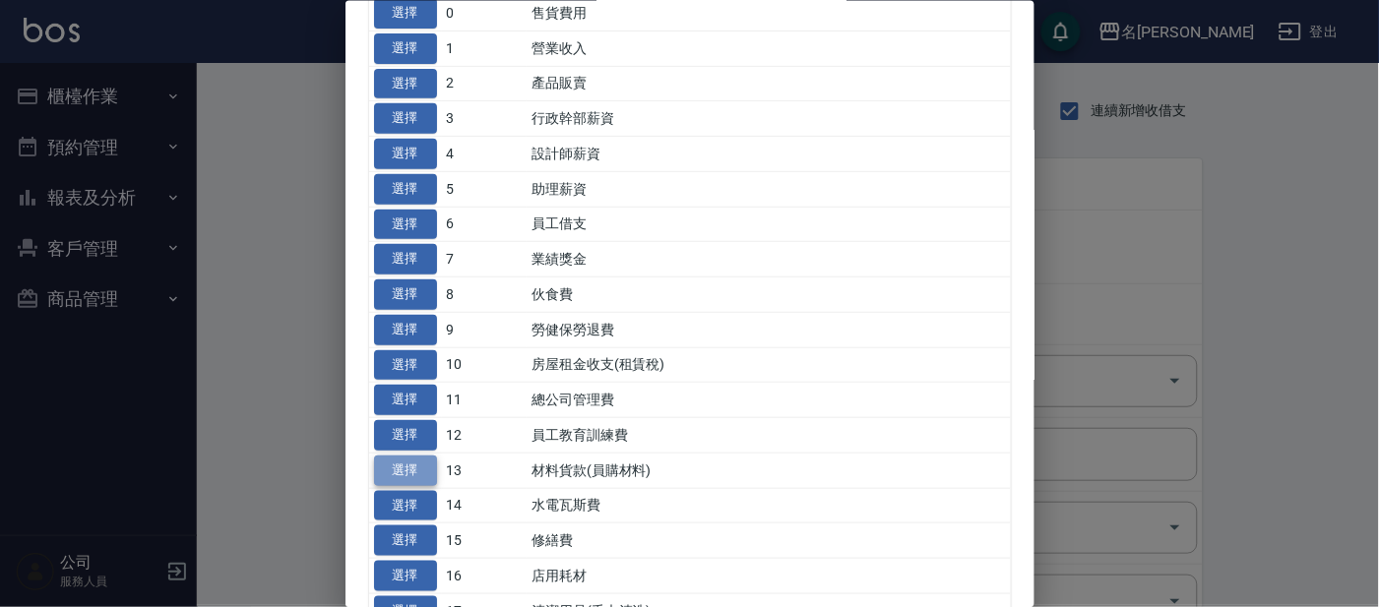
click at [389, 458] on button "選擇" at bounding box center [405, 470] width 63 height 31
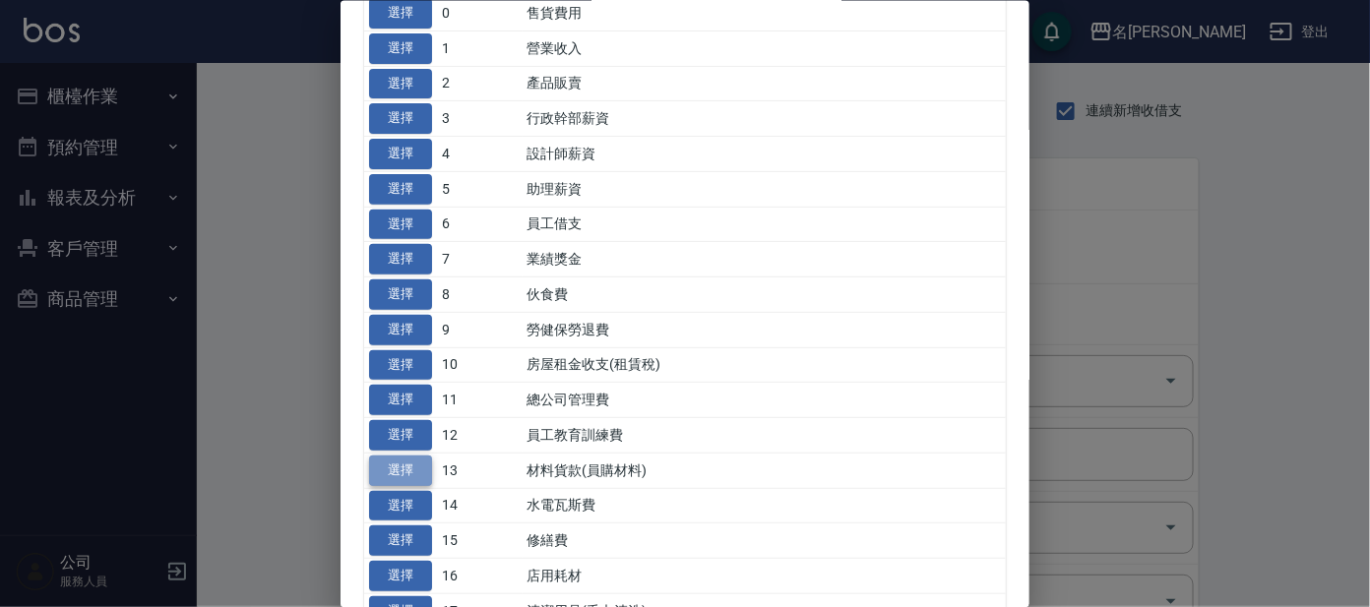
type input "13 材料貨款(員購材料)"
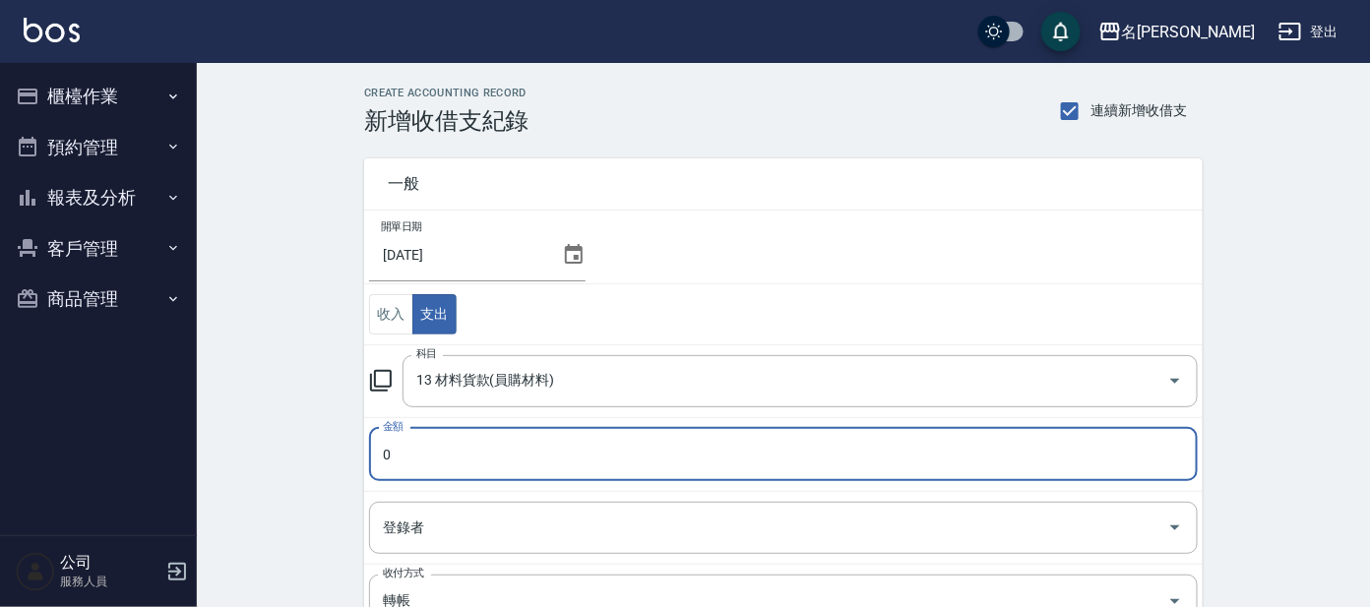
click at [547, 464] on input "0" at bounding box center [783, 454] width 829 height 53
click at [385, 455] on input "0" at bounding box center [783, 454] width 829 height 53
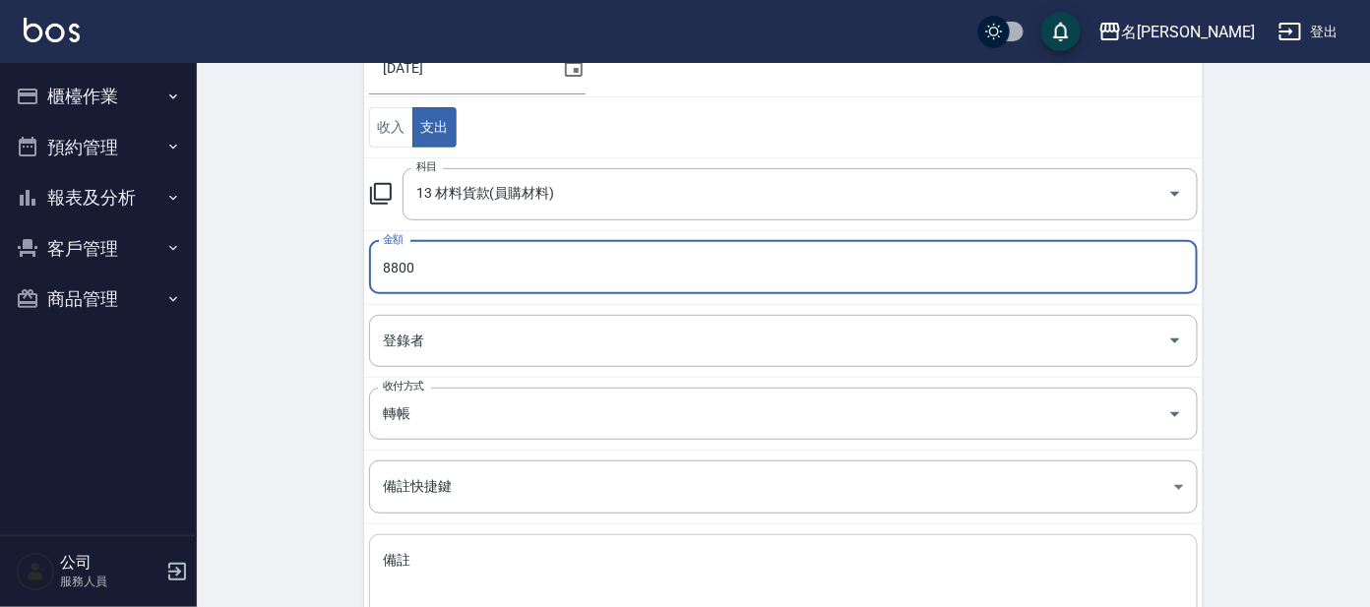
scroll to position [245, 0]
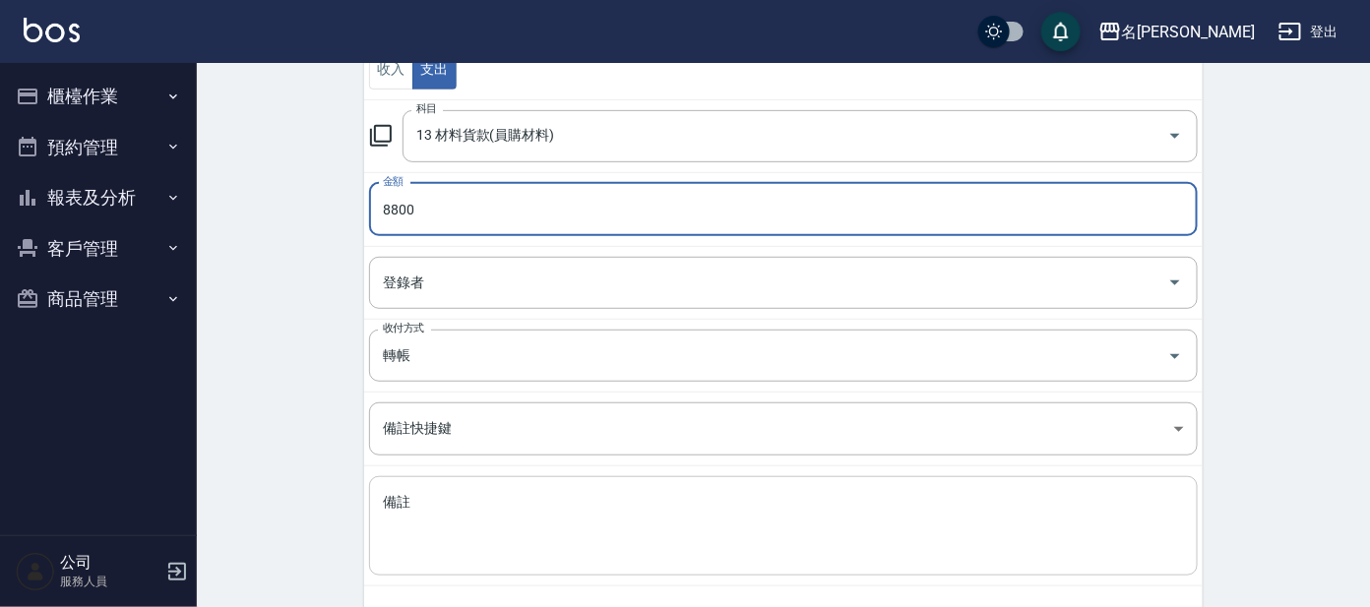
type input "8800"
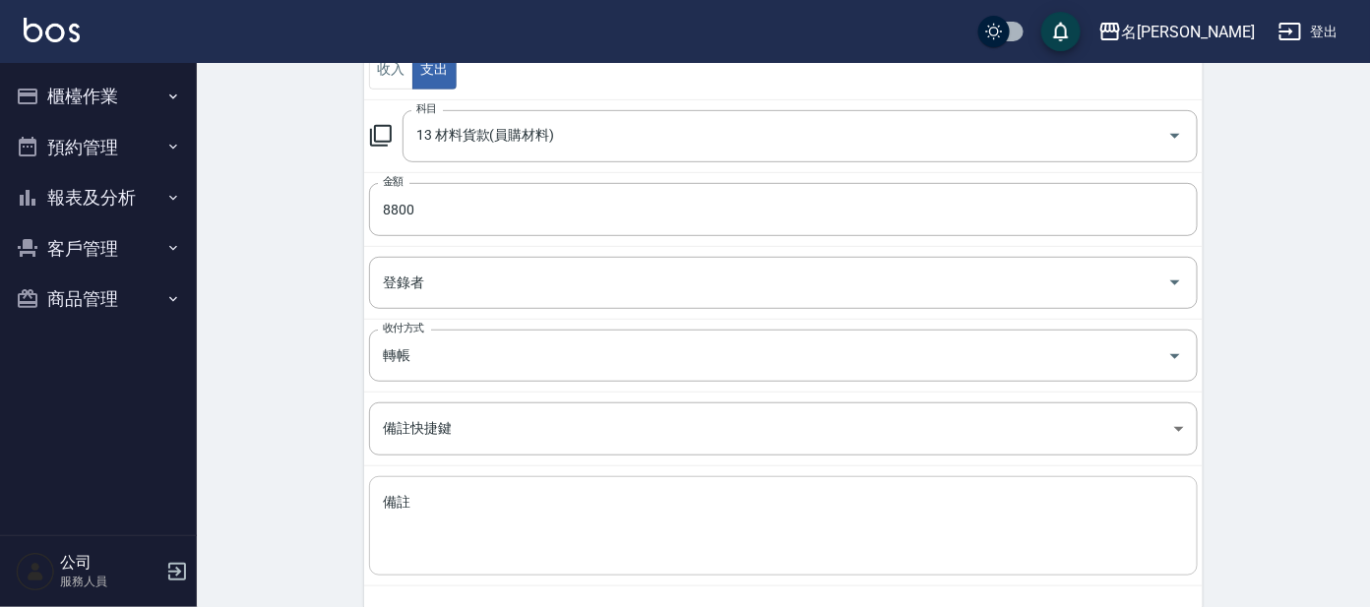
click at [556, 486] on div "x 備註" at bounding box center [783, 525] width 829 height 99
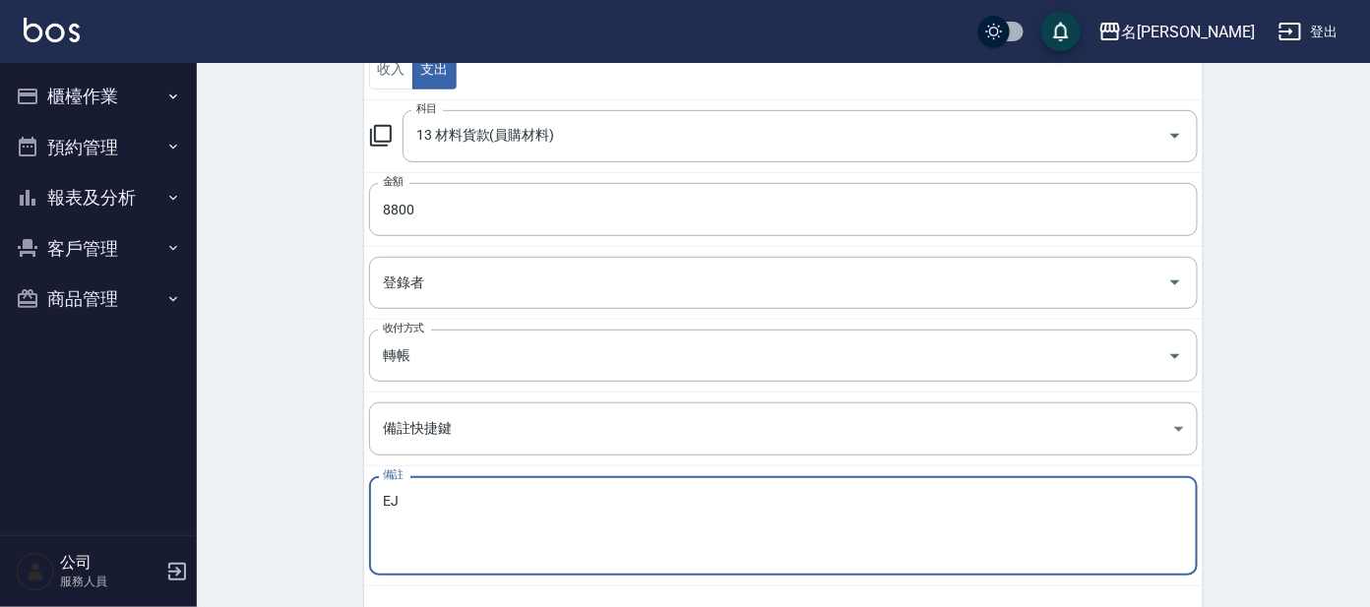
type textarea "E"
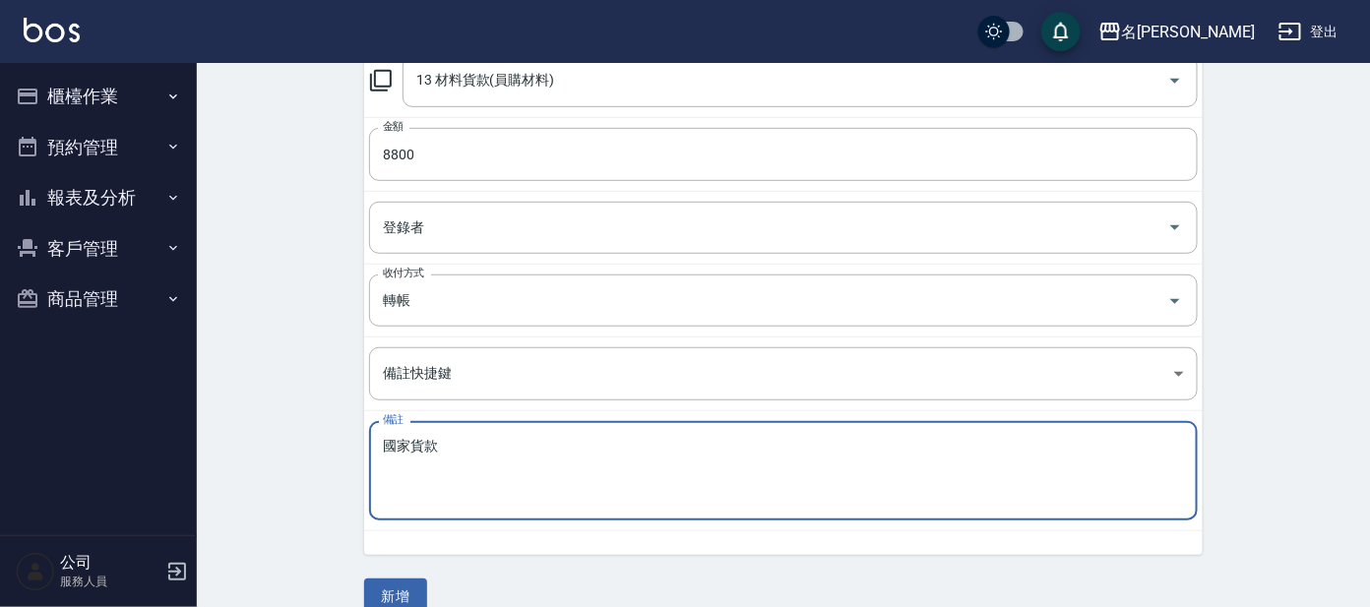
scroll to position [330, 0]
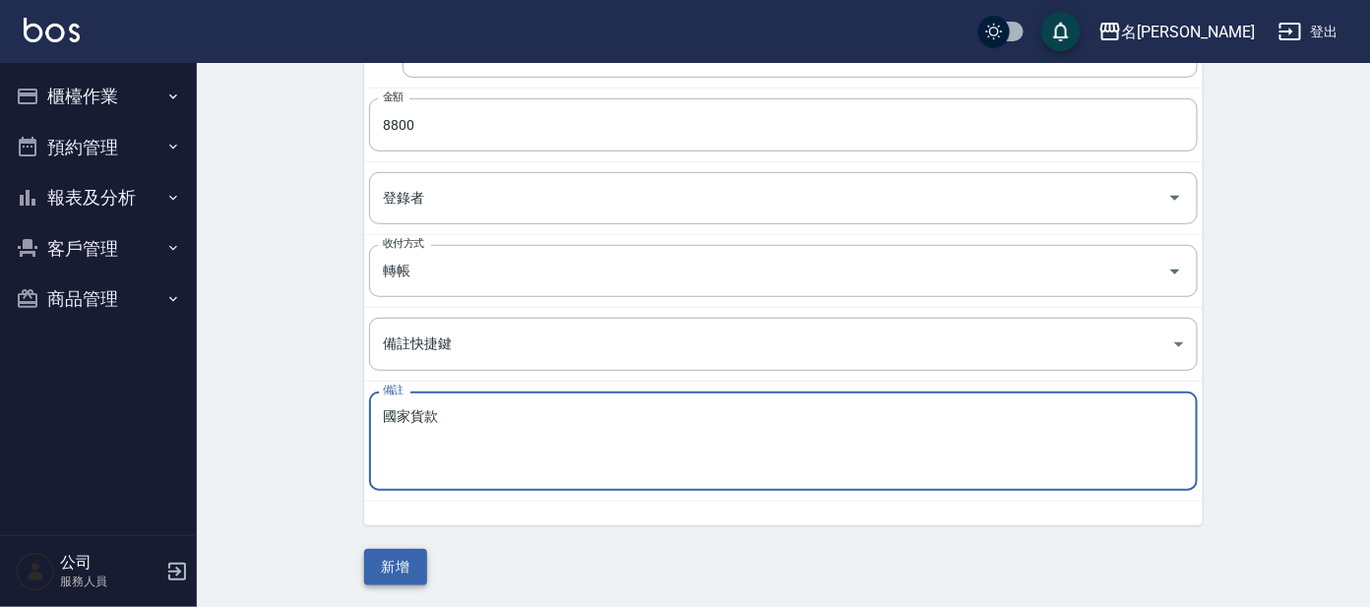
type textarea "國家貨款"
click at [384, 565] on button "新增" at bounding box center [395, 567] width 63 height 36
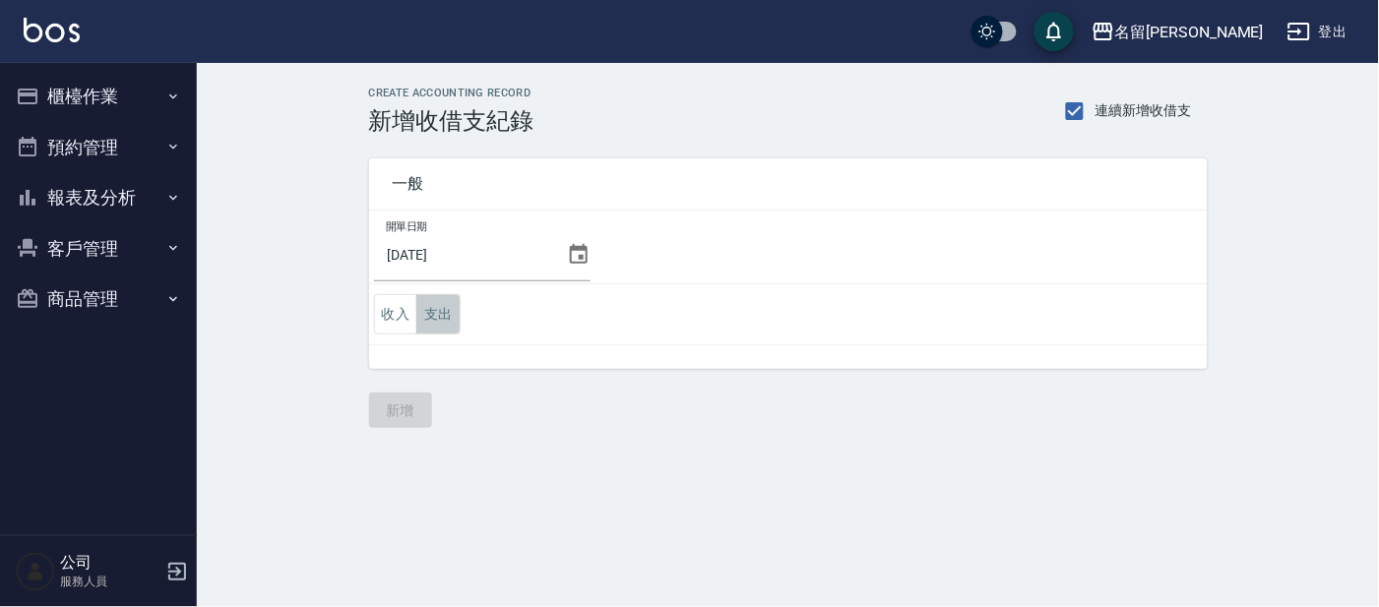
click at [438, 310] on button "支出" at bounding box center [438, 314] width 44 height 40
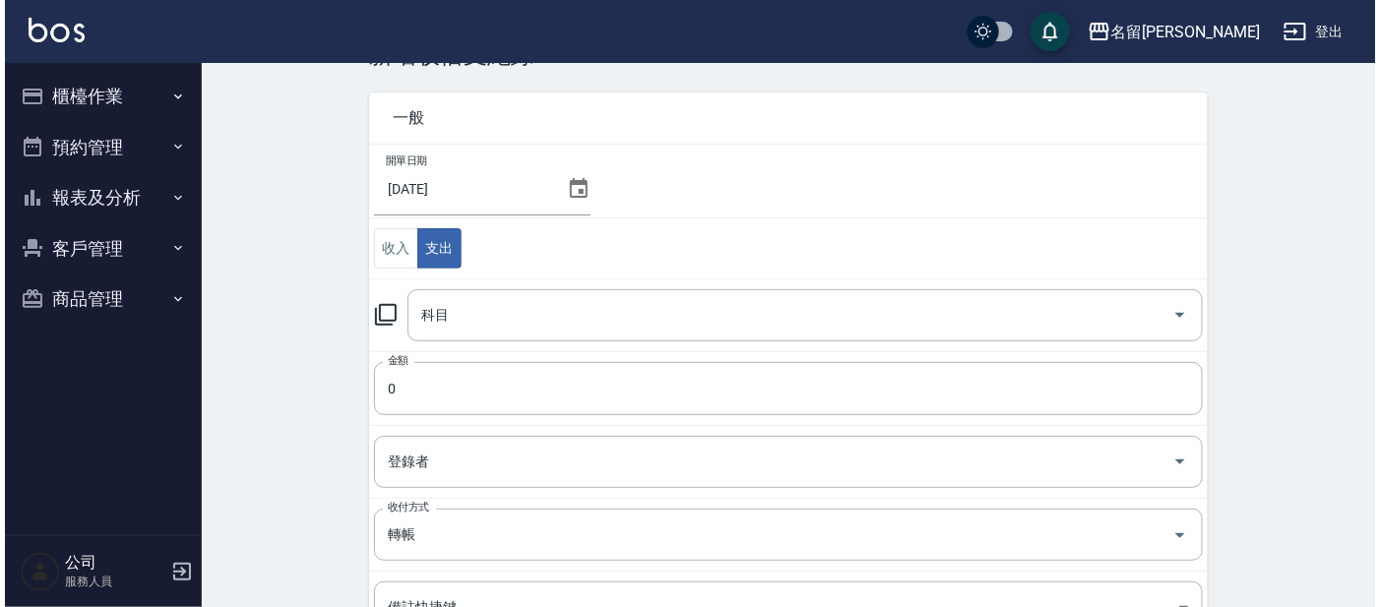
scroll to position [122, 0]
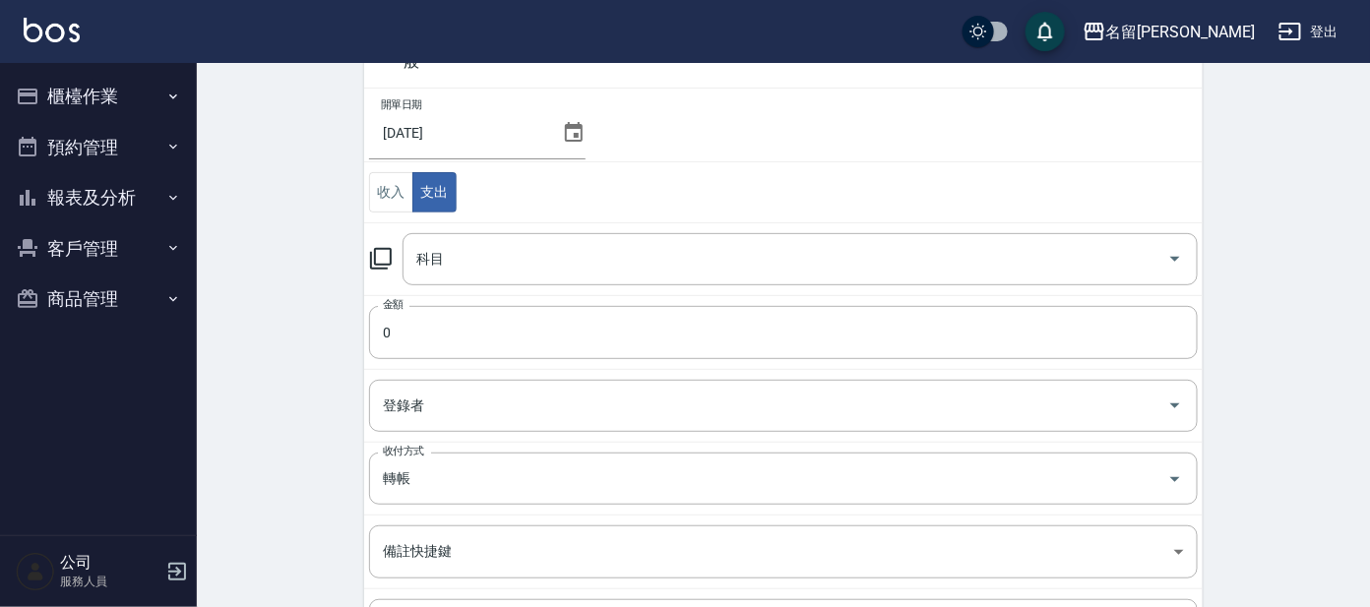
click at [391, 271] on div "科目 科目" at bounding box center [783, 259] width 829 height 52
click at [397, 264] on div "科目 科目" at bounding box center [783, 259] width 829 height 52
click at [373, 270] on div "科目 科目" at bounding box center [783, 259] width 829 height 52
click at [374, 255] on icon at bounding box center [381, 259] width 22 height 22
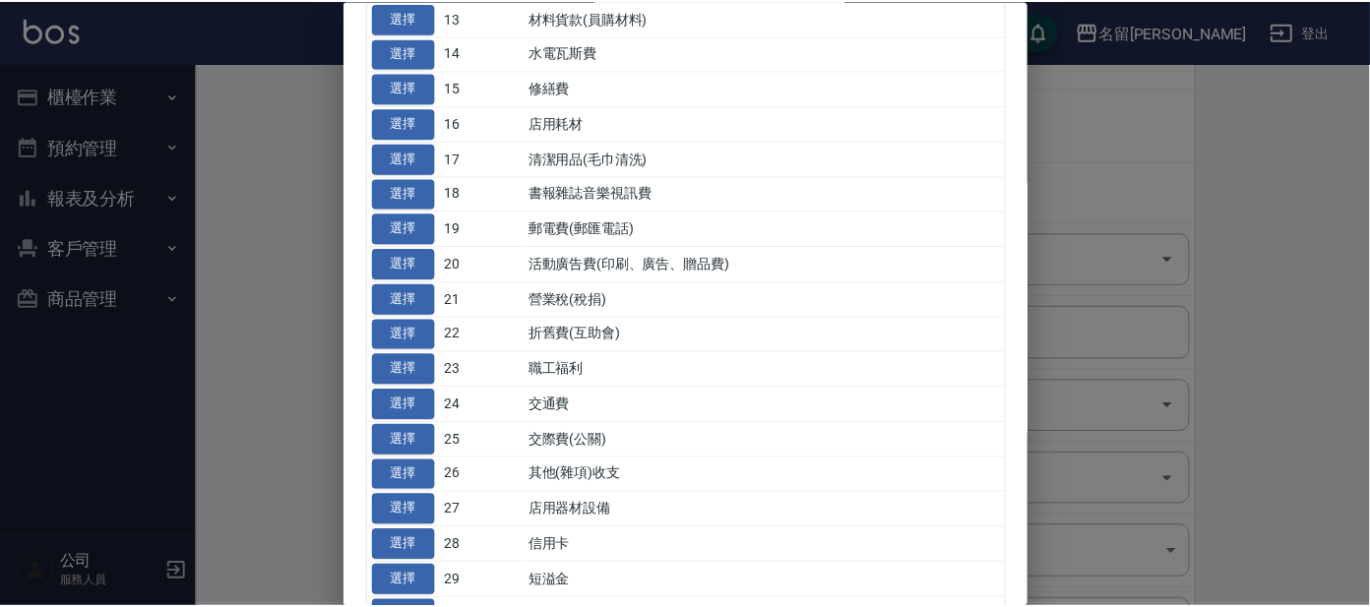
scroll to position [614, 0]
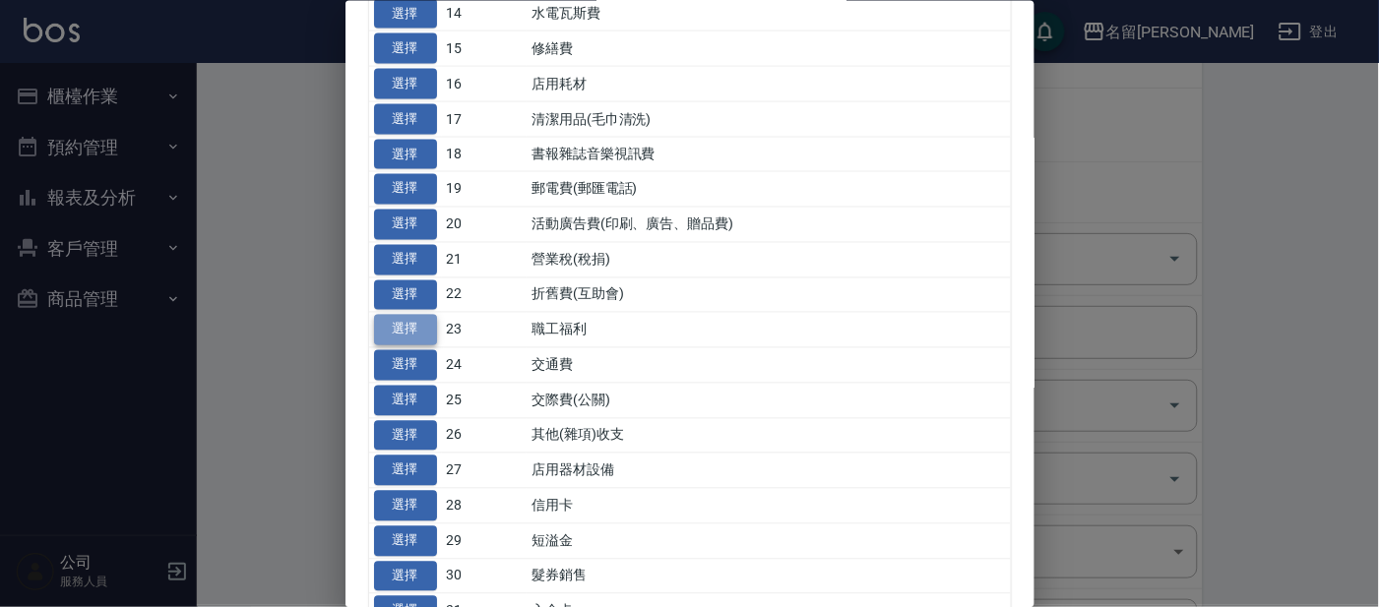
click at [418, 335] on button "選擇" at bounding box center [405, 330] width 63 height 31
type input "23 職工福利"
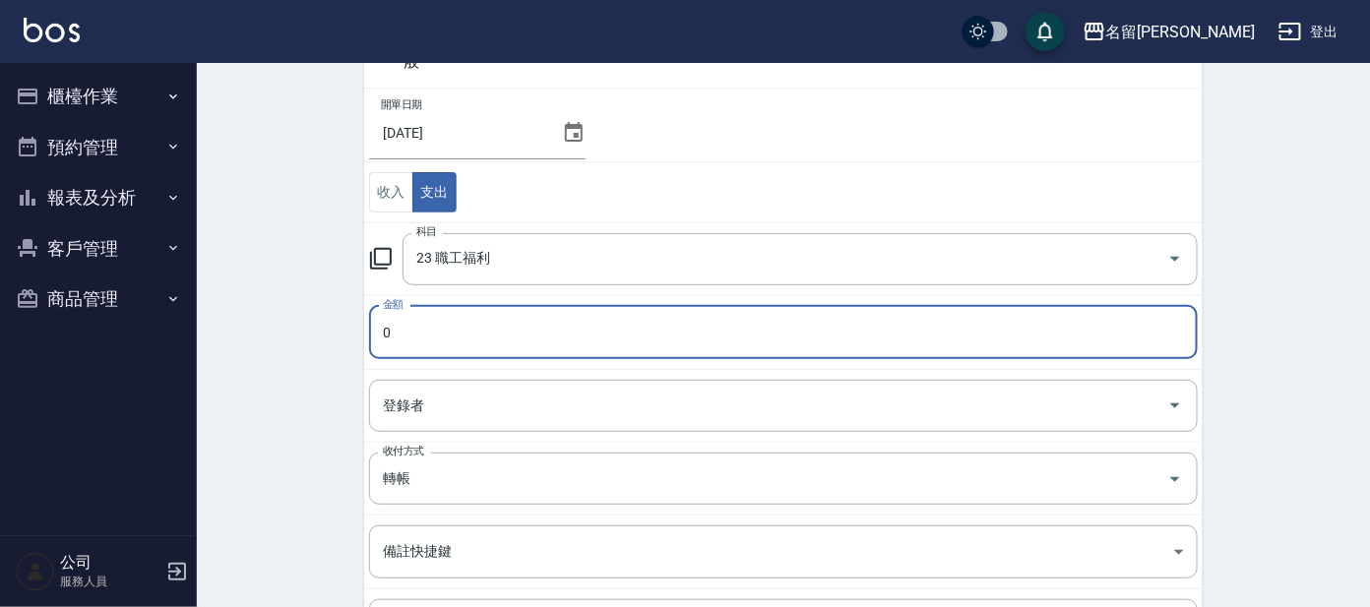
click at [441, 349] on input "0" at bounding box center [783, 332] width 829 height 53
type input "280"
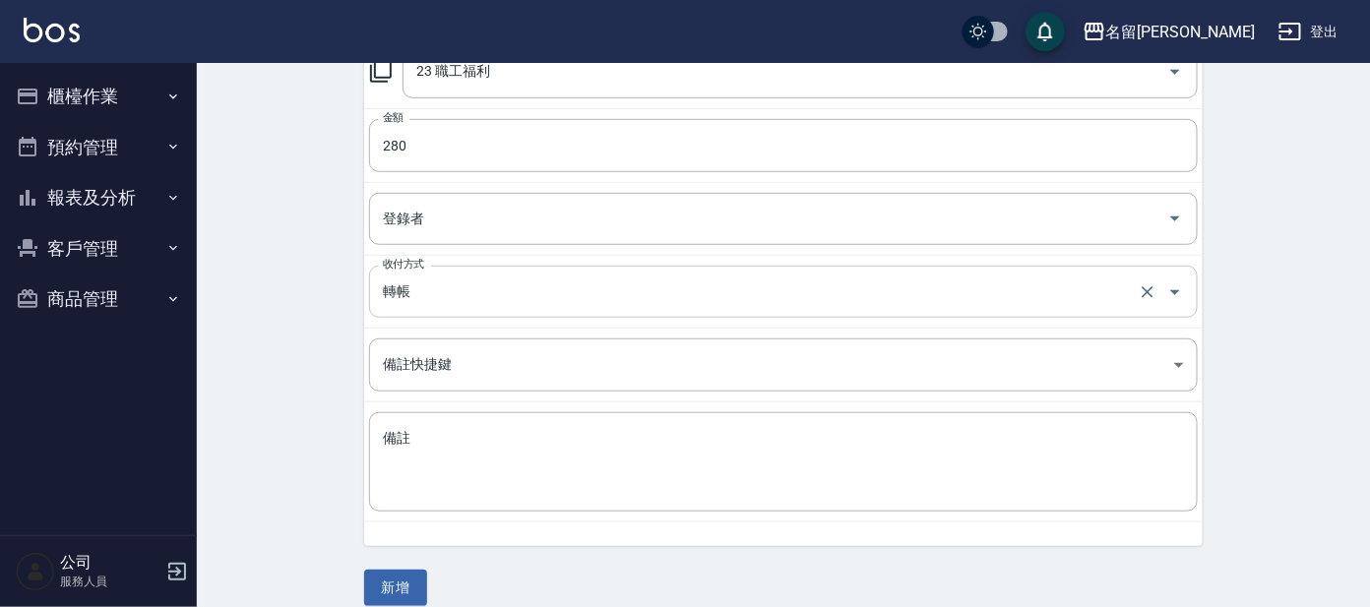
scroll to position [330, 0]
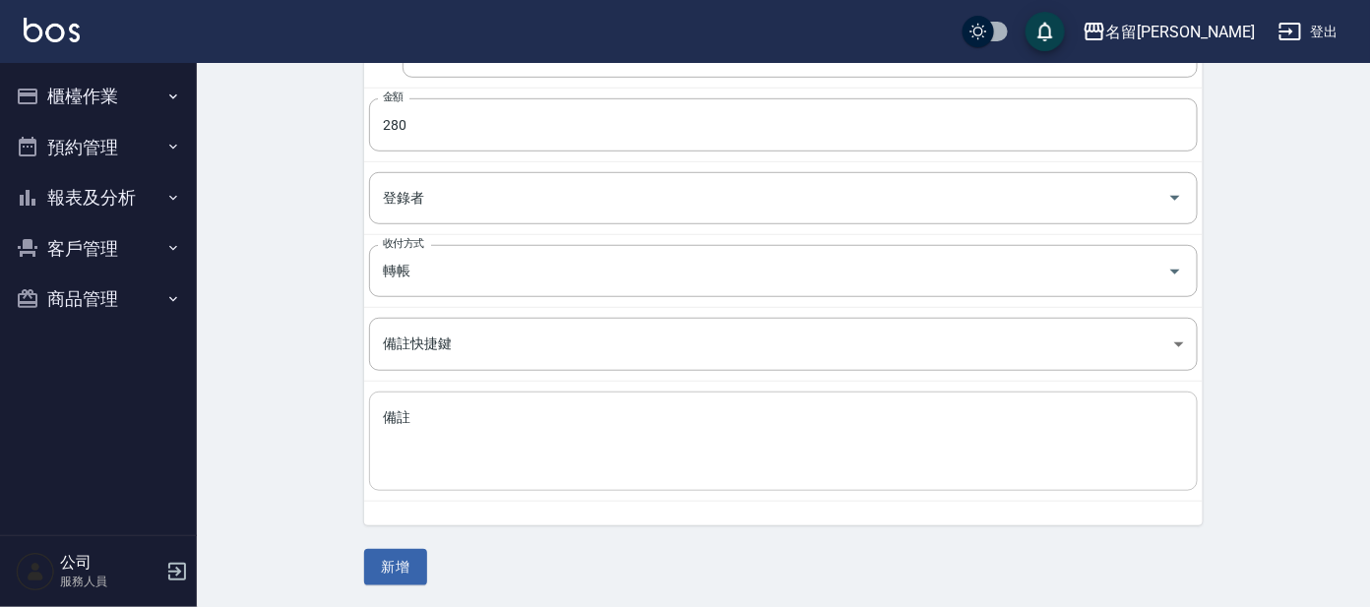
click at [449, 406] on div "x 備註" at bounding box center [783, 441] width 829 height 99
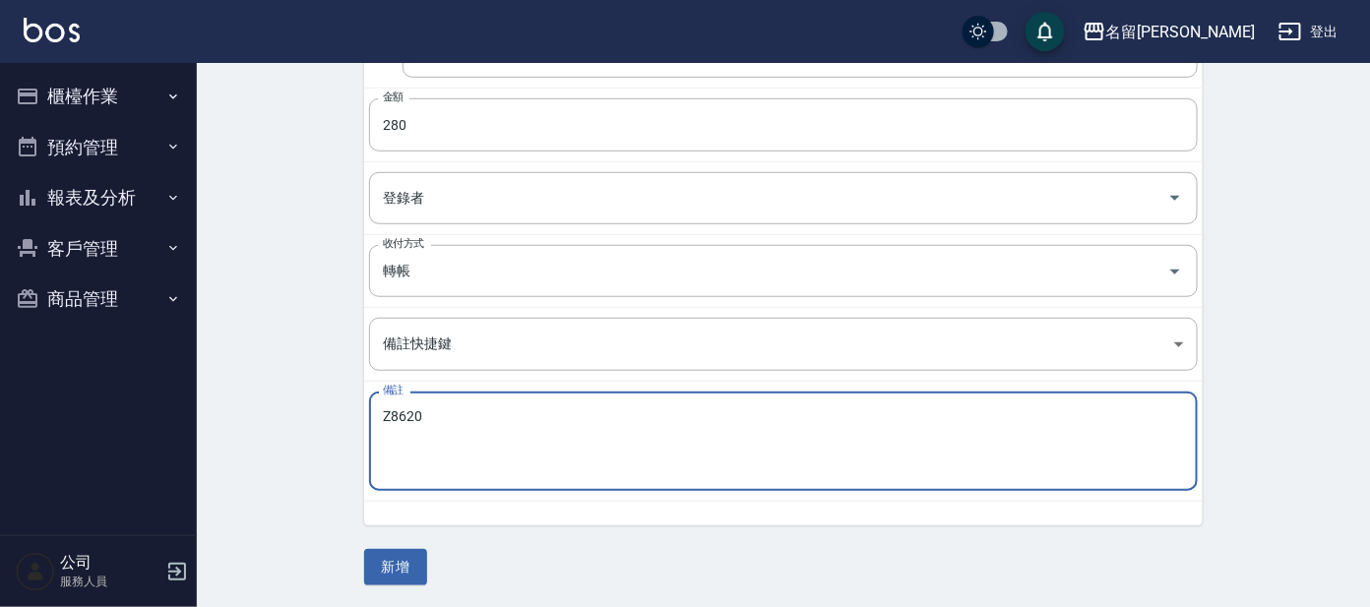
drag, startPoint x: 422, startPoint y: 419, endPoint x: 368, endPoint y: 419, distance: 54.1
click at [368, 419] on td "備註 Z8620 x 備註" at bounding box center [783, 442] width 839 height 120
type textarea "罰單"
click at [410, 568] on button "新增" at bounding box center [395, 567] width 63 height 36
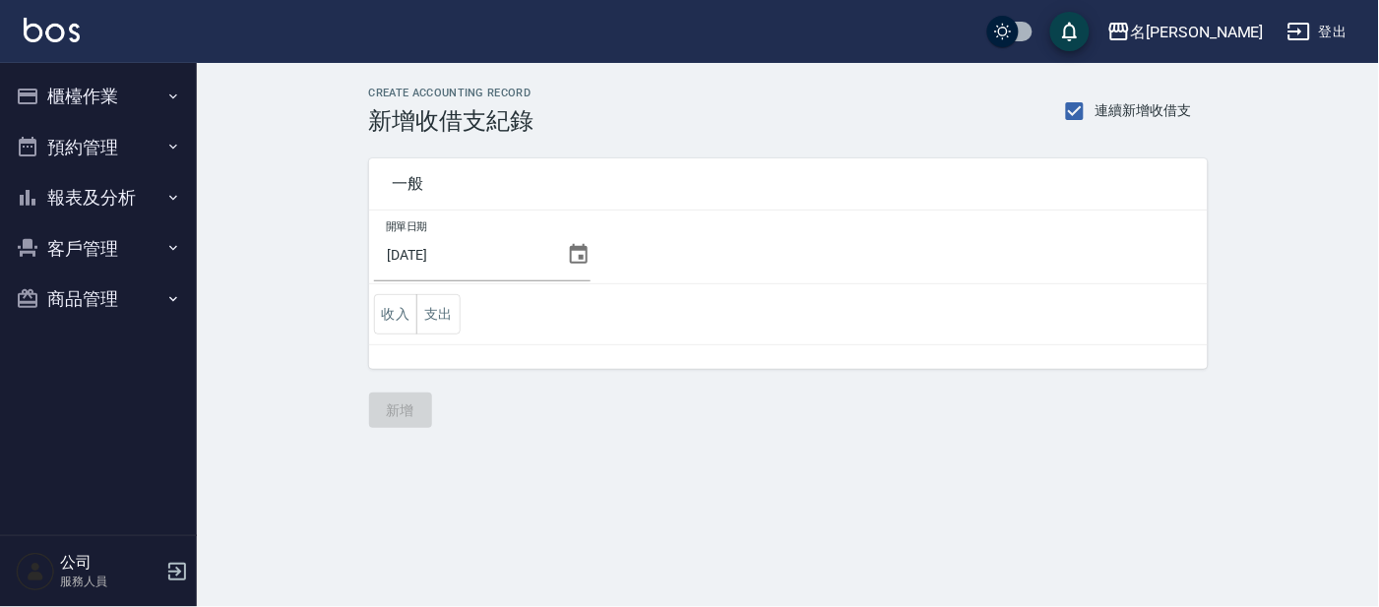
drag, startPoint x: 474, startPoint y: 317, endPoint x: 427, endPoint y: 317, distance: 47.3
click at [474, 315] on td "收入 支出" at bounding box center [788, 314] width 839 height 61
click at [426, 318] on button "支出" at bounding box center [438, 314] width 44 height 40
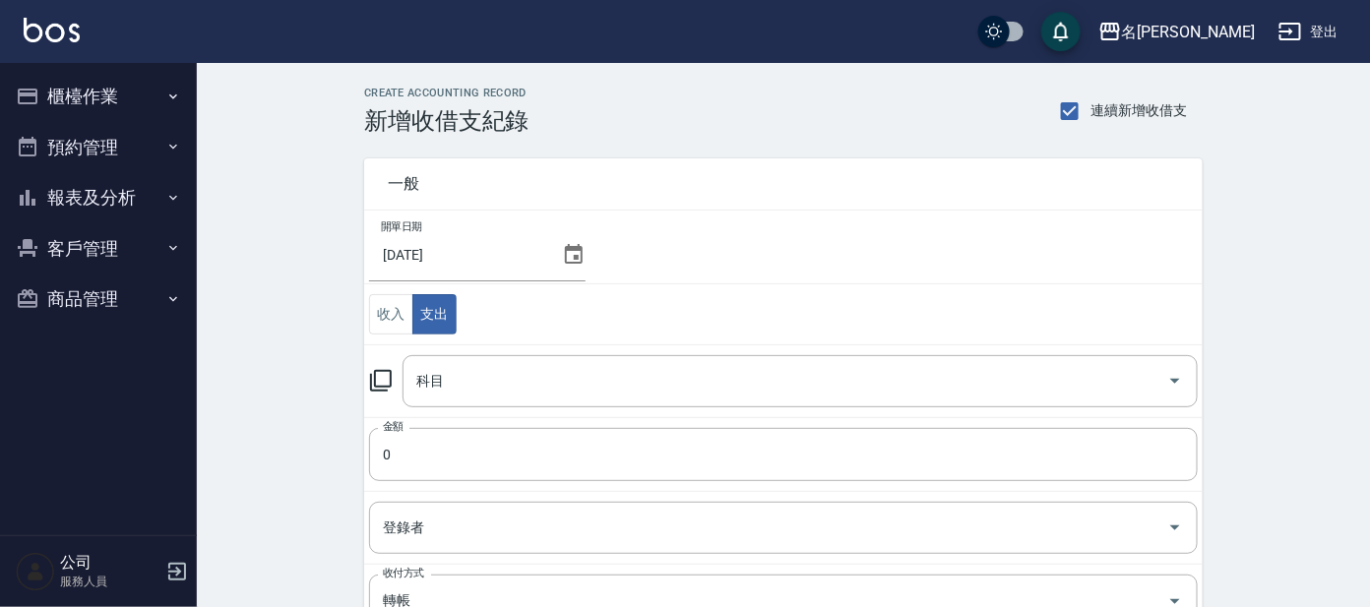
click at [378, 388] on icon at bounding box center [381, 381] width 24 height 24
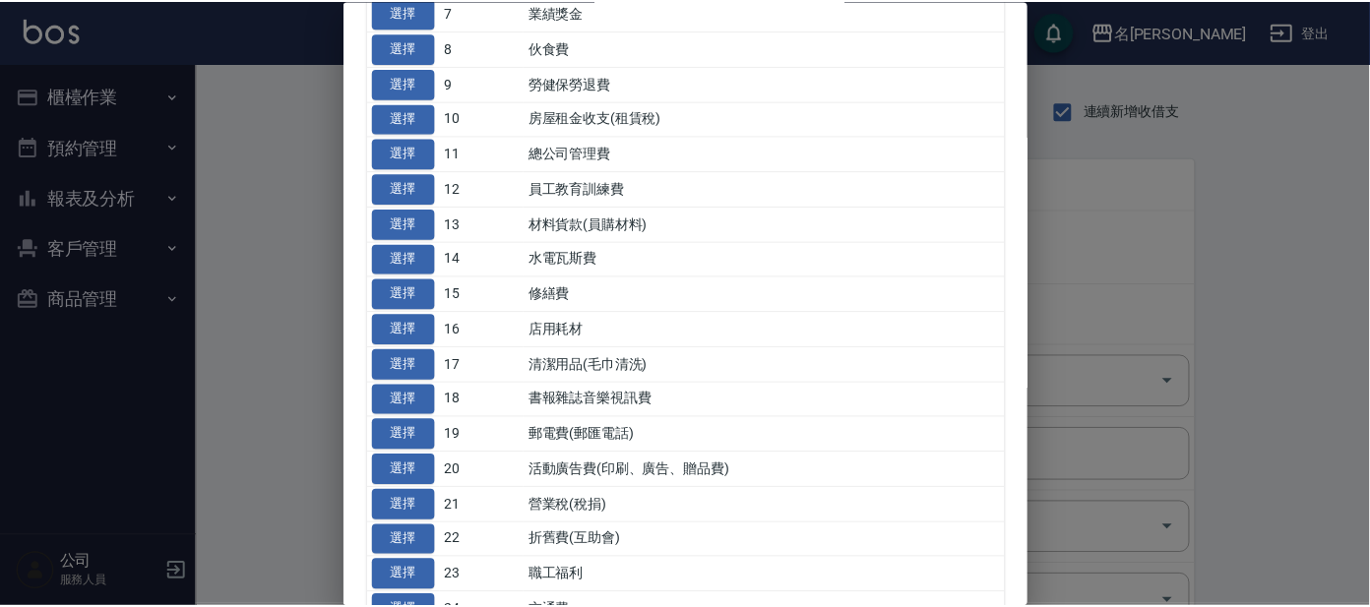
scroll to position [491, 0]
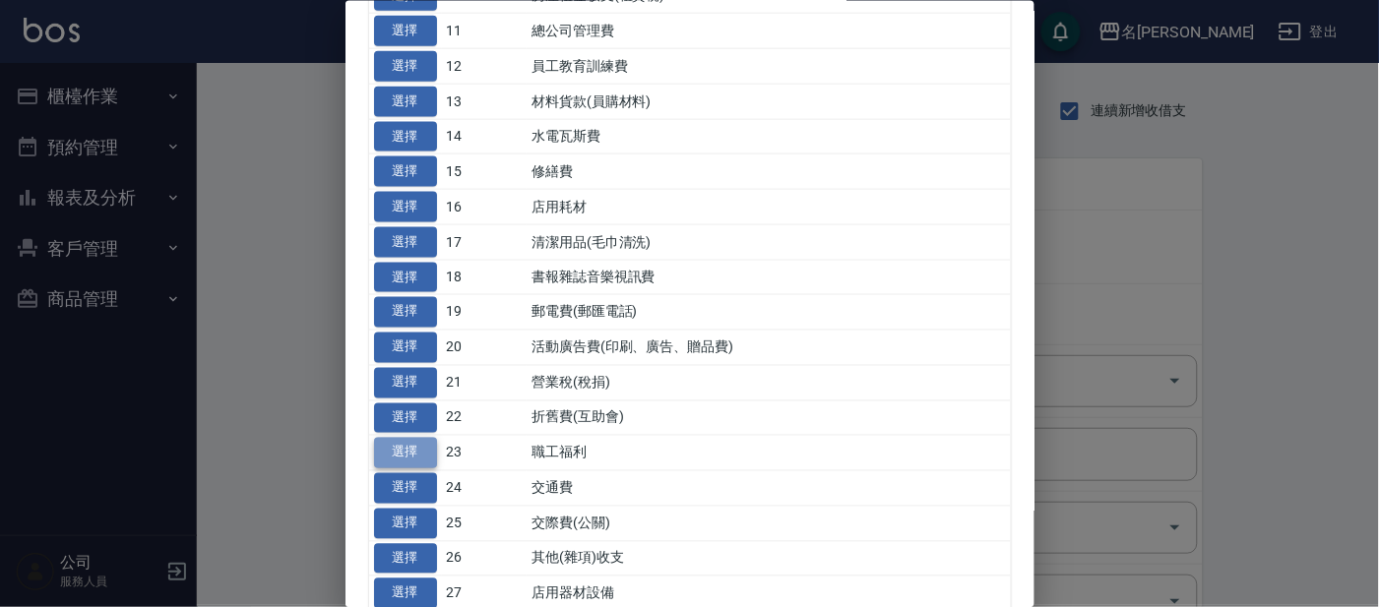
click at [400, 452] on button "選擇" at bounding box center [405, 453] width 63 height 31
type input "23 職工福利"
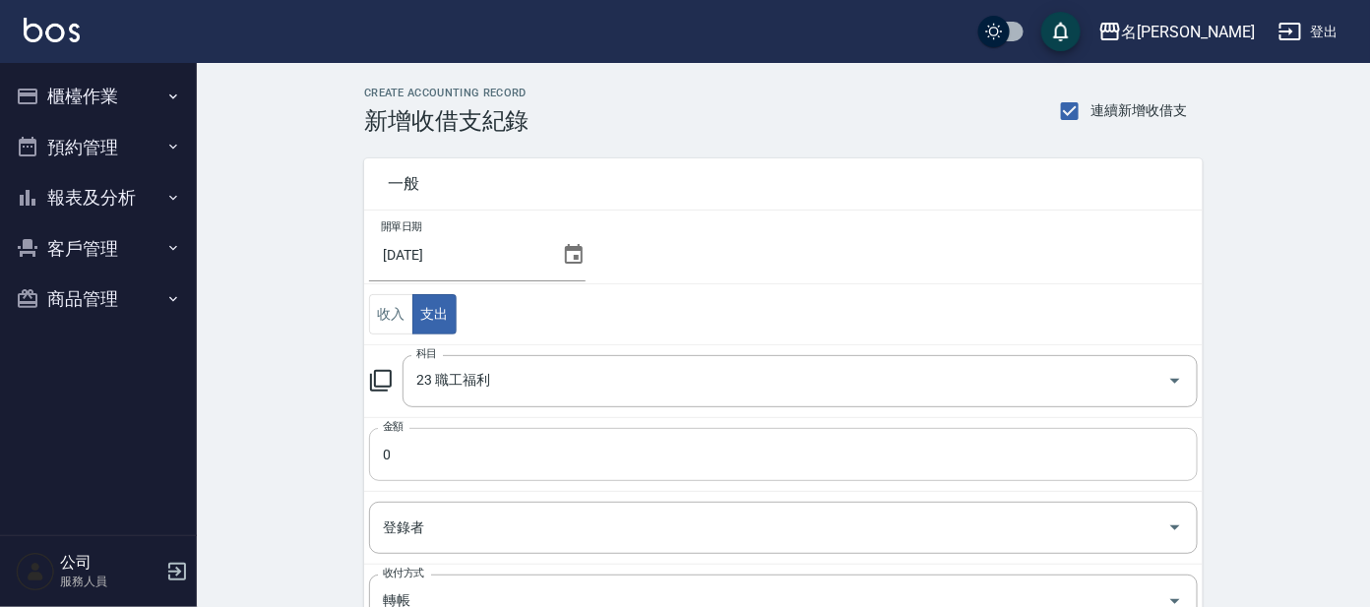
click at [495, 453] on input "0" at bounding box center [783, 454] width 829 height 53
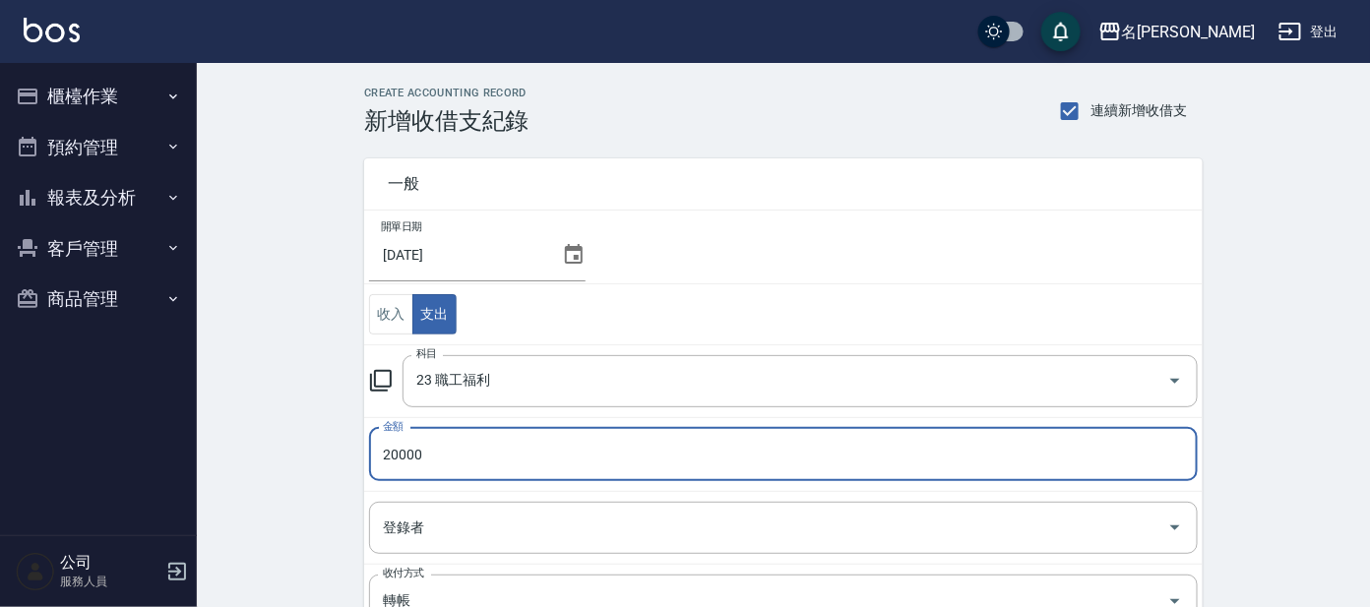
type input "20000"
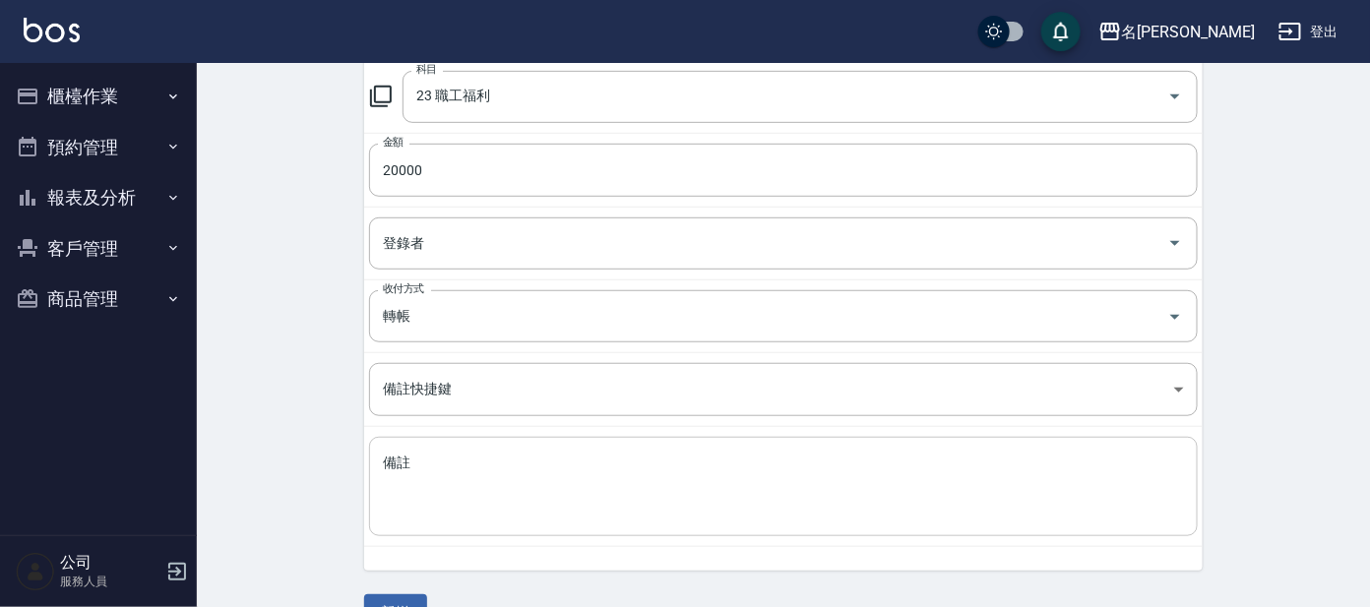
scroll to position [330, 0]
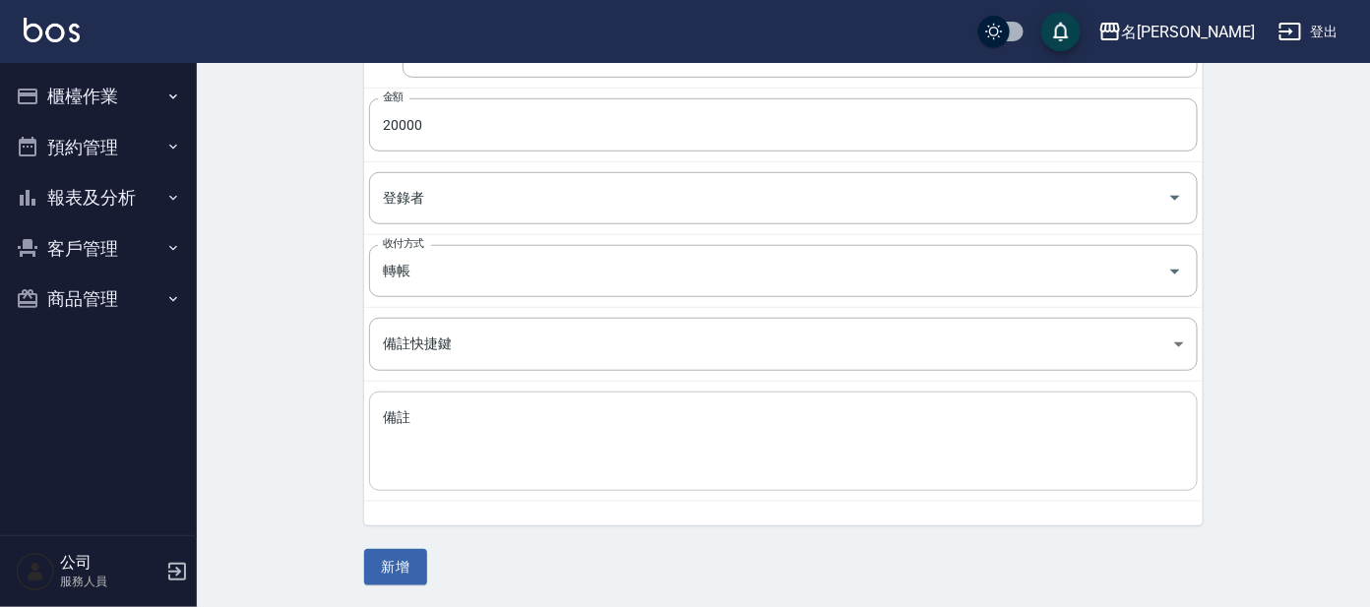
click at [481, 443] on textarea "備註" at bounding box center [783, 442] width 801 height 67
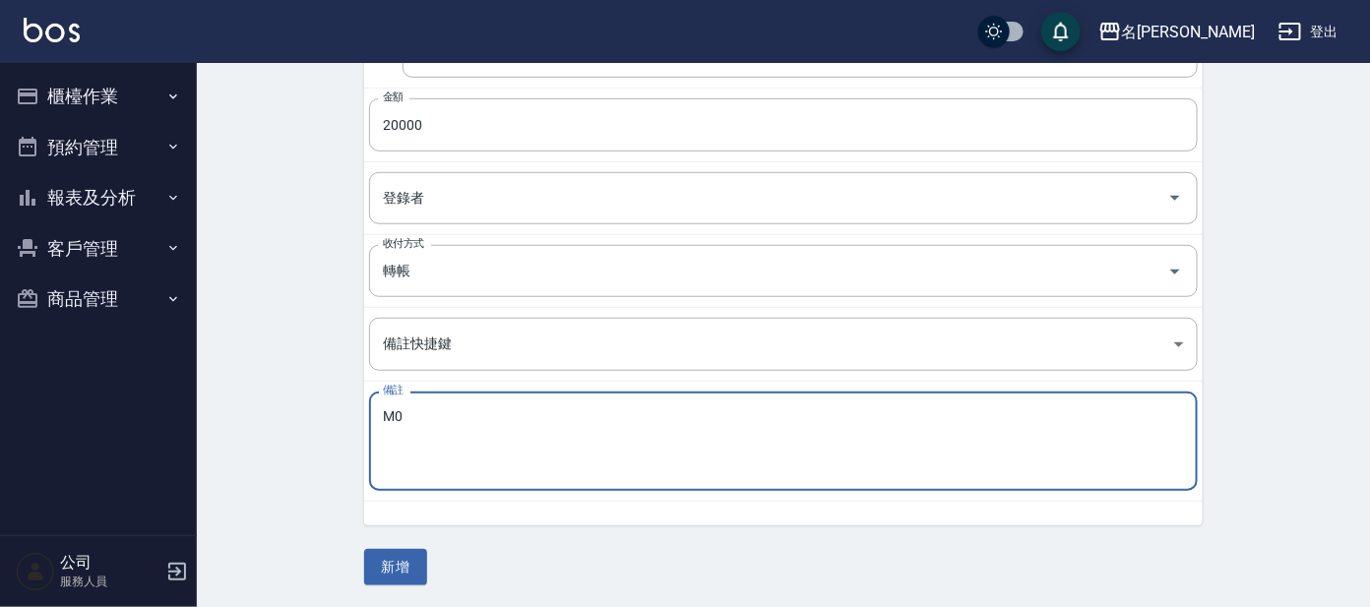
type textarea "M"
type textarea "員工旅遊金"
click at [392, 558] on button "新增" at bounding box center [395, 567] width 63 height 36
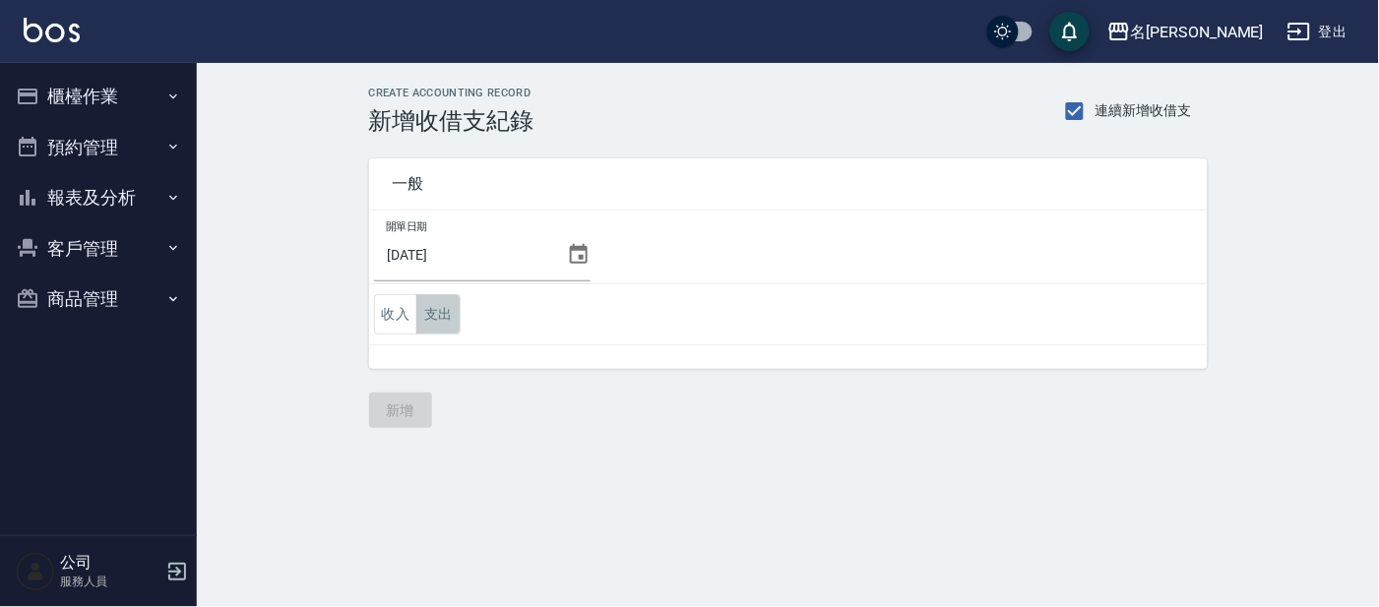
click at [432, 312] on button "支出" at bounding box center [438, 314] width 44 height 40
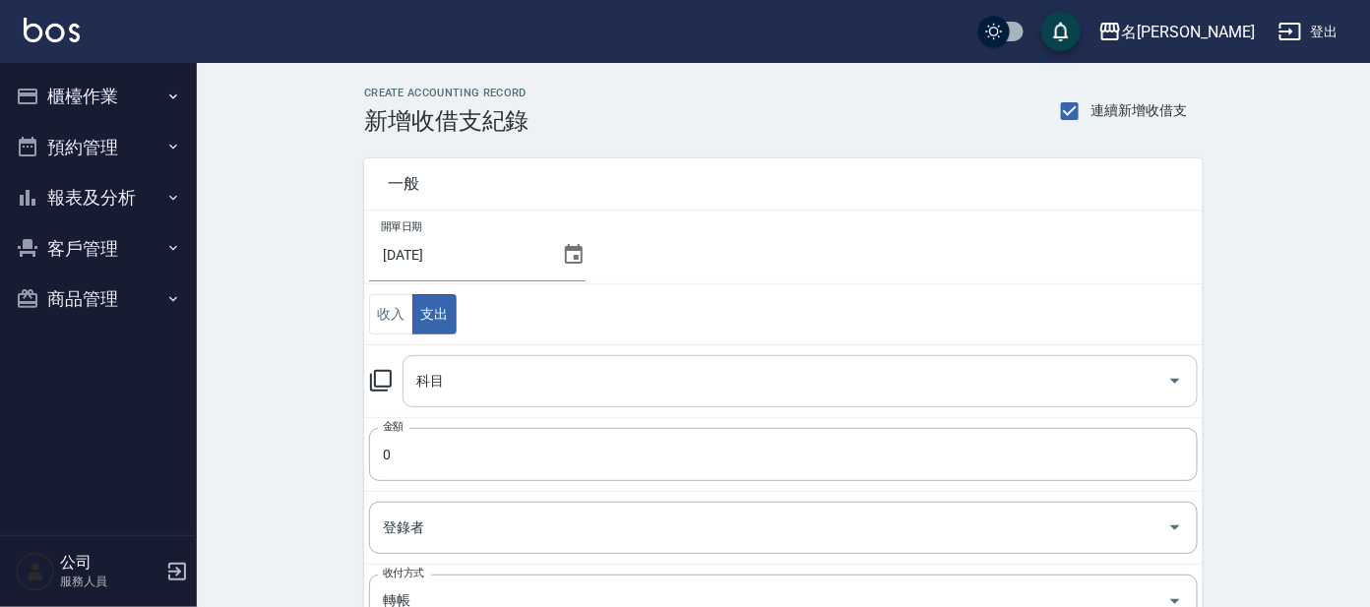
click at [455, 359] on div "科目" at bounding box center [800, 381] width 795 height 52
click at [379, 378] on icon at bounding box center [381, 381] width 24 height 24
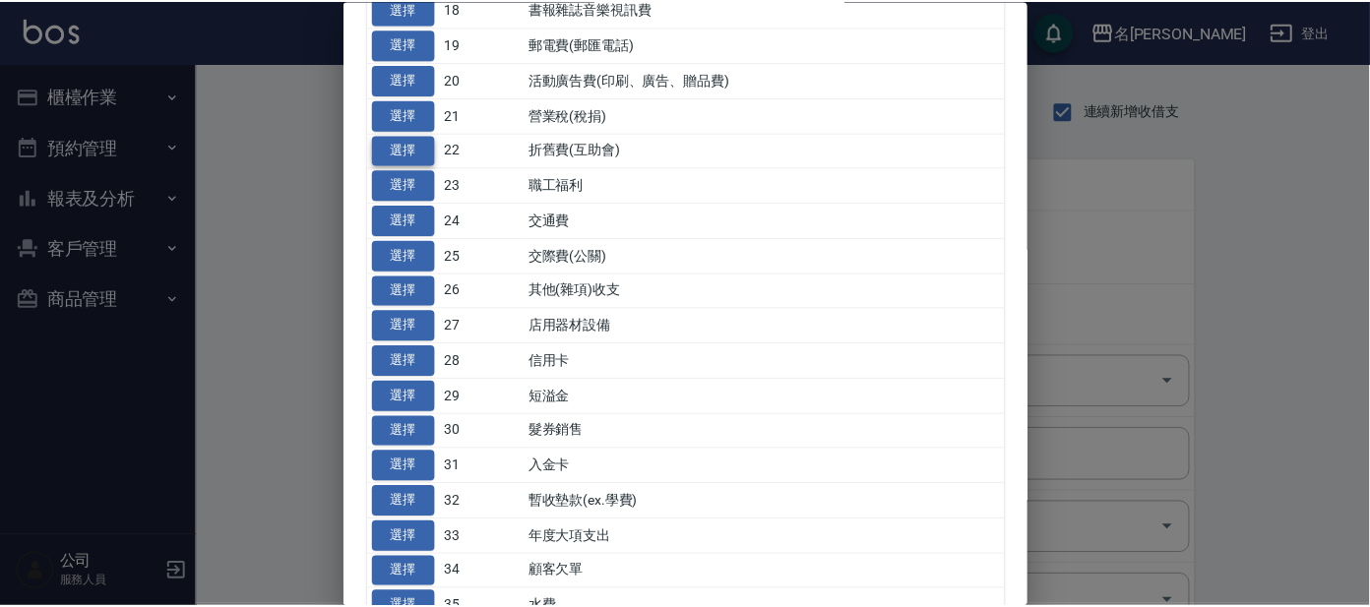
scroll to position [614, 0]
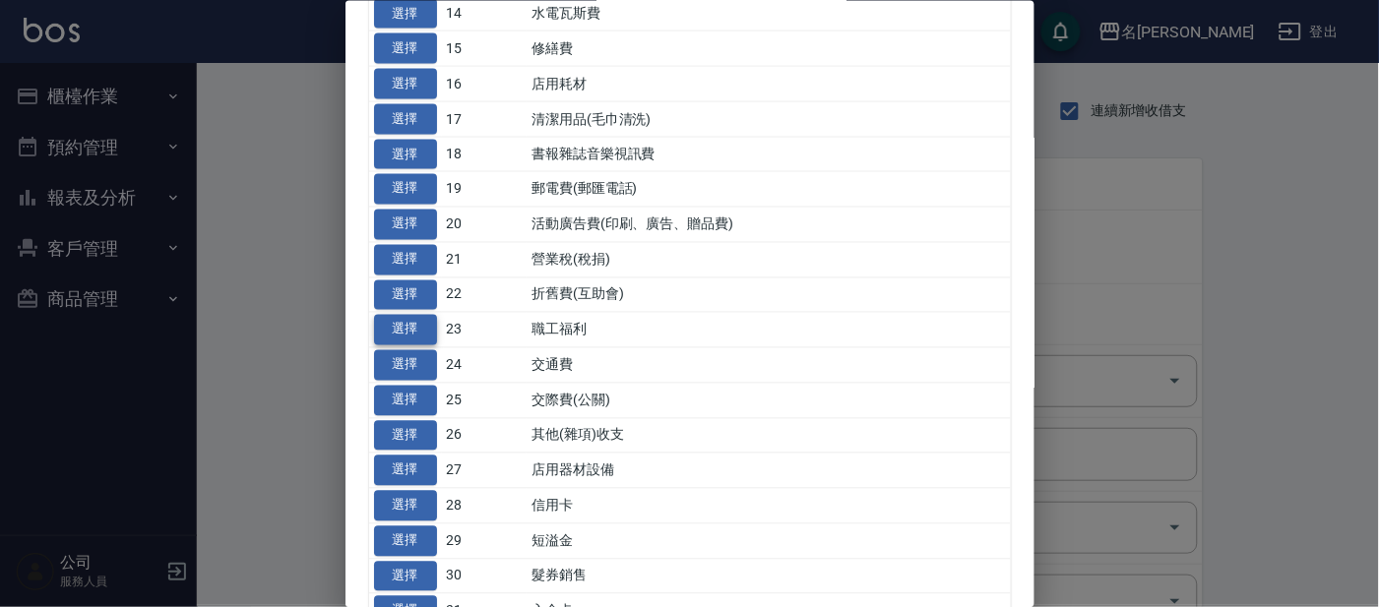
click at [412, 326] on button "選擇" at bounding box center [405, 330] width 63 height 31
type input "23 職工福利"
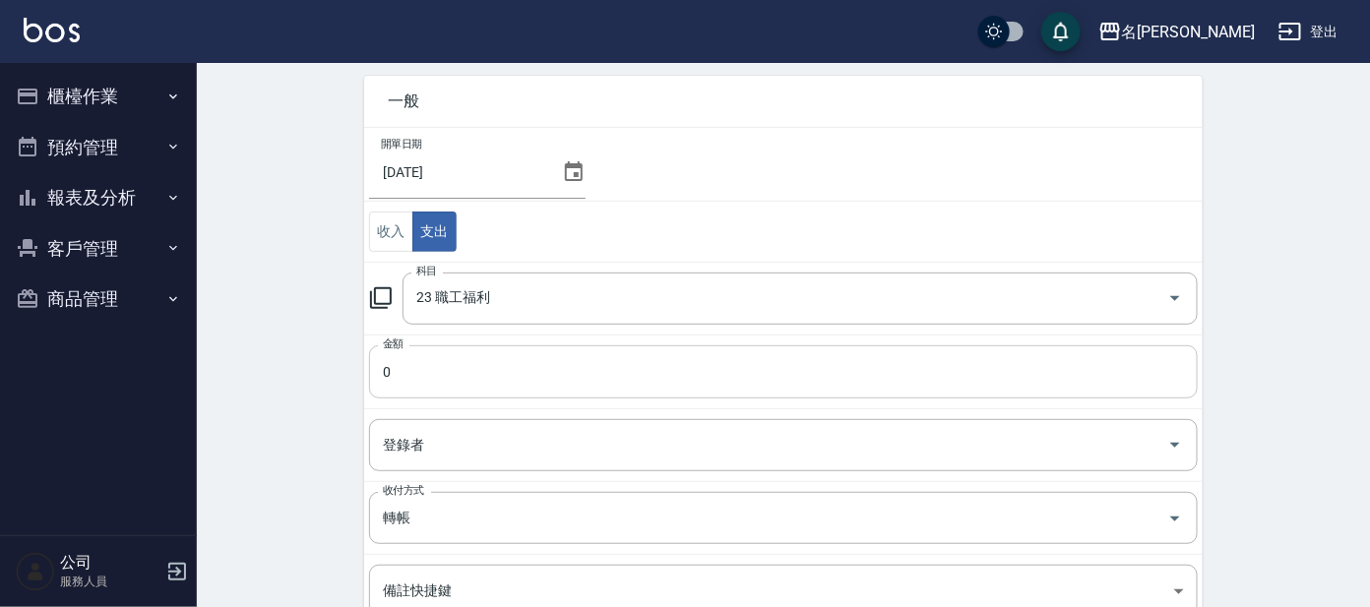
scroll to position [122, 0]
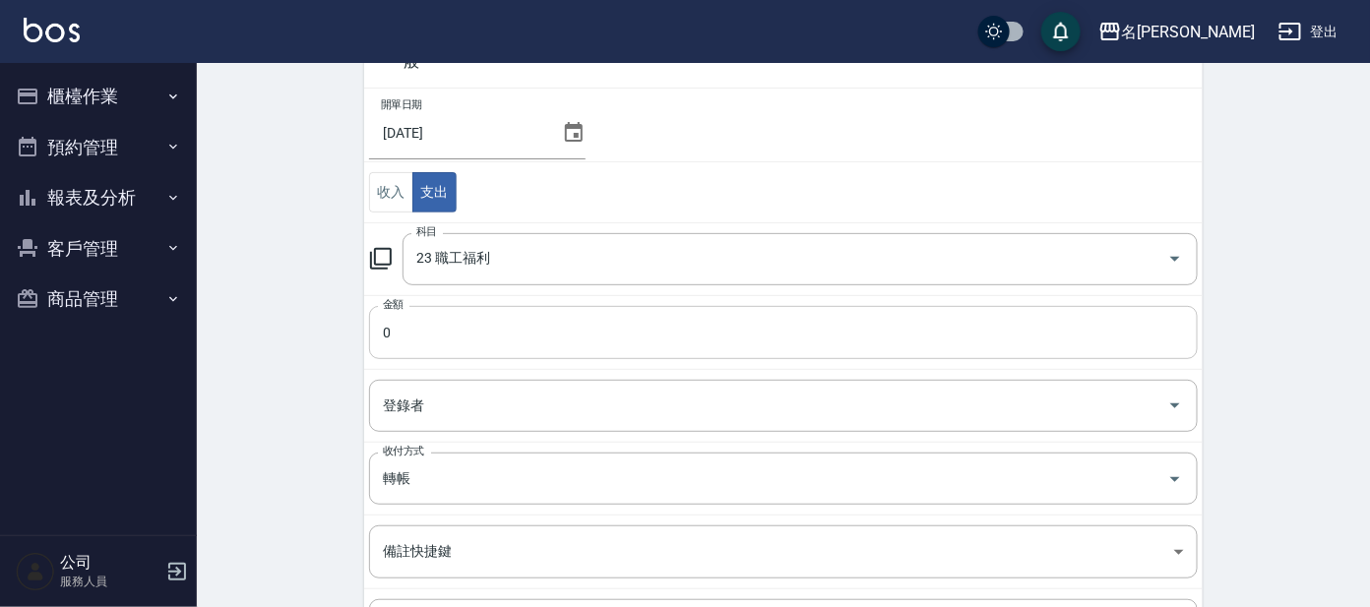
click at [606, 321] on input "0" at bounding box center [783, 332] width 829 height 53
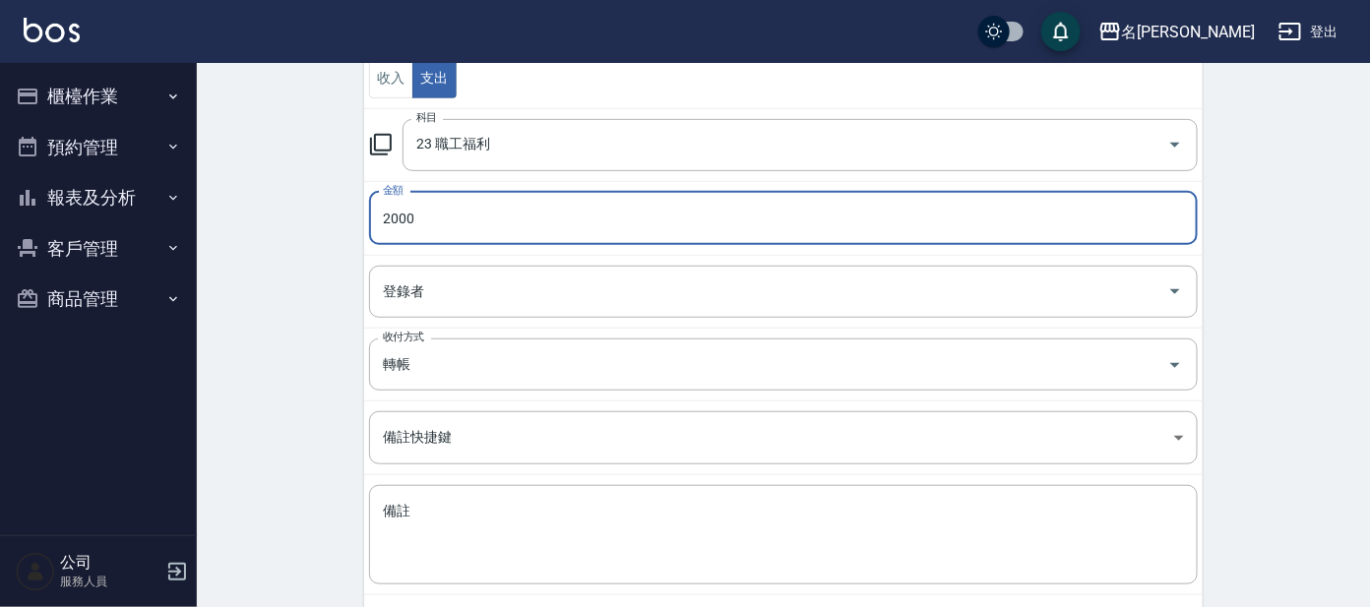
scroll to position [330, 0]
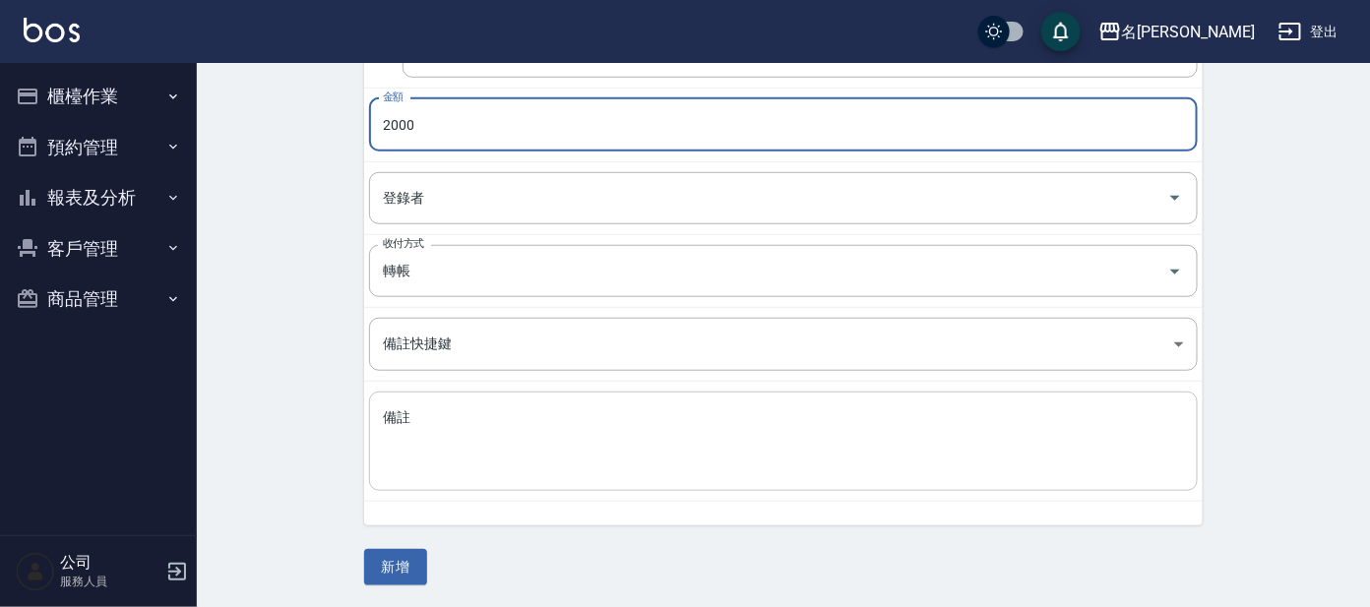
type input "2000"
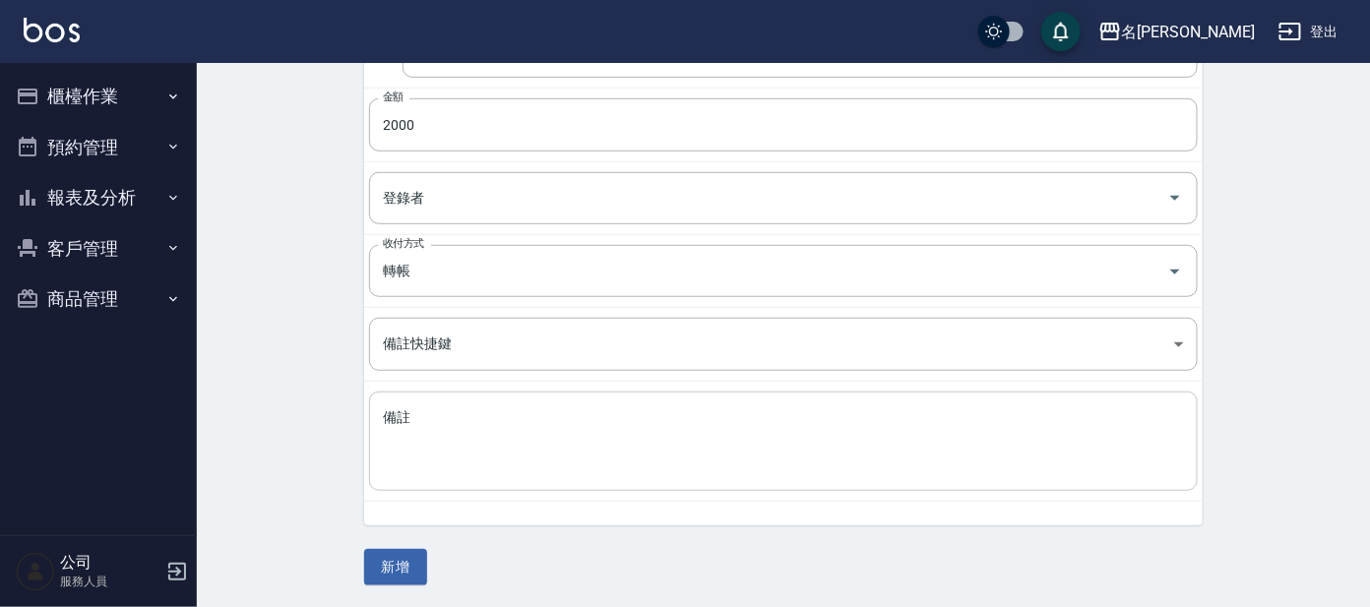
click at [447, 480] on div "x 備註" at bounding box center [783, 441] width 829 height 99
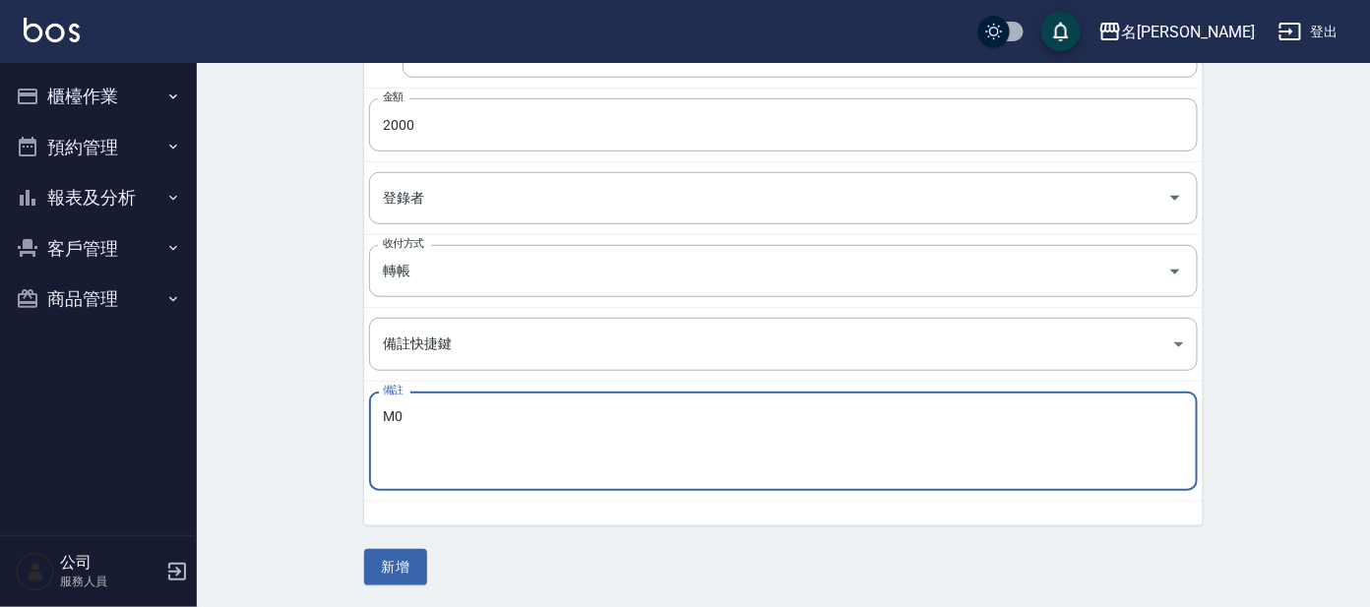
type textarea "M"
type textarea "員工教育金"
click at [388, 557] on button "新增" at bounding box center [395, 567] width 63 height 36
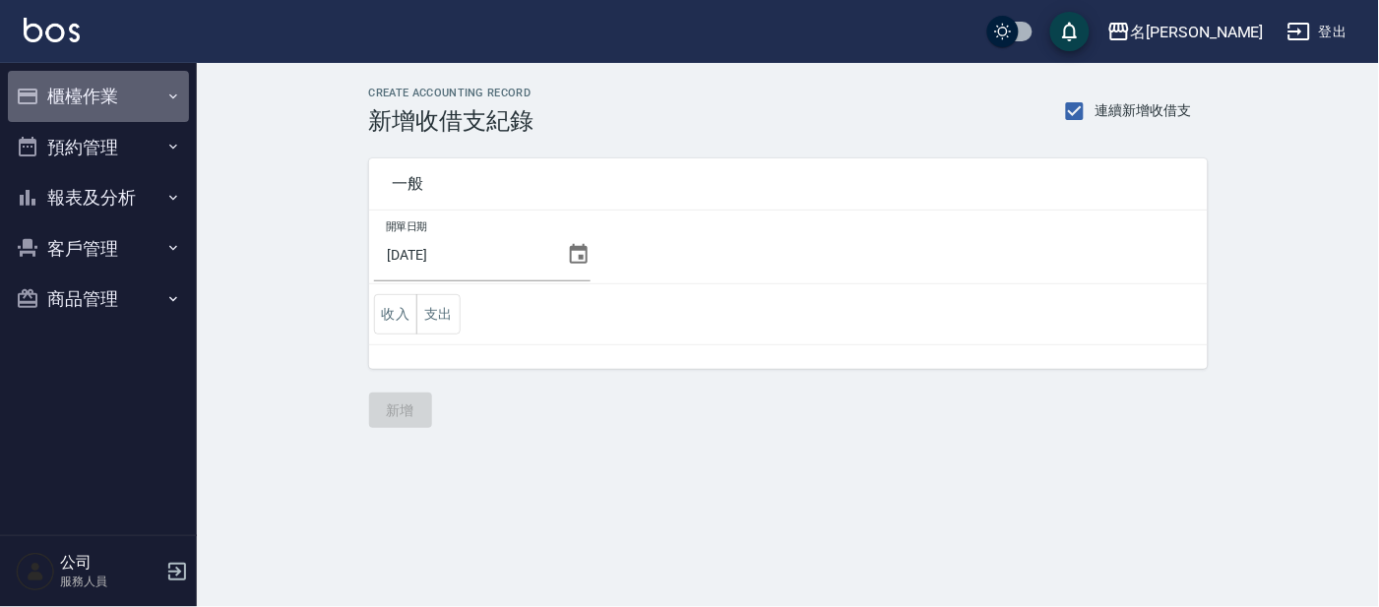
click at [74, 98] on button "櫃檯作業" at bounding box center [98, 96] width 181 height 51
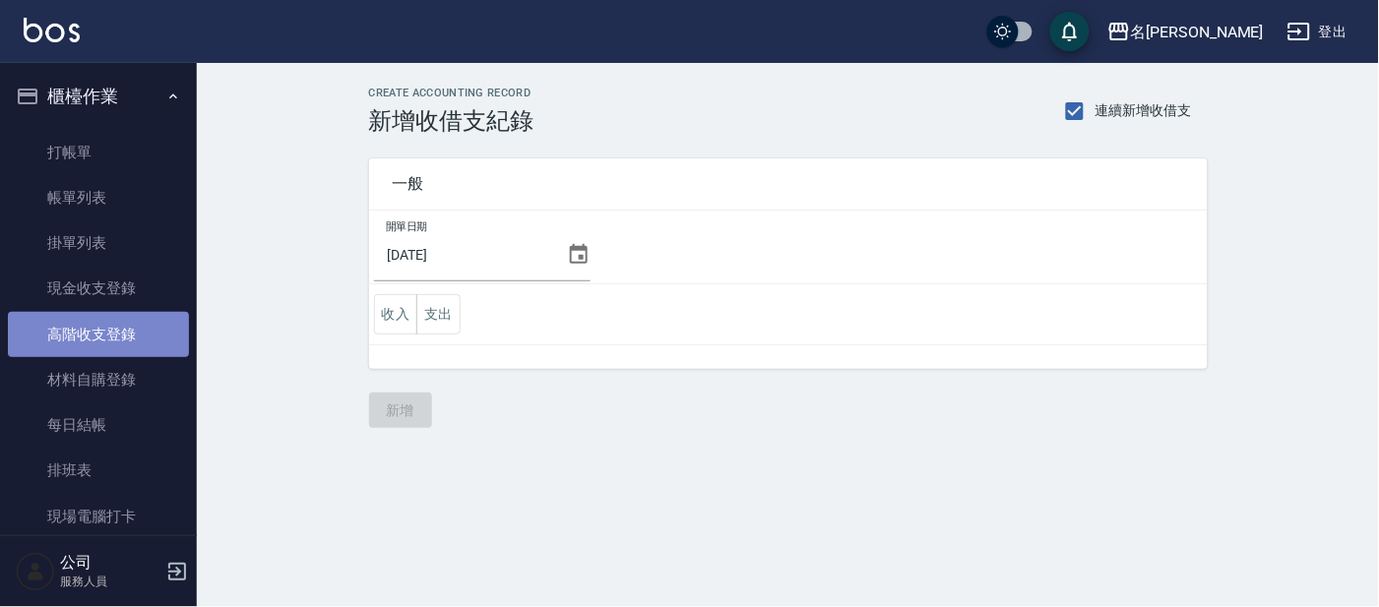
click at [102, 327] on link "高階收支登錄" at bounding box center [98, 334] width 181 height 45
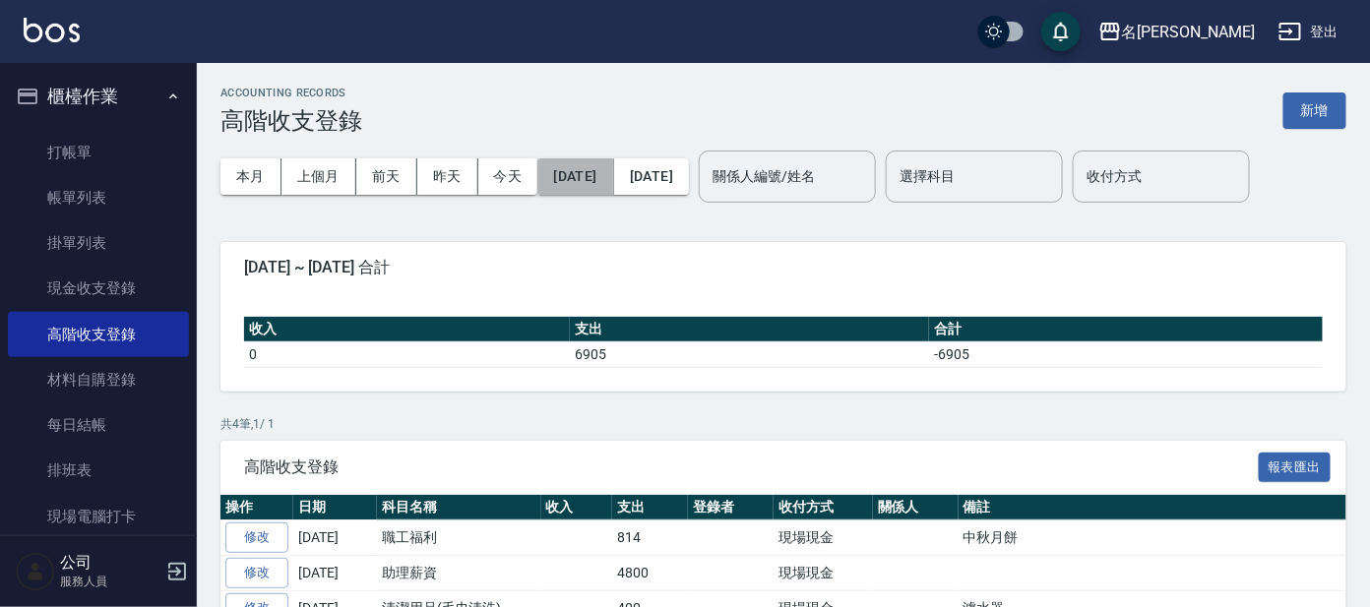
click at [598, 184] on button "[DATE]" at bounding box center [575, 176] width 76 height 36
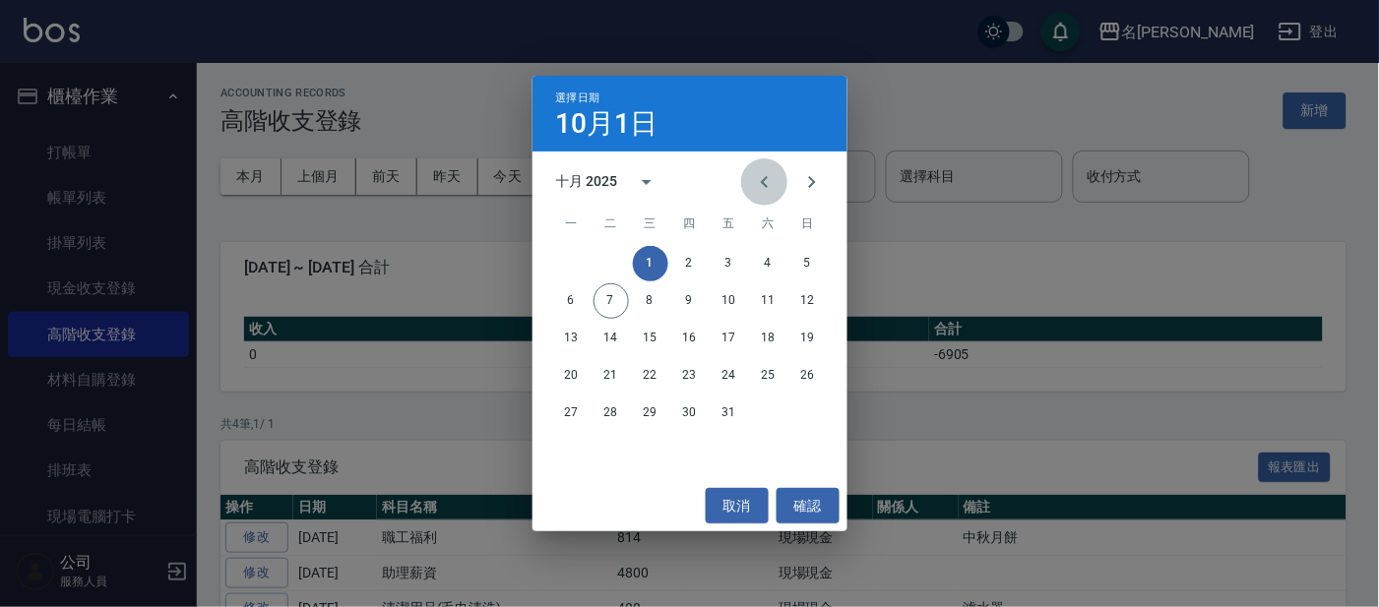
click at [768, 187] on icon "Previous month" at bounding box center [765, 182] width 24 height 24
click at [617, 411] on button "30" at bounding box center [611, 413] width 35 height 35
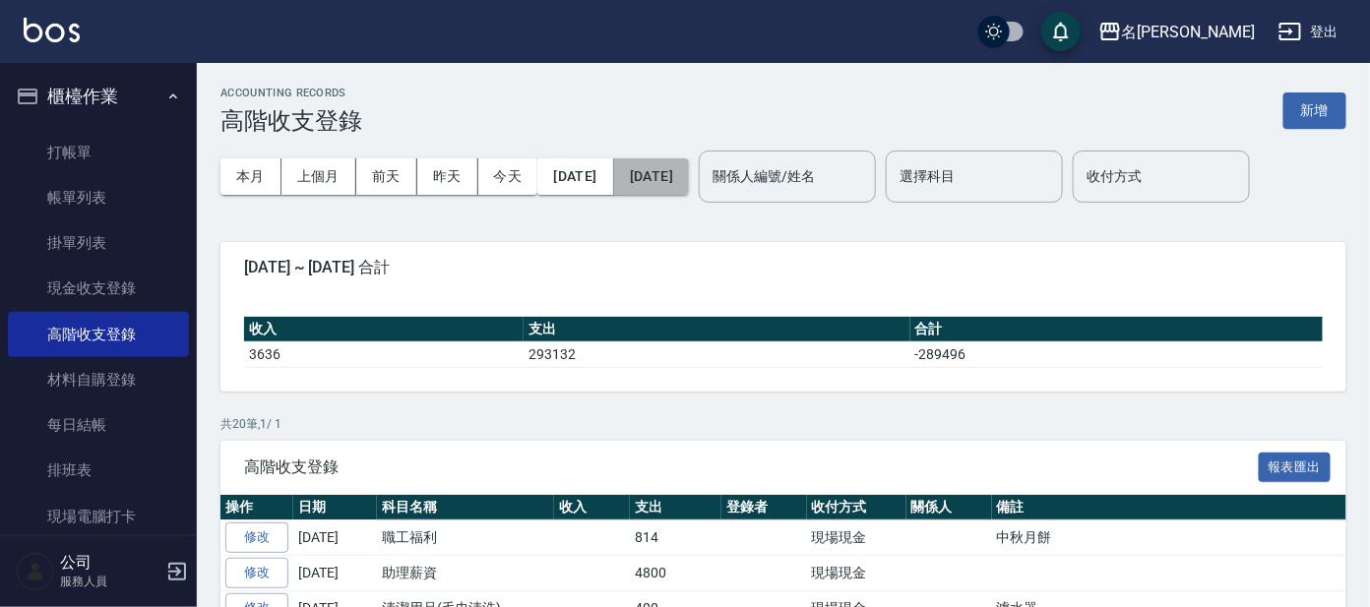
click at [689, 177] on button "2025/10/07" at bounding box center [651, 176] width 75 height 36
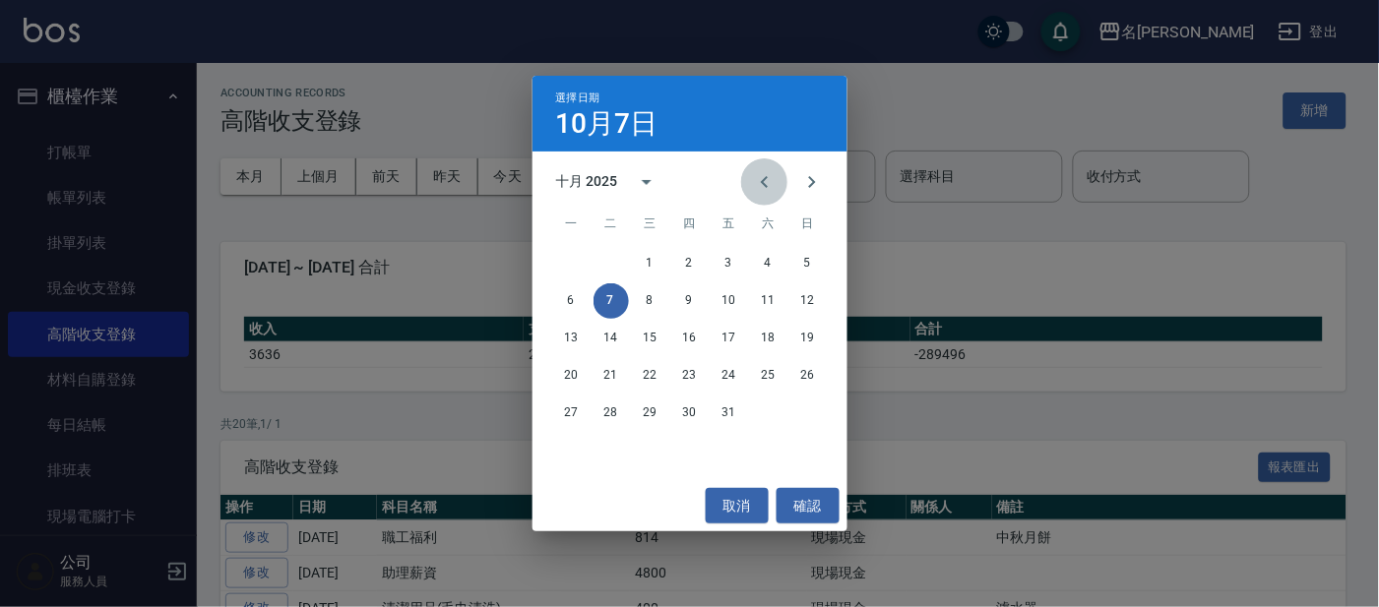
click at [766, 184] on icon "Previous month" at bounding box center [765, 182] width 24 height 24
click at [611, 406] on button "30" at bounding box center [611, 413] width 35 height 35
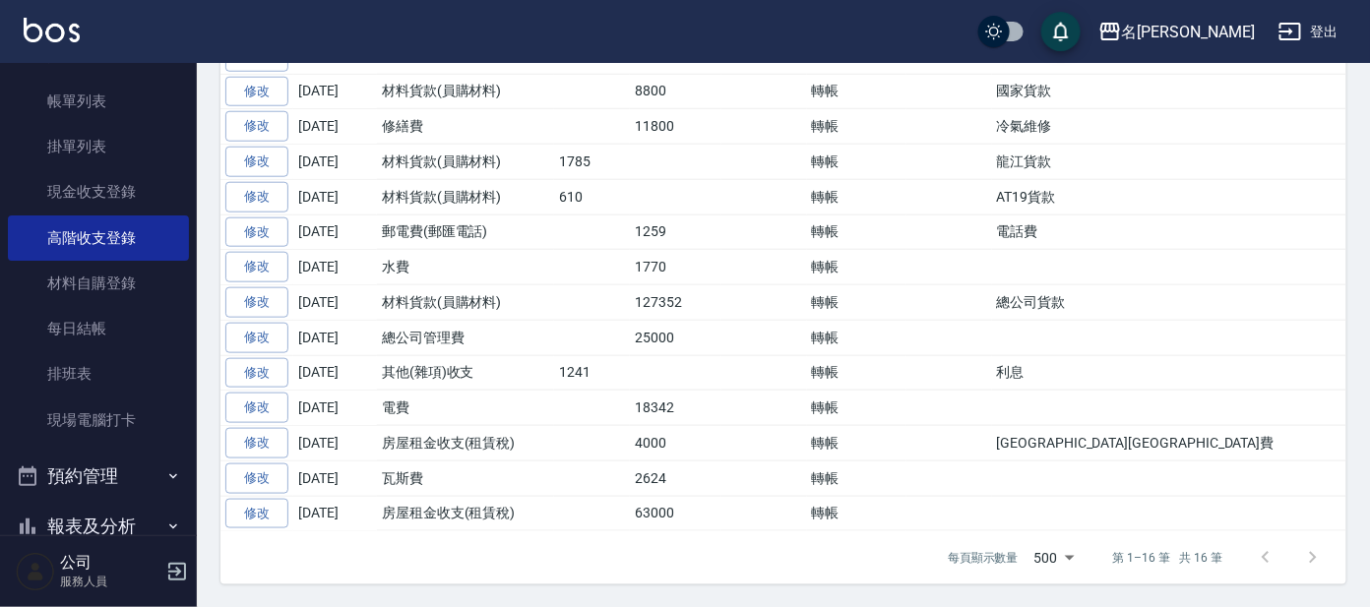
scroll to position [236, 0]
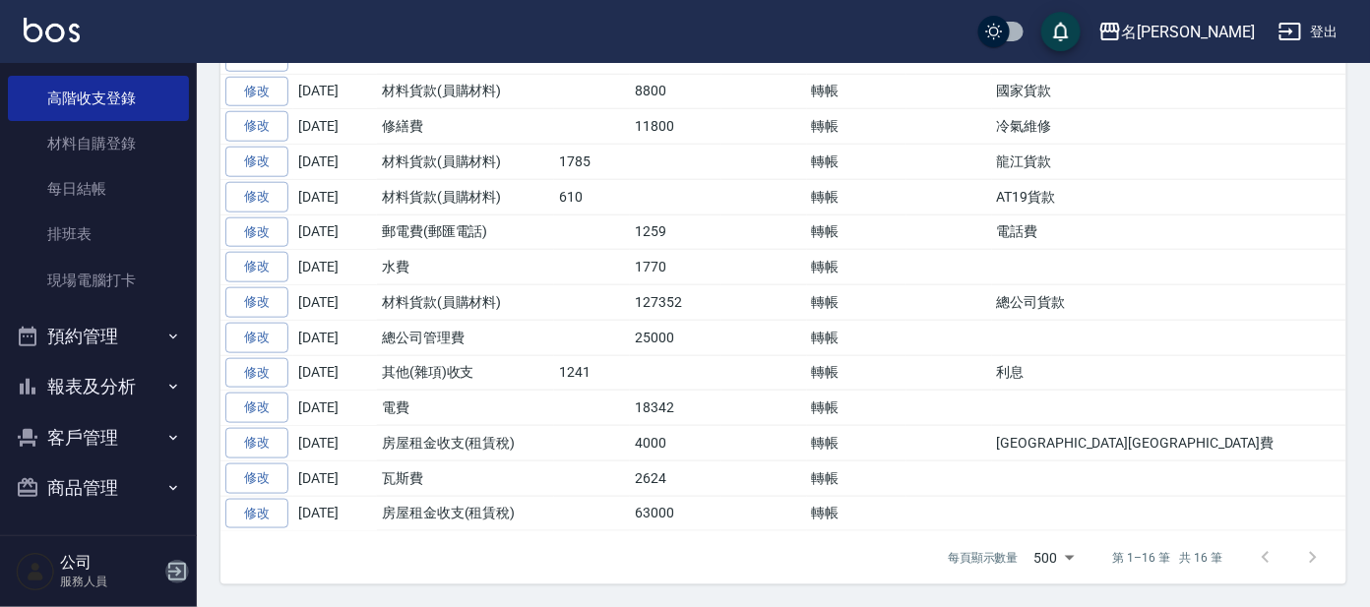
click at [174, 572] on icon "button" at bounding box center [177, 572] width 18 height 18
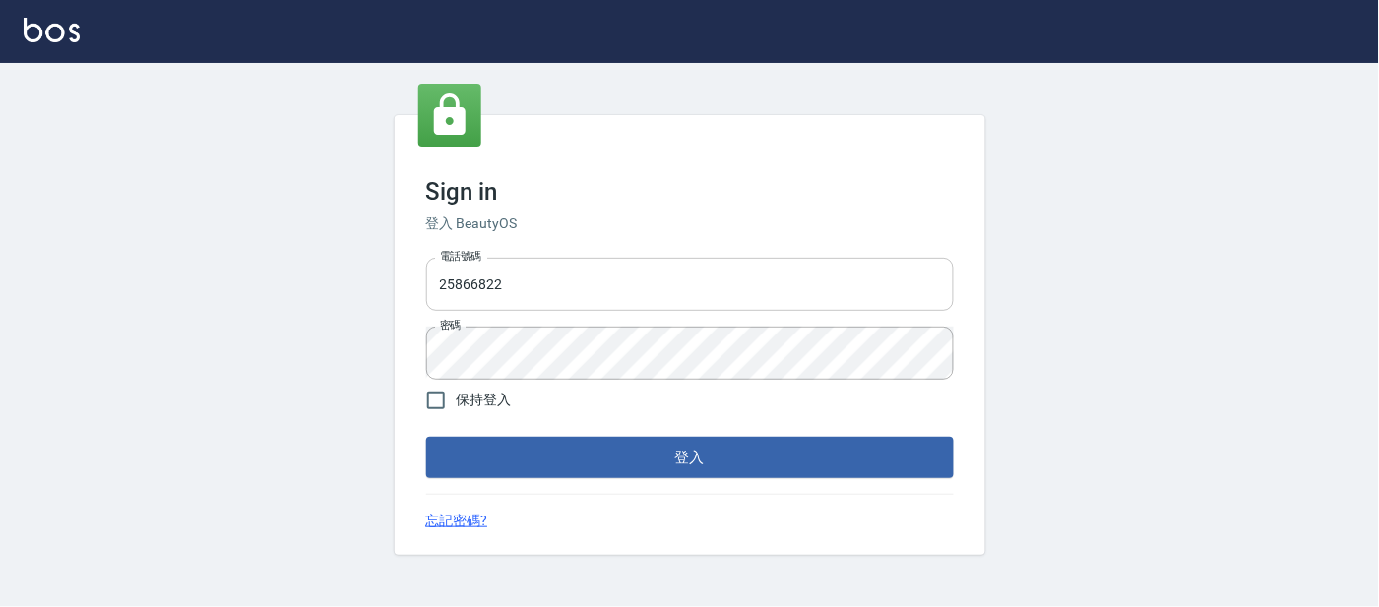
click at [533, 274] on input "25866822" at bounding box center [690, 284] width 528 height 53
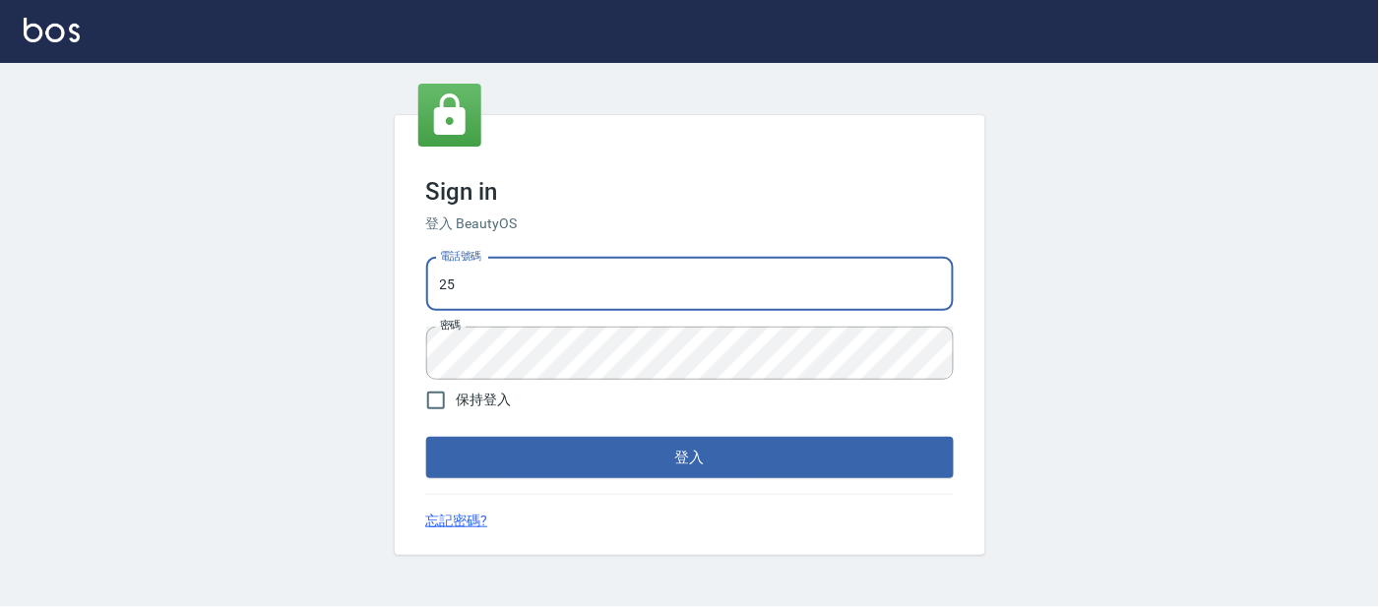
type input "2"
type input "0920488162"
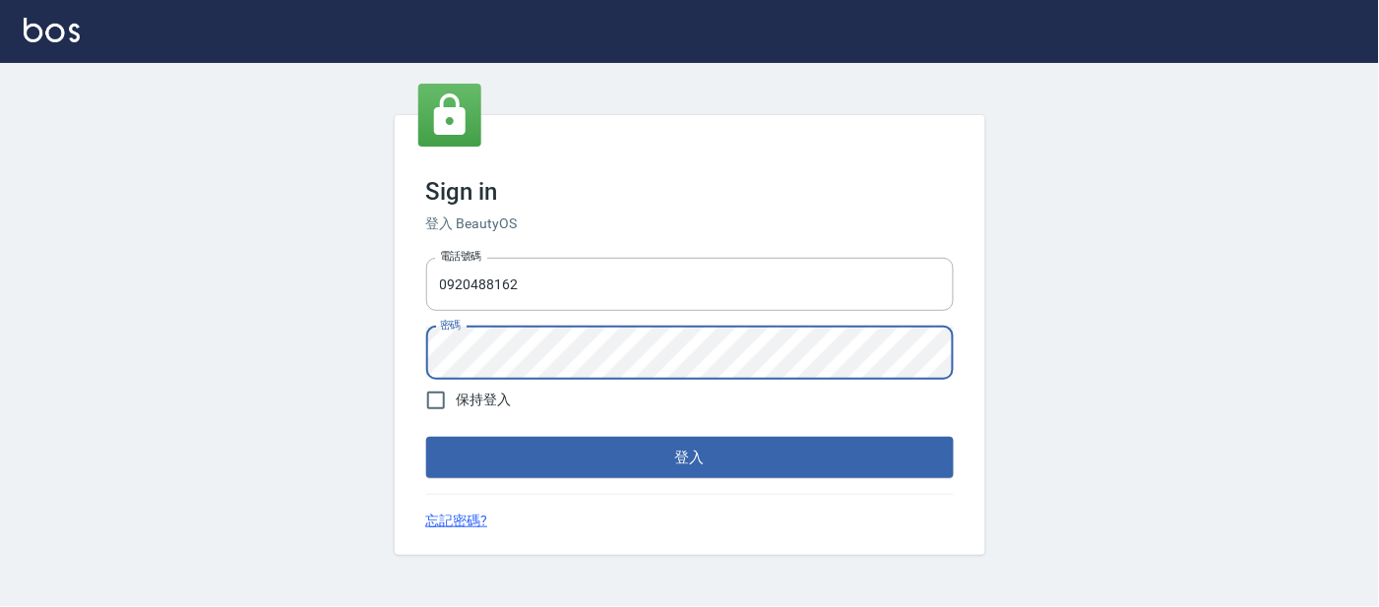
click at [426, 437] on button "登入" at bounding box center [690, 457] width 528 height 41
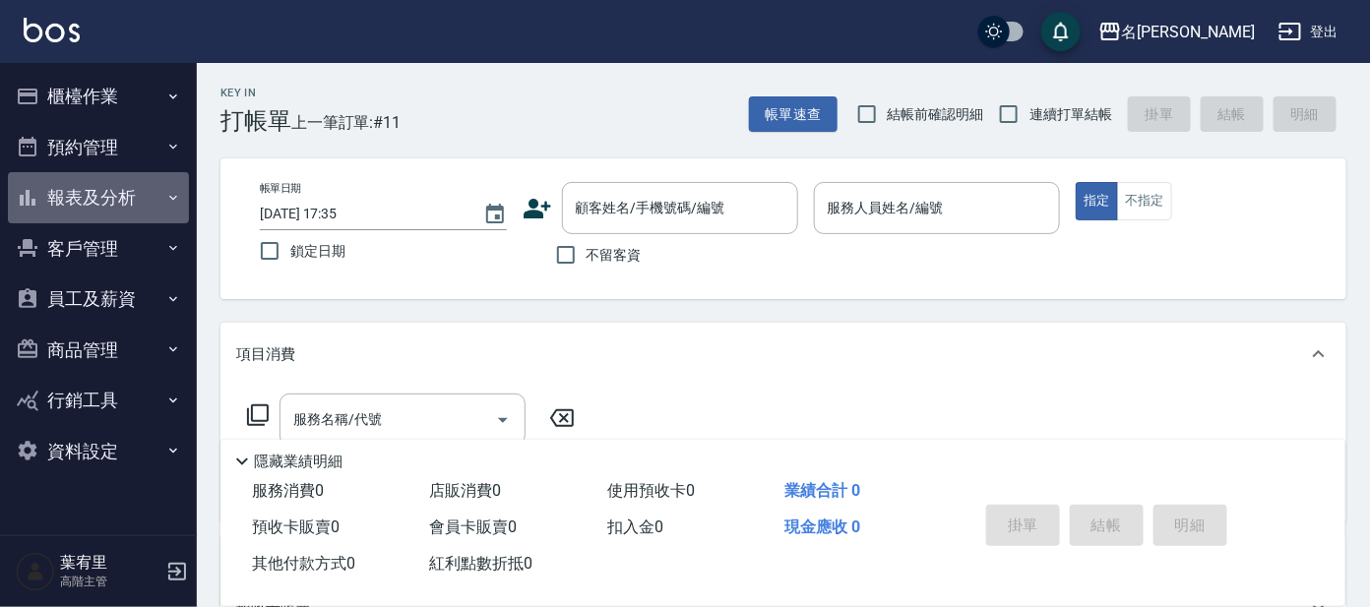
click at [123, 184] on button "報表及分析" at bounding box center [98, 197] width 181 height 51
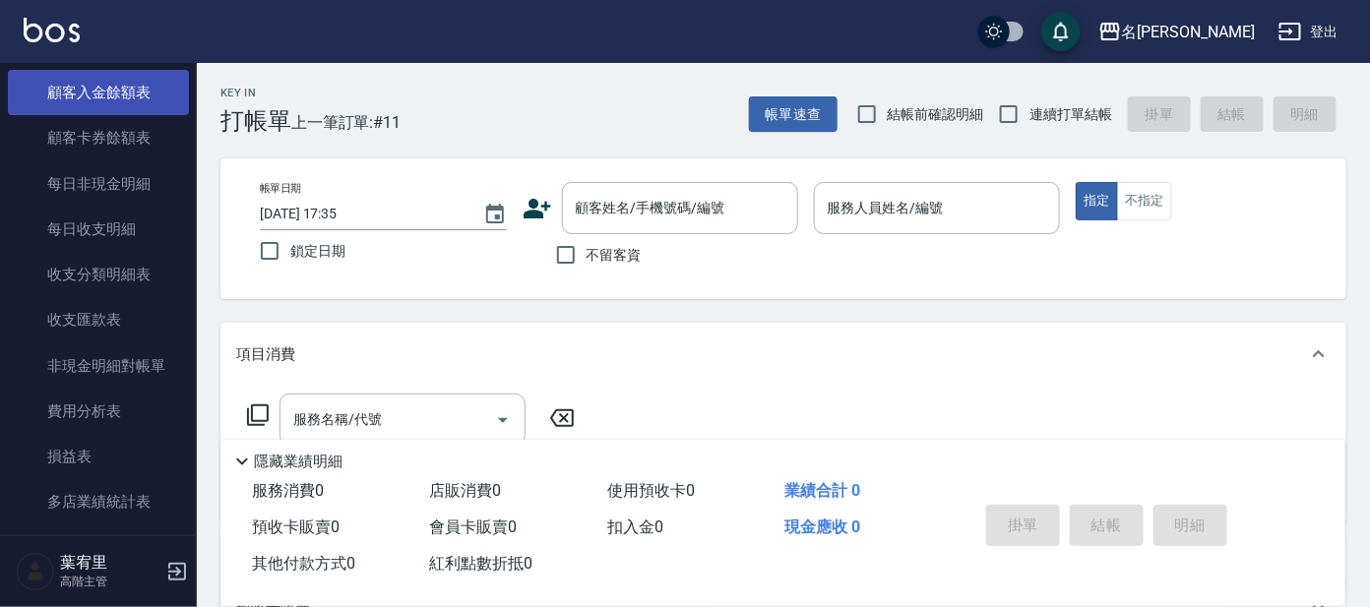
scroll to position [1599, 0]
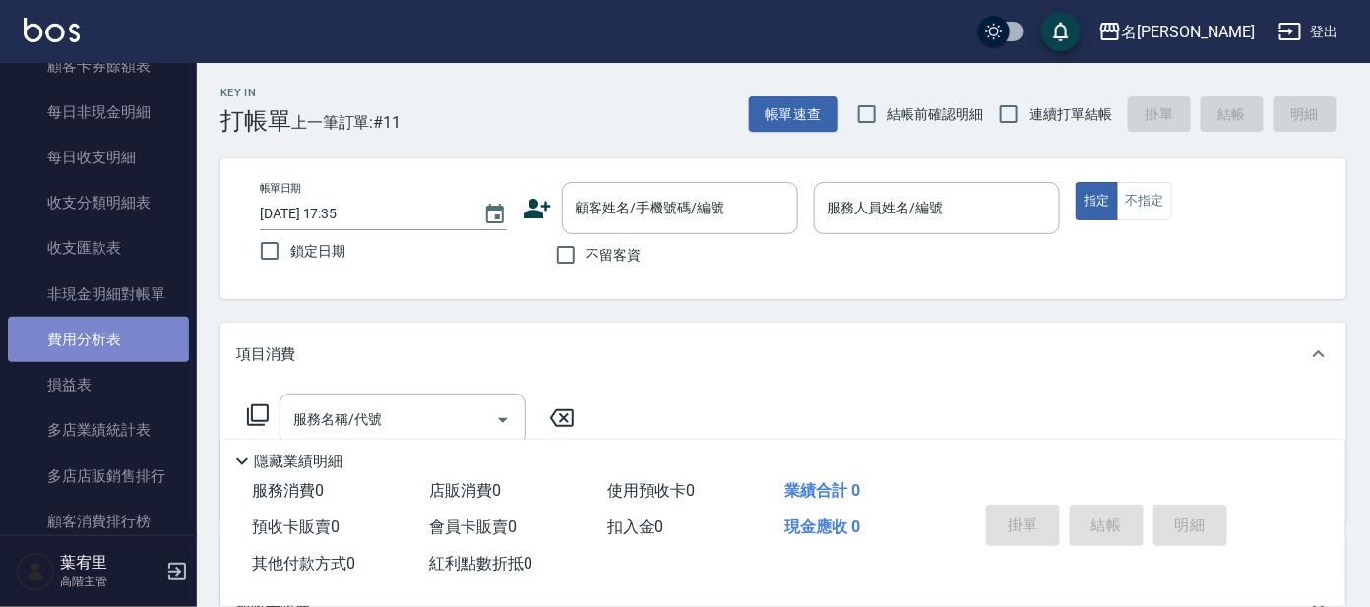
click at [107, 341] on link "費用分析表" at bounding box center [98, 339] width 181 height 45
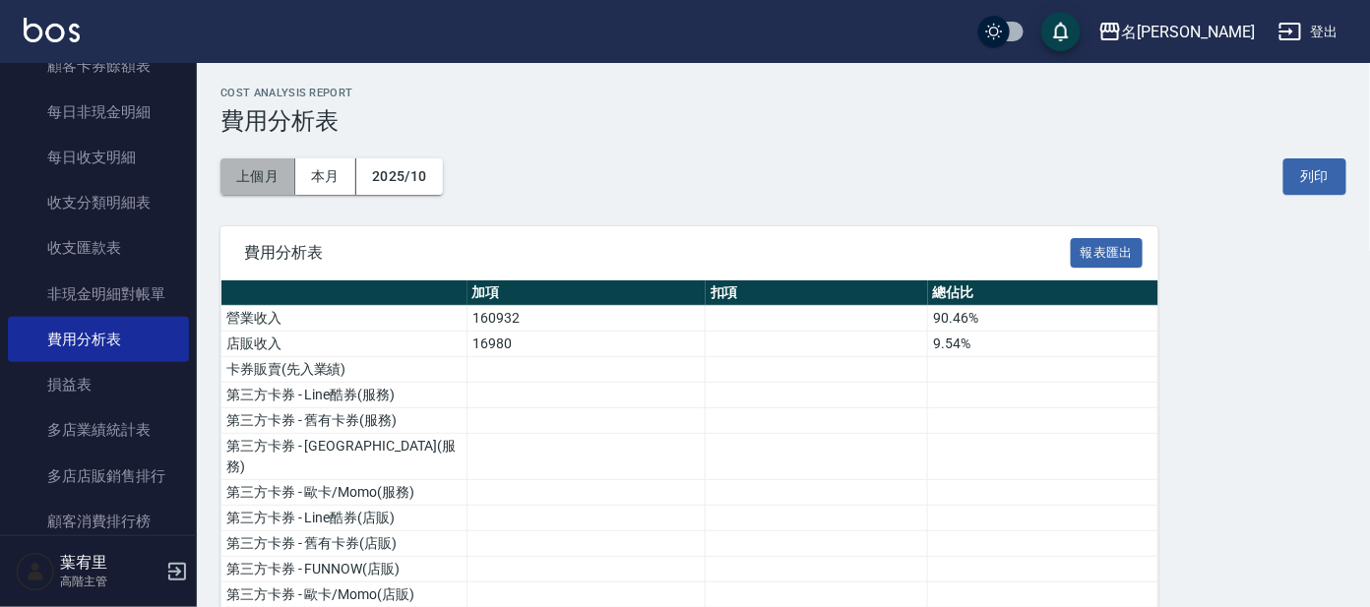
click at [248, 175] on button "上個月" at bounding box center [258, 176] width 75 height 36
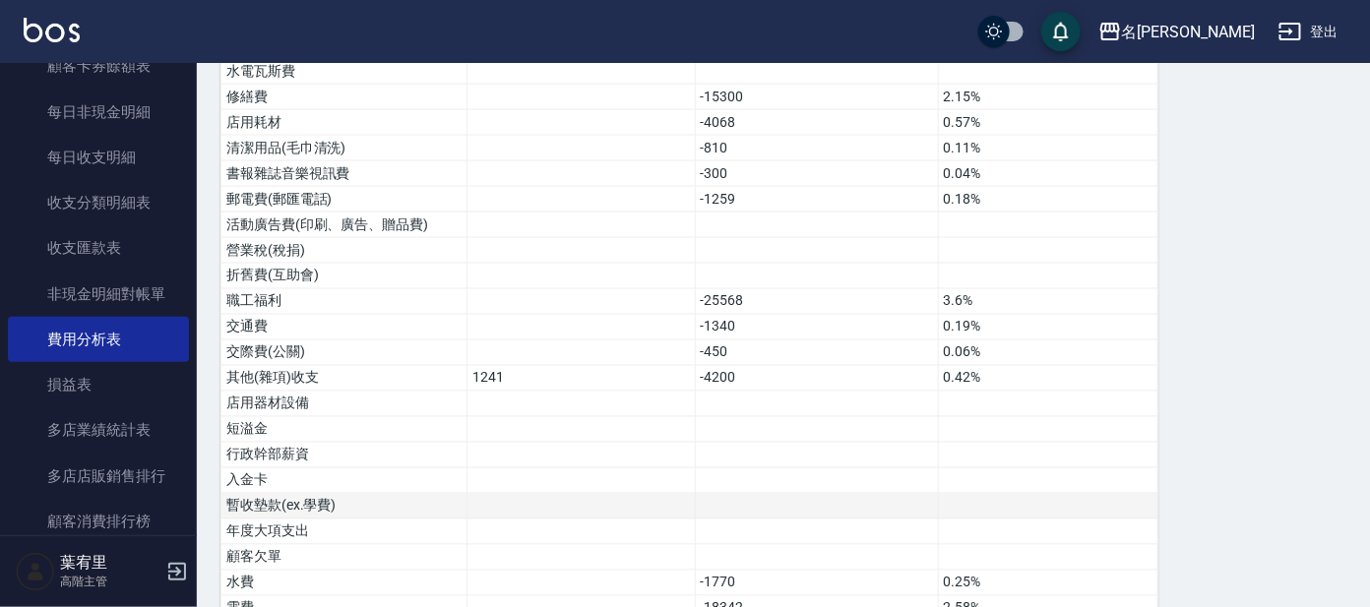
scroll to position [886, 0]
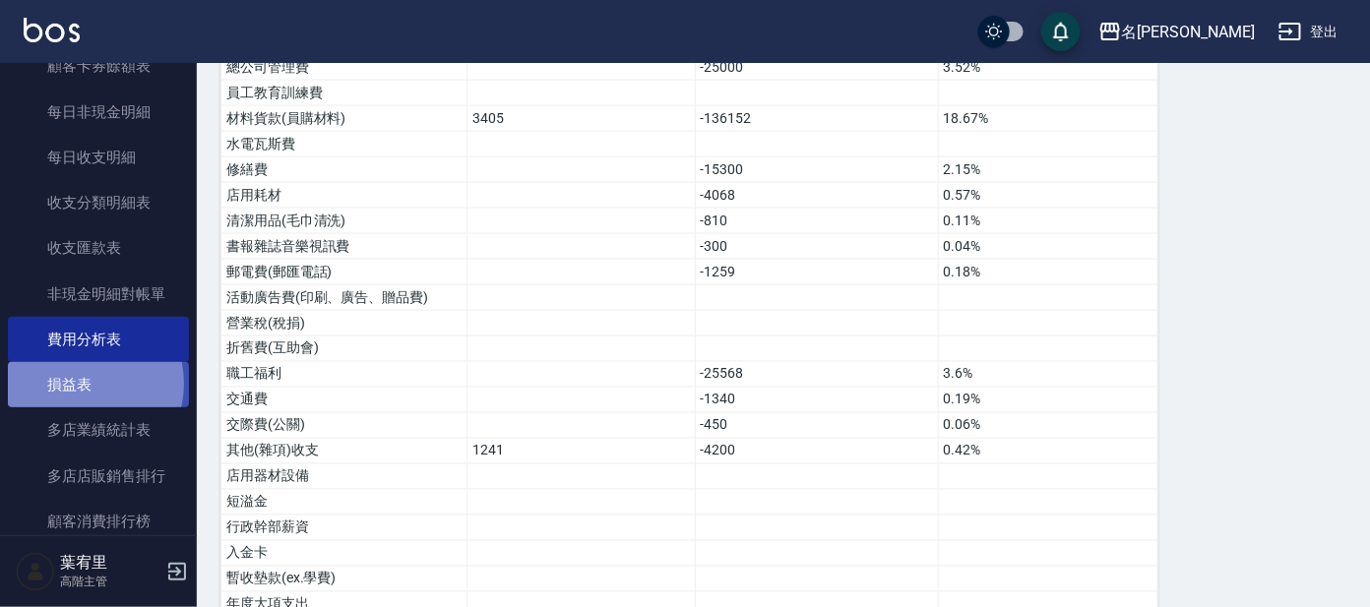
click at [81, 381] on link "損益表" at bounding box center [98, 384] width 181 height 45
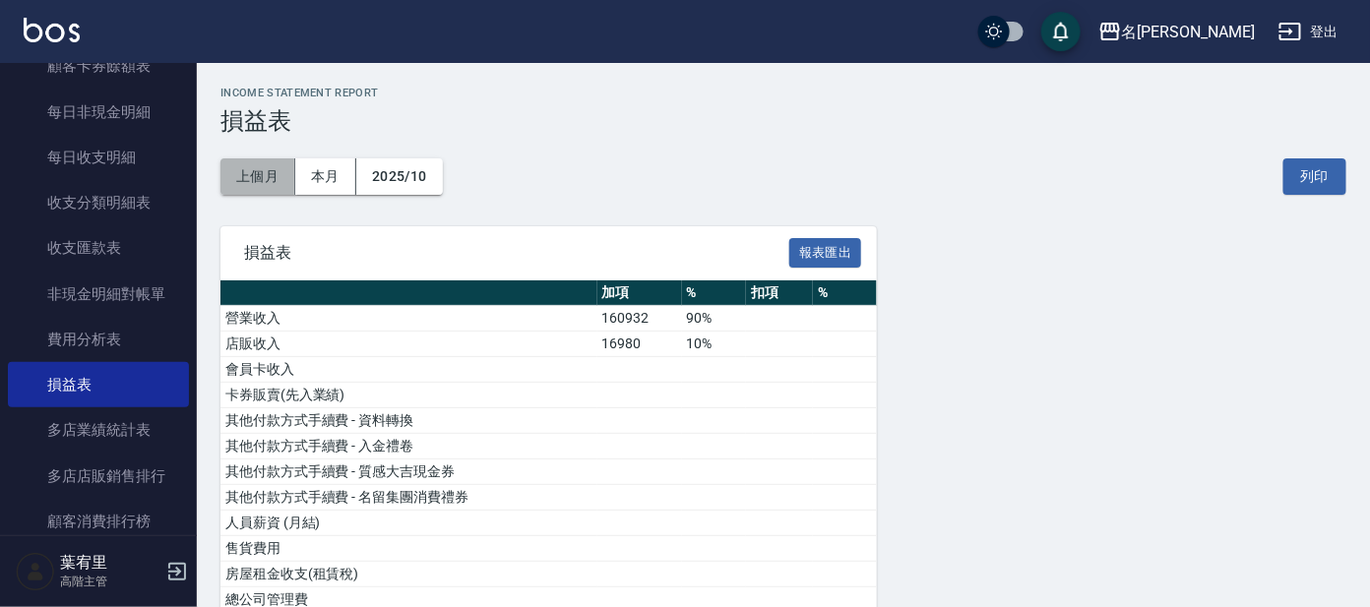
click at [271, 169] on button "上個月" at bounding box center [258, 176] width 75 height 36
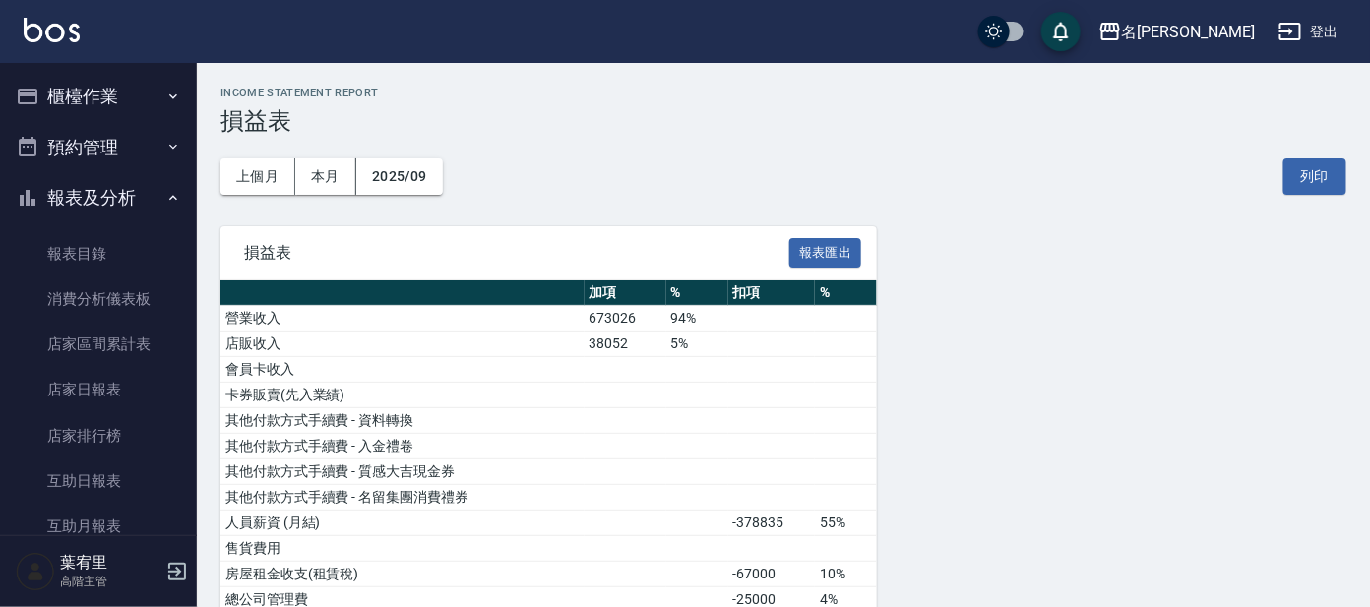
click at [73, 94] on button "櫃檯作業" at bounding box center [98, 96] width 181 height 51
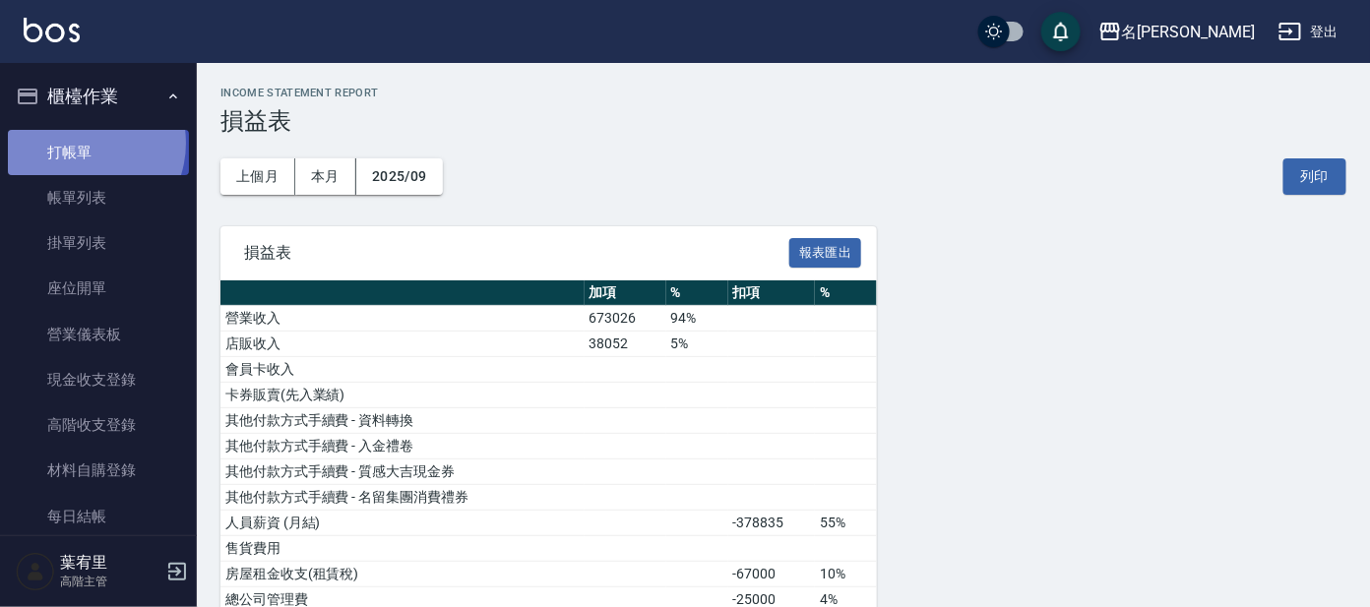
click at [82, 143] on link "打帳單" at bounding box center [98, 152] width 181 height 45
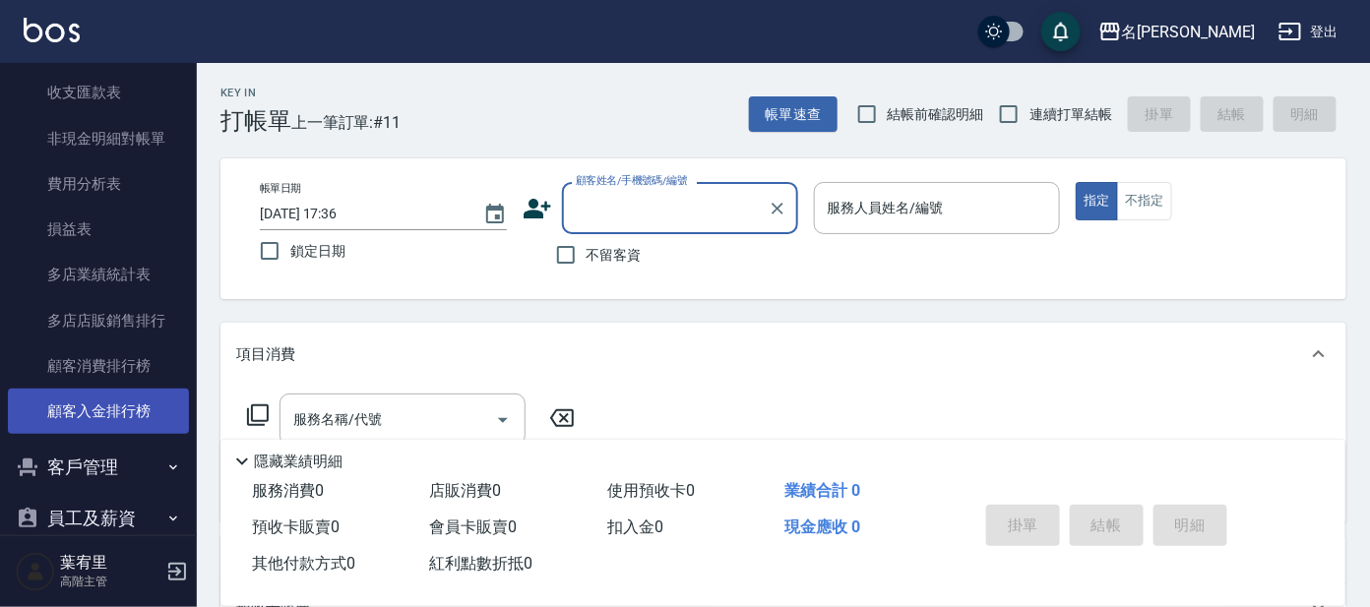
scroll to position [2497, 0]
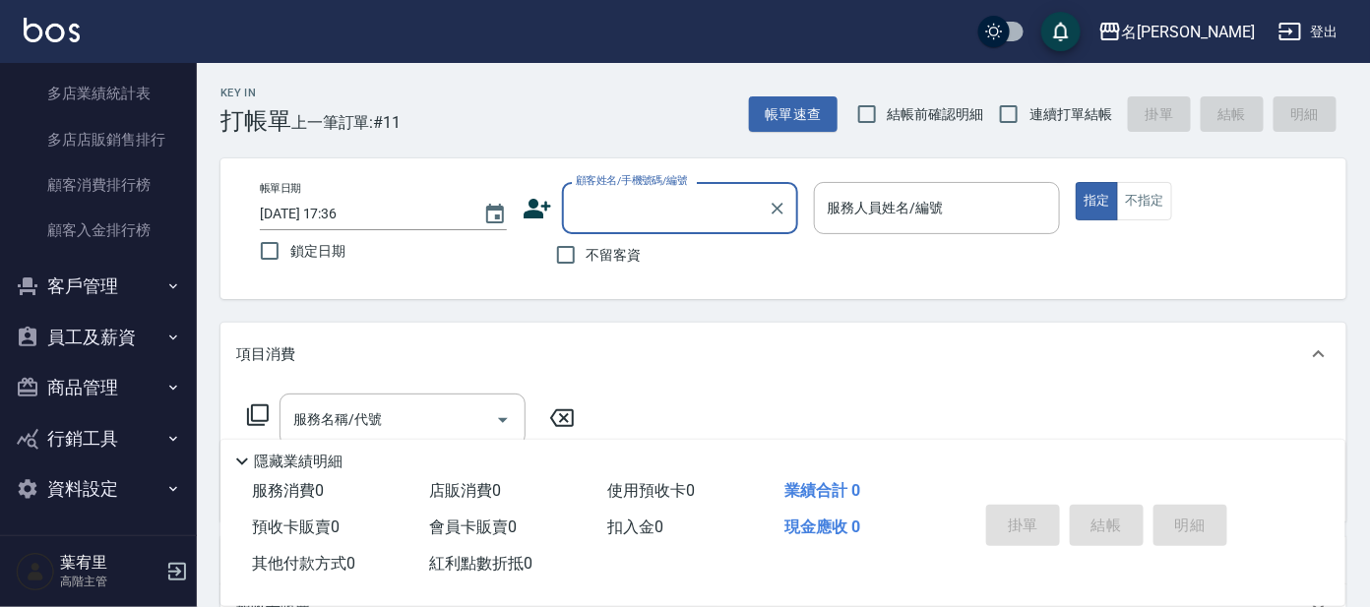
click at [115, 334] on button "員工及薪資" at bounding box center [98, 337] width 181 height 51
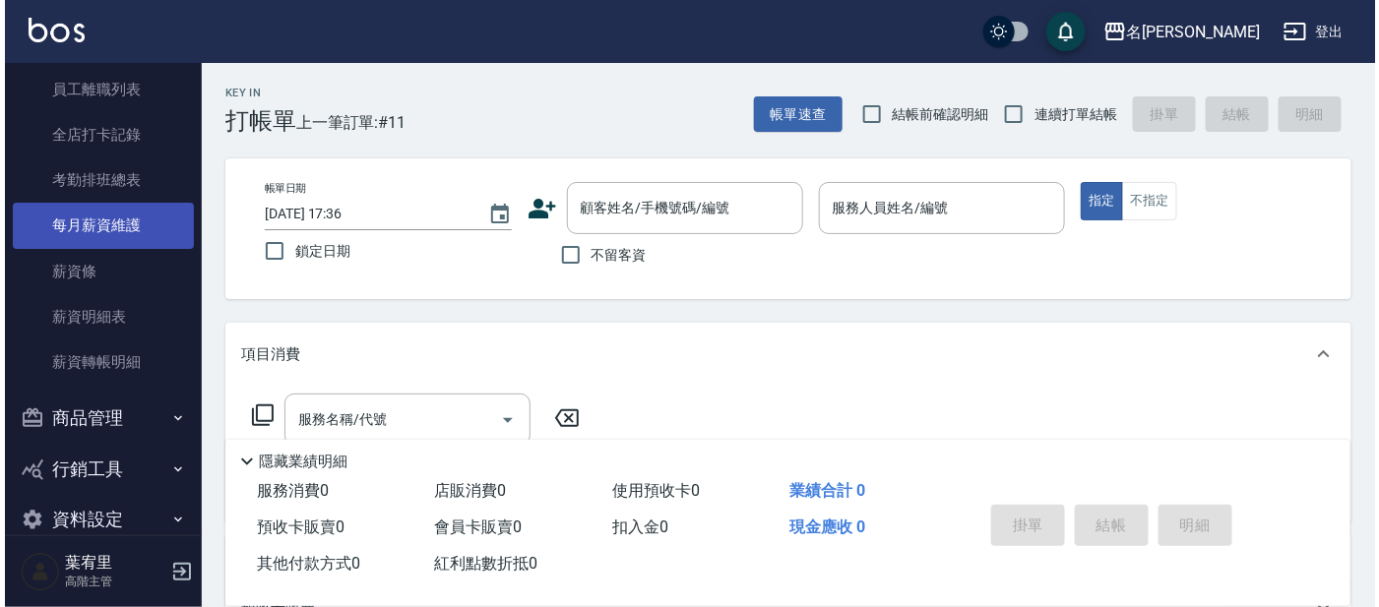
scroll to position [2867, 0]
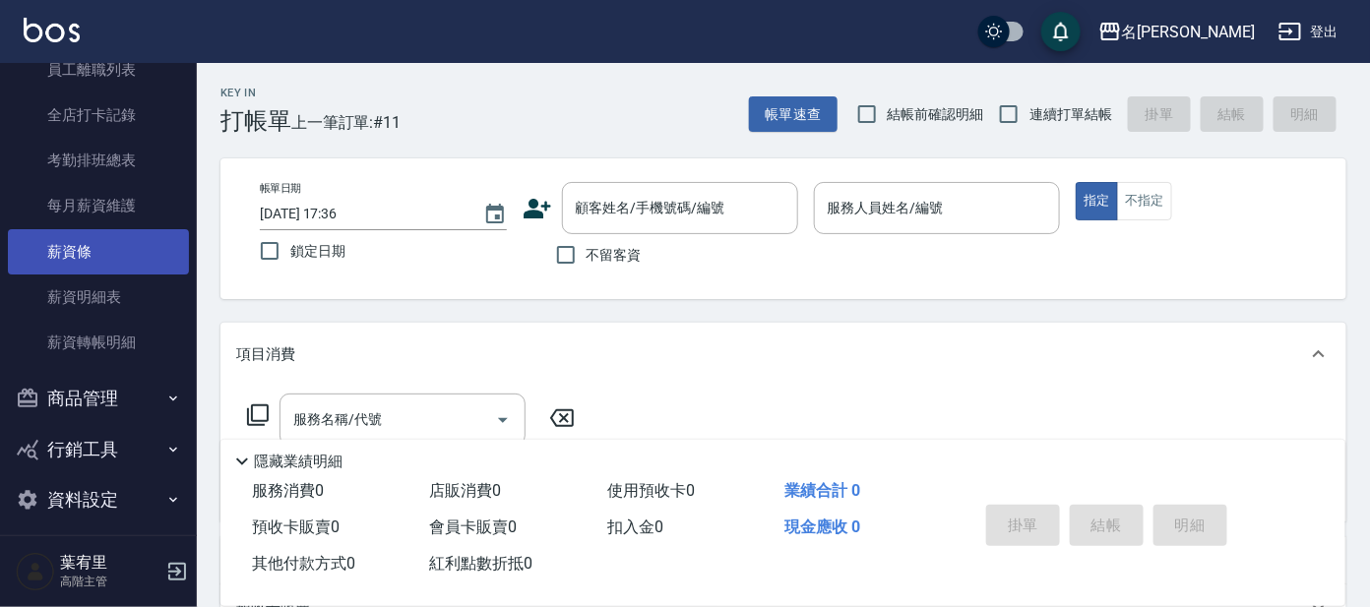
click at [86, 250] on link "薪資條" at bounding box center [98, 251] width 181 height 45
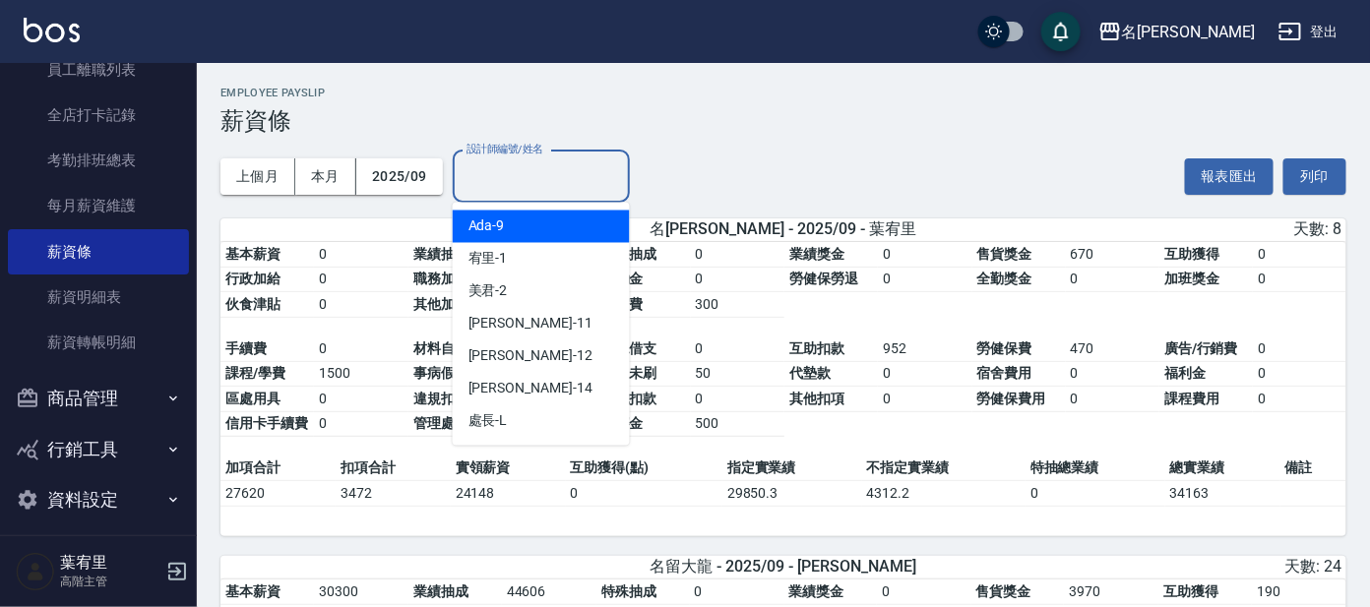
click at [497, 193] on input "設計師編號/姓名" at bounding box center [541, 176] width 159 height 34
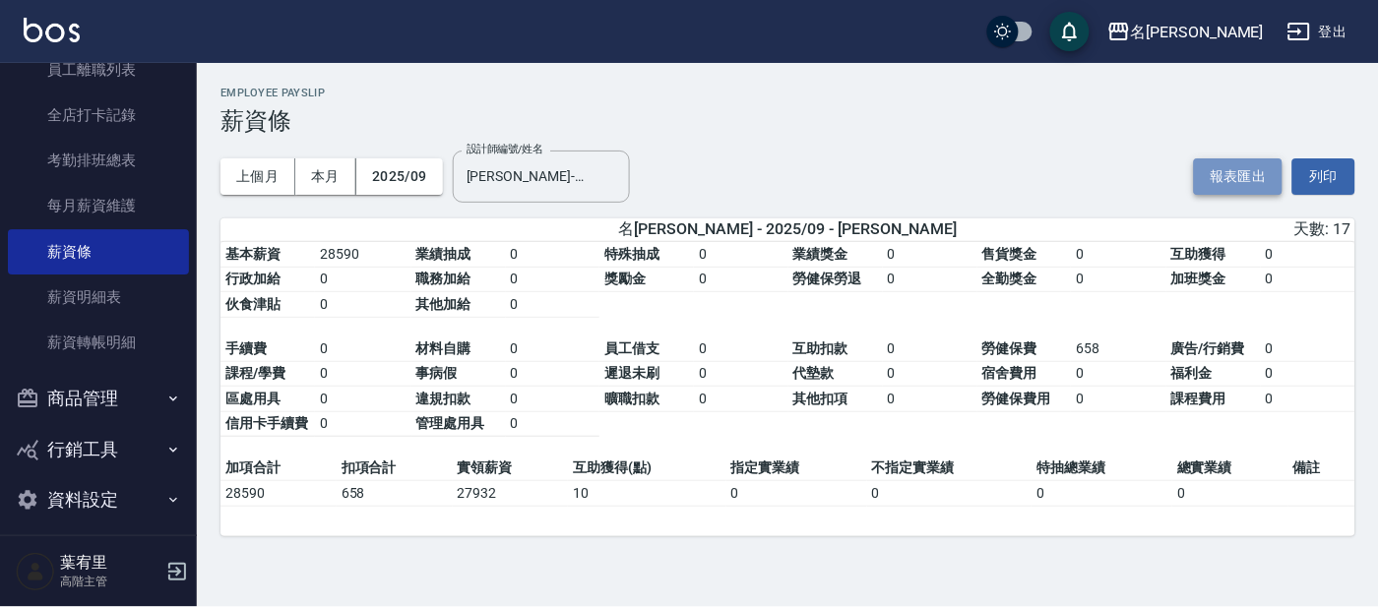
click at [1238, 175] on button "報表匯出" at bounding box center [1238, 176] width 89 height 36
click at [552, 169] on input "[PERSON_NAME]-13" at bounding box center [527, 176] width 130 height 34
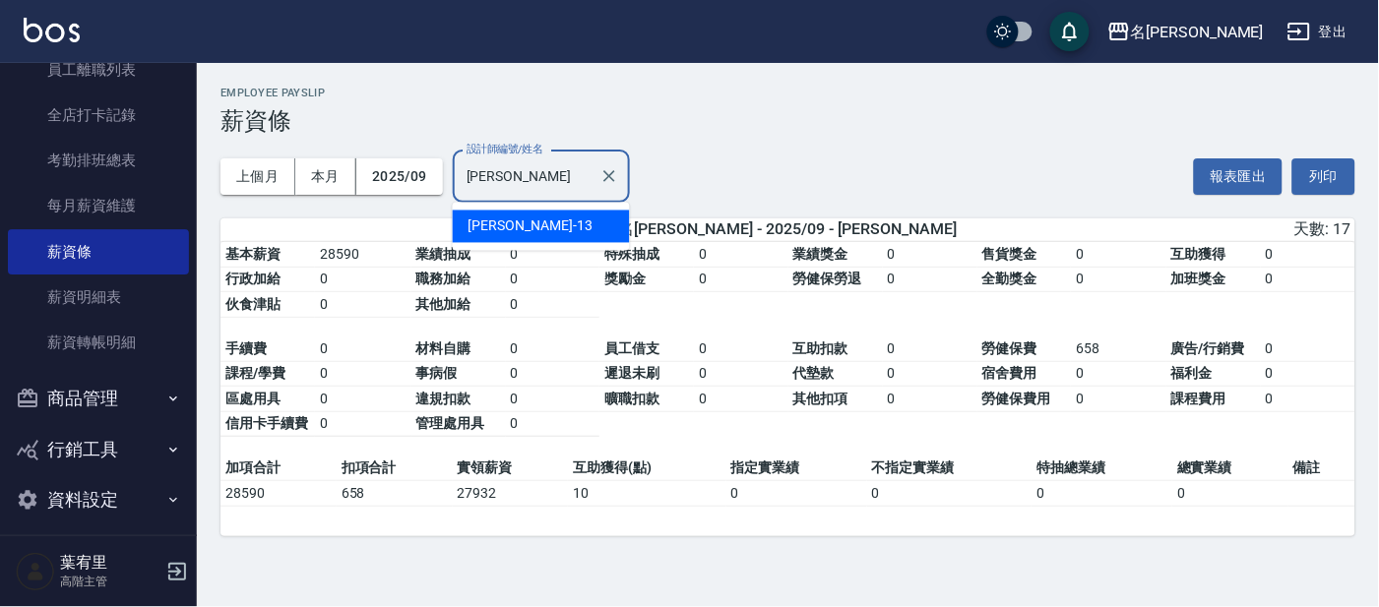
type input "[PERSON_NAME]"
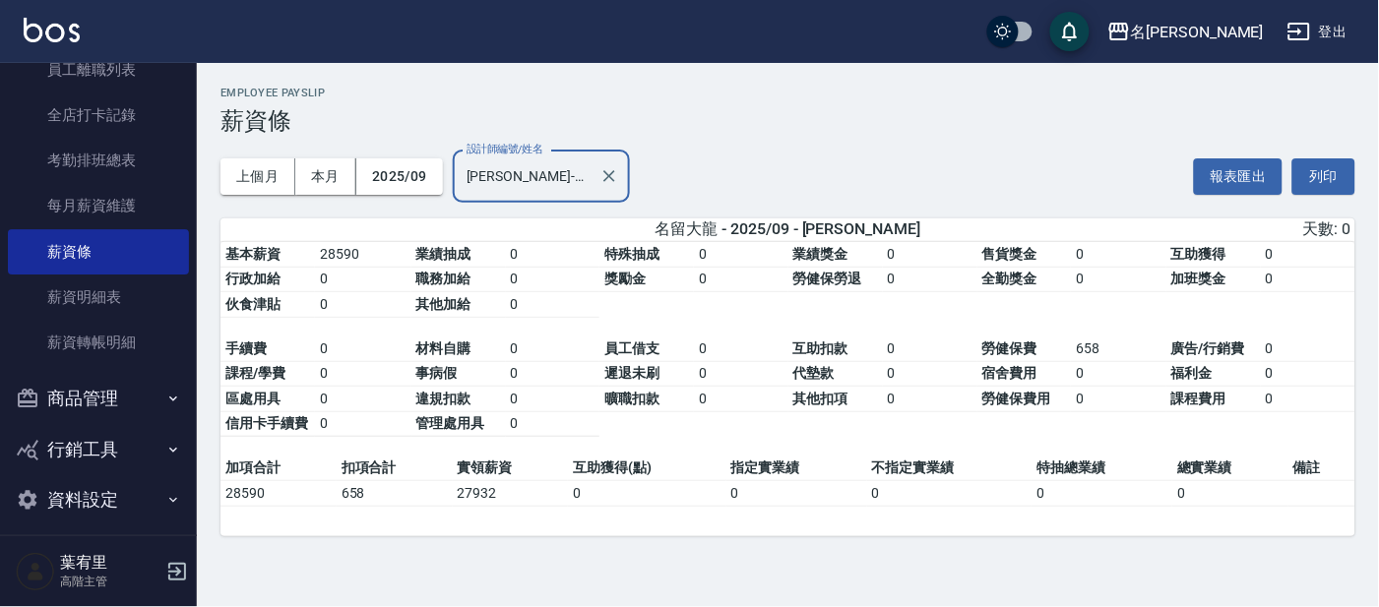
type input "[PERSON_NAME]-14"
click at [1230, 171] on button "報表匯出" at bounding box center [1238, 176] width 89 height 36
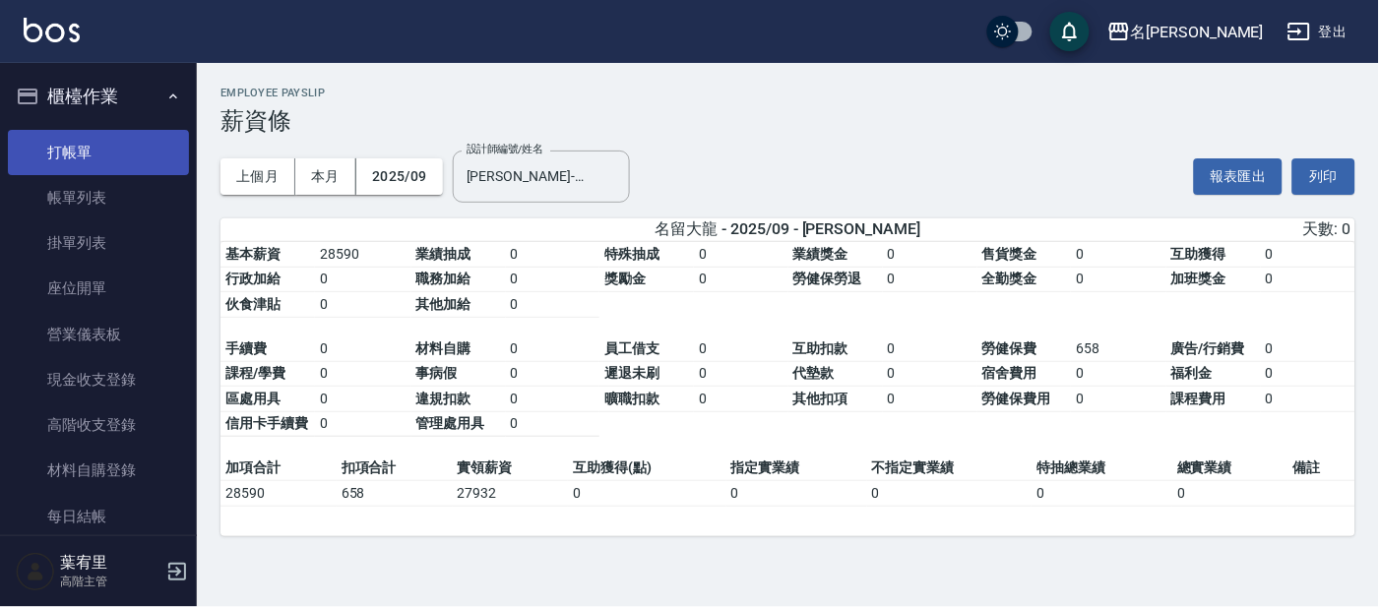
click at [67, 156] on link "打帳單" at bounding box center [98, 152] width 181 height 45
